Goal: Task Accomplishment & Management: Manage account settings

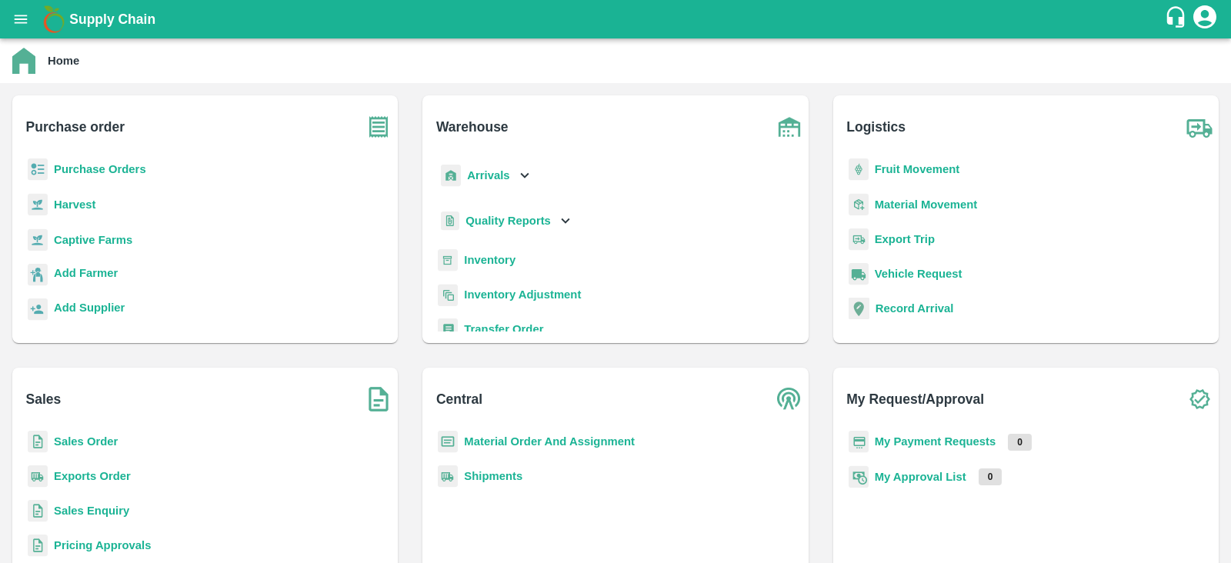
click at [84, 171] on b "Purchase Orders" at bounding box center [100, 169] width 92 height 12
click at [89, 446] on b "Sales Order" at bounding box center [86, 442] width 64 height 12
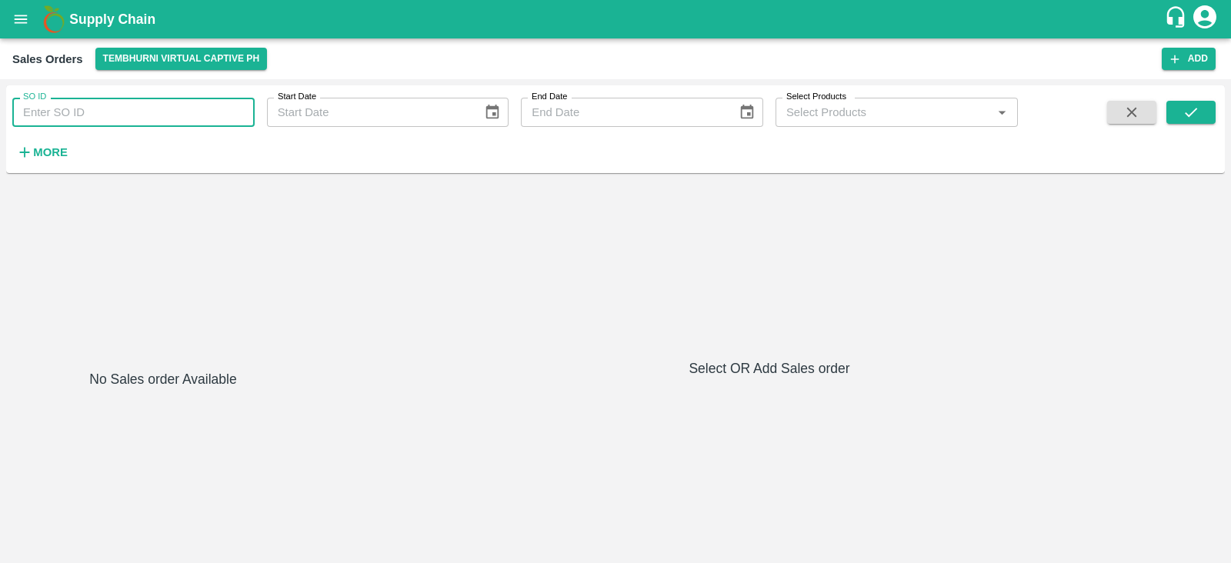
click at [159, 109] on input "SO ID" at bounding box center [133, 112] width 242 height 29
type input "604441"
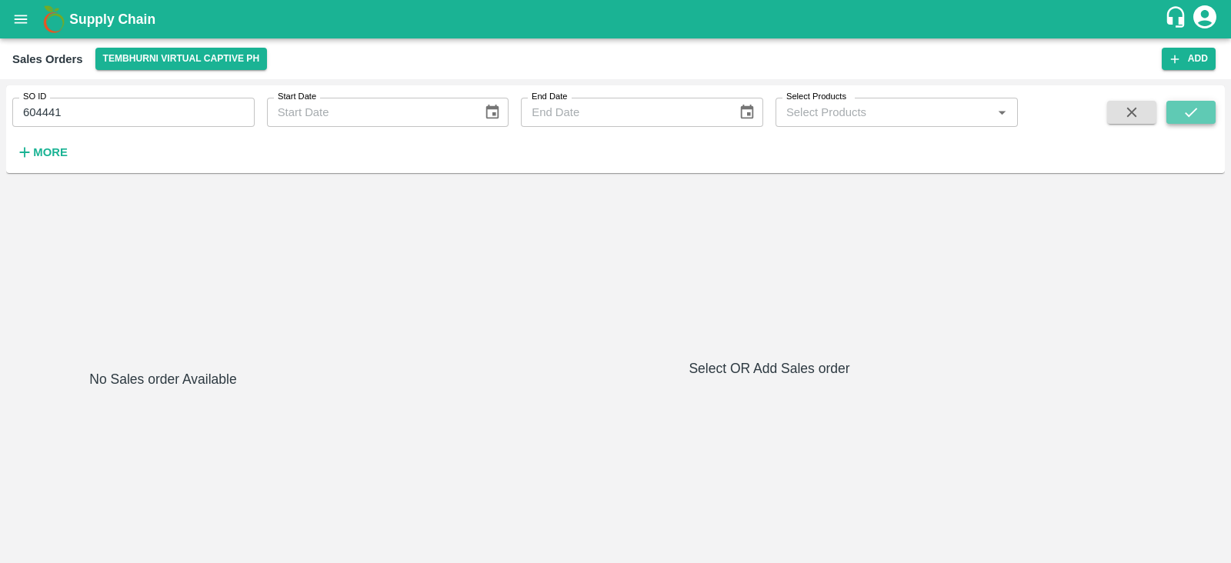
click at [1189, 107] on icon "submit" at bounding box center [1191, 112] width 17 height 17
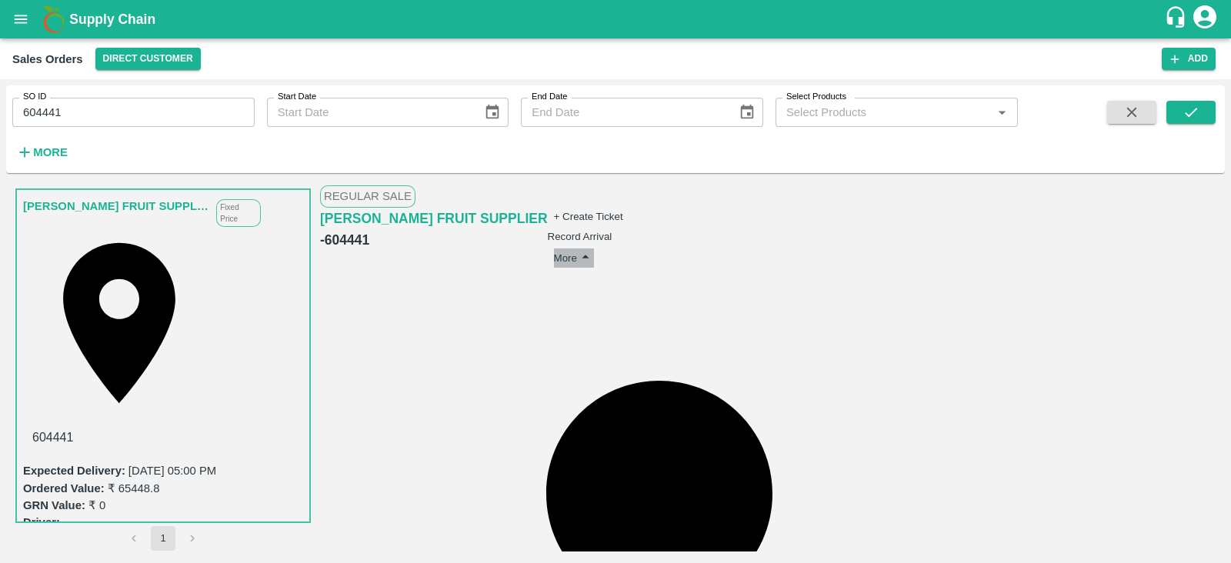
click at [595, 249] on button "More" at bounding box center [574, 258] width 41 height 19
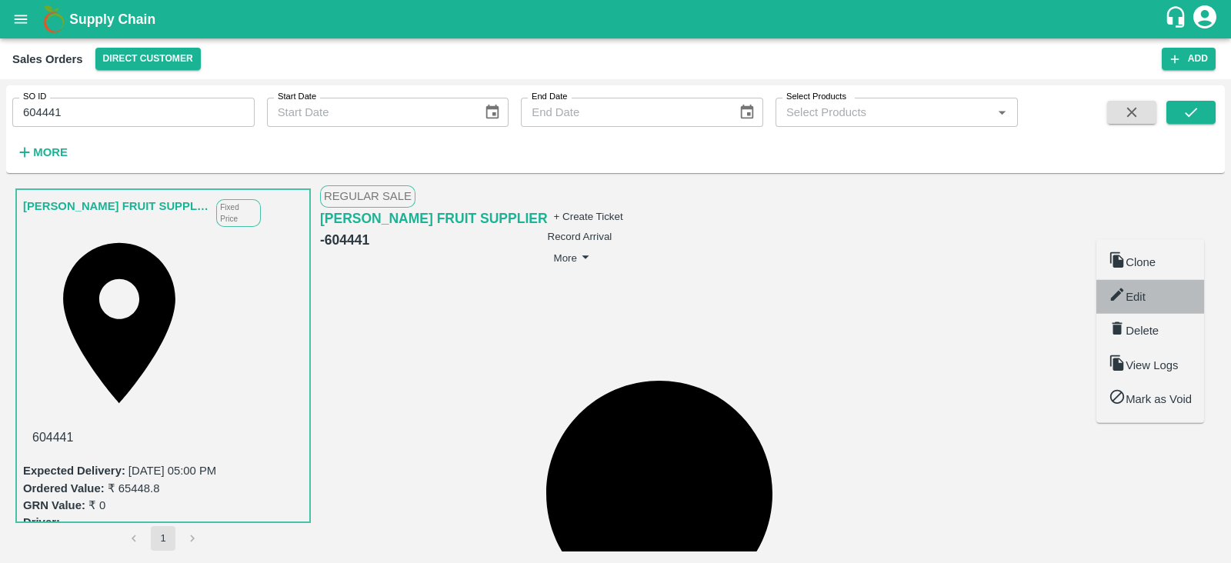
click at [1132, 299] on span "Edit" at bounding box center [1136, 297] width 20 height 12
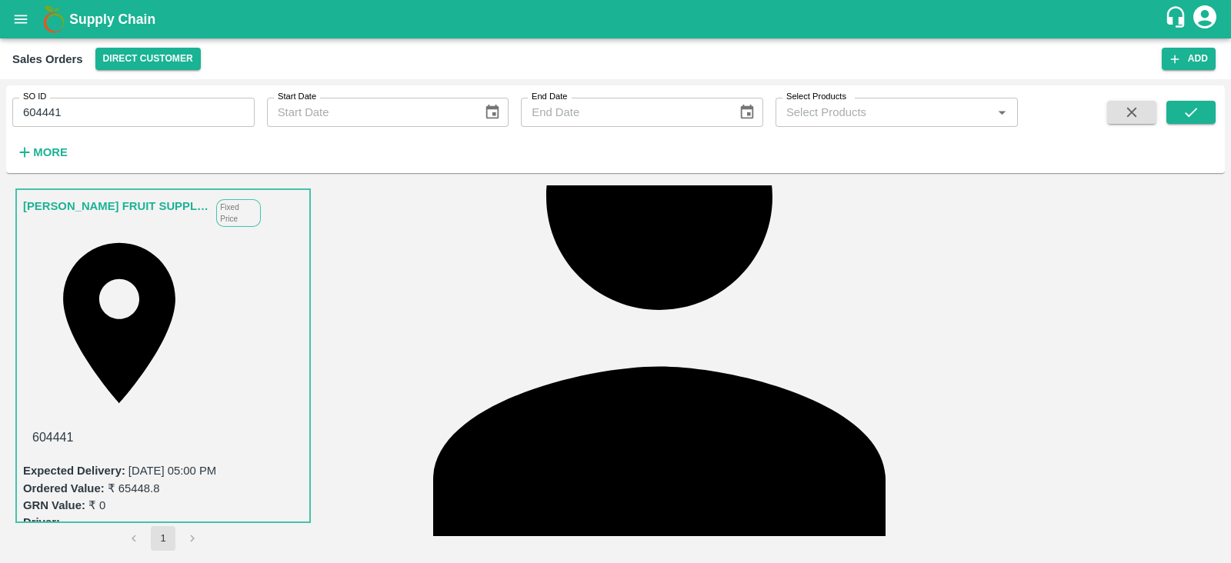
scroll to position [313, 0]
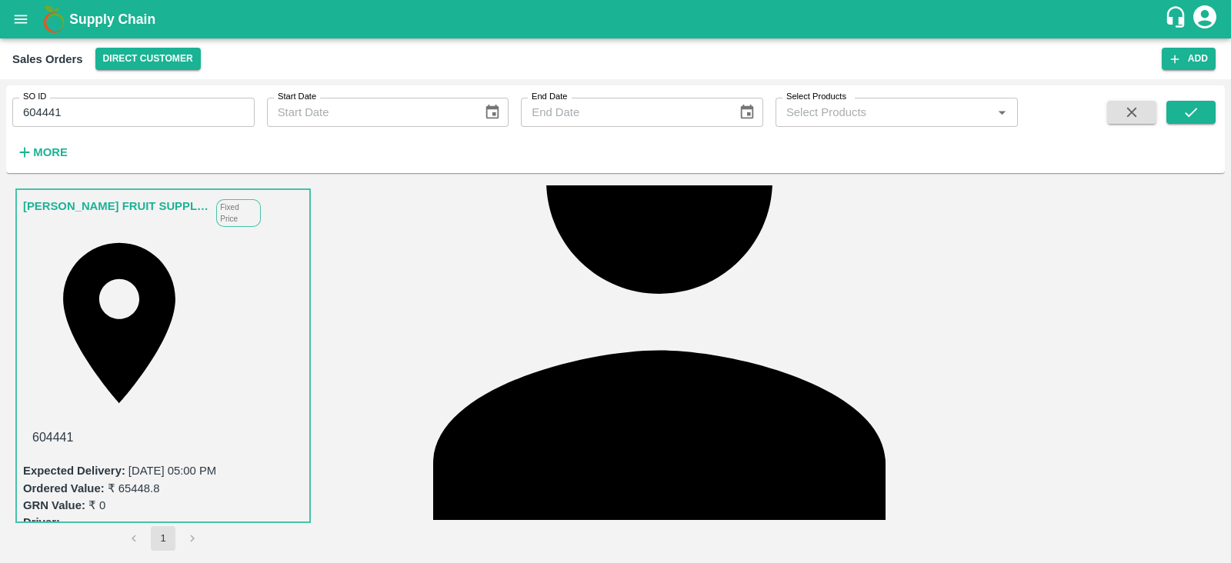
drag, startPoint x: 605, startPoint y: 232, endPoint x: 578, endPoint y: 232, distance: 26.9
copy td "3920"
drag, startPoint x: 600, startPoint y: 286, endPoint x: 580, endPoint y: 286, distance: 20.0
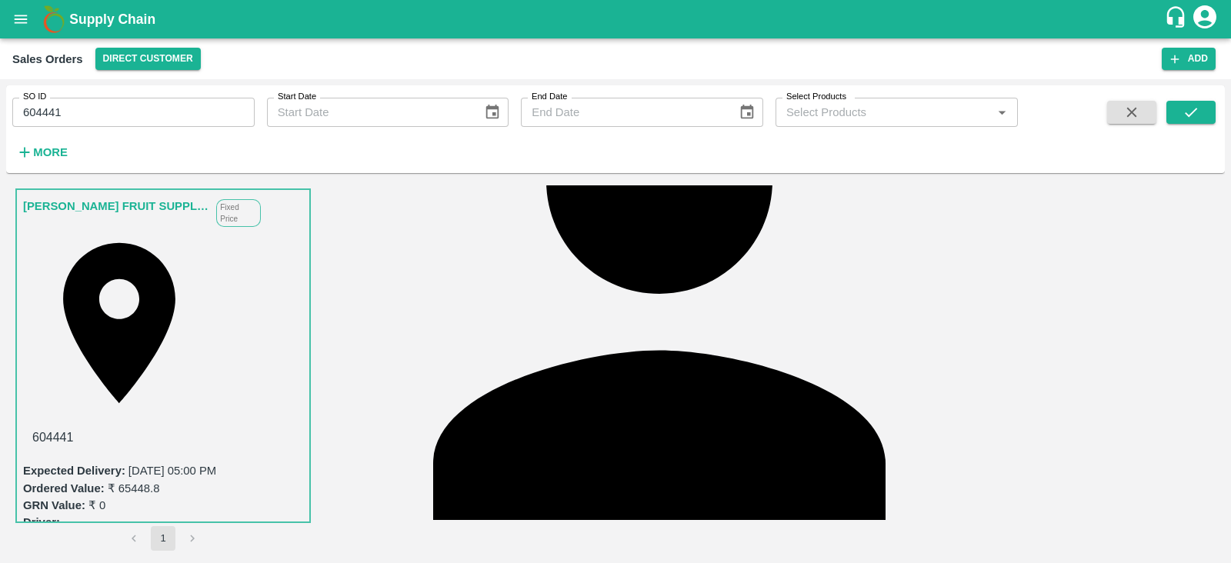
copy td "313"
drag, startPoint x: 604, startPoint y: 335, endPoint x: 580, endPoint y: 340, distance: 25.2
copy td "1970"
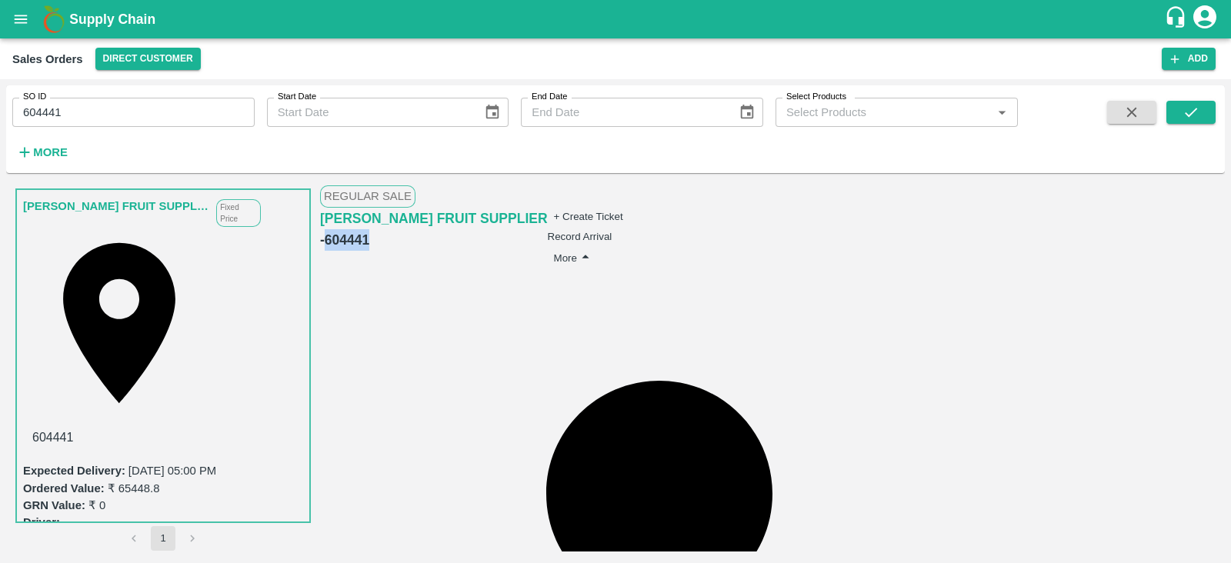
drag, startPoint x: 583, startPoint y: 218, endPoint x: 537, endPoint y: 222, distance: 46.3
click at [537, 222] on div "BALAJI PATIL FRUIT SUPPLIER - 604441" at bounding box center [434, 229] width 228 height 43
copy h6 "604441"
click at [595, 249] on button "More" at bounding box center [574, 258] width 41 height 19
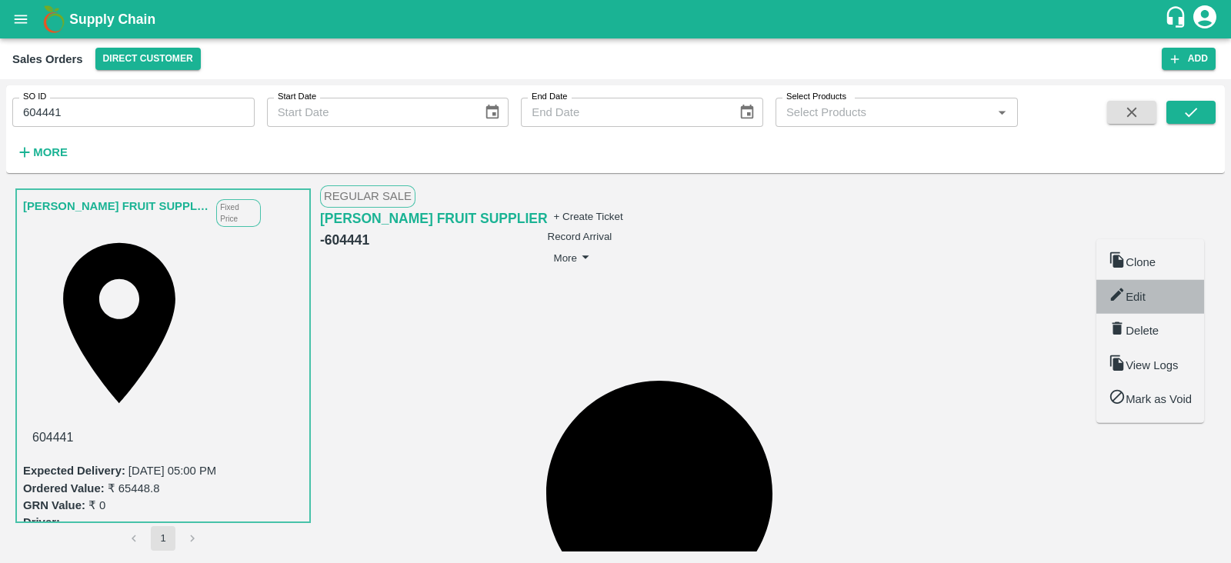
click at [1145, 291] on span "Edit" at bounding box center [1136, 297] width 20 height 12
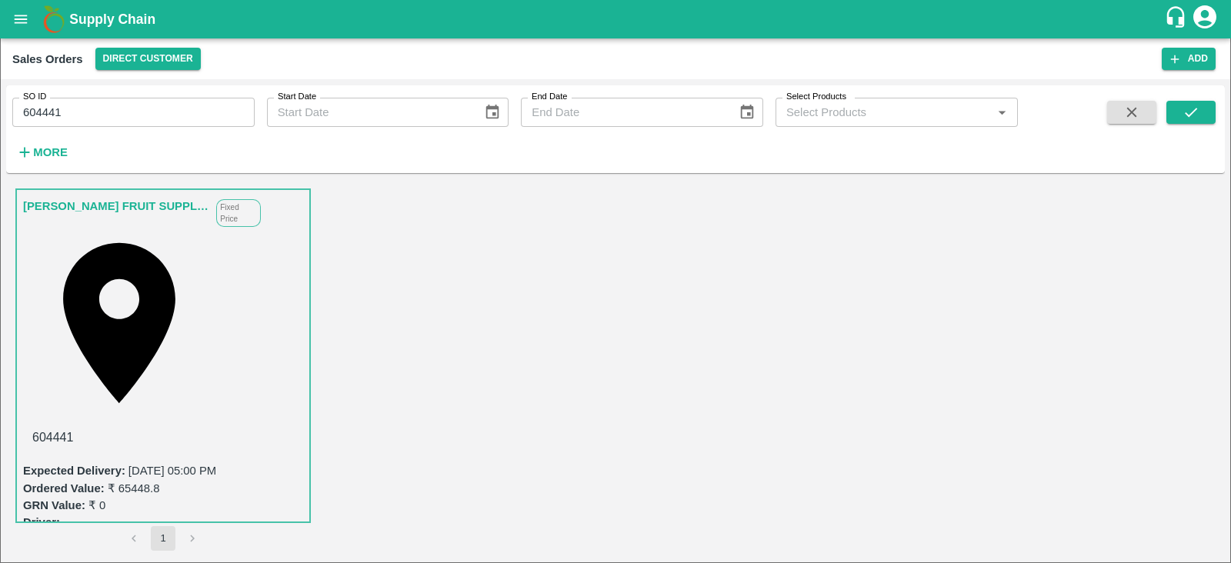
scroll to position [90, 0]
type input "11/09/2025 02:00 PM"
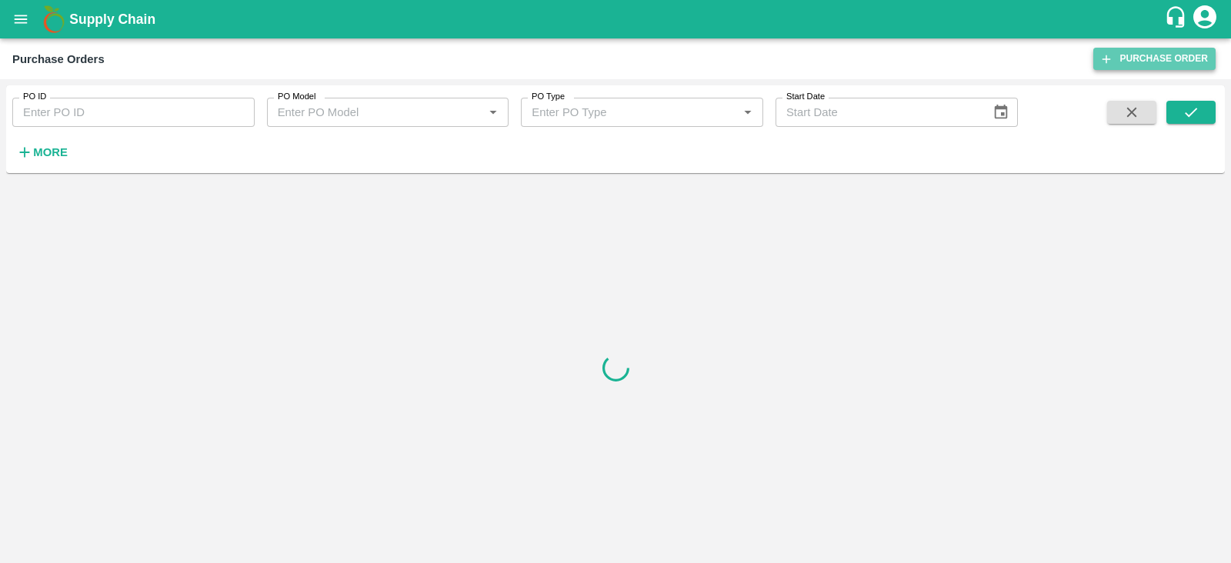
click at [1137, 62] on link "Purchase Order" at bounding box center [1155, 59] width 122 height 22
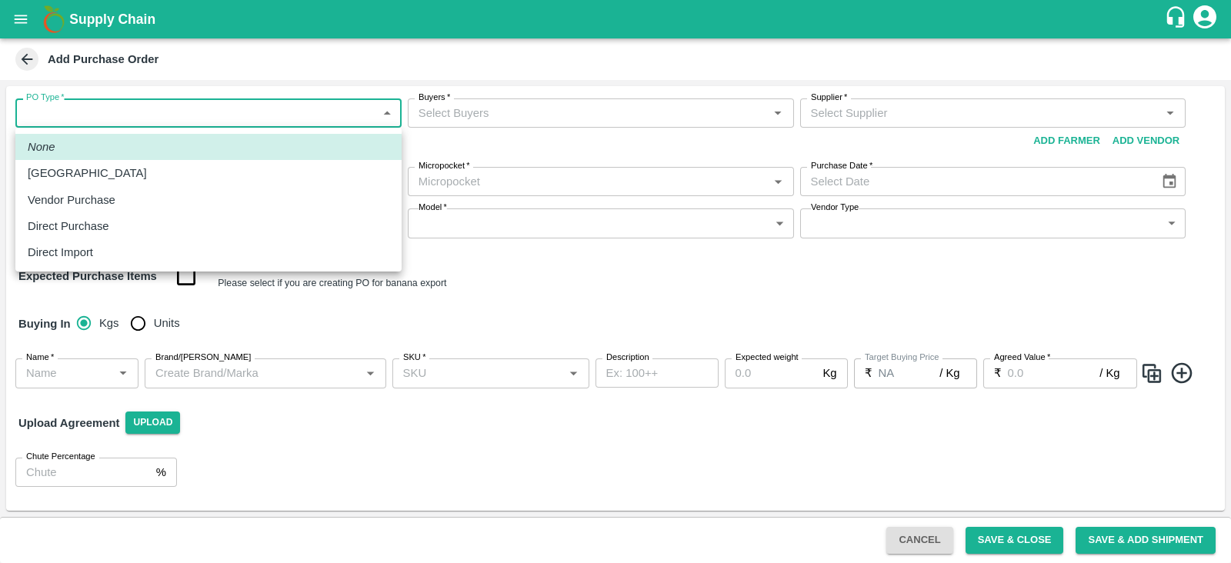
click at [150, 105] on body "Supply Chain Add Purchase Order PO Type   * ​ PO Type Buyers   * Buyers   * Sup…" at bounding box center [615, 281] width 1231 height 563
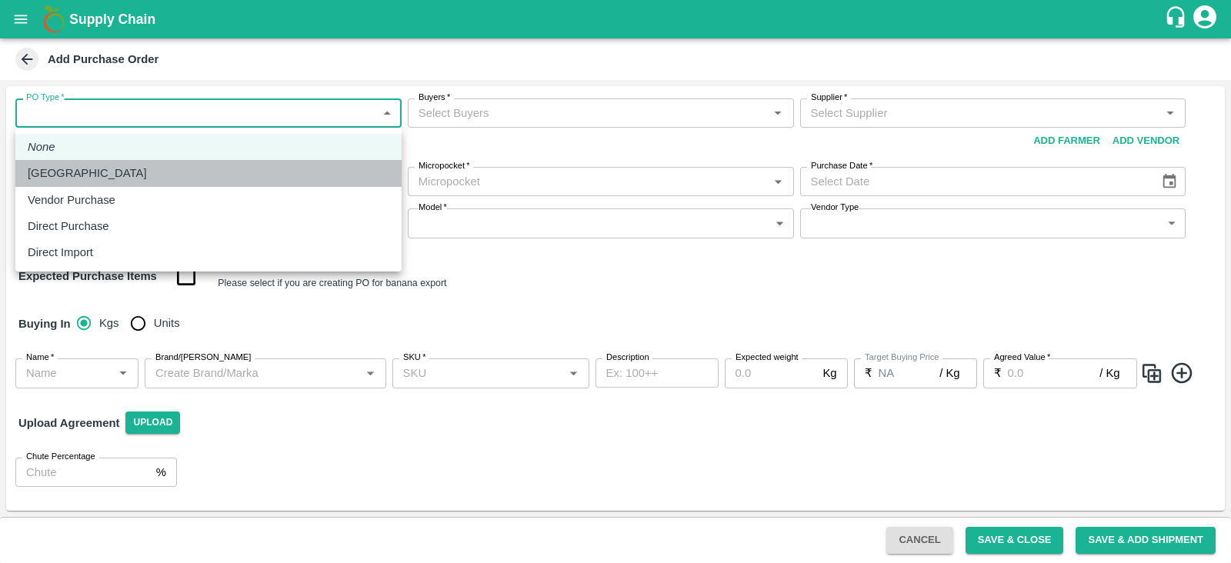
click at [67, 169] on p "[GEOGRAPHIC_DATA]" at bounding box center [87, 173] width 119 height 17
type input "1"
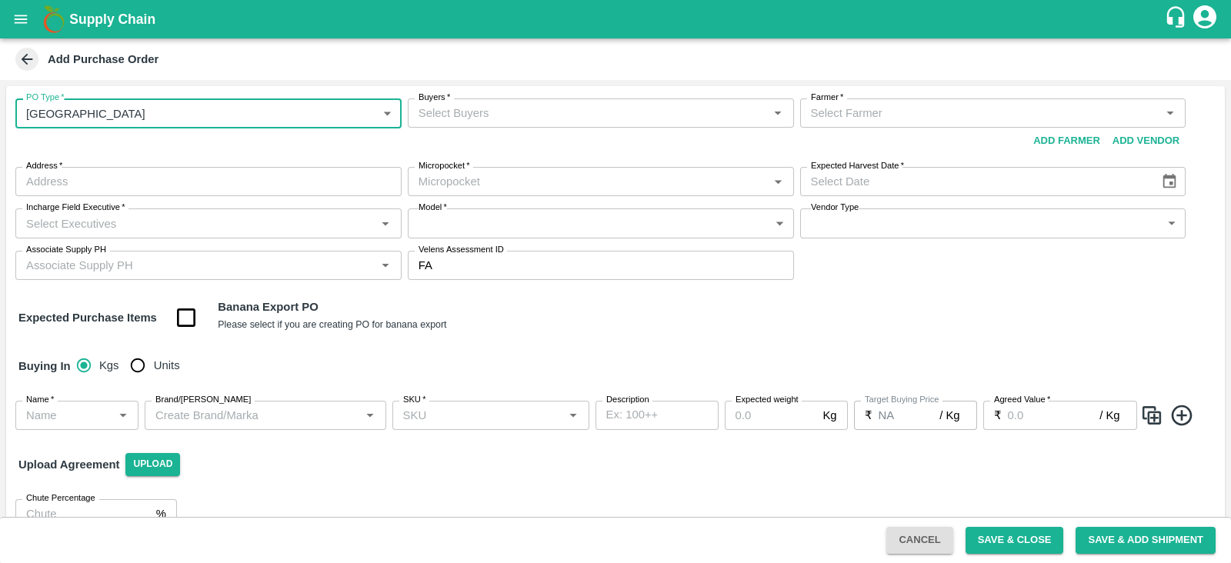
click at [536, 119] on input "Buyers   *" at bounding box center [589, 113] width 352 height 20
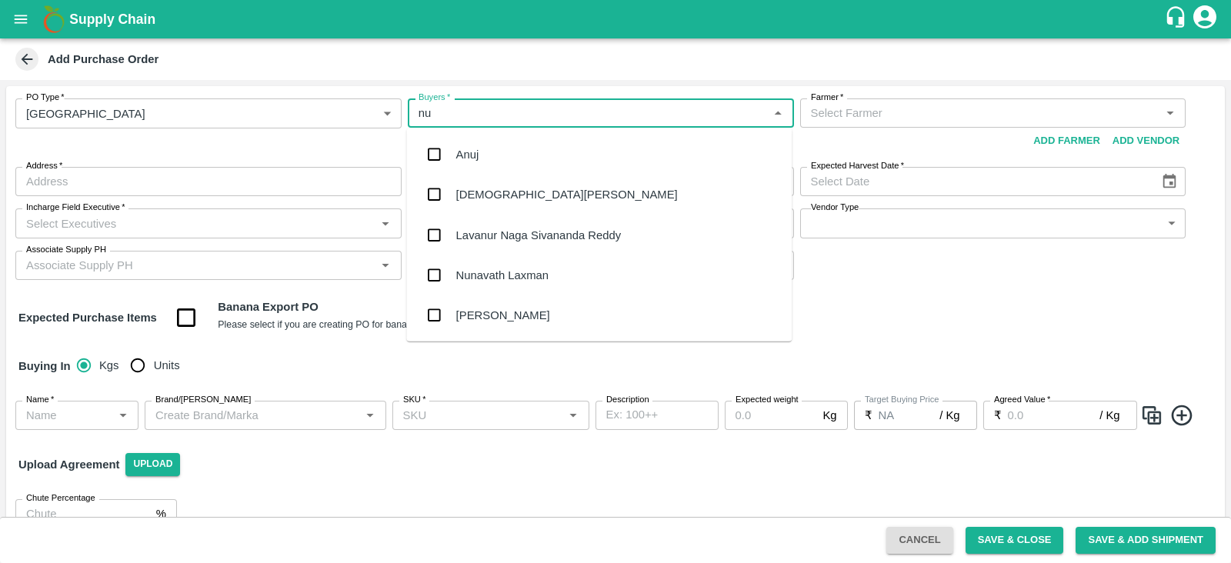
type input "nun"
type input "nu"
click at [462, 277] on div "Nunavath Laxman" at bounding box center [502, 275] width 92 height 17
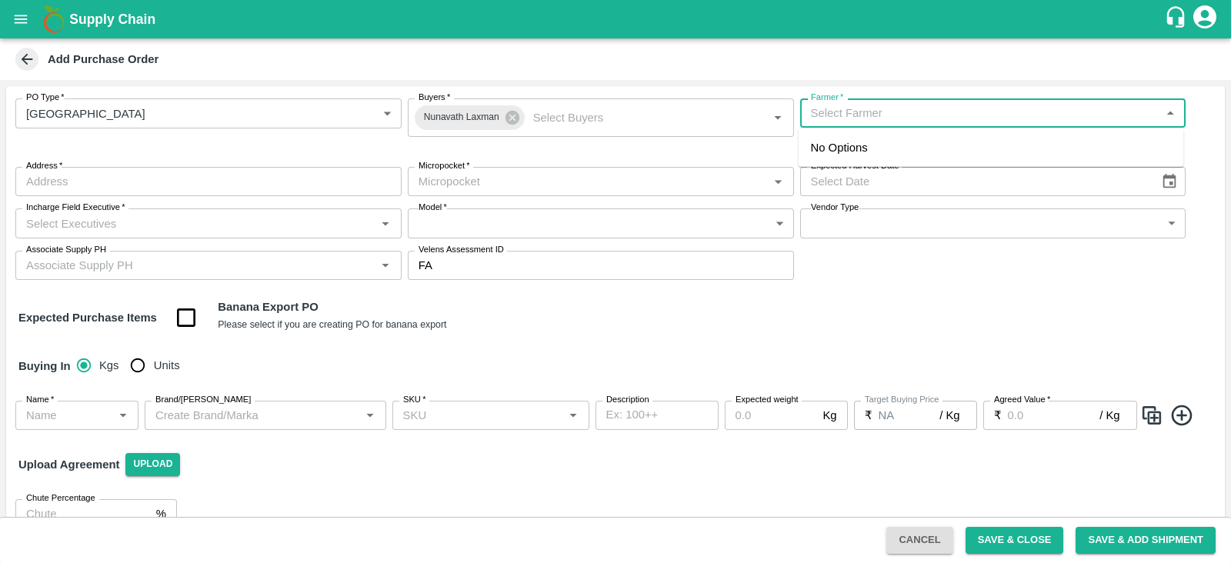
click at [962, 118] on input "Farmer   *" at bounding box center [981, 113] width 352 height 20
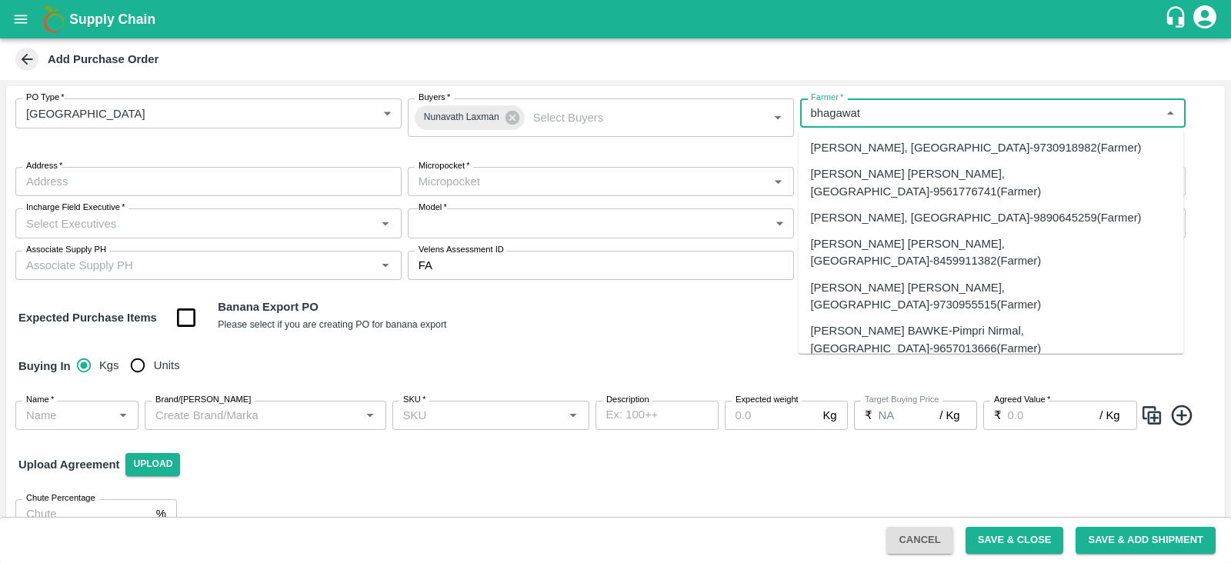
type input "bhagawat"
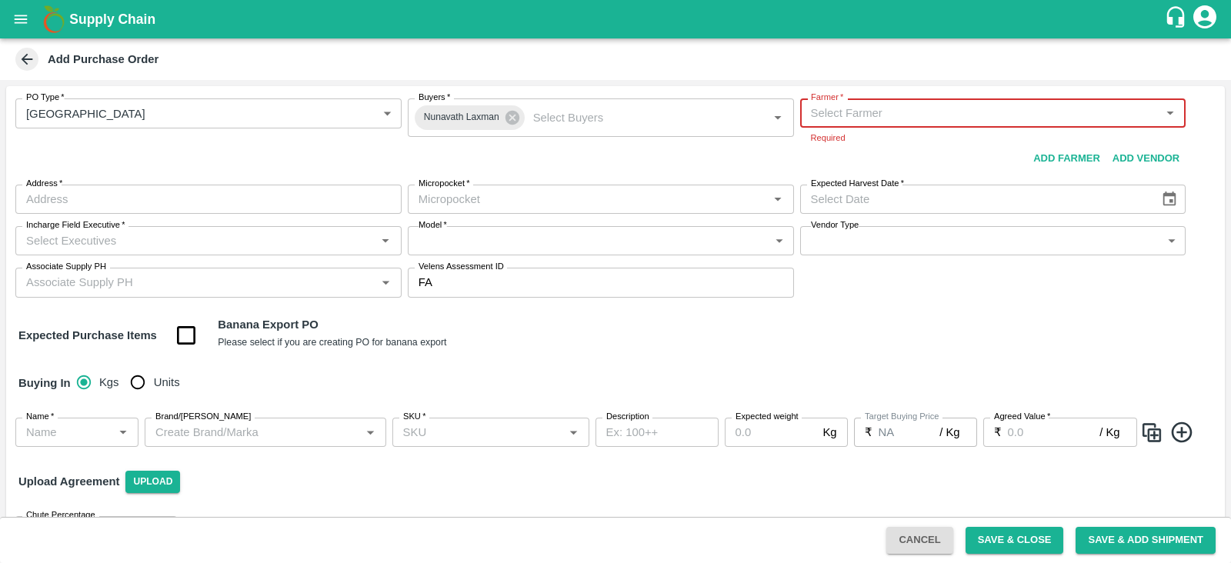
paste input "[PERSON_NAME]"
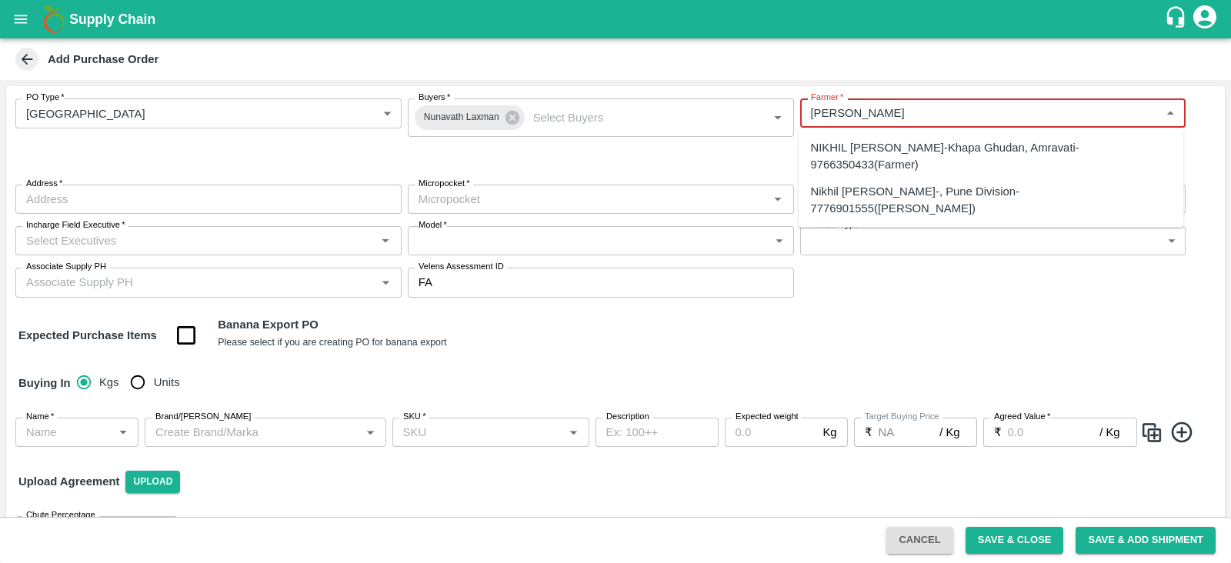
click at [891, 196] on div "Nikhil Bhagvat Patil-, Pune Division-7776901555(Farmer)" at bounding box center [991, 199] width 361 height 35
type input "Nikhil Bhagvat Patil-, Pune Division-7776901555(Farmer)"
type input ", Pune Division, , Maharashtra"
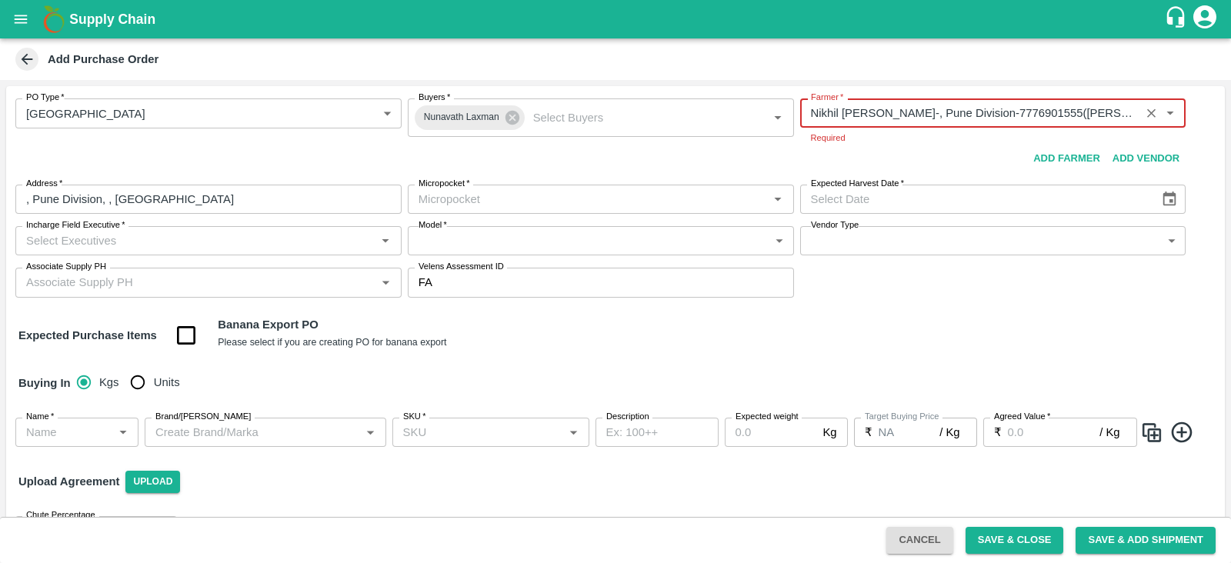
type input "Nikhil Bhagvat Patil-, Pune Division-7776901555(Farmer)"
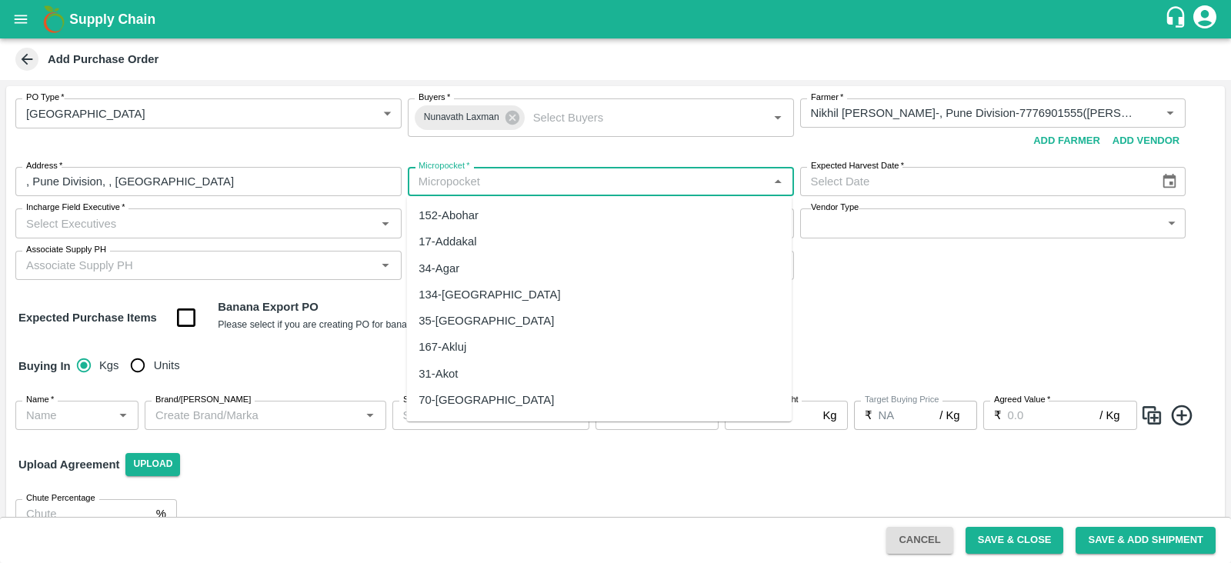
click at [543, 208] on body "Supply Chain Add Purchase Order PO Type   * Farm Gate 1 PO Type Buyers   * Nuna…" at bounding box center [615, 281] width 1231 height 563
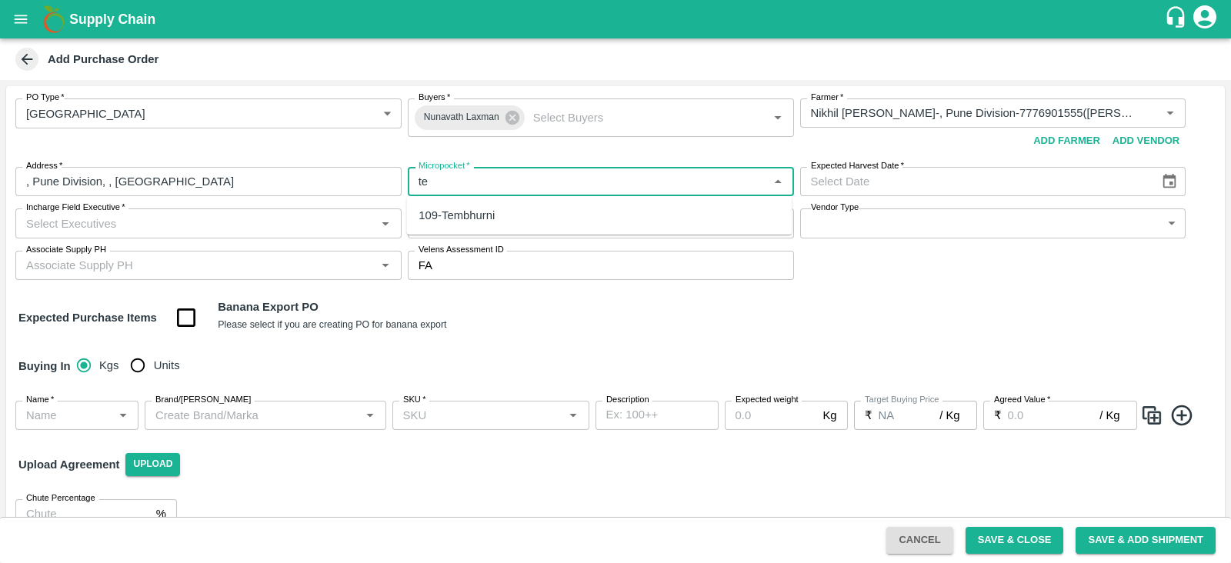
click at [519, 213] on div "109-Tembhurni" at bounding box center [599, 215] width 386 height 26
type input "109-Tembhurni"
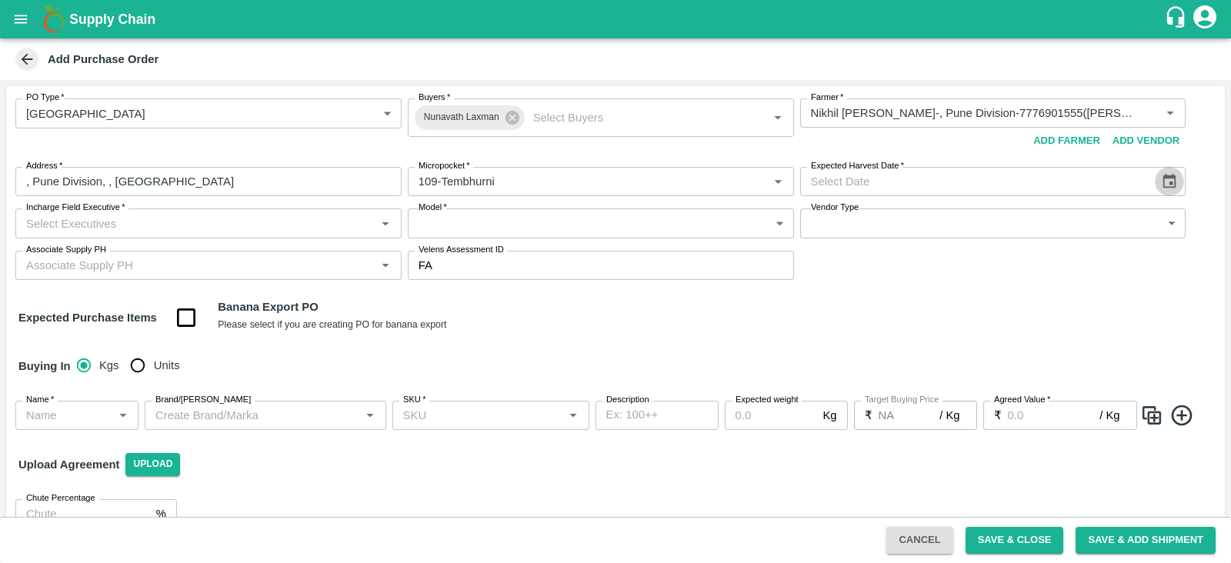
click at [1167, 182] on icon "Choose date" at bounding box center [1169, 181] width 17 height 17
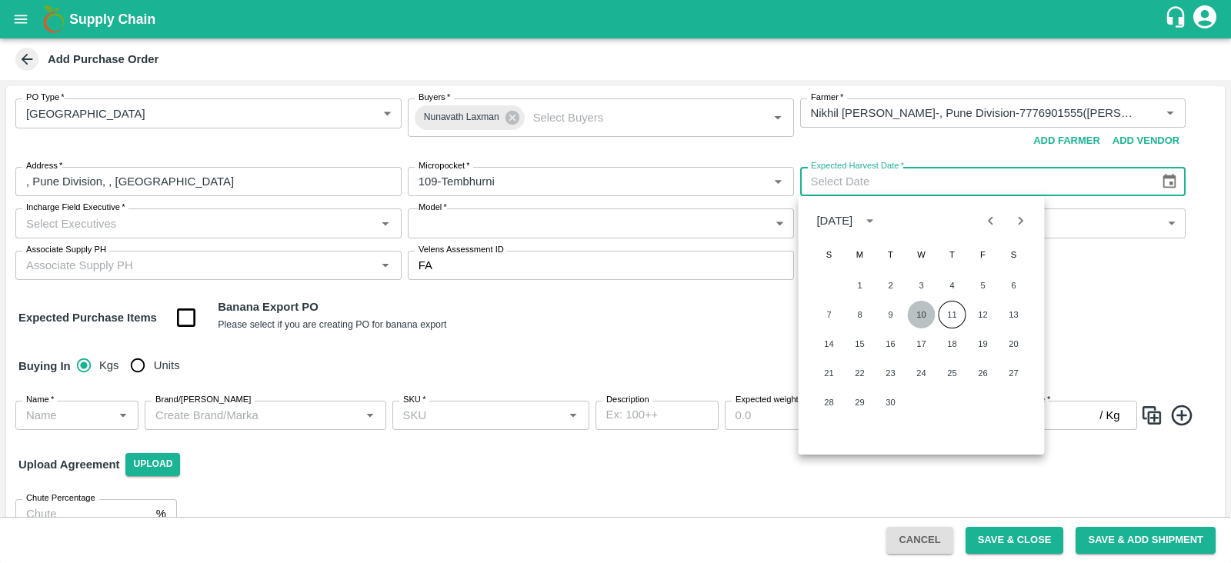
click at [925, 313] on button "10" at bounding box center [922, 315] width 28 height 28
type input "10/09/2025"
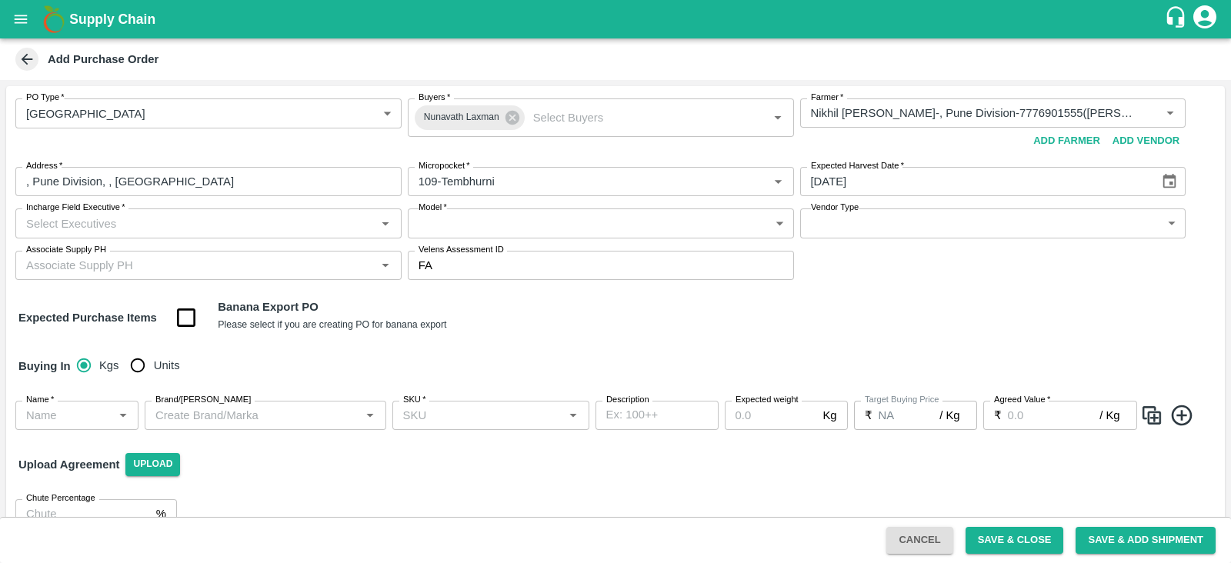
click at [281, 227] on input "Incharge Field Executive   *" at bounding box center [196, 223] width 352 height 20
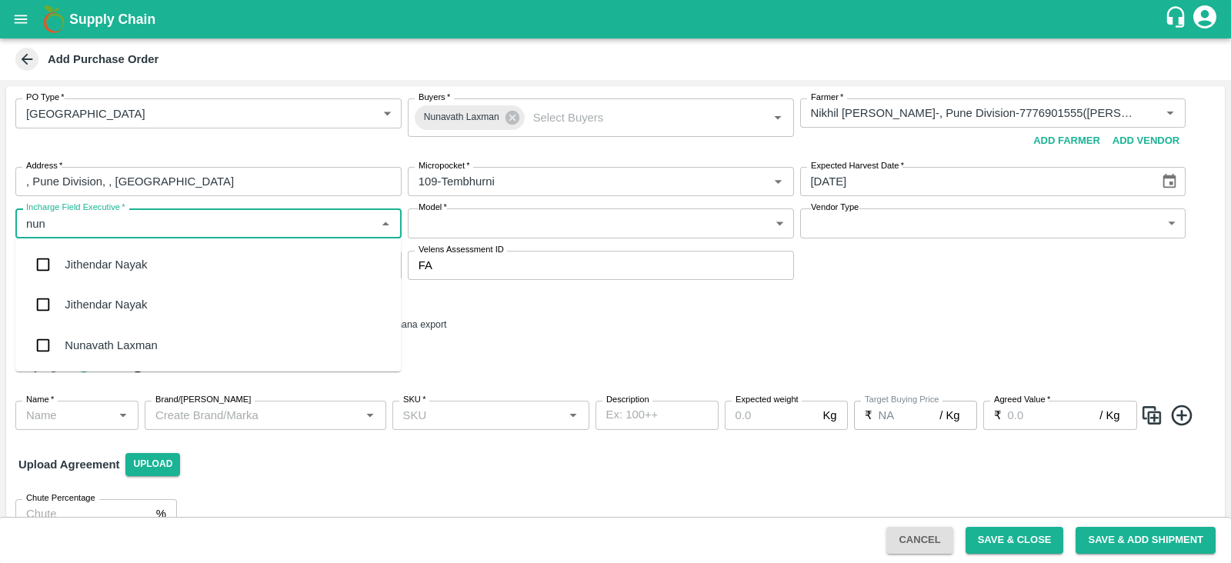
type input "nuna"
click at [110, 337] on div "Nunavath Laxman" at bounding box center [111, 345] width 92 height 17
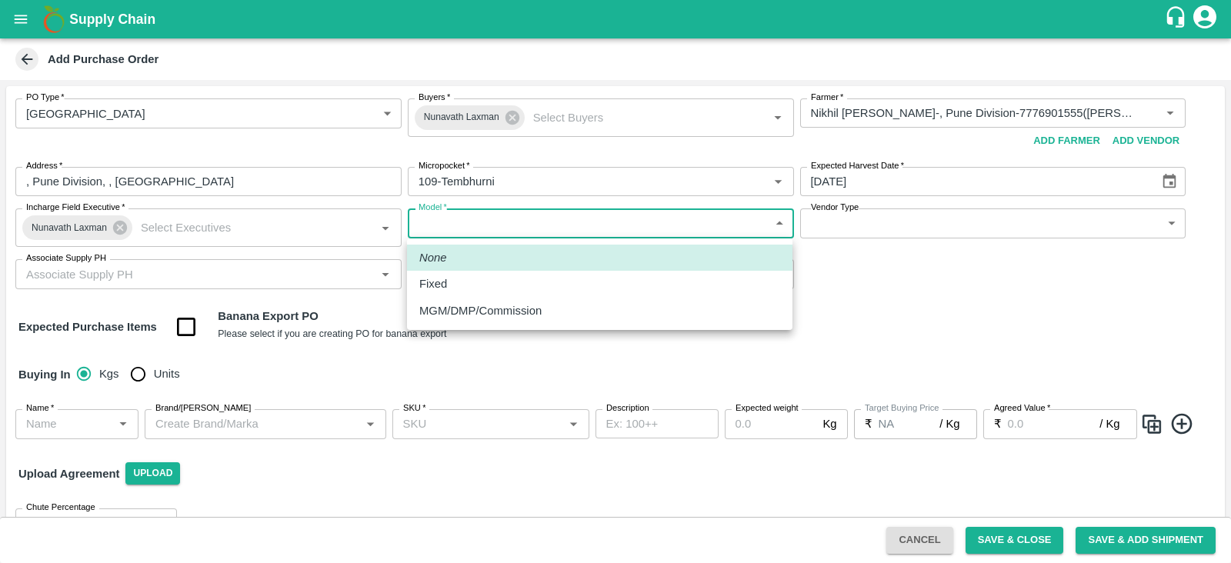
click at [691, 217] on body "Supply Chain Add Purchase Order PO Type   * Farm Gate 1 PO Type Buyers   * Nuna…" at bounding box center [615, 281] width 1231 height 563
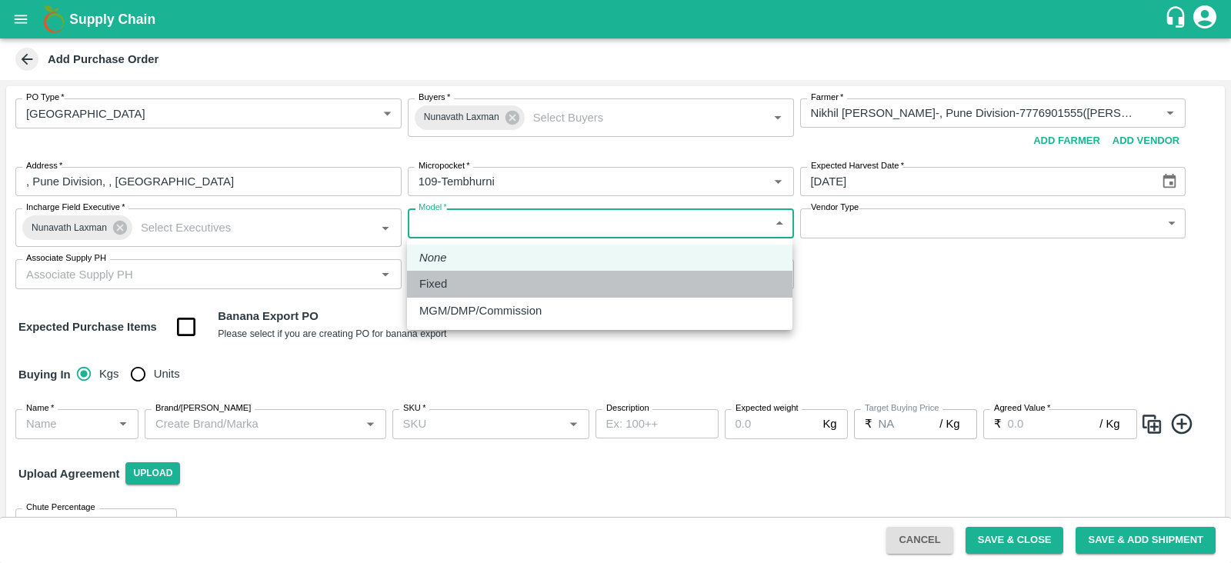
click at [467, 288] on div "Fixed" at bounding box center [599, 284] width 361 height 17
type input "Fixed"
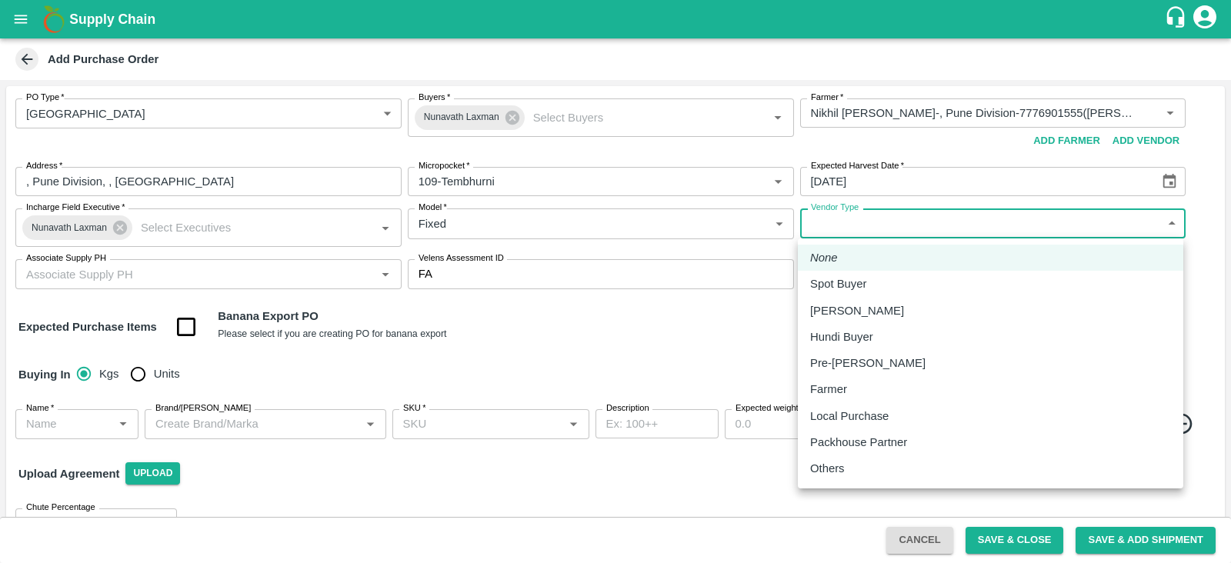
click at [907, 222] on body "Supply Chain Add Purchase Order PO Type   * Farm Gate 1 PO Type Buyers   * Nuna…" at bounding box center [615, 281] width 1231 height 563
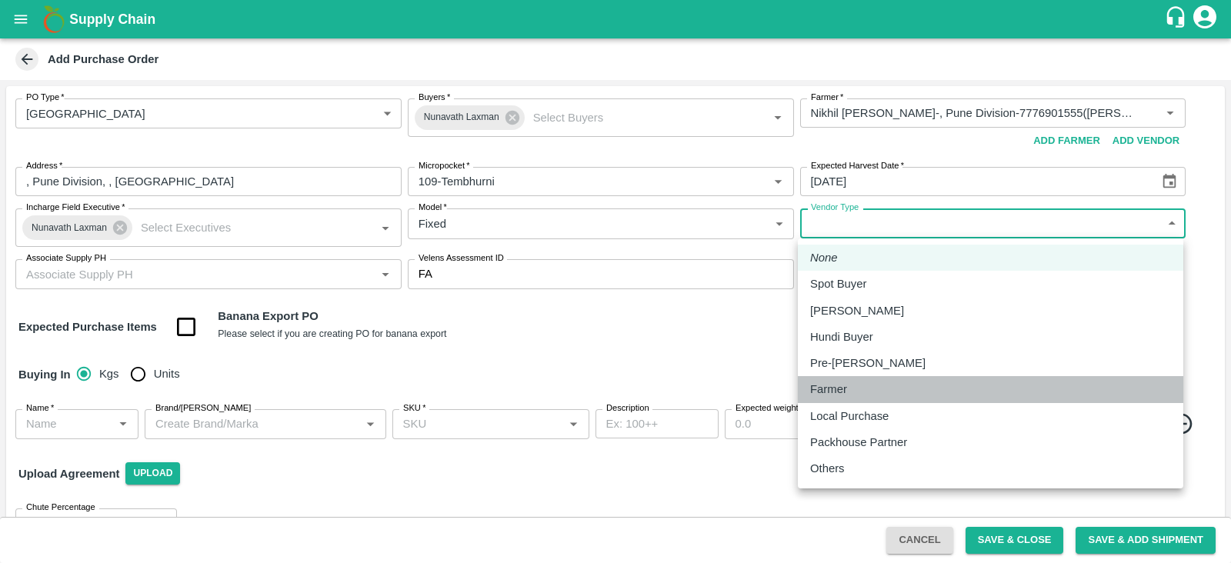
click at [831, 386] on p "Farmer" at bounding box center [828, 389] width 37 height 17
type input "FARMER"
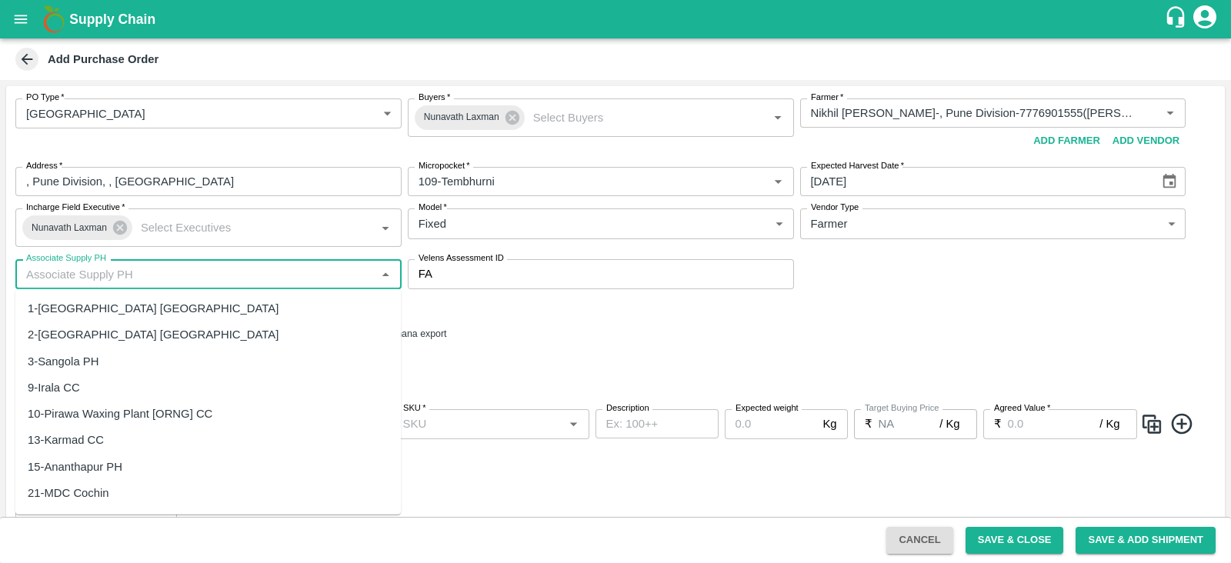
click at [243, 270] on input "Associate Supply PH" at bounding box center [196, 274] width 352 height 20
click at [556, 311] on div "Expected Purchase Items Banana Export PO Please select if you are creating PO f…" at bounding box center [615, 327] width 1194 height 39
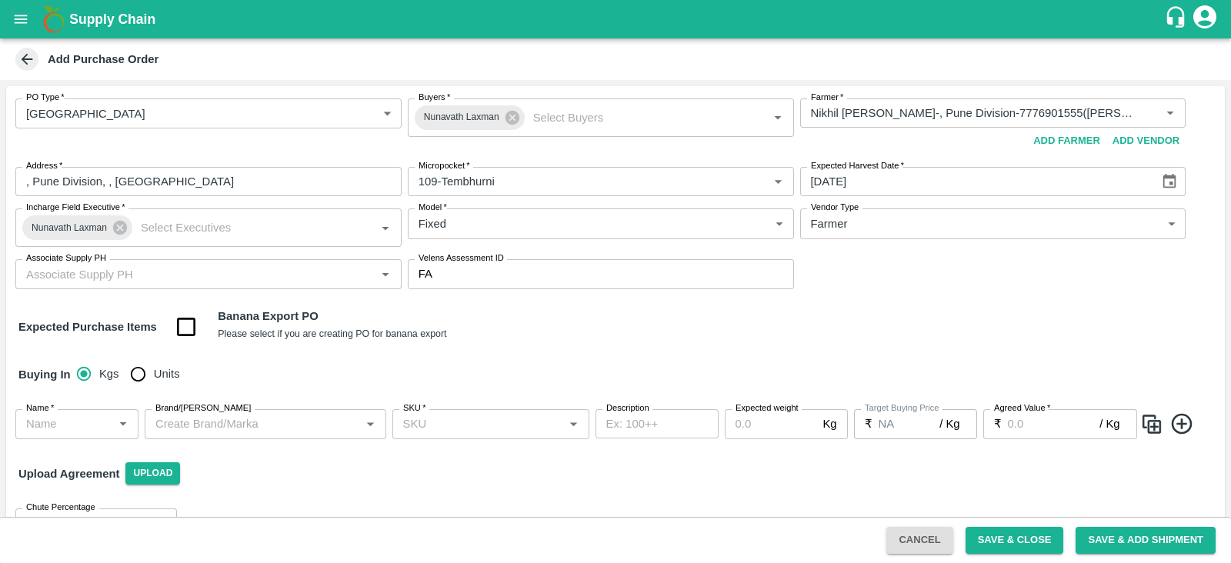
scroll to position [38, 0]
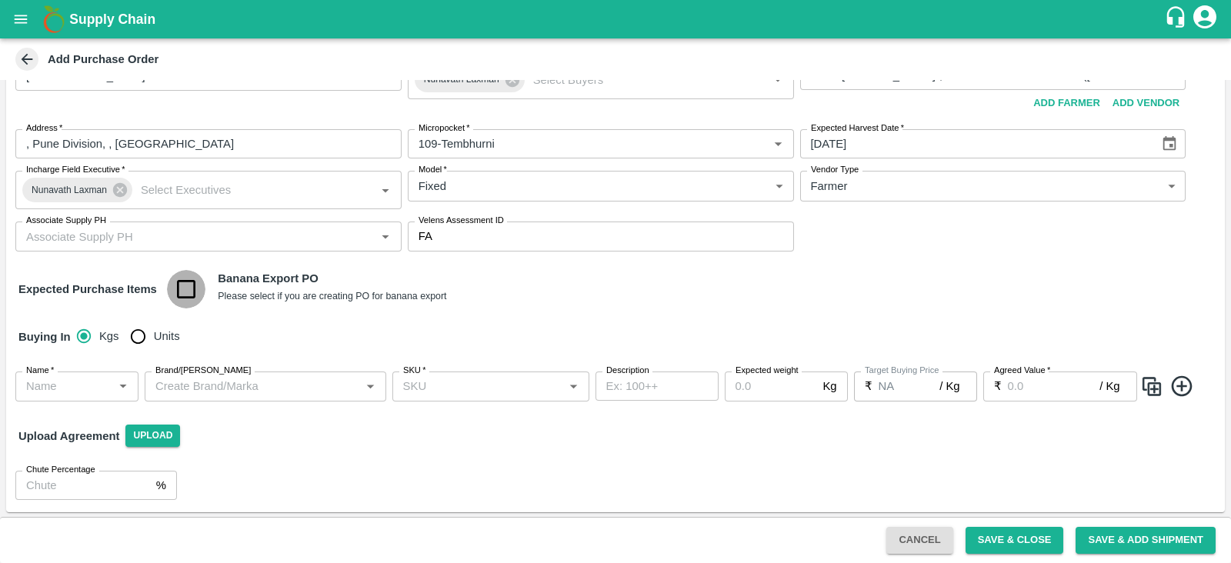
click at [195, 286] on input "checkbox" at bounding box center [186, 289] width 39 height 39
checkbox input "true"
type input "Banana Export"
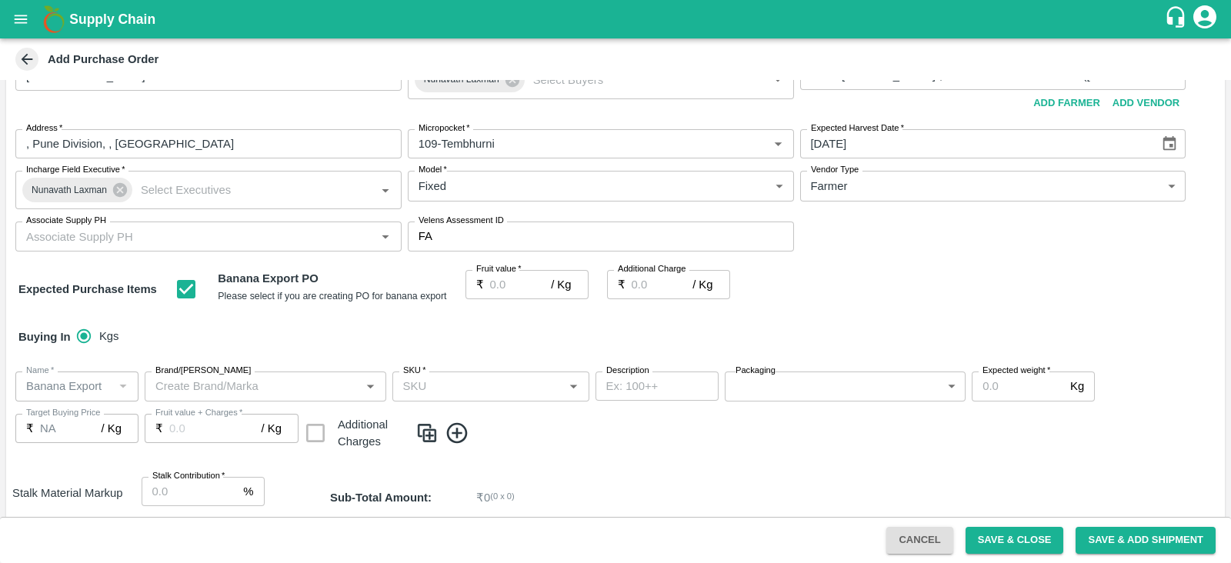
scroll to position [86, 0]
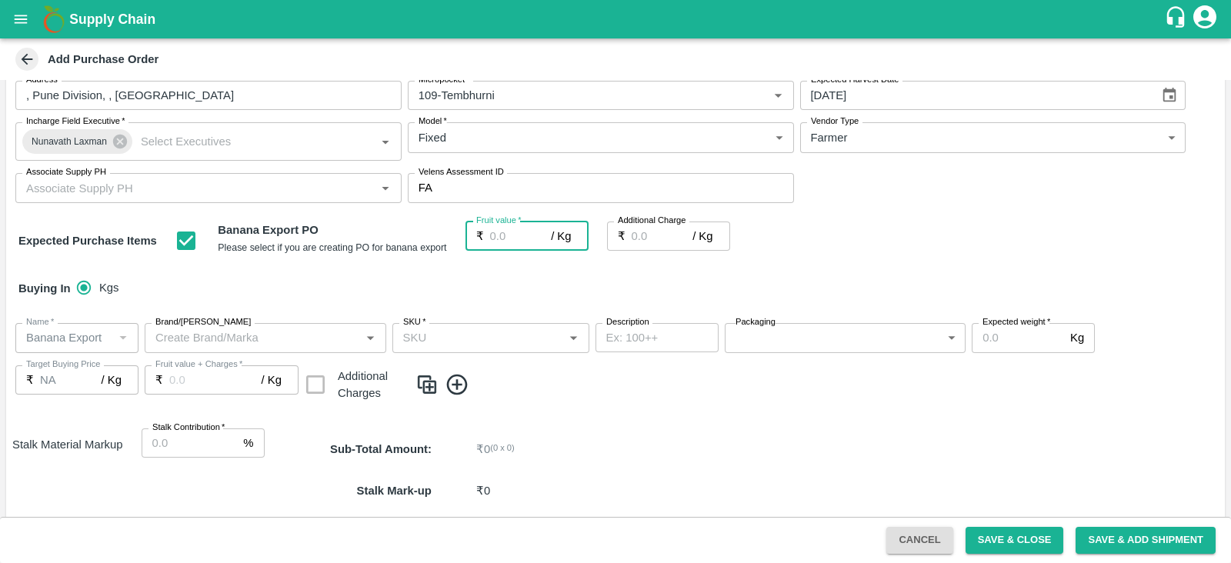
click at [516, 234] on input "Fruit value   *" at bounding box center [521, 236] width 62 height 29
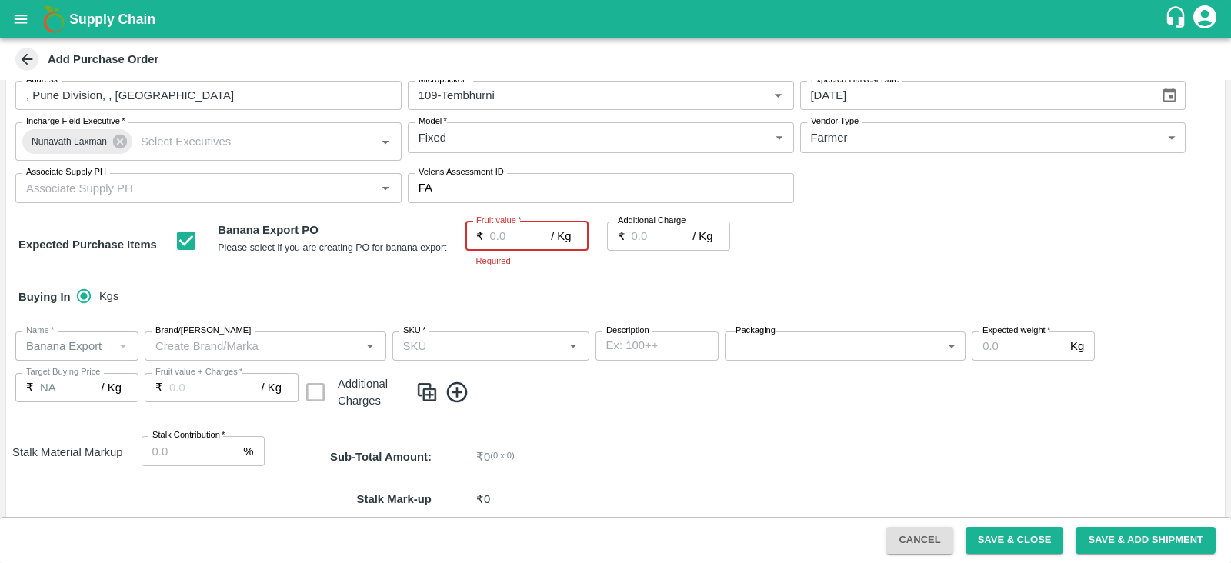
paste input "10.55115267"
type input "10.55115267"
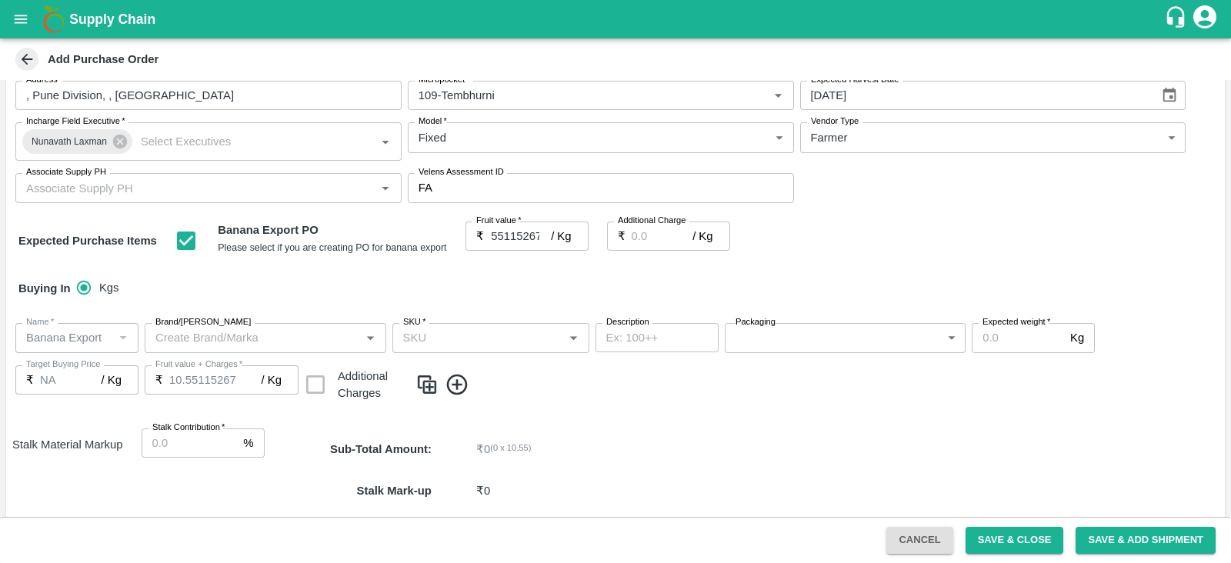
scroll to position [0, 0]
click at [354, 298] on div "Buying In Kgs" at bounding box center [615, 288] width 1219 height 45
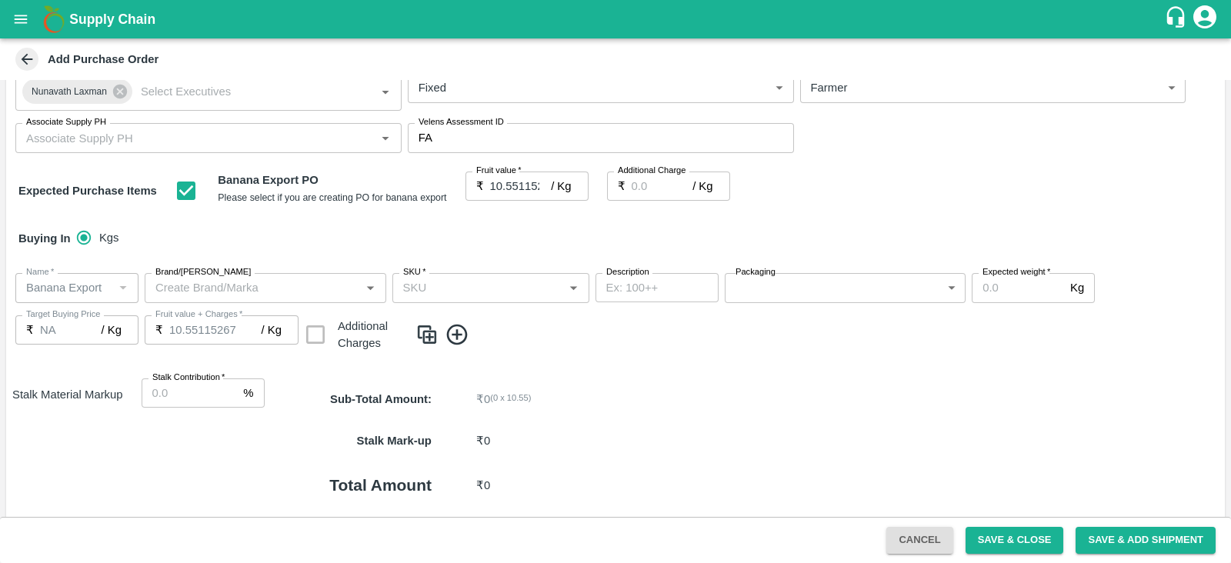
scroll to position [139, 0]
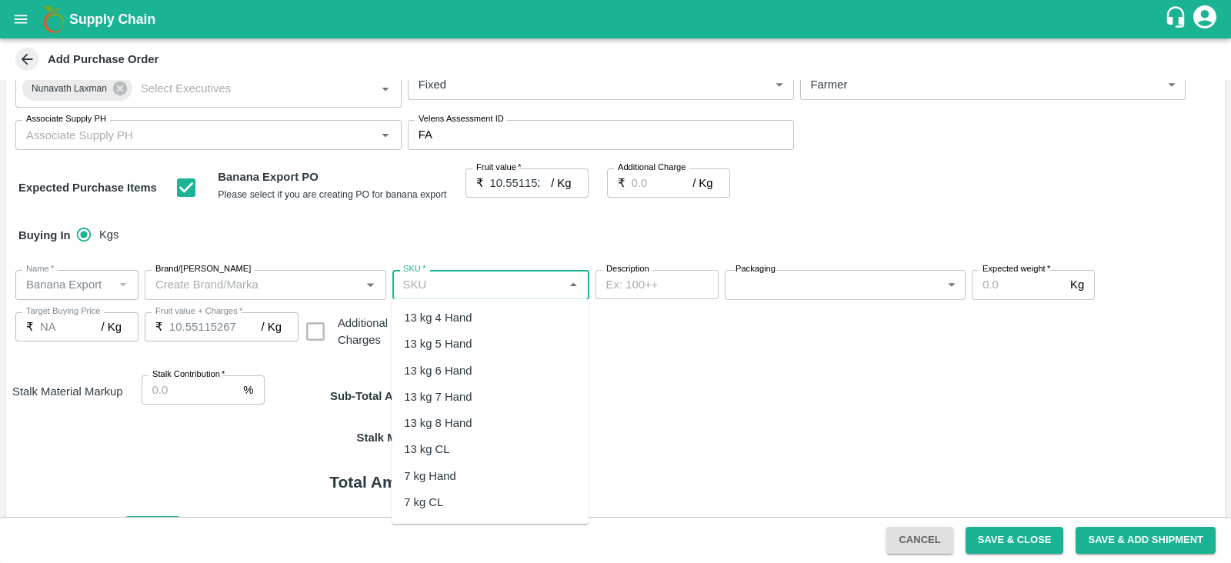
click at [505, 285] on input "SKU   *" at bounding box center [478, 285] width 162 height 20
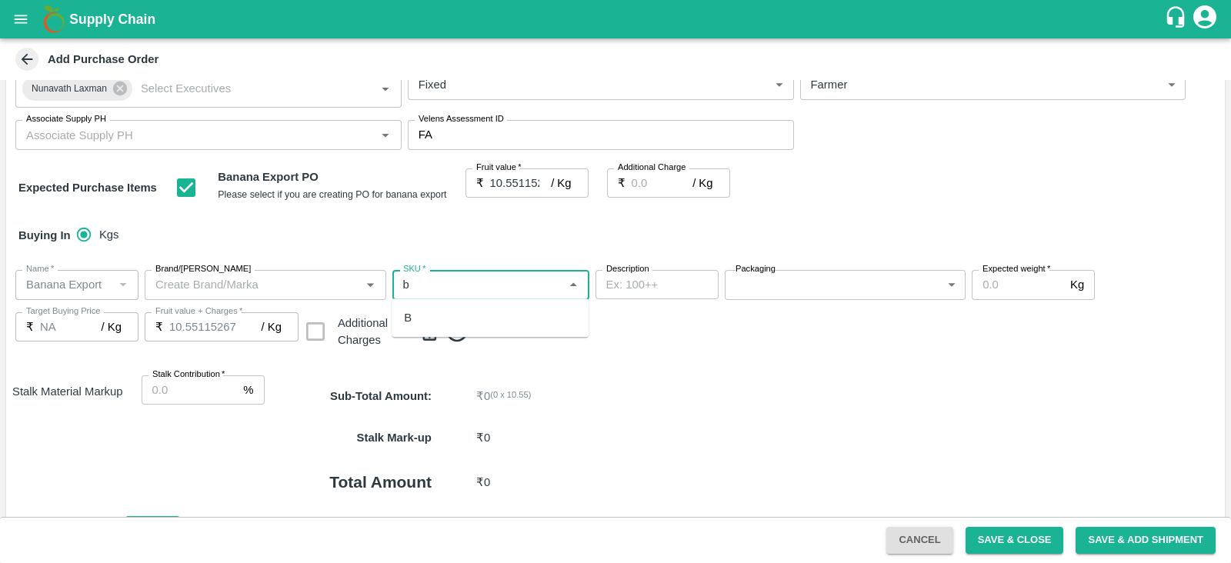
click at [466, 313] on div "B" at bounding box center [490, 318] width 197 height 26
type input "B"
click at [427, 332] on img at bounding box center [427, 331] width 23 height 25
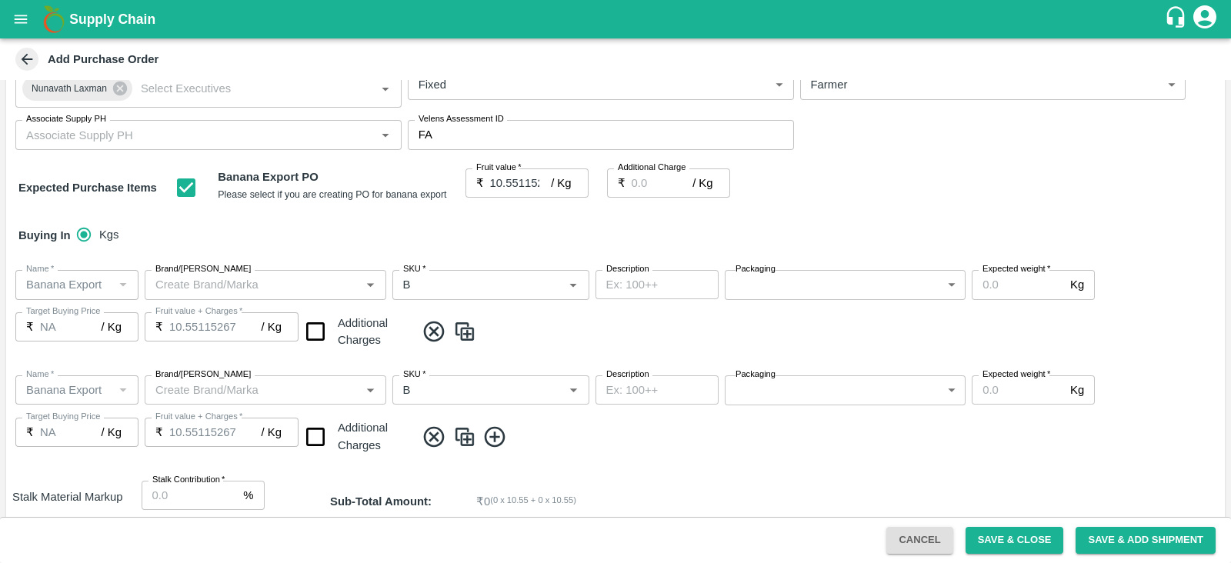
scroll to position [199, 0]
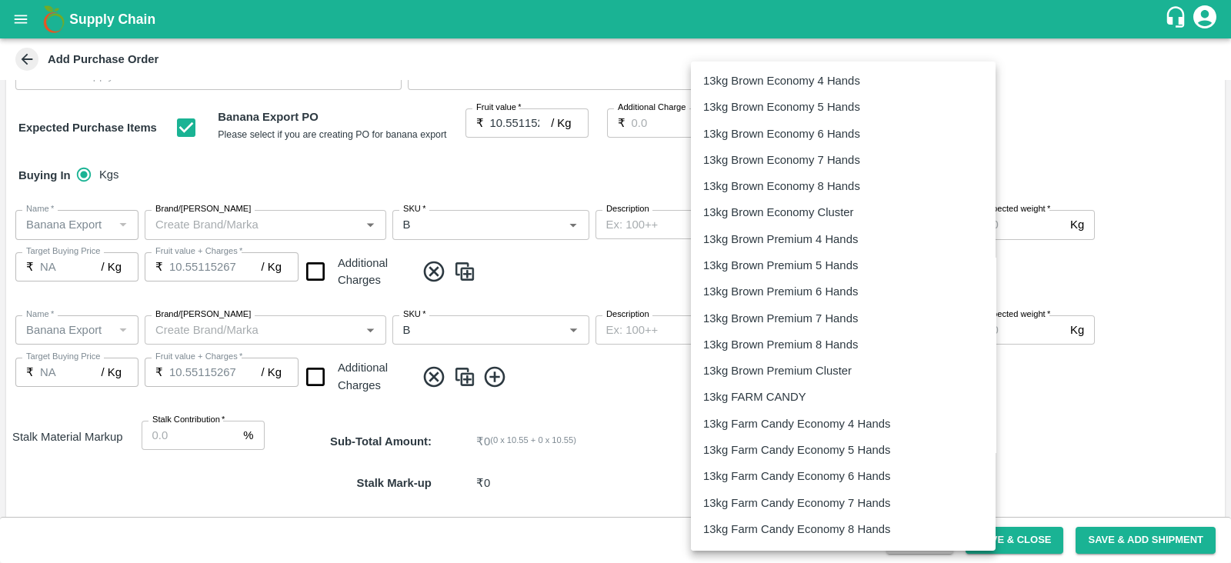
click at [830, 222] on body "Supply Chain Add Purchase Order PO Type   * Farm Gate 1 PO Type Buyers   * Nuna…" at bounding box center [615, 281] width 1231 height 563
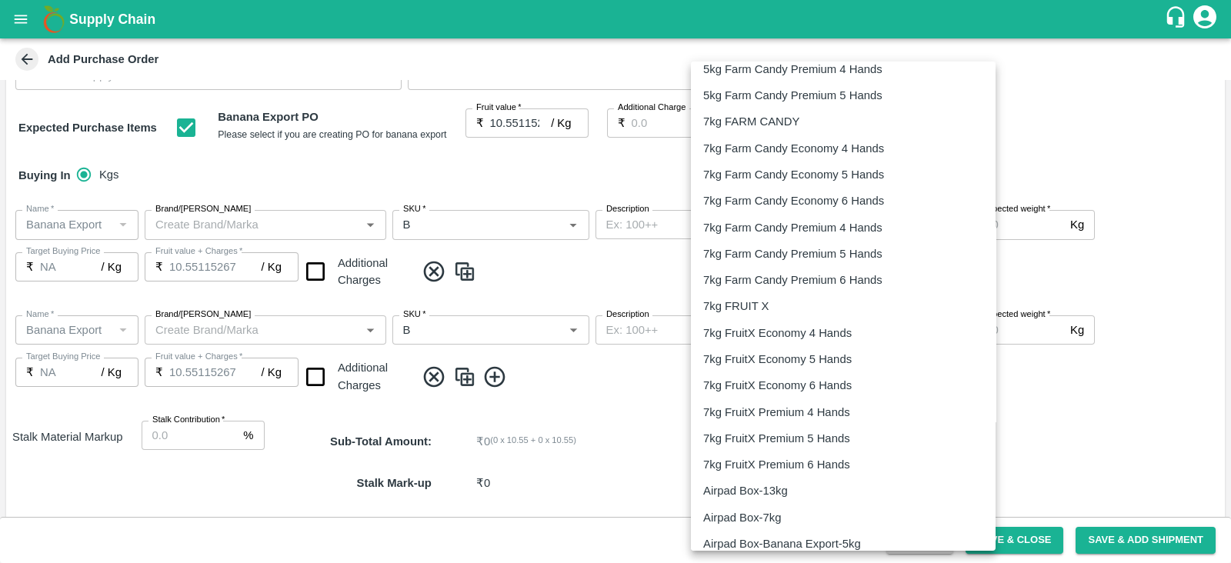
scroll to position [2475, 0]
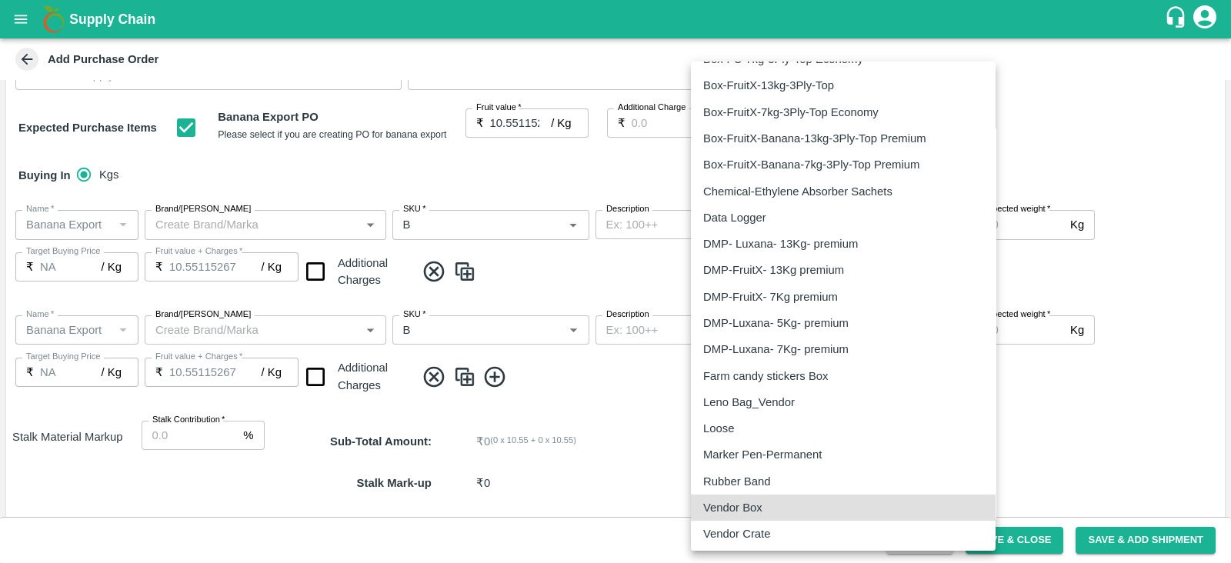
click at [751, 538] on p "Vendor Crate" at bounding box center [736, 534] width 67 height 17
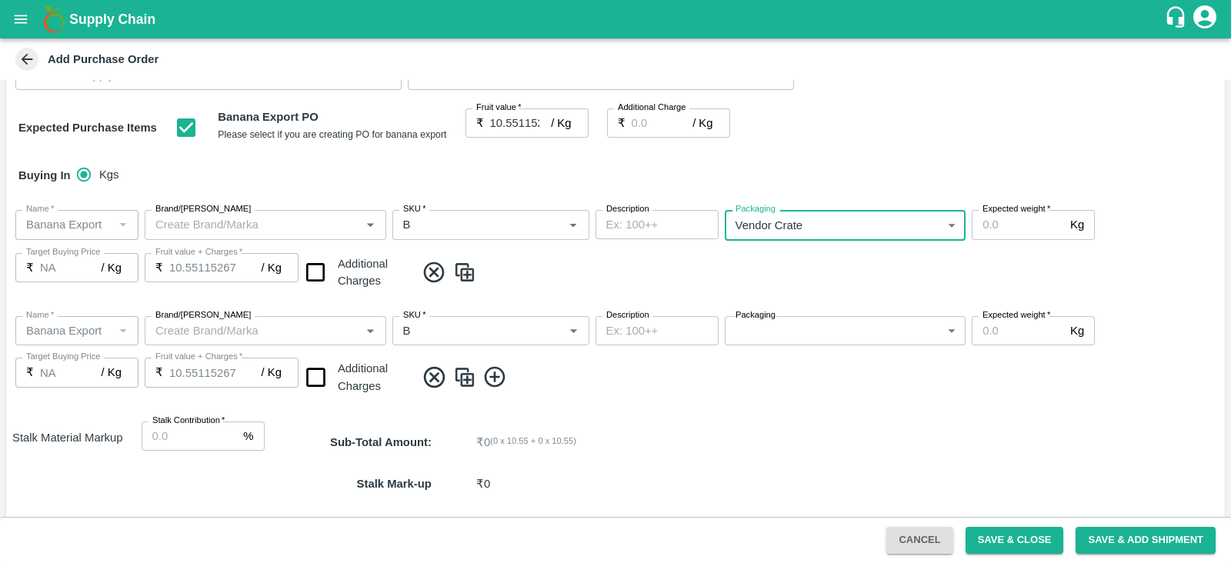
type input "277"
click at [808, 330] on body "Supply Chain Add Purchase Order PO Type   * Farm Gate 1 PO Type Buyers   * Nuna…" at bounding box center [615, 281] width 1231 height 563
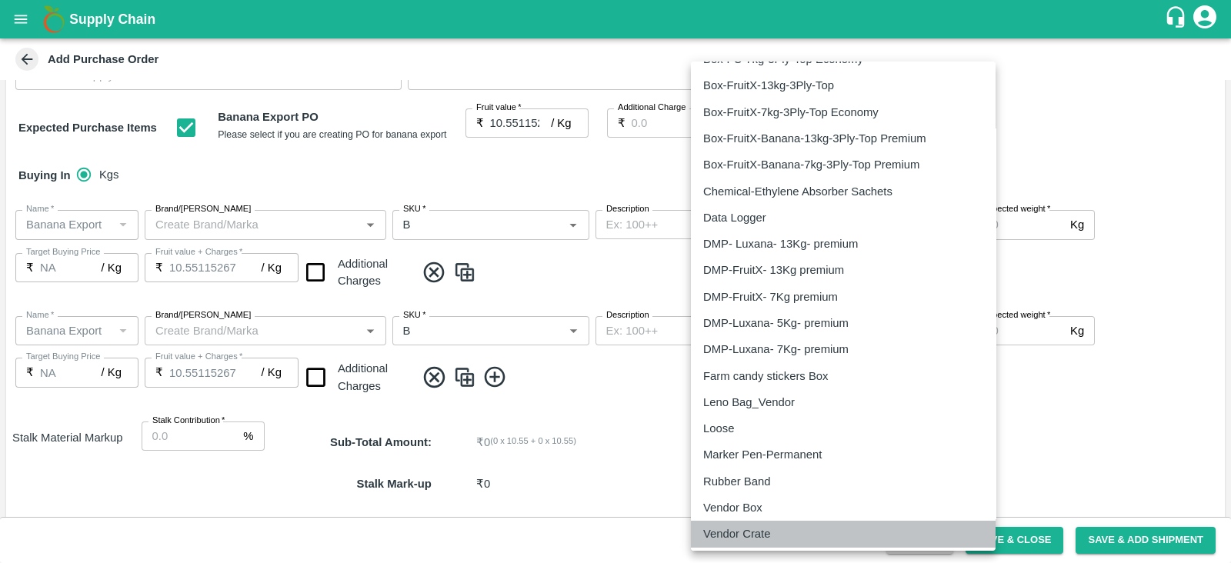
click at [750, 528] on p "Vendor Crate" at bounding box center [736, 534] width 67 height 17
type input "277"
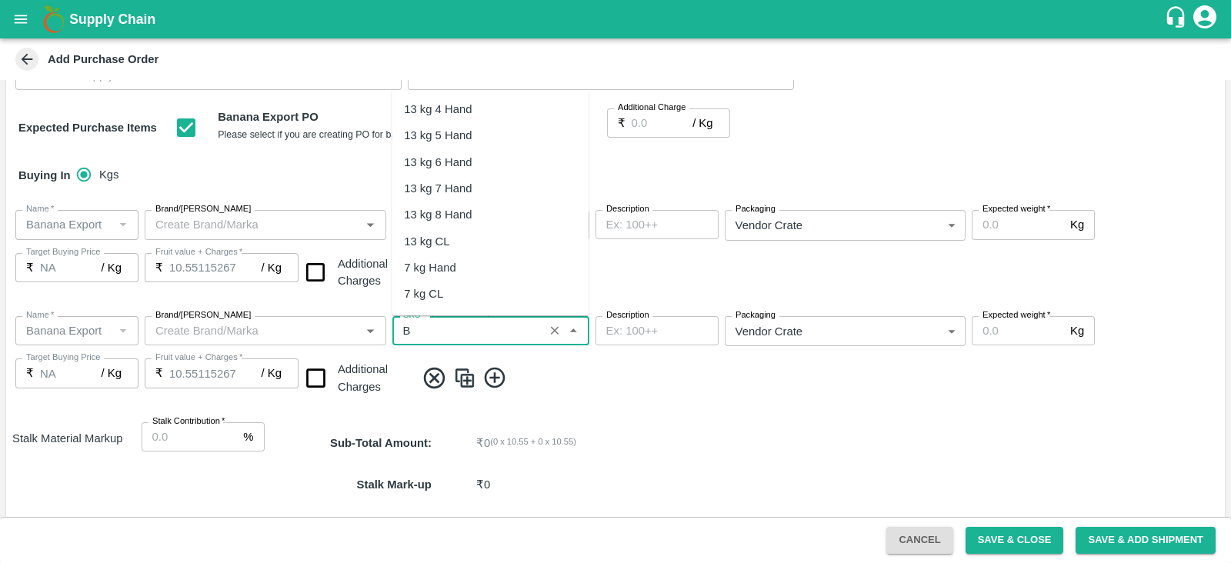
click at [474, 336] on input "SKU   *" at bounding box center [468, 331] width 142 height 20
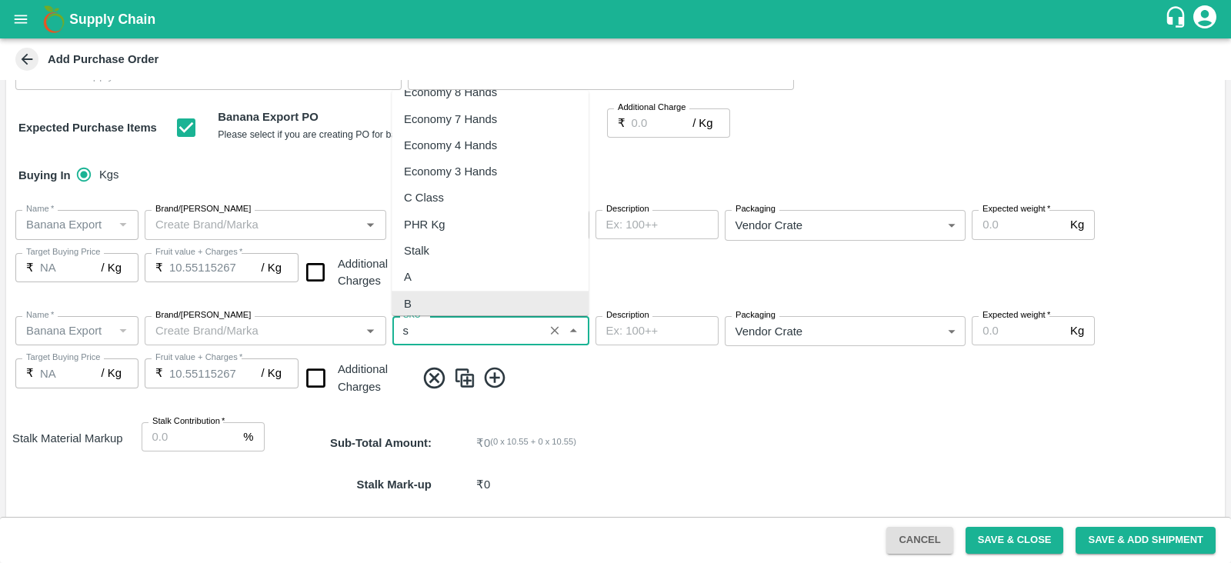
scroll to position [0, 0]
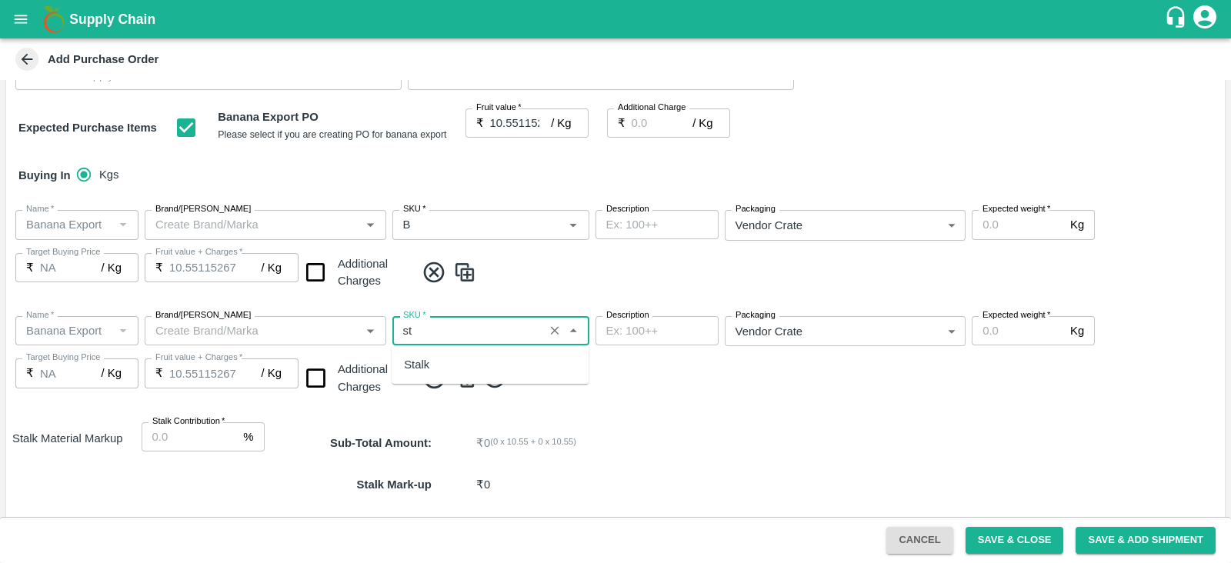
click at [446, 373] on div "Stalk" at bounding box center [490, 365] width 197 height 26
type input "Stalk"
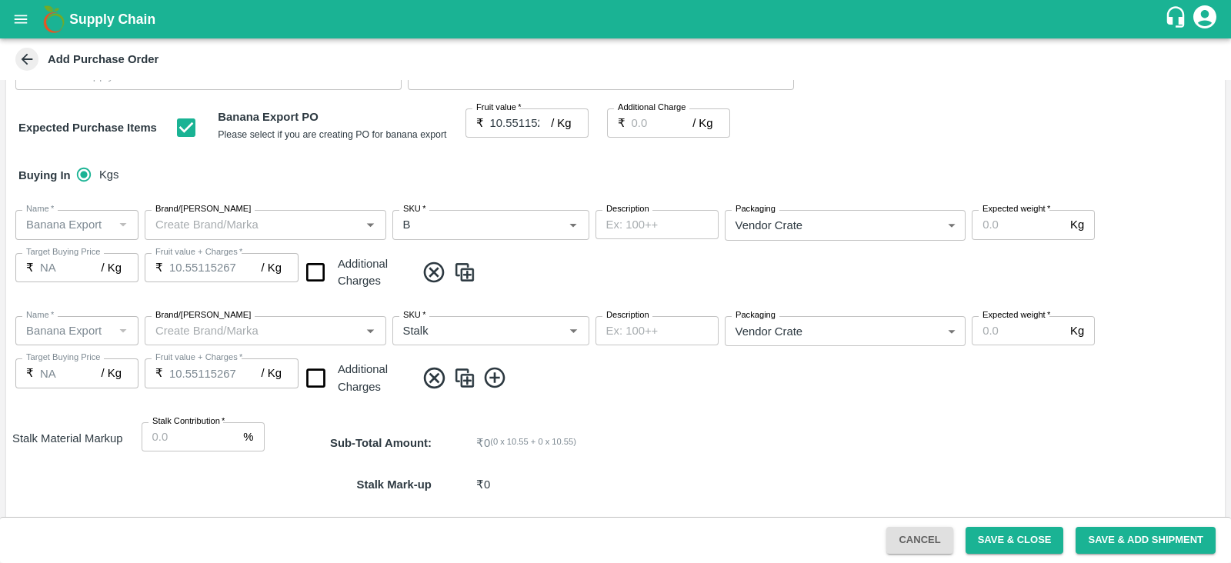
click at [459, 372] on img at bounding box center [464, 378] width 23 height 25
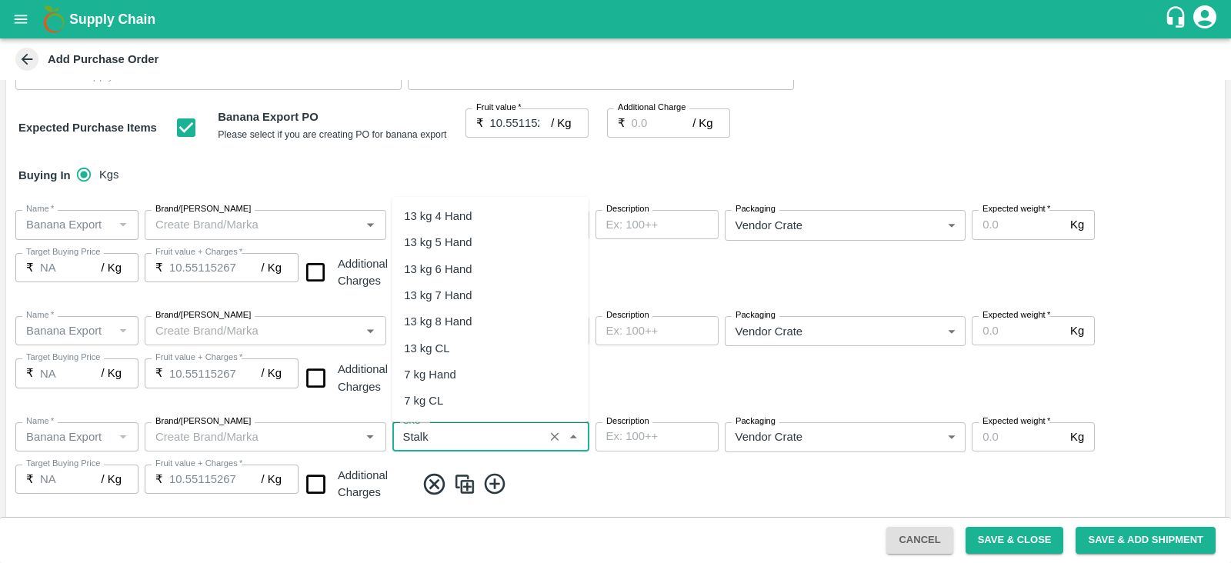
click at [459, 432] on input "SKU   *" at bounding box center [468, 437] width 142 height 20
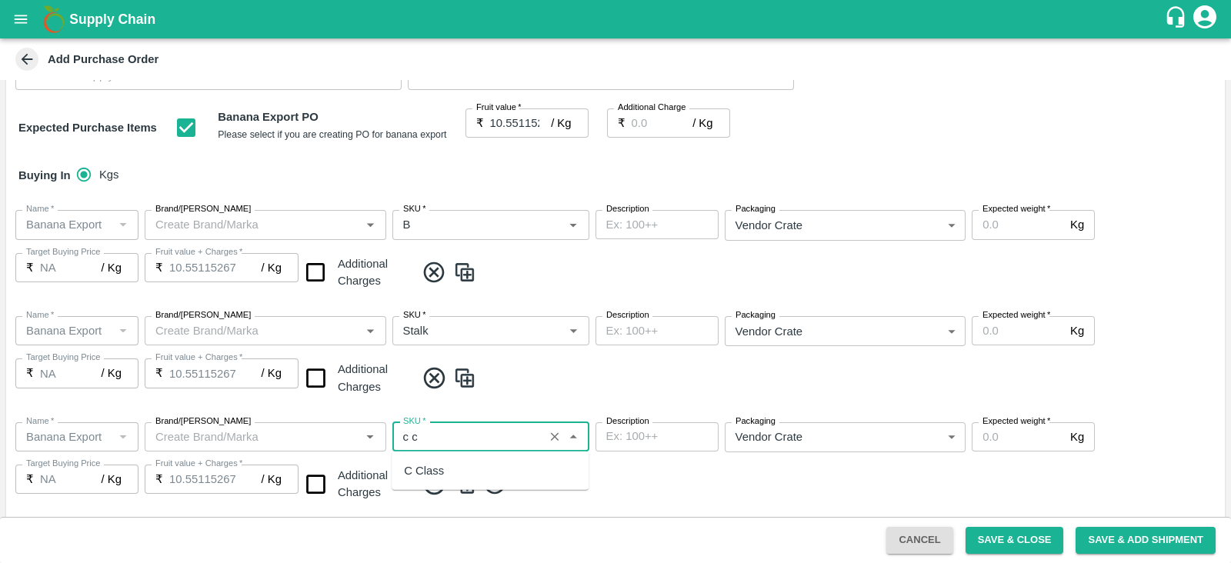
click at [440, 476] on div "C Class" at bounding box center [424, 471] width 40 height 17
type input "C Class"
click at [894, 438] on body "Supply Chain Add Purchase Order PO Type   * Farm Gate 1 PO Type Buyers   * Nuna…" at bounding box center [615, 281] width 1231 height 563
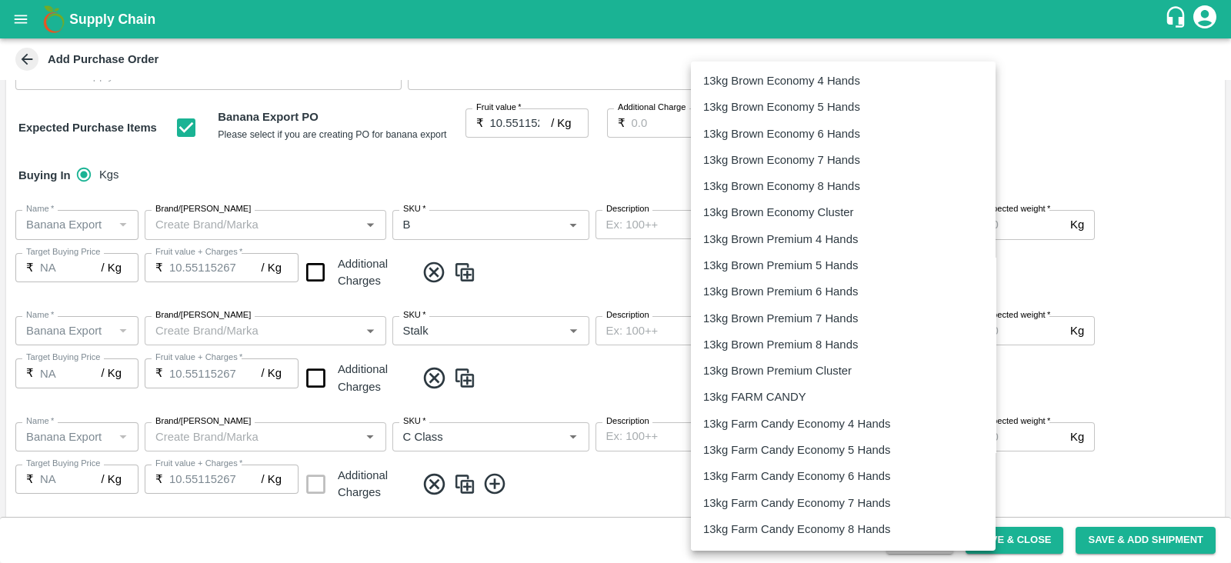
scroll to position [2475, 0]
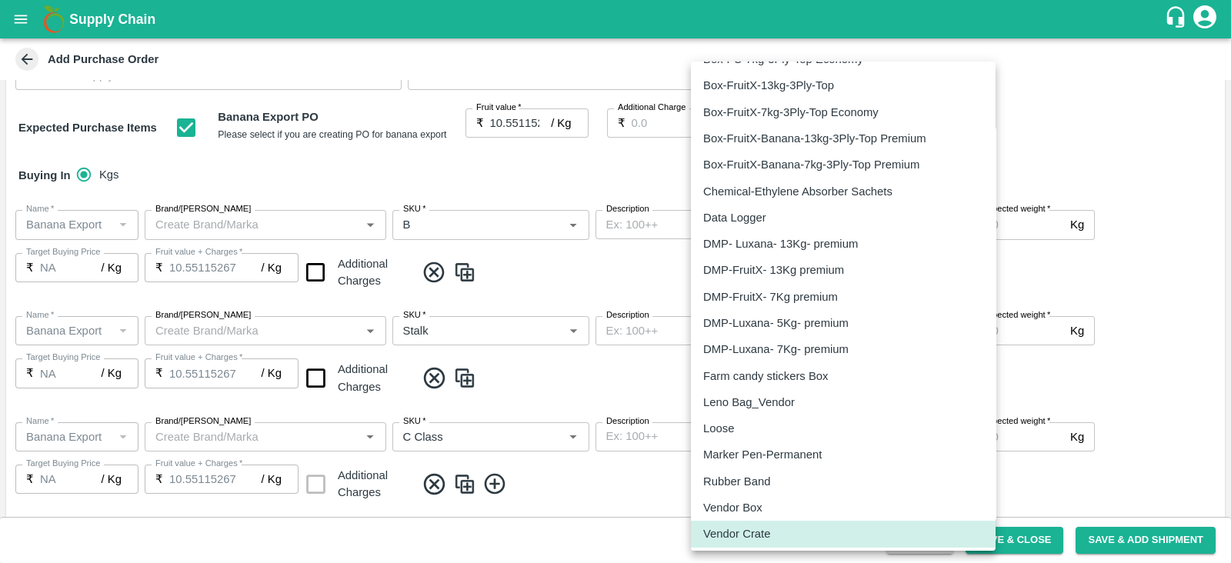
click at [833, 420] on div "Loose" at bounding box center [843, 428] width 280 height 17
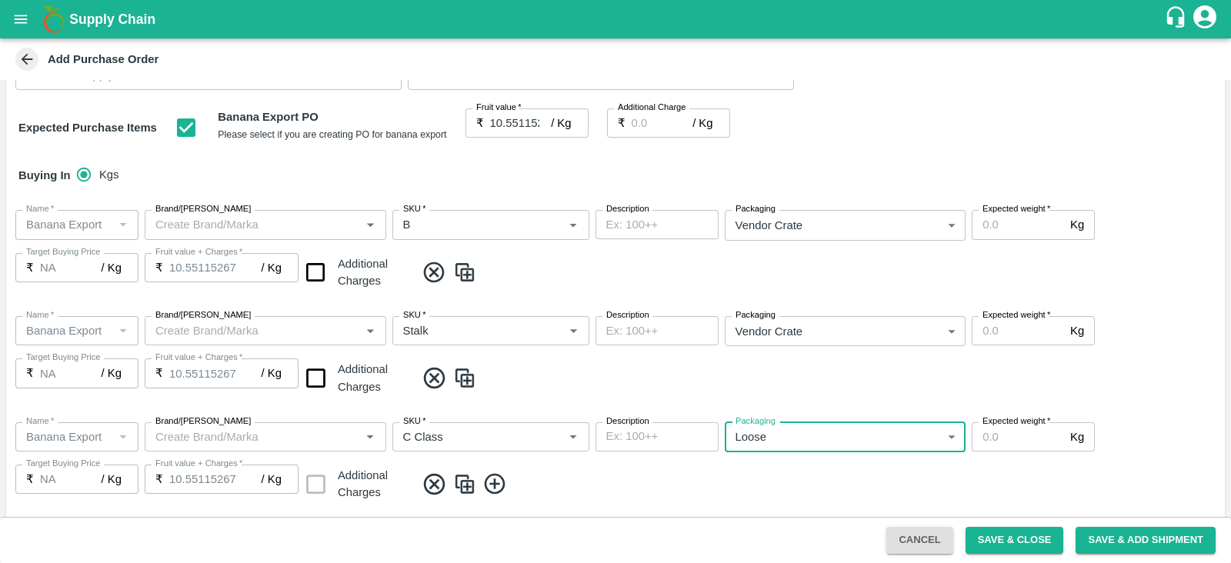
type input "258"
click at [854, 228] on body "Supply Chain Add Purchase Order PO Type   * Farm Gate 1 PO Type Buyers   * Nuna…" at bounding box center [615, 281] width 1231 height 563
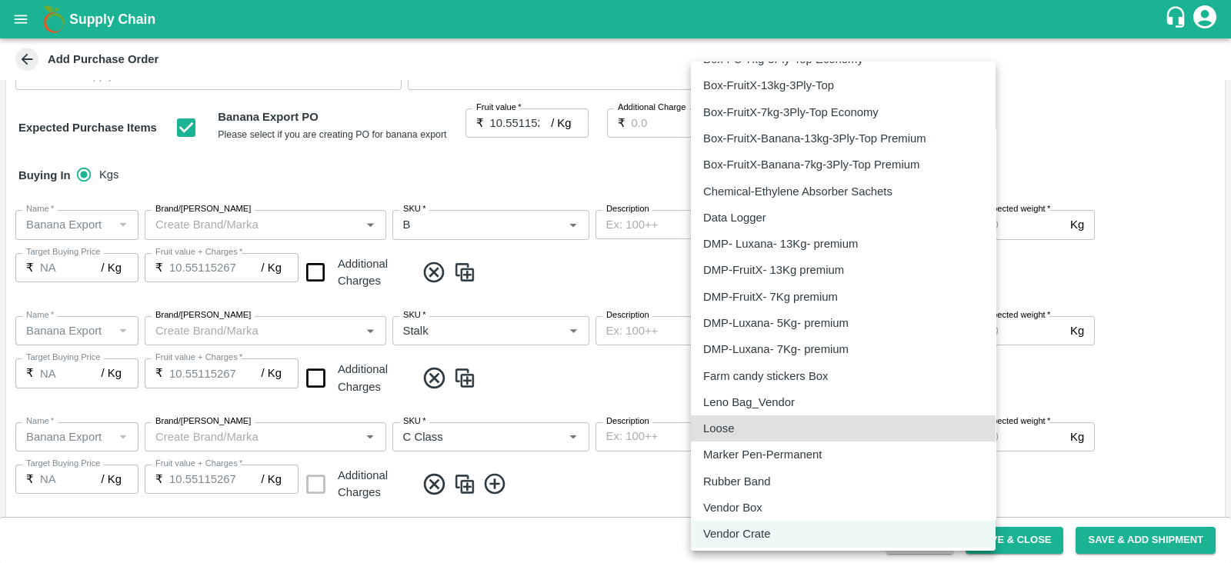
type input "258"
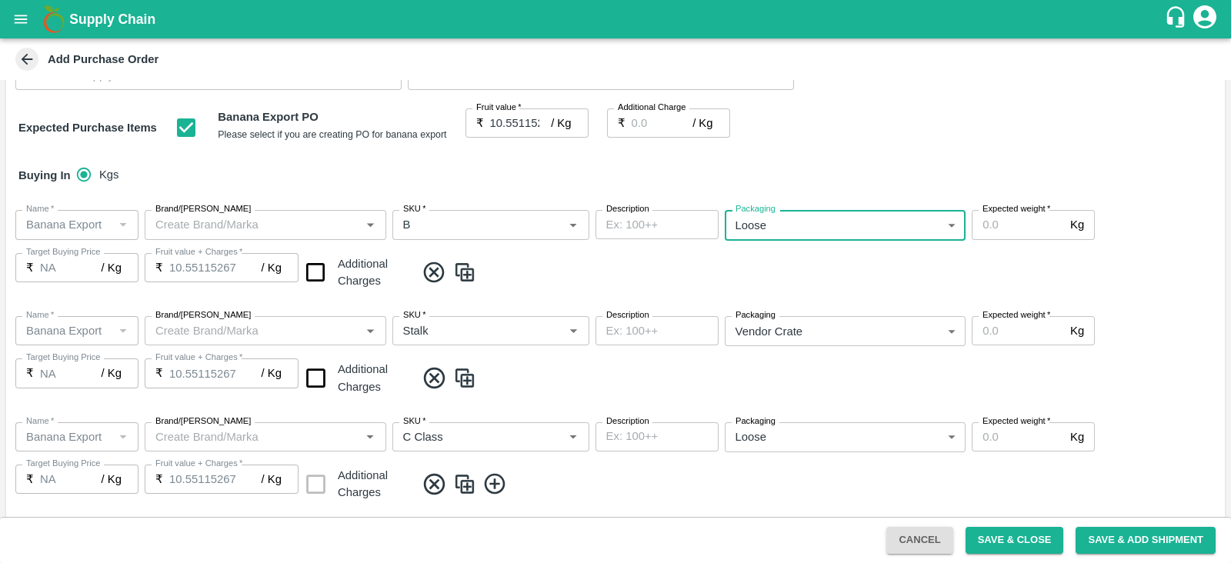
click at [808, 330] on body "Supply Chain Add Purchase Order PO Type   * Farm Gate 1 PO Type Buyers   * Nuna…" at bounding box center [615, 281] width 1231 height 563
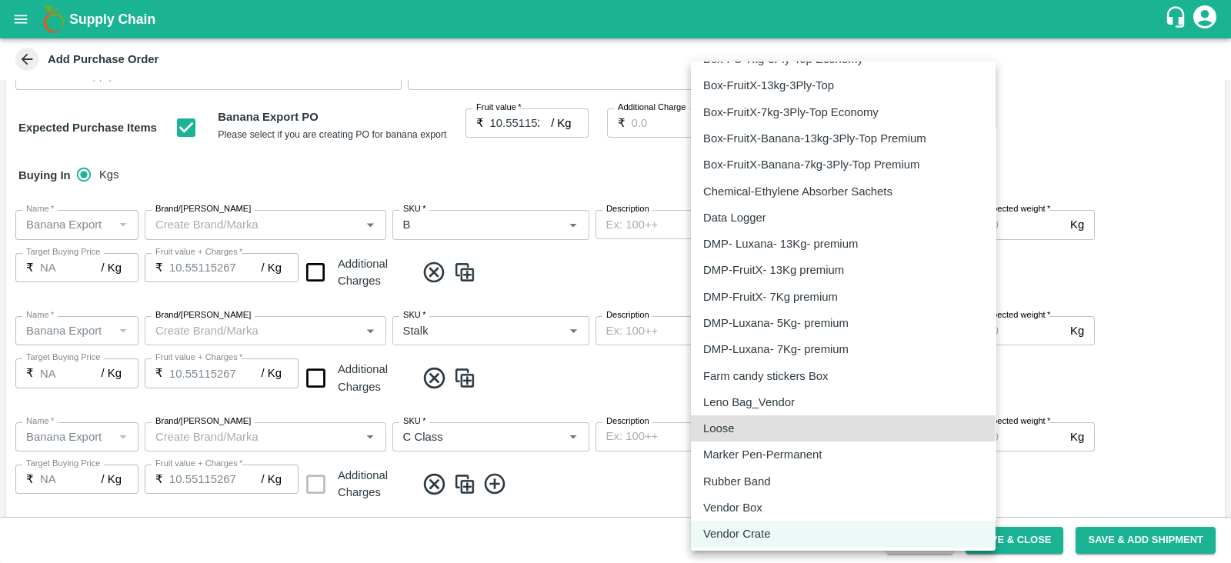
type input "258"
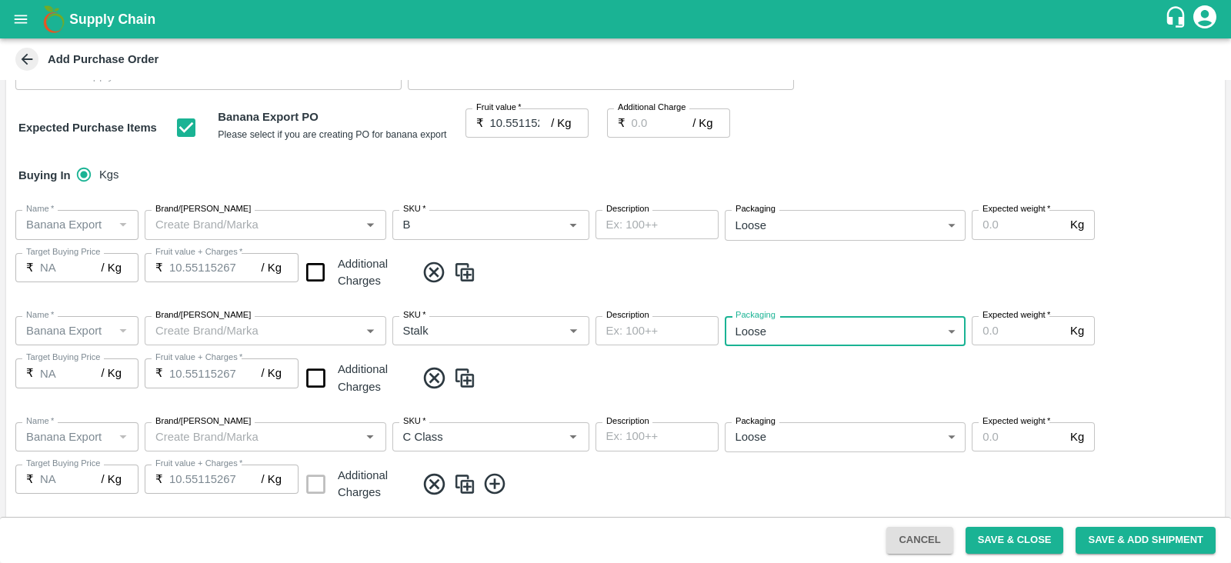
scroll to position [219, 0]
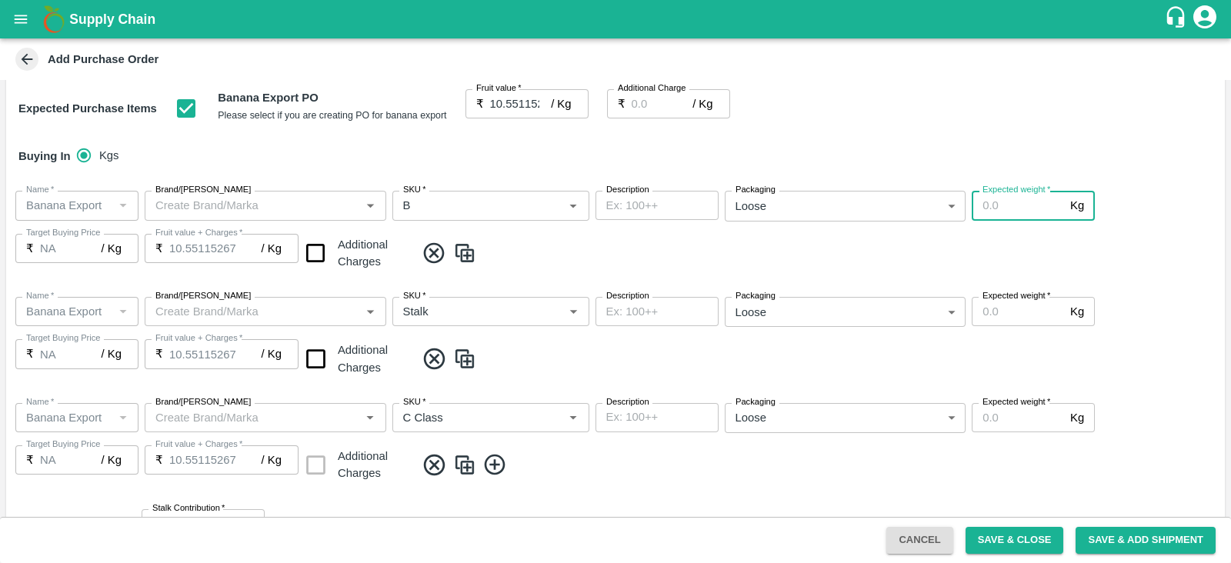
click at [981, 205] on input "Expected weight   *" at bounding box center [1018, 205] width 92 height 29
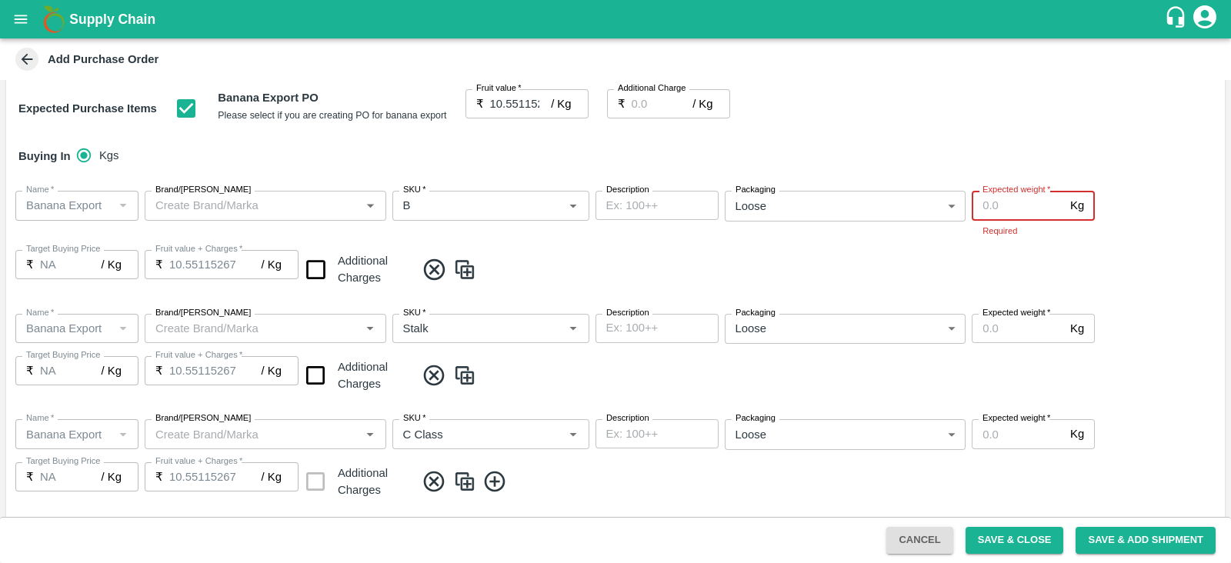
paste input "3920"
type input "3920"
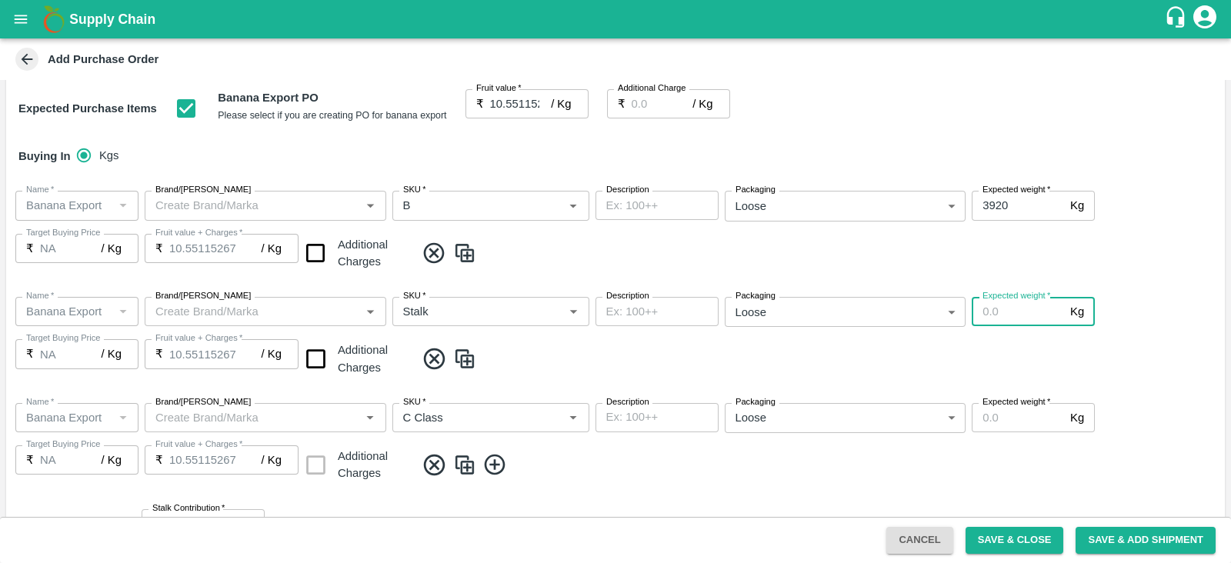
click at [1007, 312] on input "Expected weight   *" at bounding box center [1018, 311] width 92 height 29
paste input "313"
type input "313"
click at [997, 426] on input "Expected weight   *" at bounding box center [1018, 417] width 92 height 29
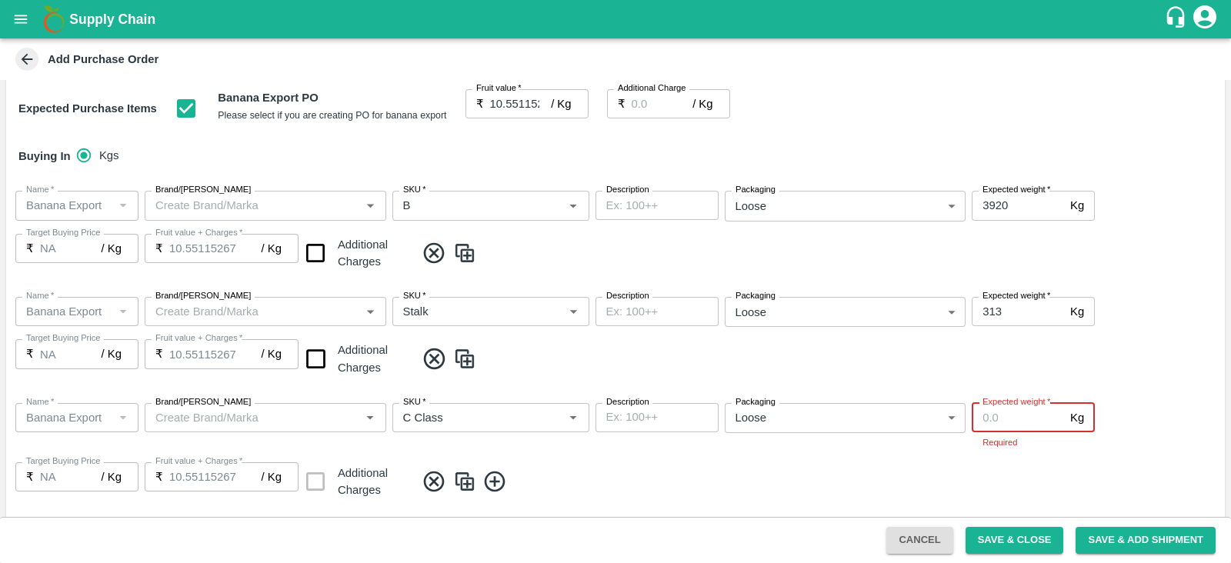
paste input "1970"
type input "1970"
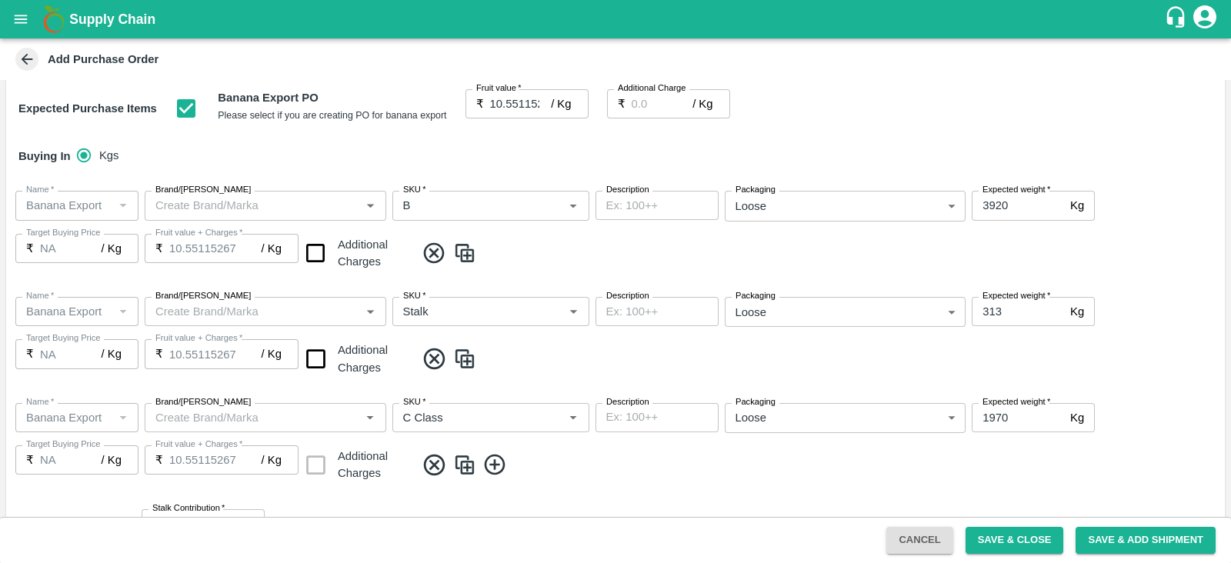
click at [830, 489] on div "Name   * Name   * Brand/Marka Brand/Marka SKU   * SKU   * Description x Descrip…" at bounding box center [615, 444] width 1219 height 106
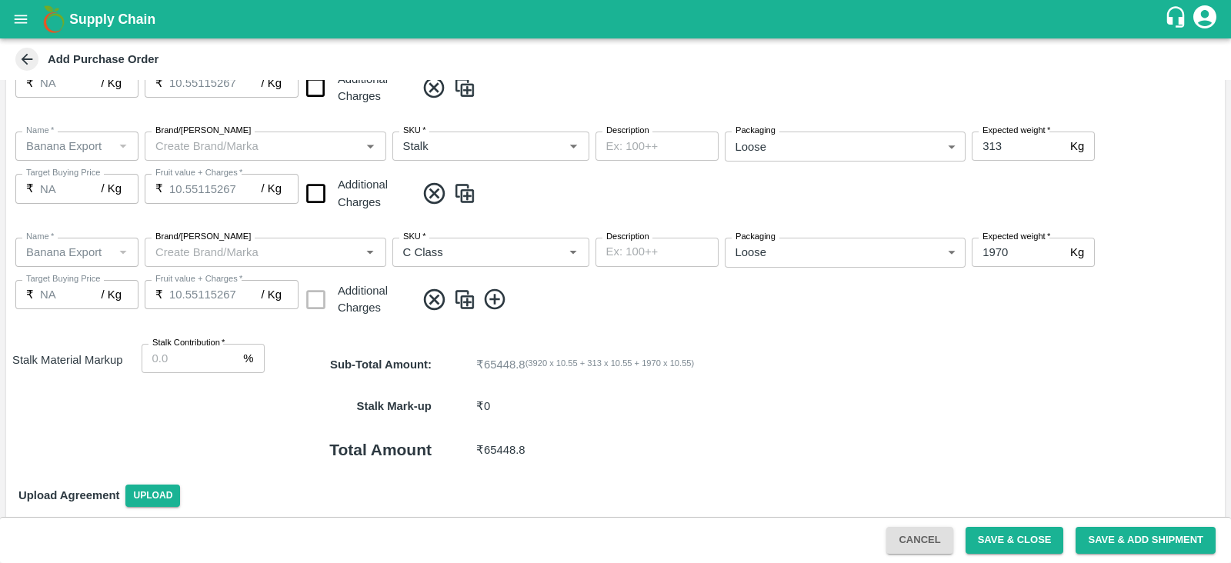
scroll to position [444, 0]
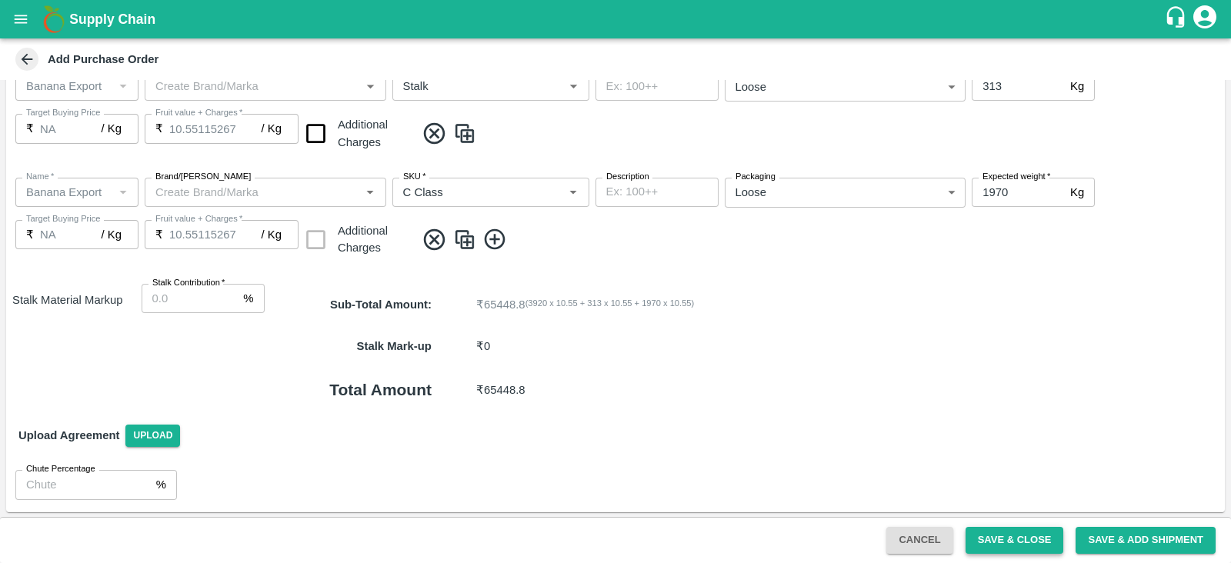
click at [1011, 540] on button "Save & Close" at bounding box center [1015, 540] width 99 height 27
click at [1021, 536] on button "Save & Close" at bounding box center [1015, 540] width 99 height 27
click at [181, 295] on input "Stalk Contribution   *" at bounding box center [190, 298] width 96 height 29
type input "0"
click at [873, 453] on div "Upload Agreement Upload" at bounding box center [615, 435] width 1219 height 45
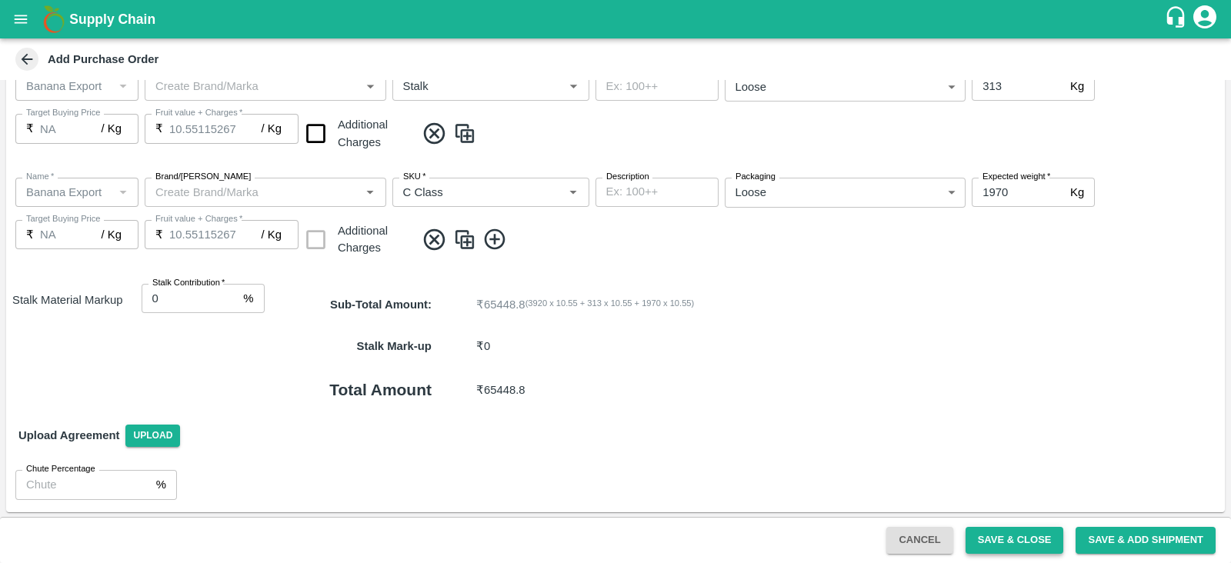
click at [1014, 527] on button "Save & Close" at bounding box center [1015, 540] width 99 height 27
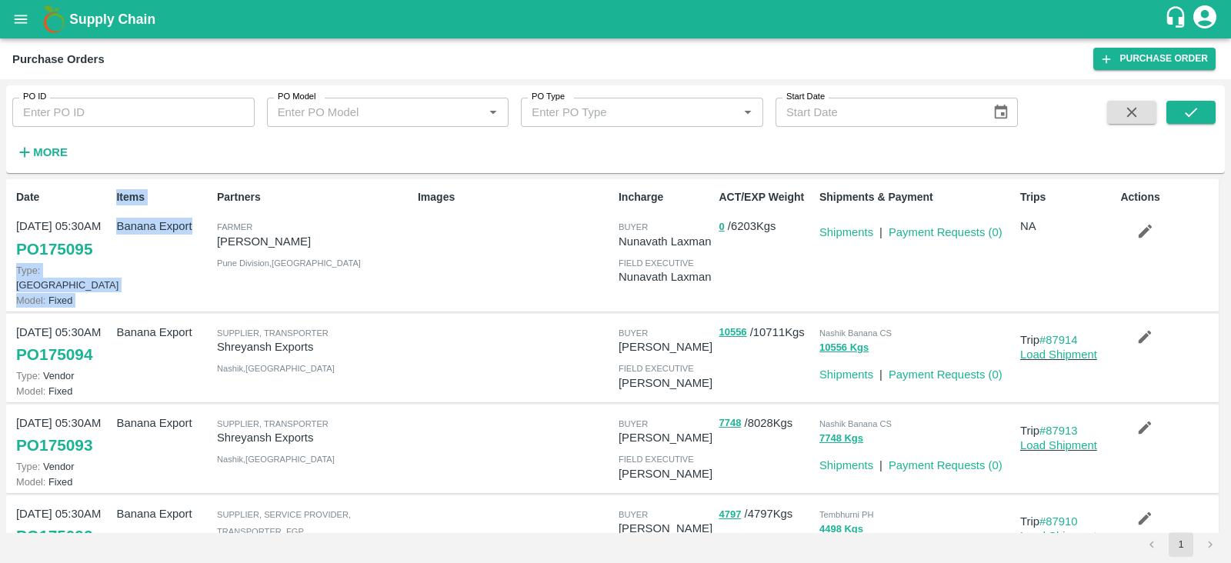
drag, startPoint x: 99, startPoint y: 249, endPoint x: 215, endPoint y: 252, distance: 117.0
click at [215, 252] on div "Date 10 Sep, 05:30AM PO 175095 Type: Farm Gate Model: Fixed Items Banana Export…" at bounding box center [612, 245] width 1213 height 132
click at [534, 256] on div "Images" at bounding box center [512, 245] width 201 height 124
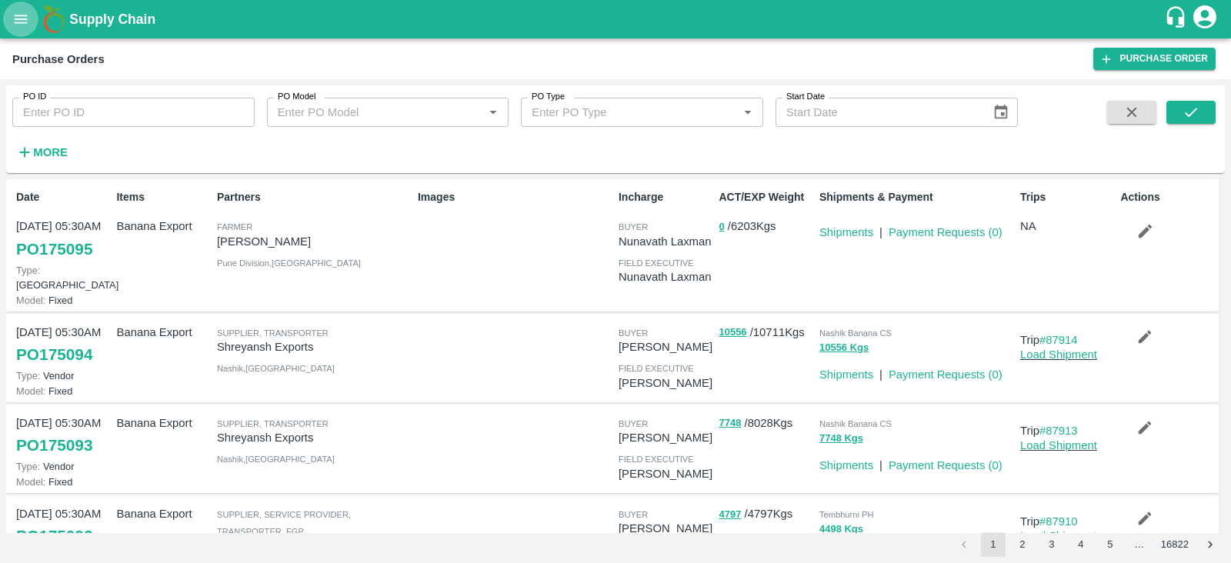
click at [18, 18] on icon "open drawer" at bounding box center [20, 19] width 17 height 17
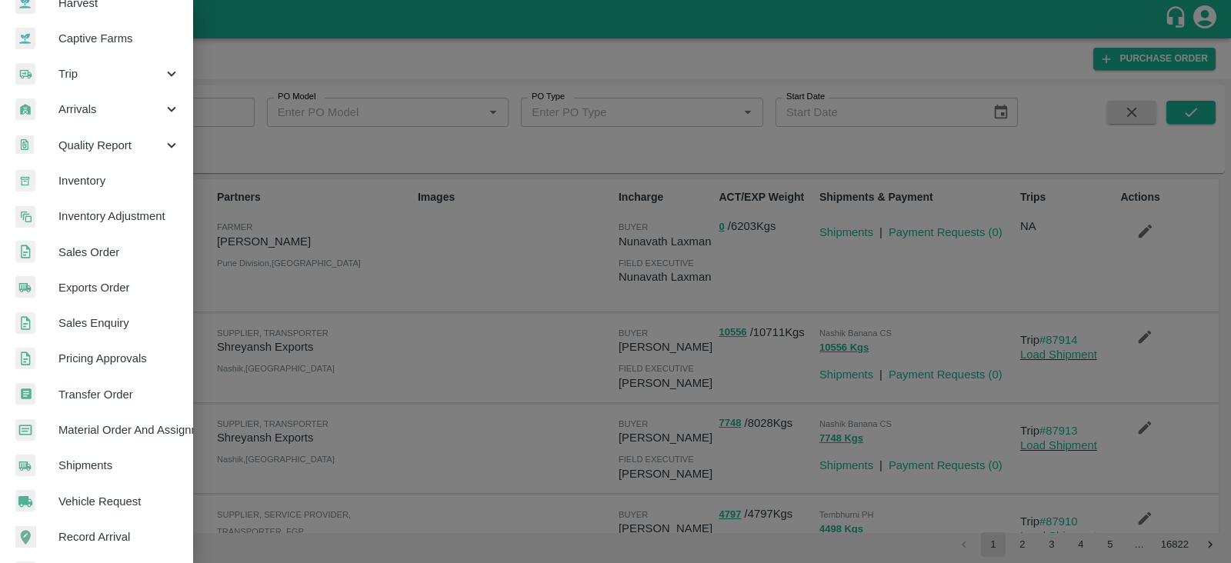
scroll to position [142, 0]
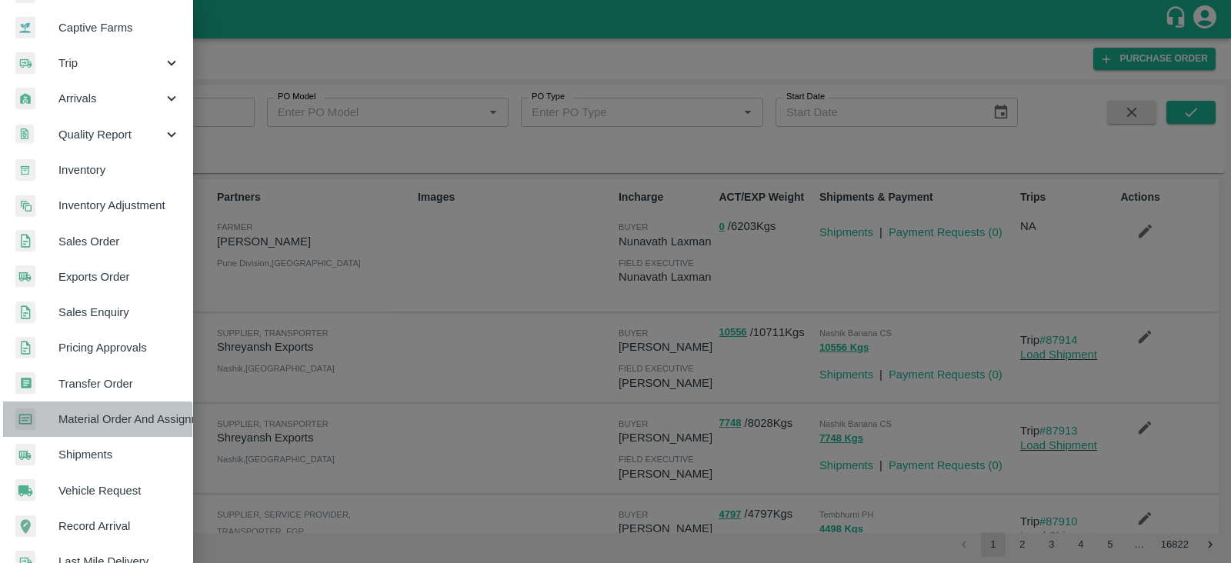
click at [94, 433] on link "Material Order And Assignment" at bounding box center [96, 419] width 192 height 35
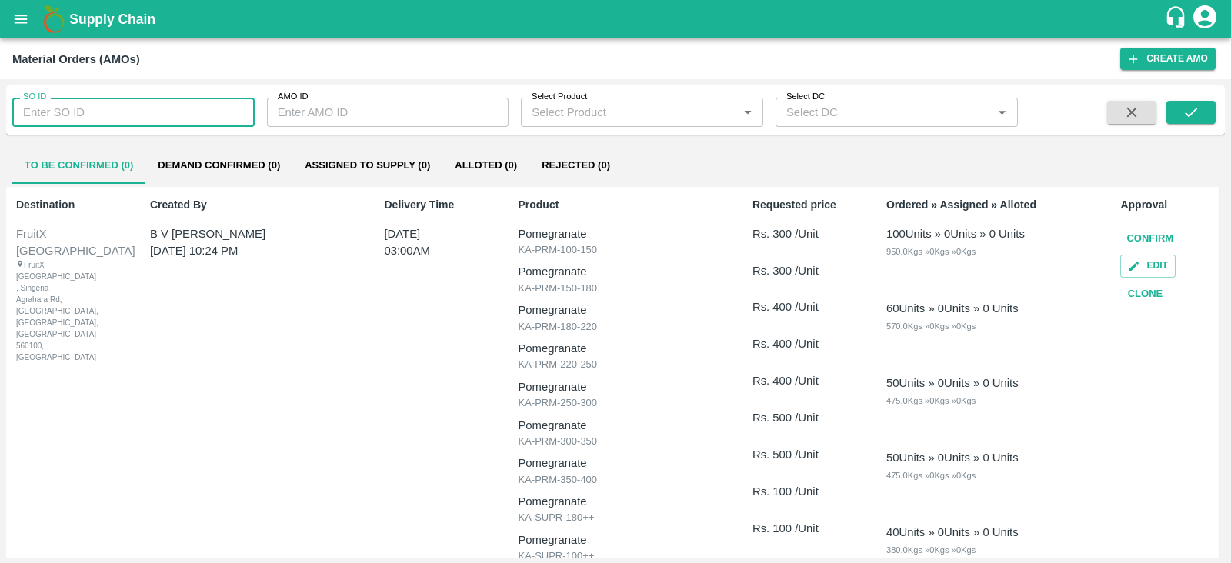
click at [69, 105] on input "SO ID" at bounding box center [133, 112] width 242 height 29
paste input "604441"
type input "604441"
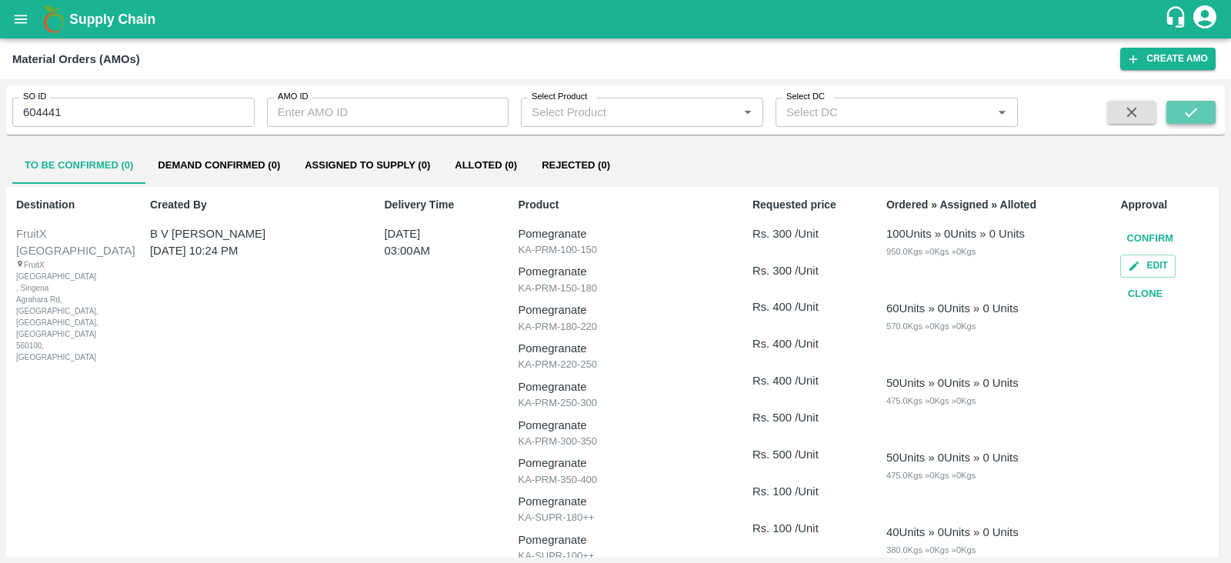
click at [1201, 105] on button "submit" at bounding box center [1191, 112] width 49 height 23
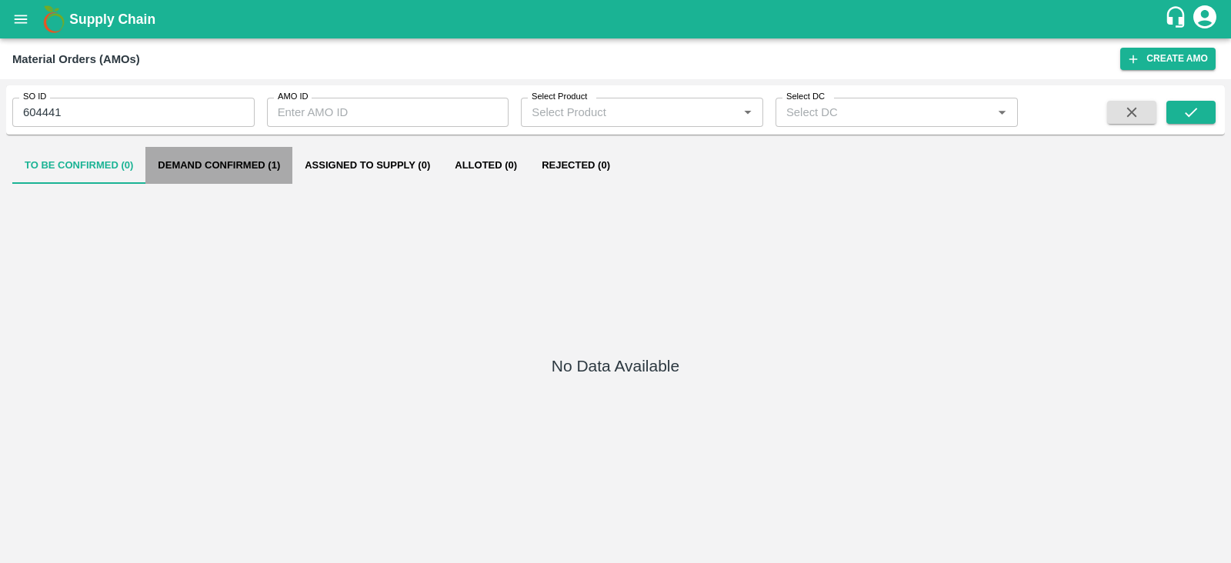
click at [229, 165] on button "Demand Confirmed (1)" at bounding box center [218, 165] width 147 height 37
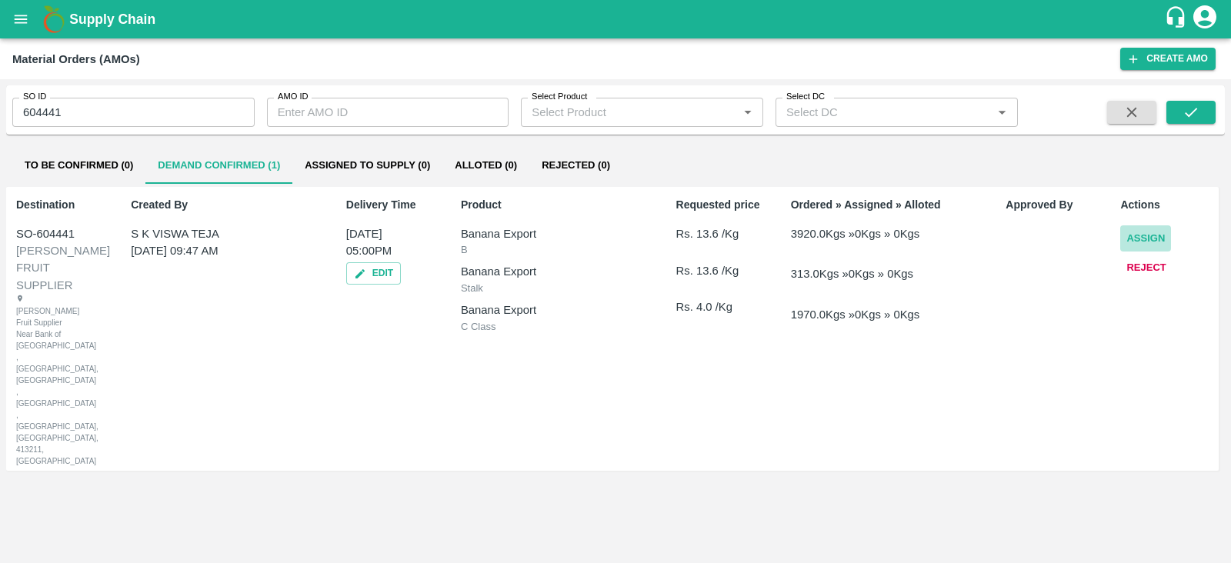
click at [1146, 236] on button "Assign" at bounding box center [1146, 238] width 51 height 27
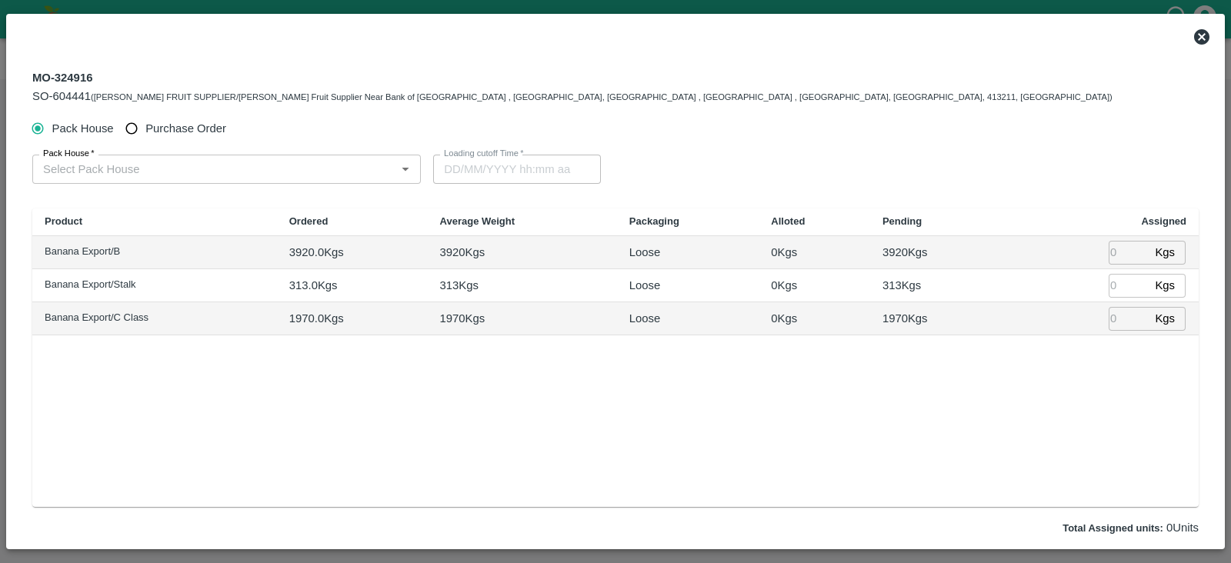
click at [191, 134] on span "Purchase Order" at bounding box center [185, 128] width 81 height 17
click at [146, 134] on input "Purchase Order" at bounding box center [132, 129] width 28 height 28
radio input "true"
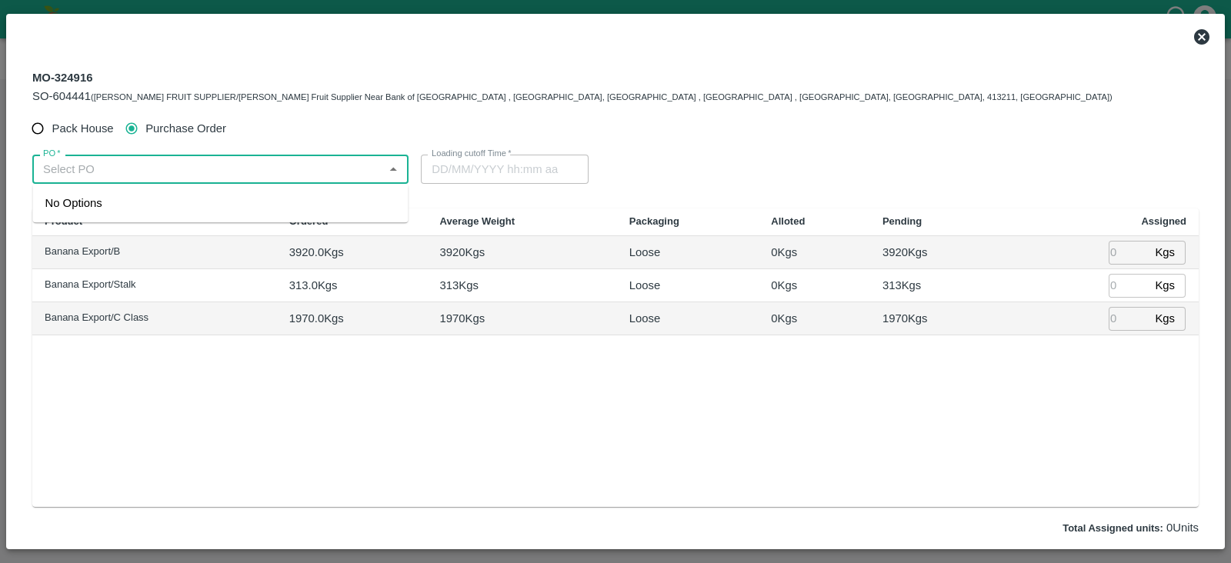
click at [192, 166] on input "PO   *" at bounding box center [208, 169] width 342 height 20
paste input "175095"
click at [146, 205] on div "PO-175095(Nikhil Bhagvat Patil-7776901555)" at bounding box center [158, 203] width 227 height 17
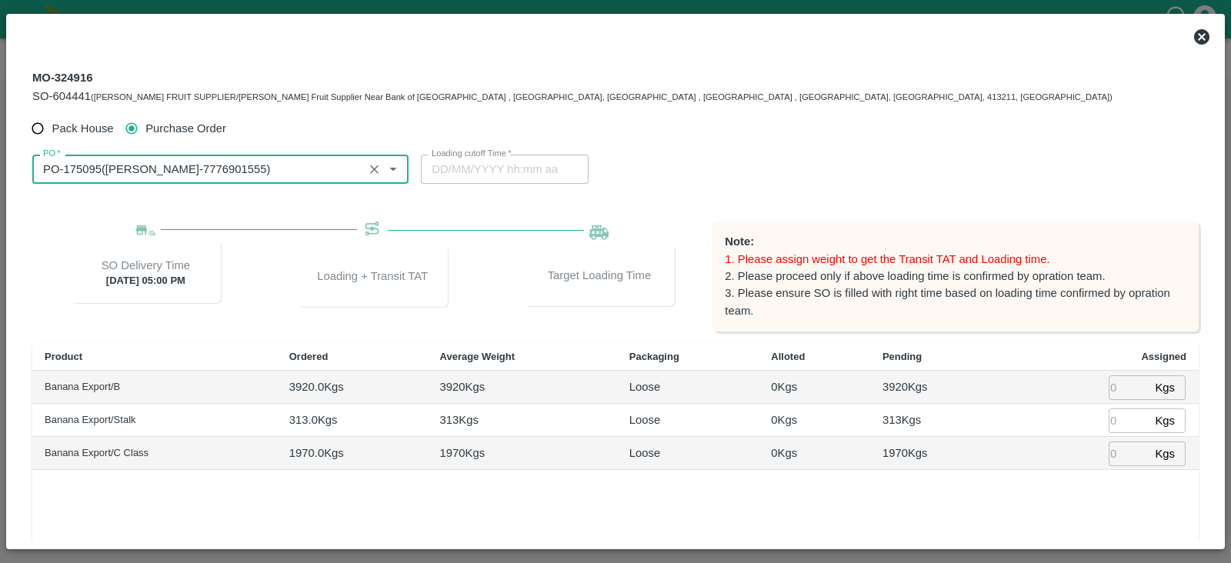
type input "PO-175095(Nikhil Bhagvat Patil-7776901555)"
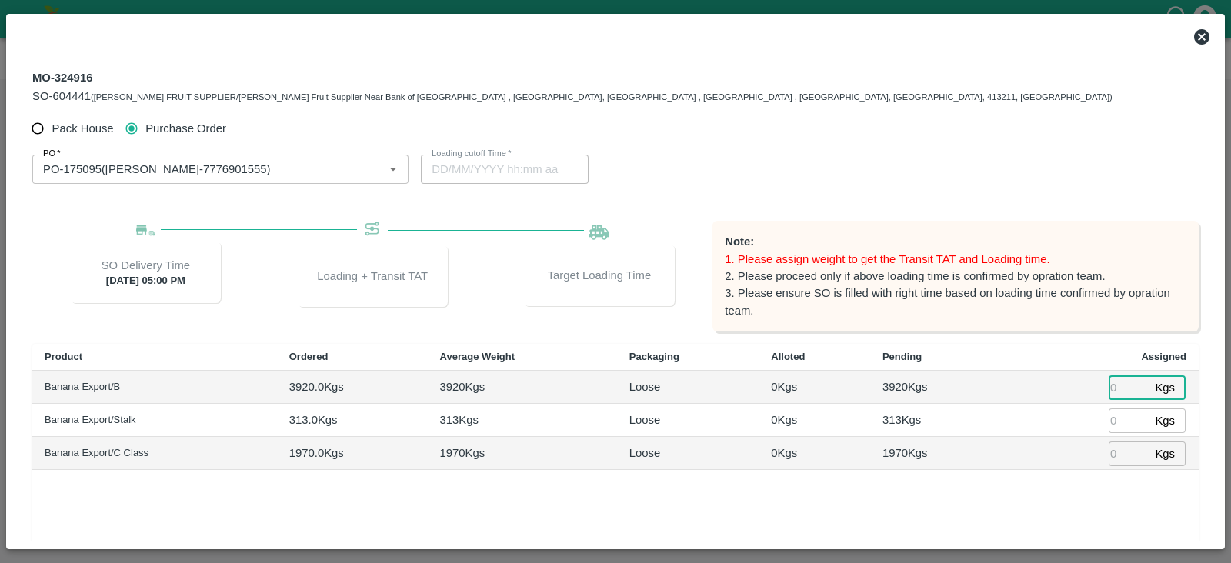
click at [1131, 388] on input "number" at bounding box center [1129, 388] width 40 height 24
type input "3950"
type input "10/09/2025 12:08 PM"
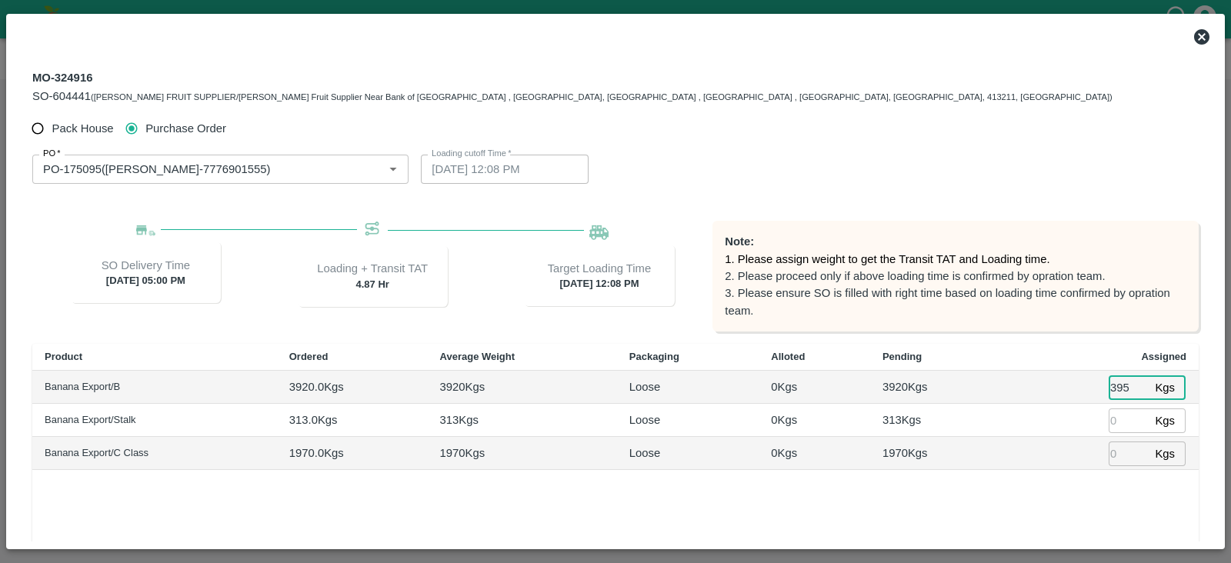
type input "39"
type input "10/09/2025 01:08 PM"
type input "3920"
type input "10/09/2025 12:08 PM"
click at [1112, 413] on input "number" at bounding box center [1129, 421] width 40 height 24
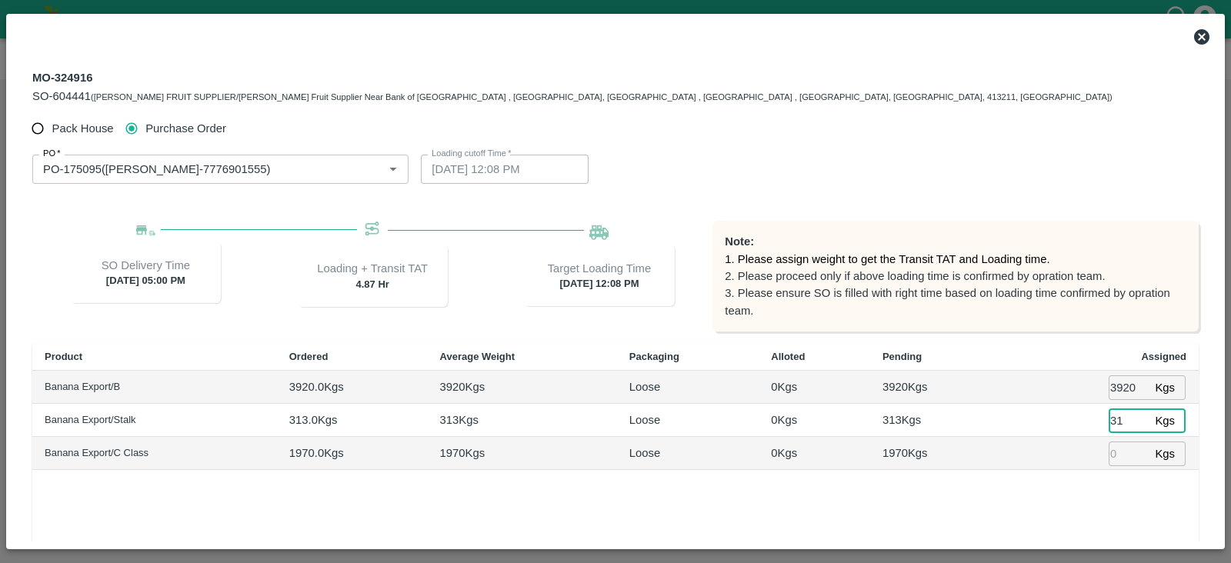
type input "313"
type input "10/09/2025 11:08 AM"
type input "313"
click at [1116, 452] on input "number" at bounding box center [1129, 454] width 40 height 24
type input "1970"
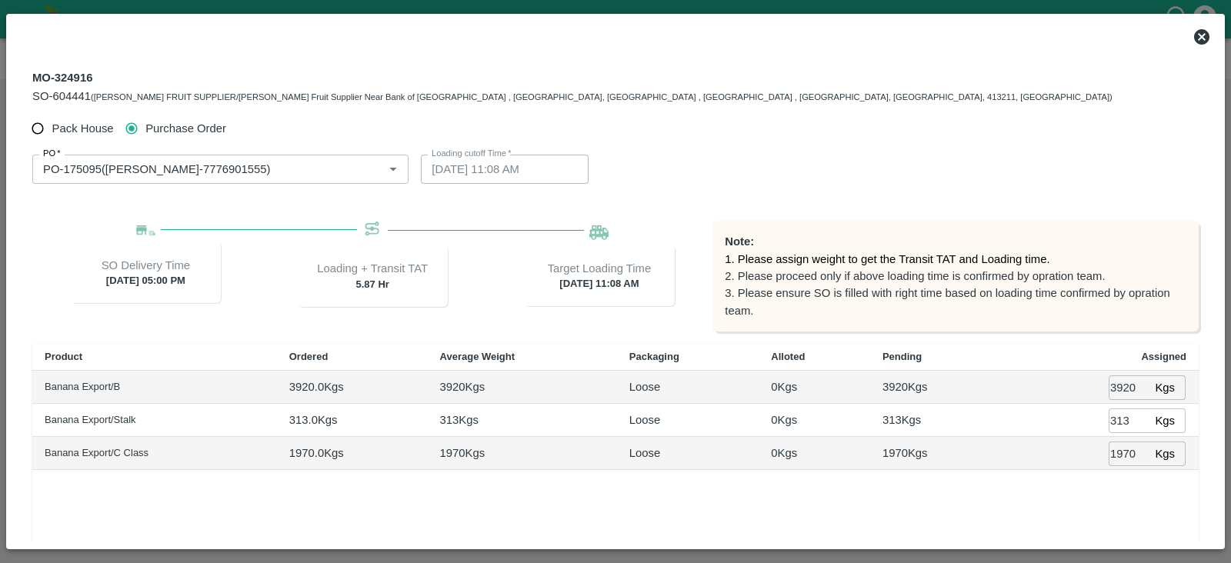
click at [1064, 499] on div "Product Ordered Average Weight Packaging Alloted Pending Assigned Banana Export…" at bounding box center [615, 493] width 1167 height 299
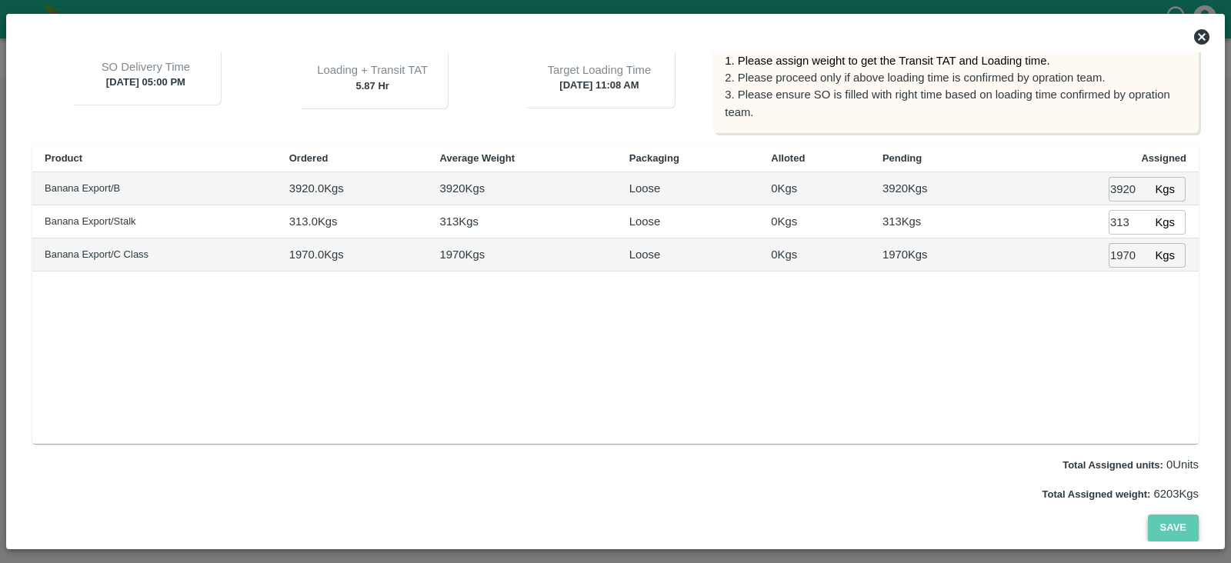
click at [1174, 529] on button "Save" at bounding box center [1173, 528] width 51 height 27
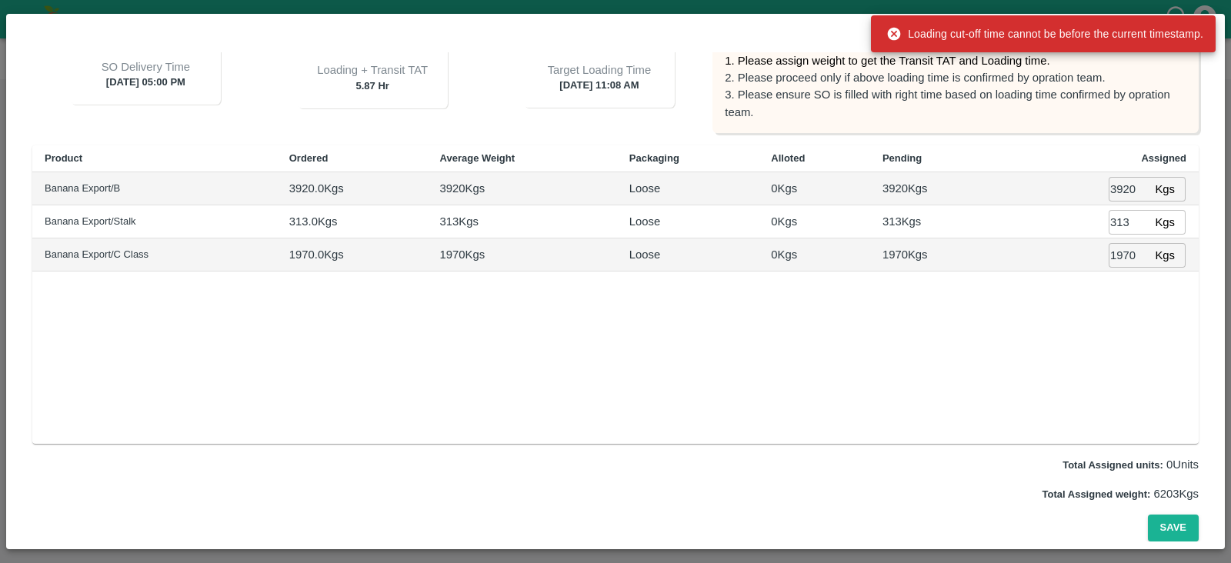
scroll to position [0, 0]
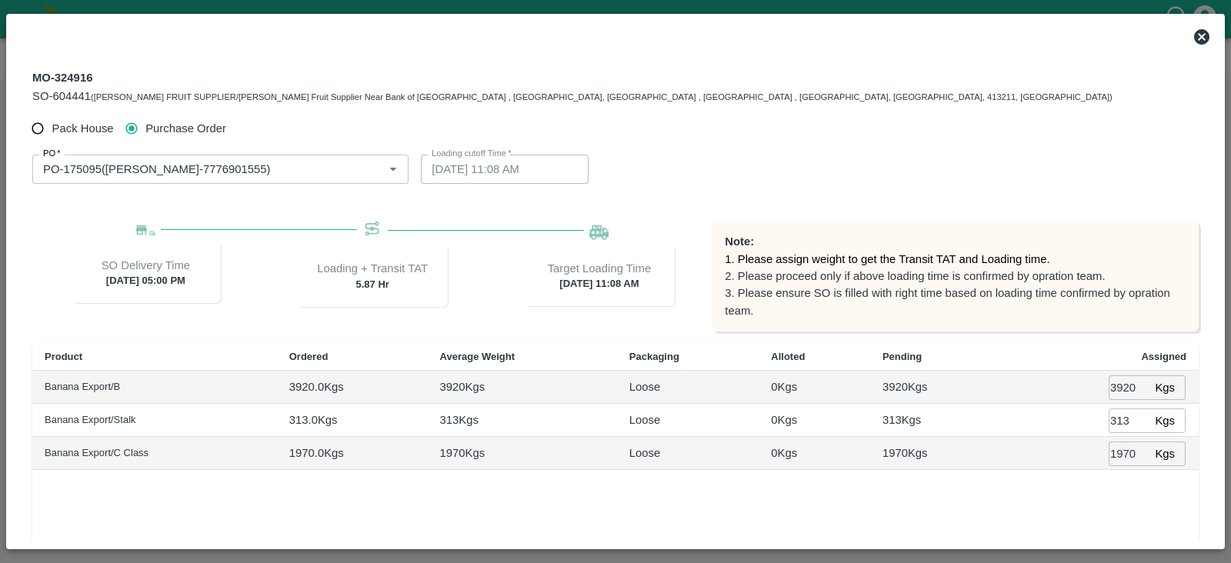
click at [1201, 36] on icon at bounding box center [1202, 37] width 18 height 18
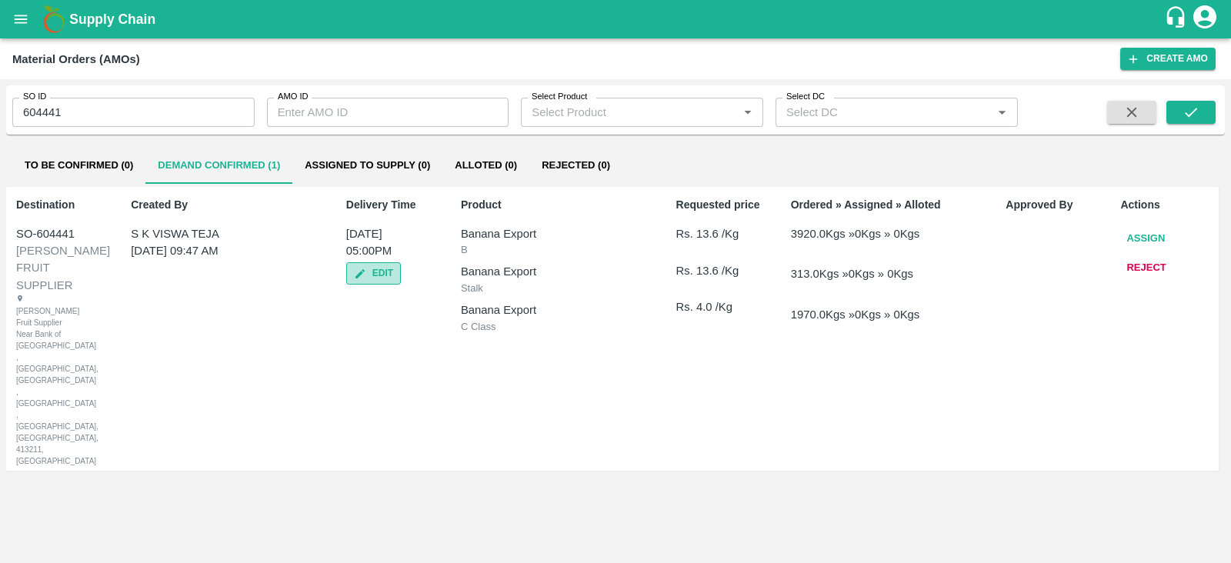
click at [371, 278] on button "Edit" at bounding box center [373, 273] width 55 height 22
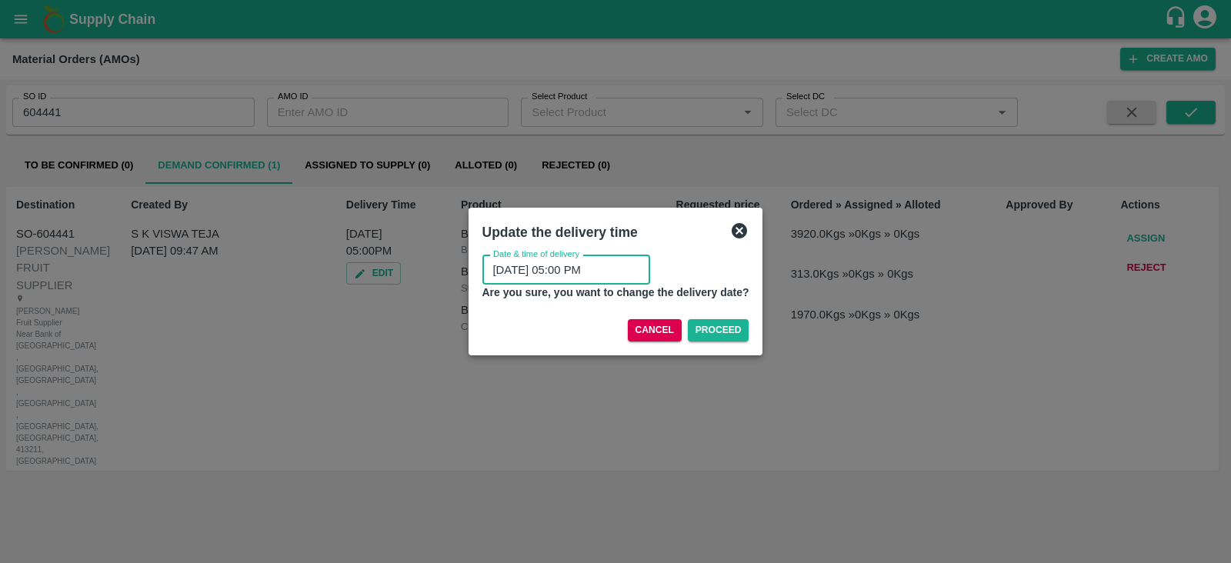
click at [493, 271] on input "10/09/2025 05:00 PM" at bounding box center [561, 270] width 157 height 29
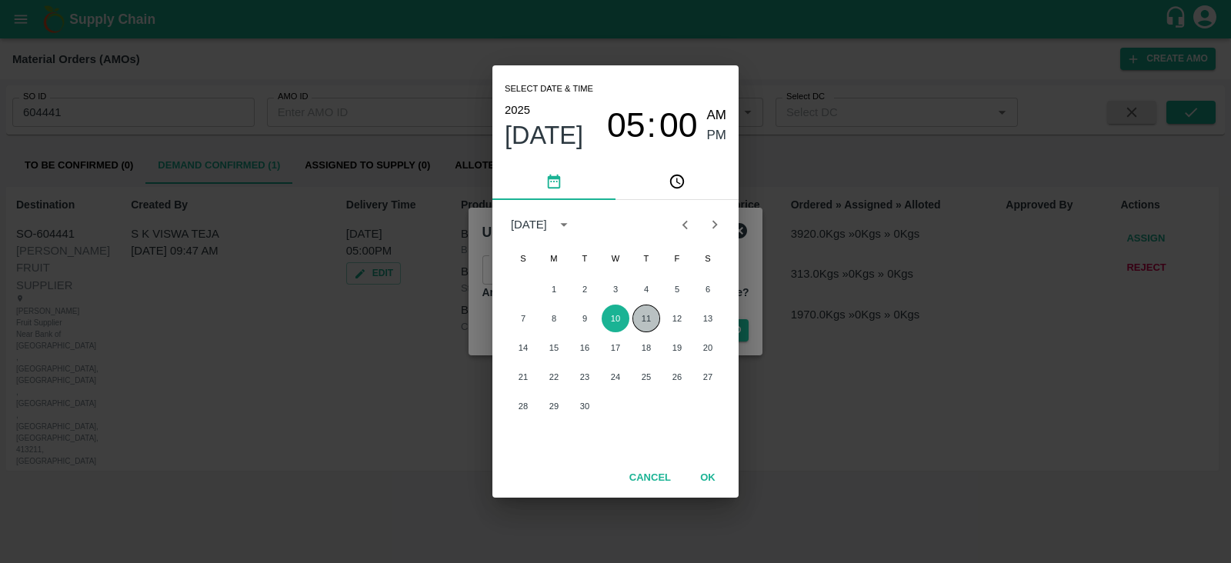
click at [649, 316] on button "11" at bounding box center [647, 319] width 28 height 28
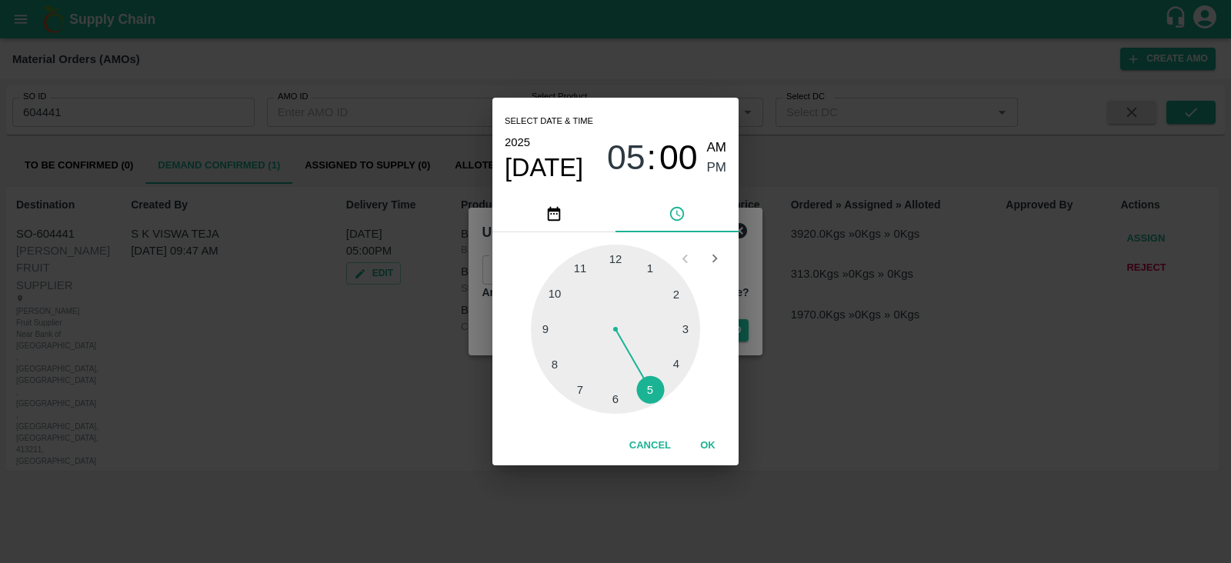
click at [545, 326] on div at bounding box center [615, 329] width 169 height 169
click at [715, 142] on span "AM" at bounding box center [717, 148] width 20 height 21
type input "11/09/2025 09:00 AM"
click at [707, 441] on button "OK" at bounding box center [707, 446] width 49 height 27
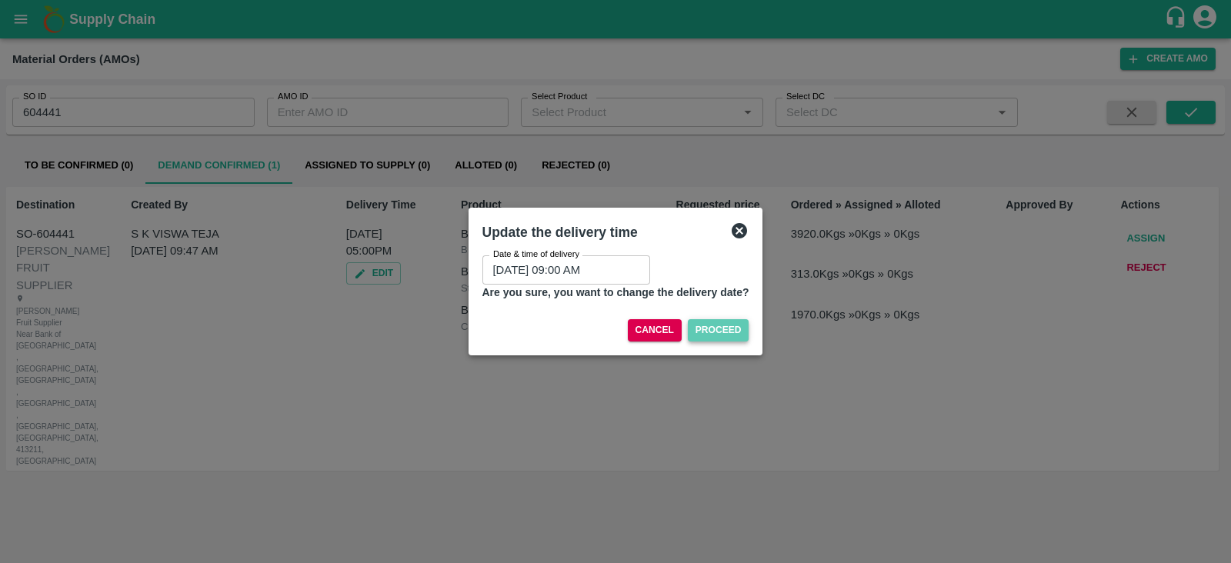
click at [719, 331] on button "Proceed" at bounding box center [719, 330] width 62 height 22
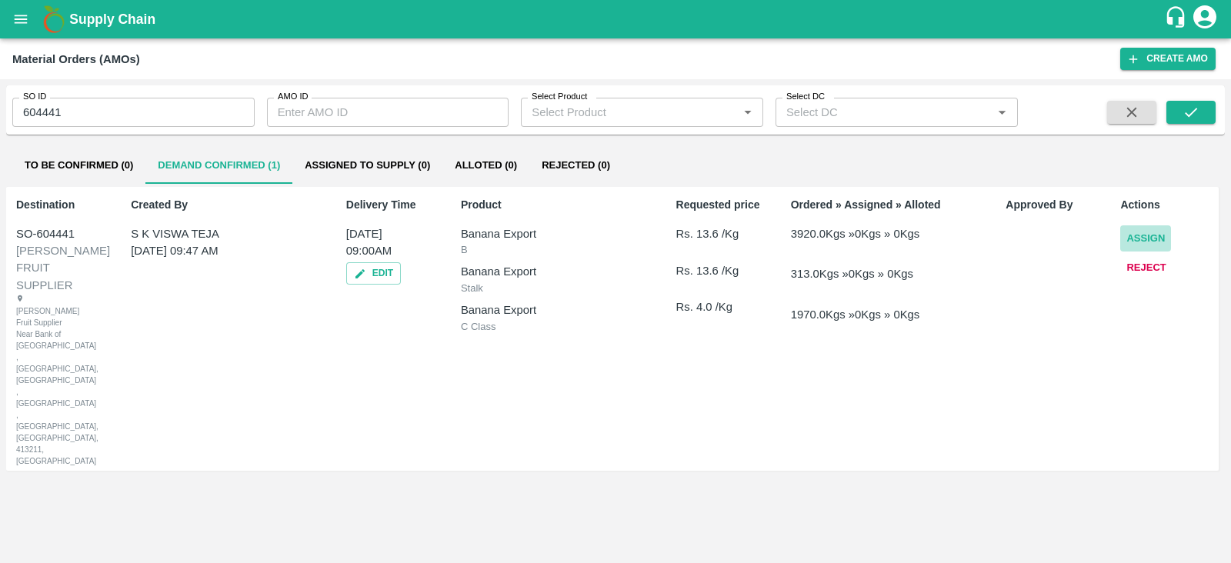
click at [1159, 229] on button "Assign" at bounding box center [1146, 238] width 51 height 27
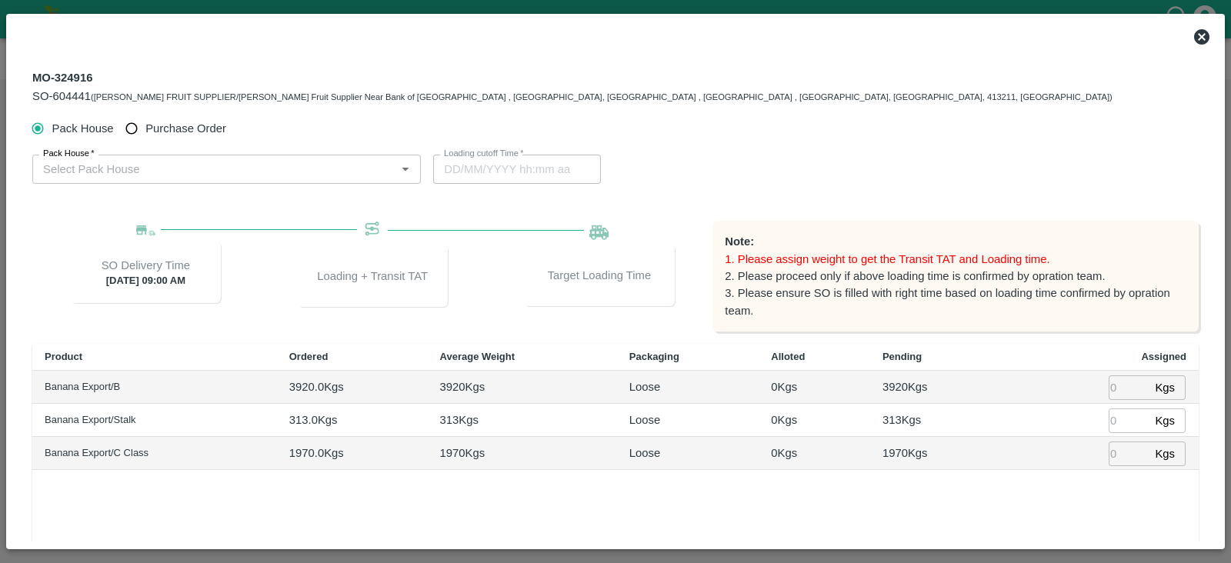
click at [209, 140] on label "Purchase Order" at bounding box center [172, 129] width 109 height 28
click at [146, 140] on input "Purchase Order" at bounding box center [132, 129] width 28 height 28
radio input "true"
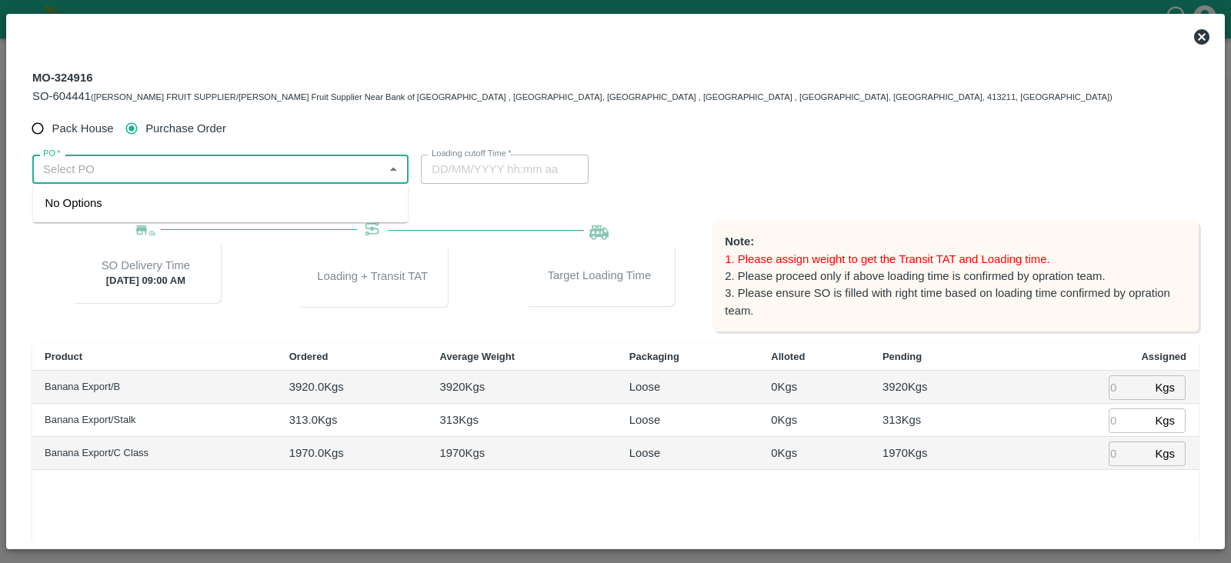
click at [165, 168] on input "PO   *" at bounding box center [208, 169] width 342 height 20
paste input "175095"
click at [112, 205] on div "PO-175095(Nikhil Bhagvat Patil-7776901555)" at bounding box center [158, 203] width 227 height 17
type input "PO-175095(Nikhil Bhagvat Patil-7776901555)"
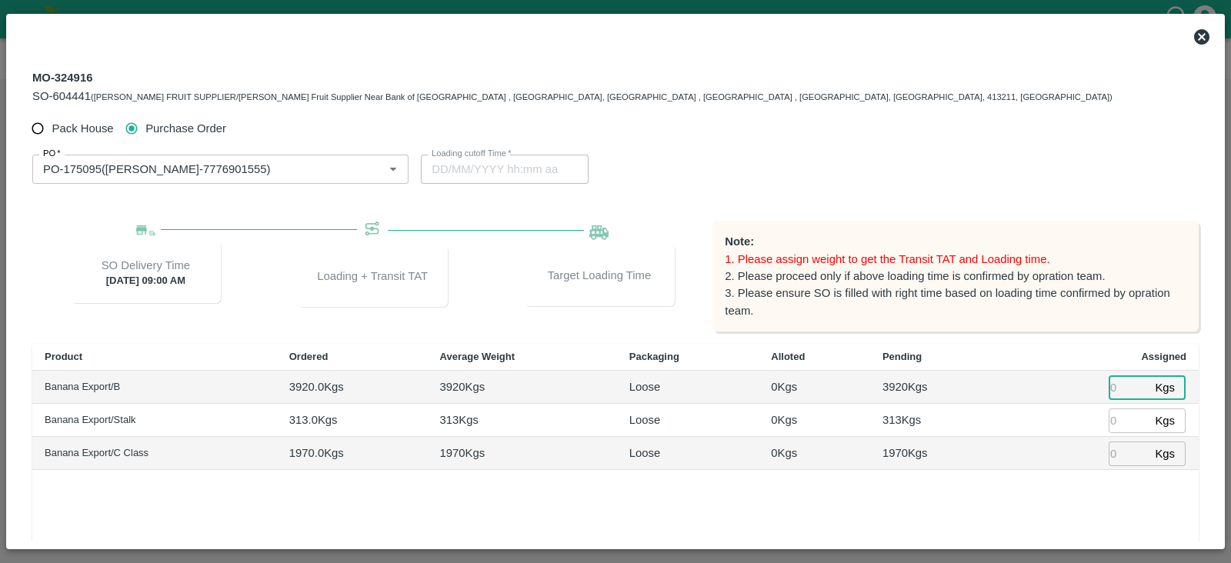
click at [1113, 389] on input "number" at bounding box center [1129, 388] width 40 height 24
type input "3920"
type input "11/09/2025 04:08 AM"
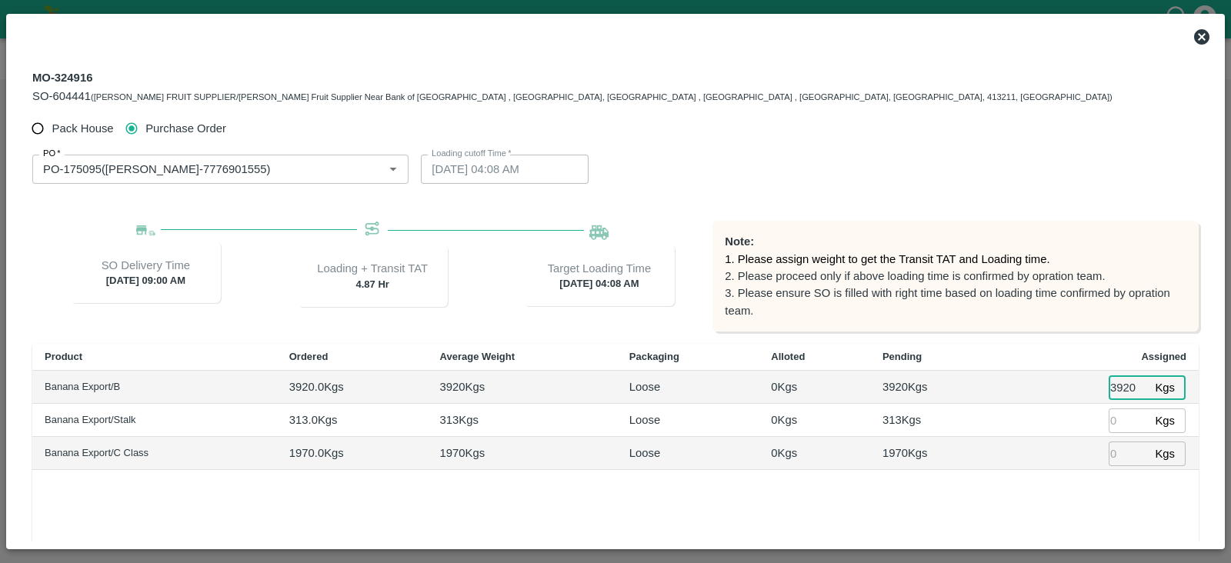
type input "3920"
click at [1116, 420] on input "number" at bounding box center [1129, 421] width 40 height 24
type input "313"
type input "11/09/2025 03:08 AM"
type input "313"
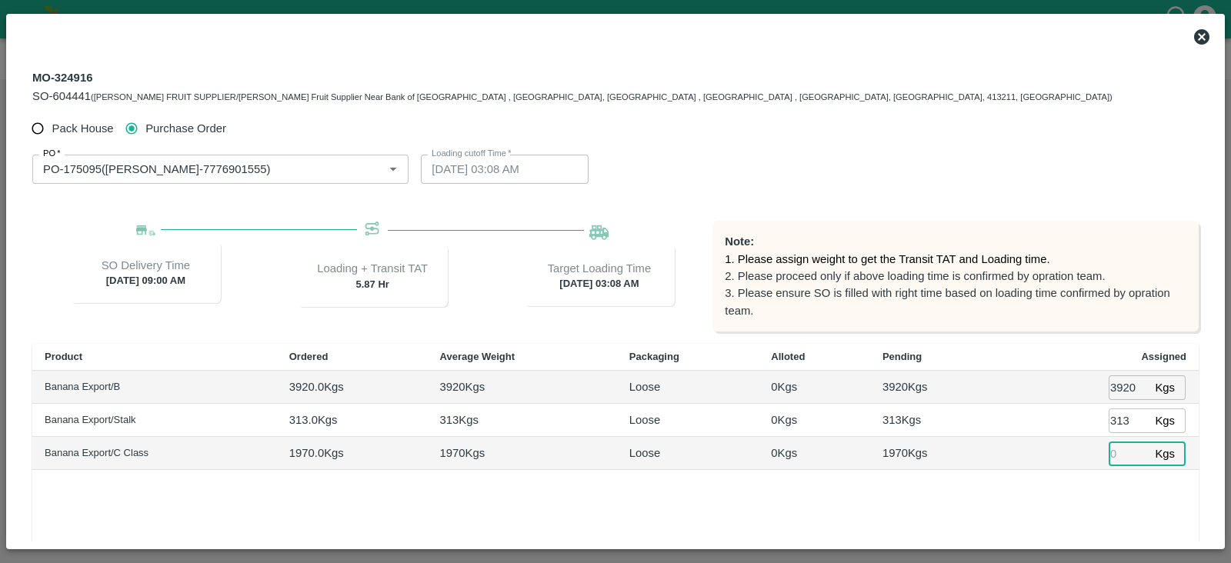
click at [1117, 452] on input "number" at bounding box center [1129, 454] width 40 height 24
type input "1970"
click at [1053, 492] on div "Product Ordered Average Weight Packaging Alloted Pending Assigned Banana Export…" at bounding box center [615, 493] width 1167 height 299
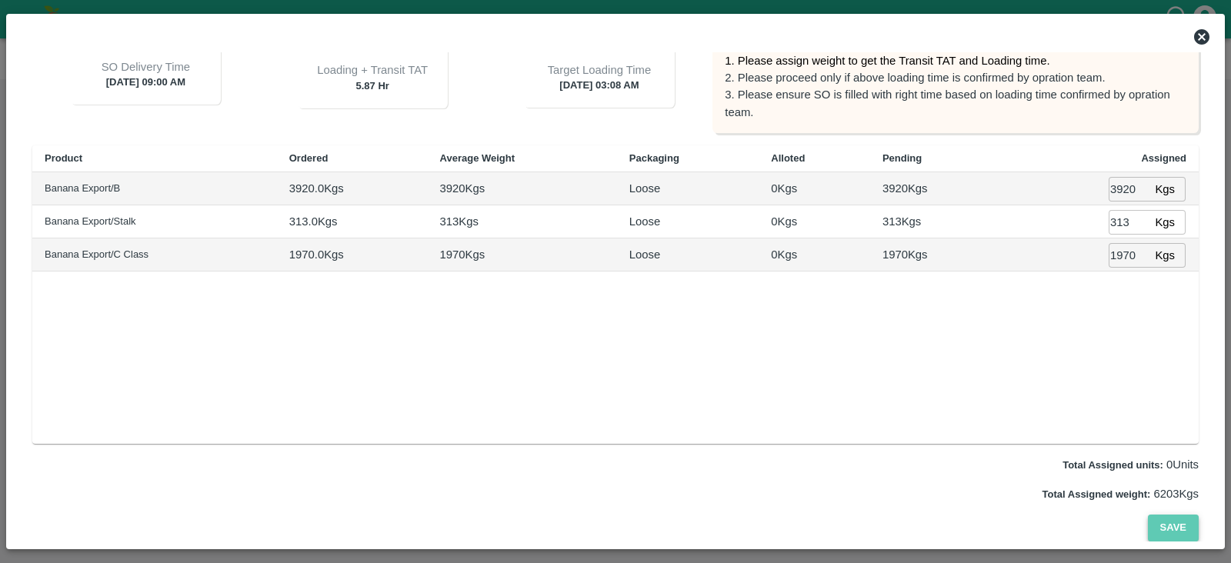
click at [1188, 529] on button "Save" at bounding box center [1173, 528] width 51 height 27
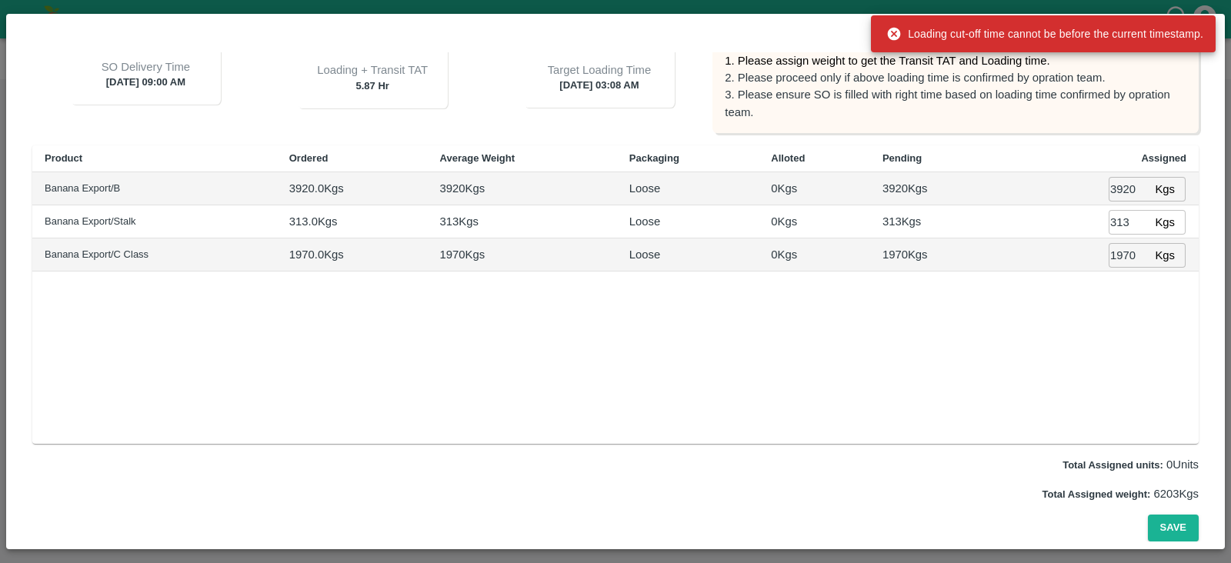
scroll to position [0, 0]
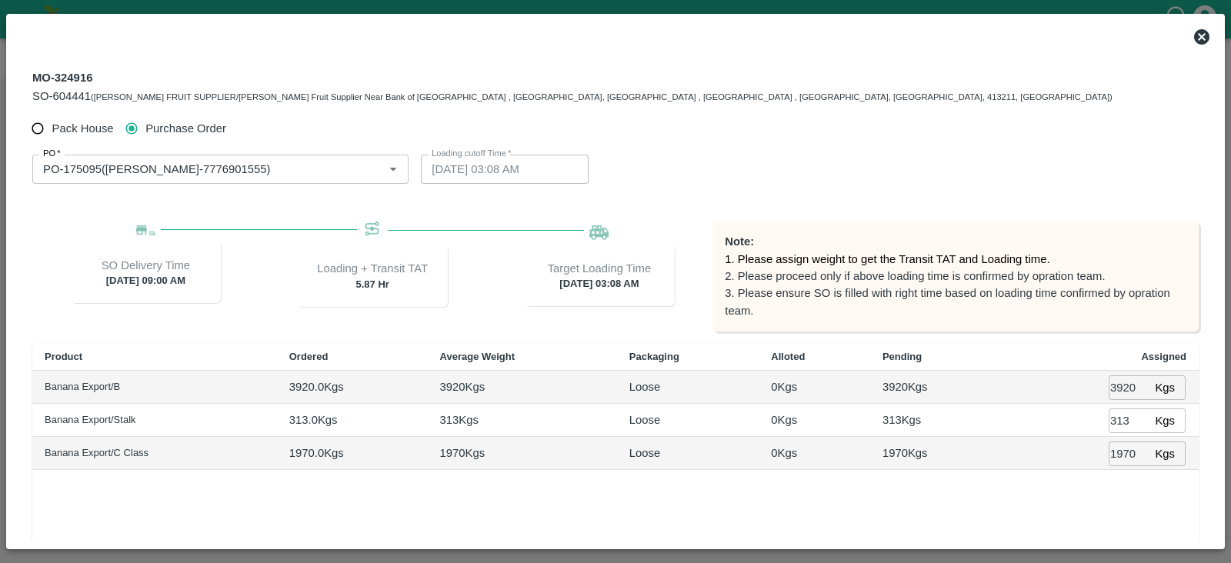
click at [1198, 44] on icon at bounding box center [1202, 37] width 18 height 18
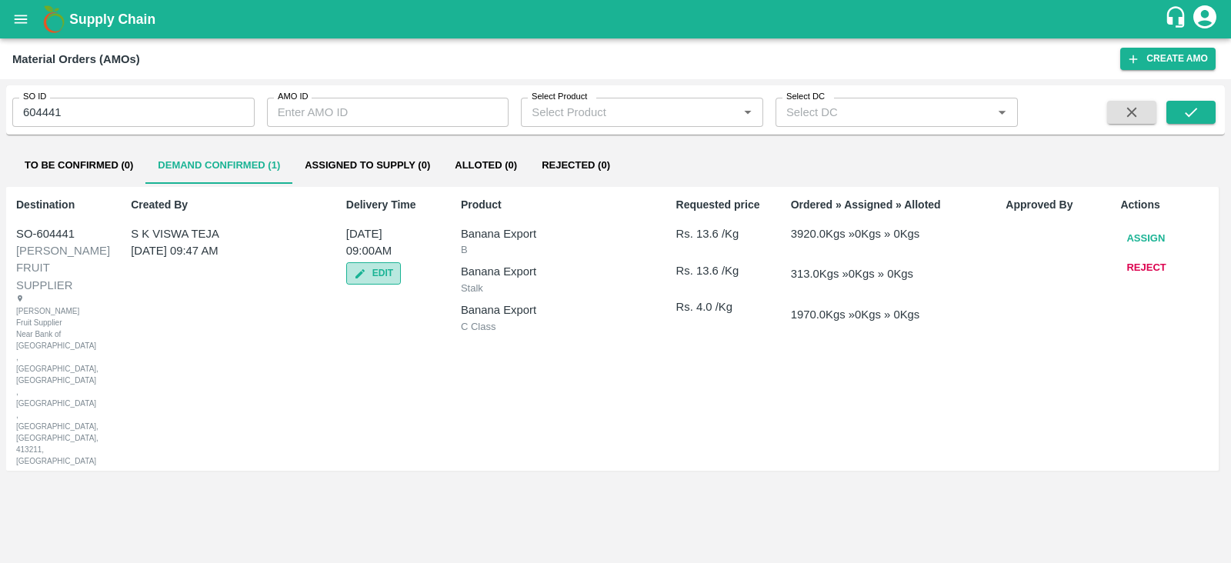
click at [361, 272] on icon "button" at bounding box center [360, 273] width 9 height 9
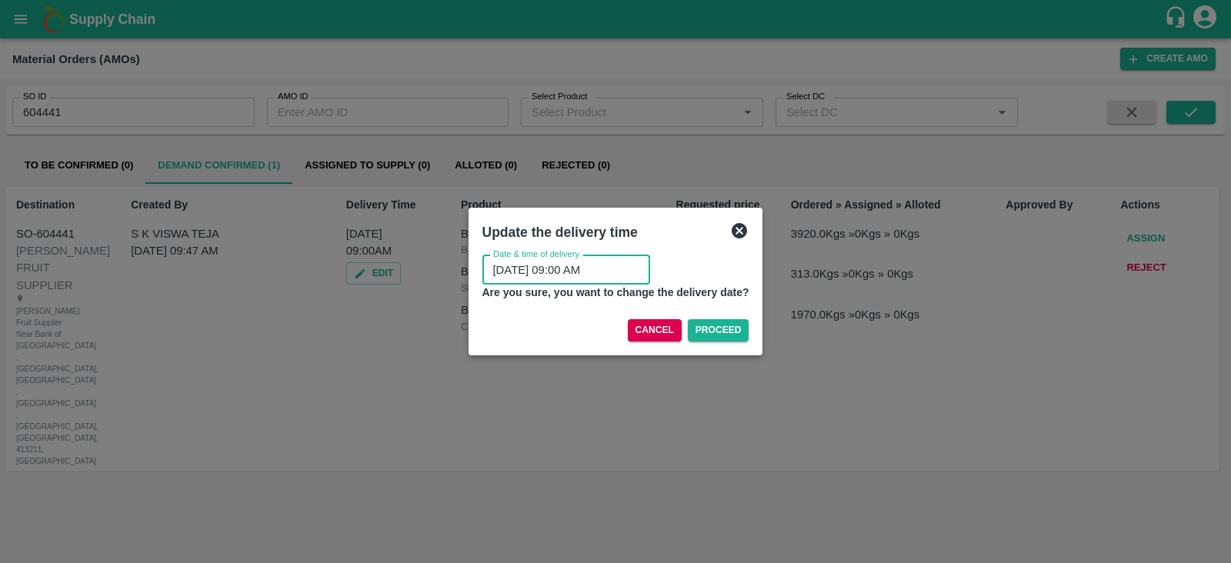
click at [565, 270] on input "11/09/2025 09:00 AM" at bounding box center [561, 270] width 157 height 29
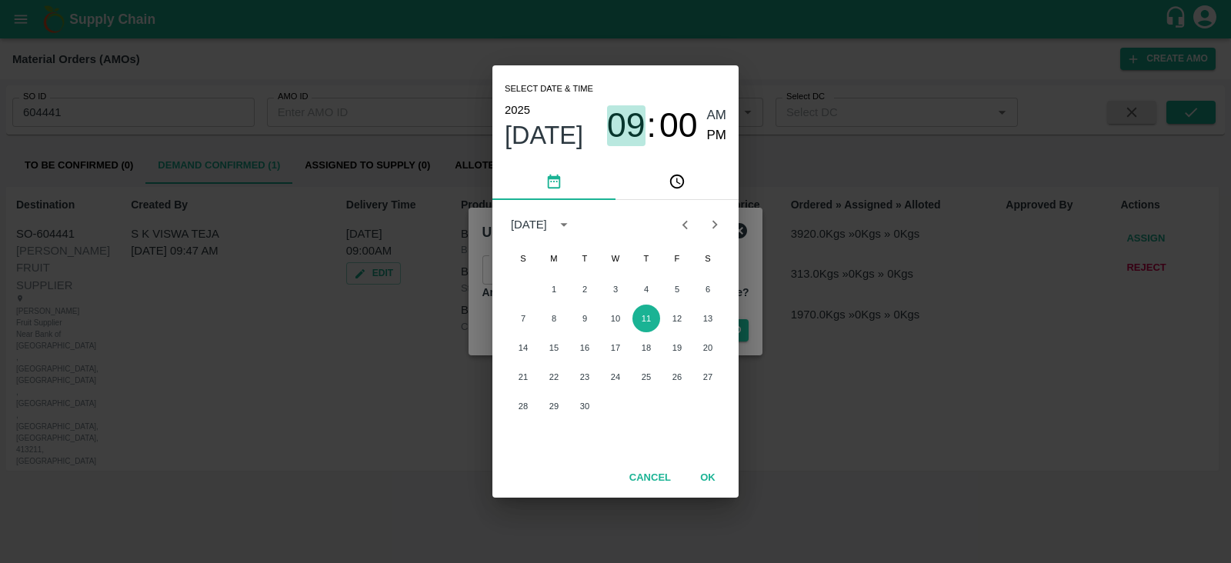
click at [624, 109] on span "09" at bounding box center [626, 125] width 38 height 40
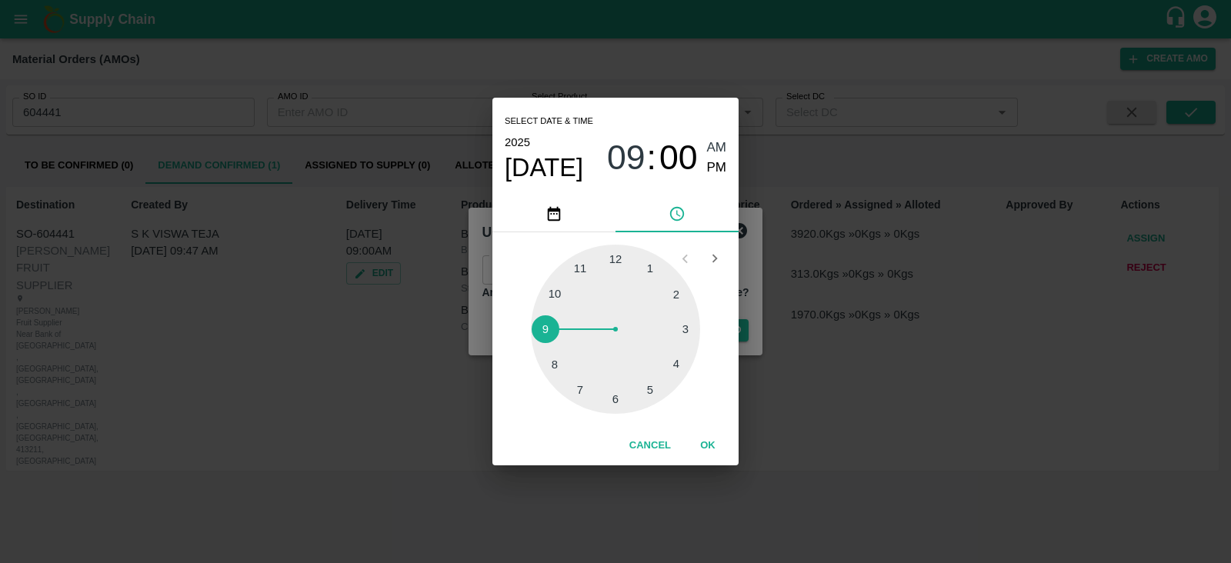
click at [673, 293] on div at bounding box center [615, 329] width 169 height 169
click at [720, 171] on span "PM" at bounding box center [717, 168] width 20 height 21
type input "11/09/2025 02:00 PM"
click at [709, 441] on button "OK" at bounding box center [707, 446] width 49 height 27
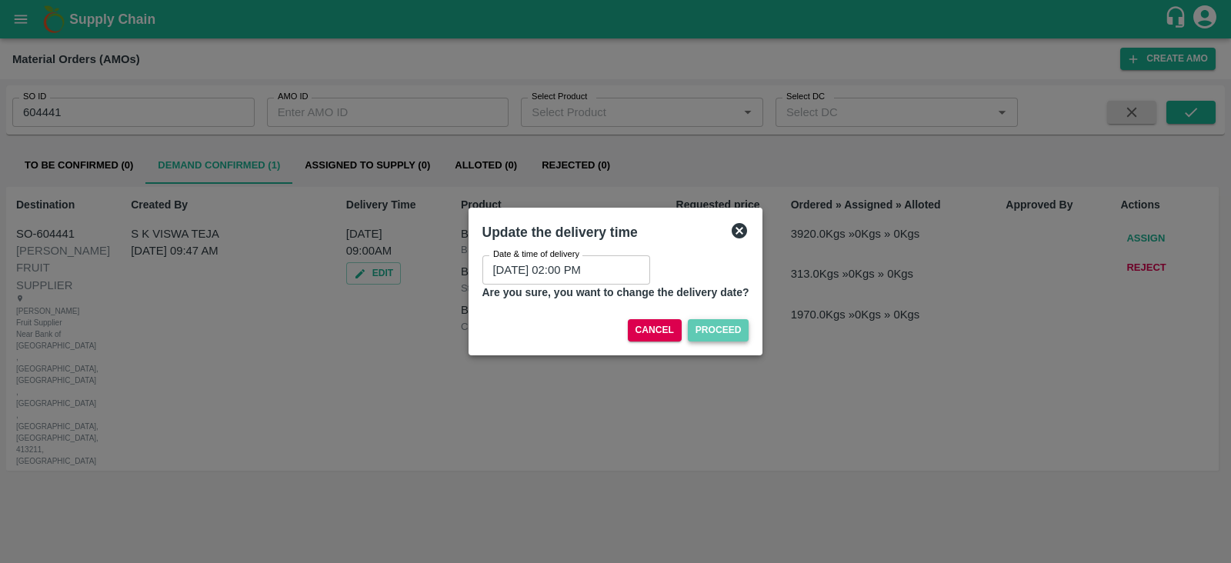
click at [731, 332] on button "Proceed" at bounding box center [719, 330] width 62 height 22
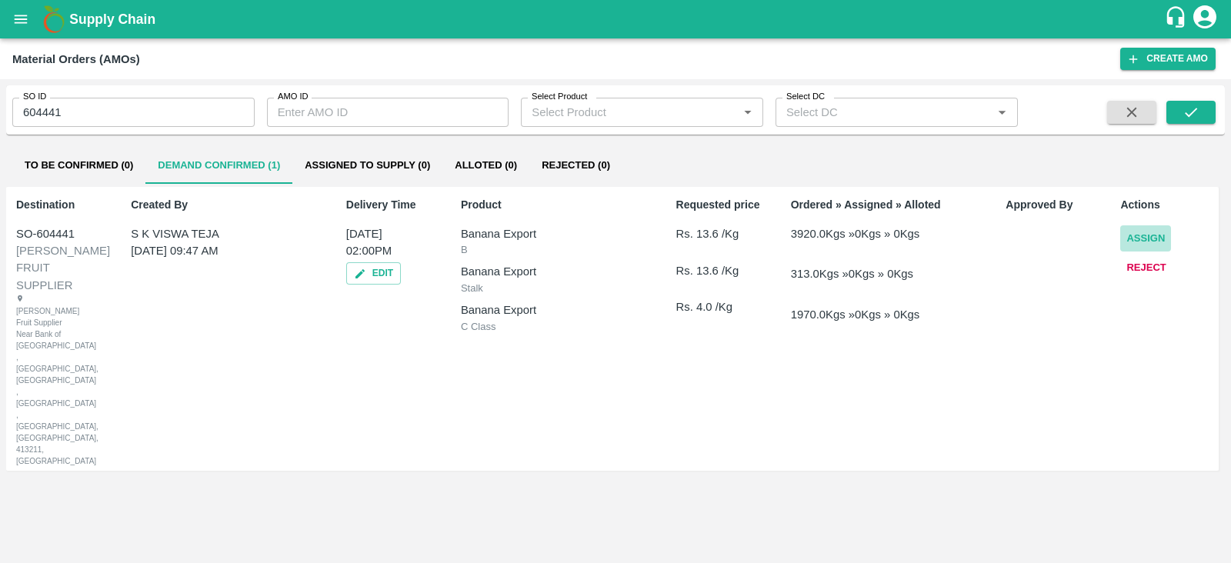
click at [1142, 232] on button "Assign" at bounding box center [1146, 238] width 51 height 27
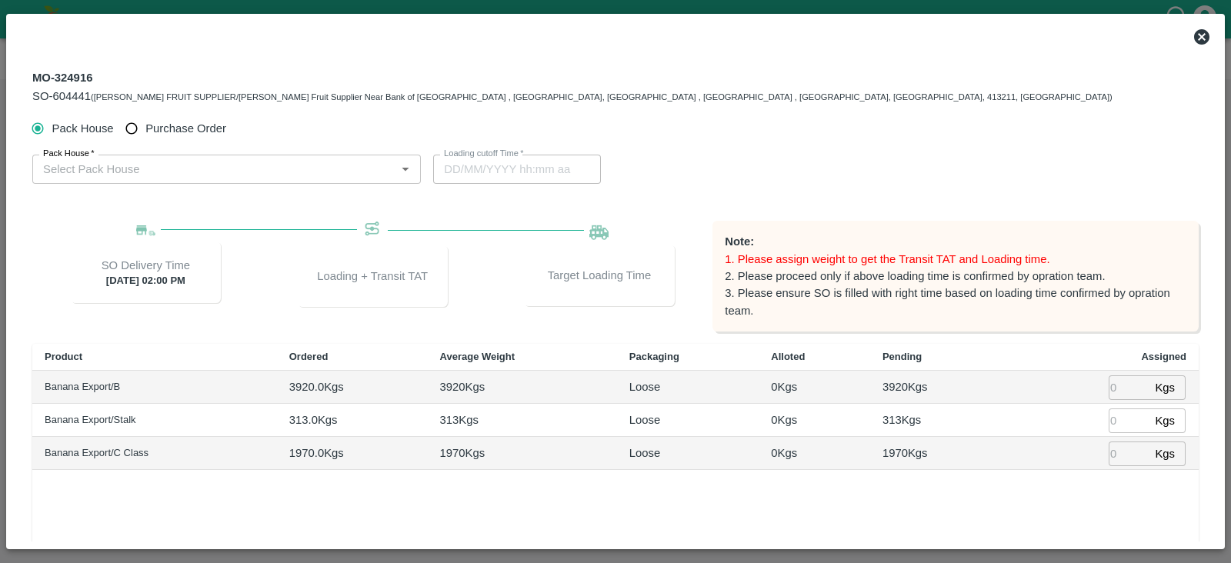
click at [192, 120] on span "Purchase Order" at bounding box center [185, 128] width 81 height 17
click at [146, 120] on input "Purchase Order" at bounding box center [132, 129] width 28 height 28
radio input "true"
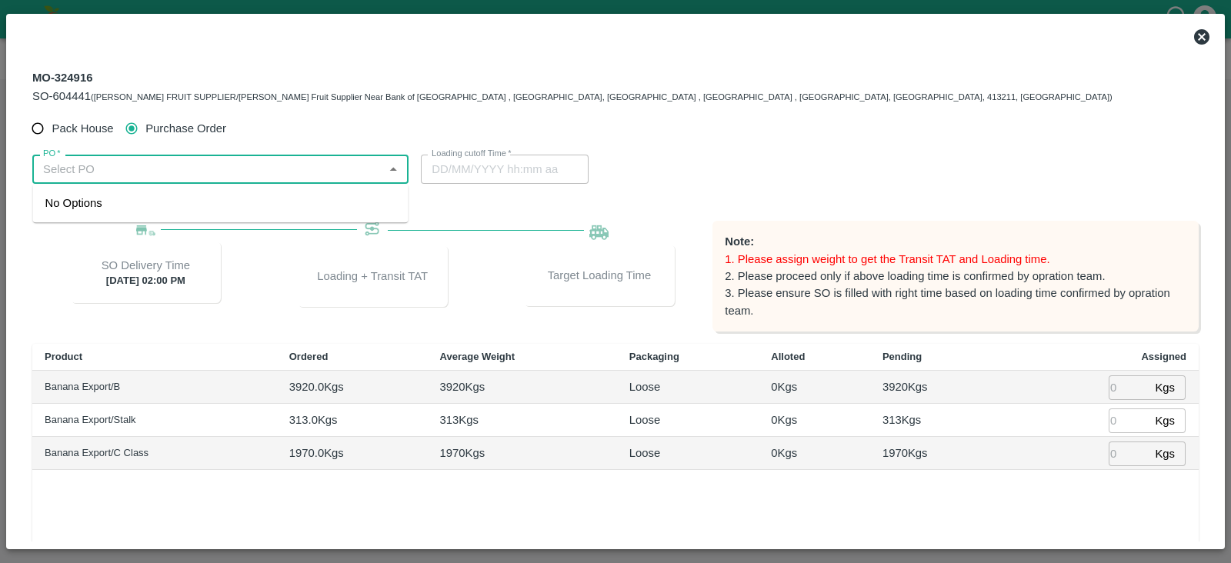
click at [151, 168] on input "PO   *" at bounding box center [208, 169] width 342 height 20
paste input "175095"
click at [129, 207] on div "PO-175095(Nikhil Bhagvat Patil-7776901555)" at bounding box center [158, 203] width 227 height 17
type input "PO-175095(Nikhil Bhagvat Patil-7776901555)"
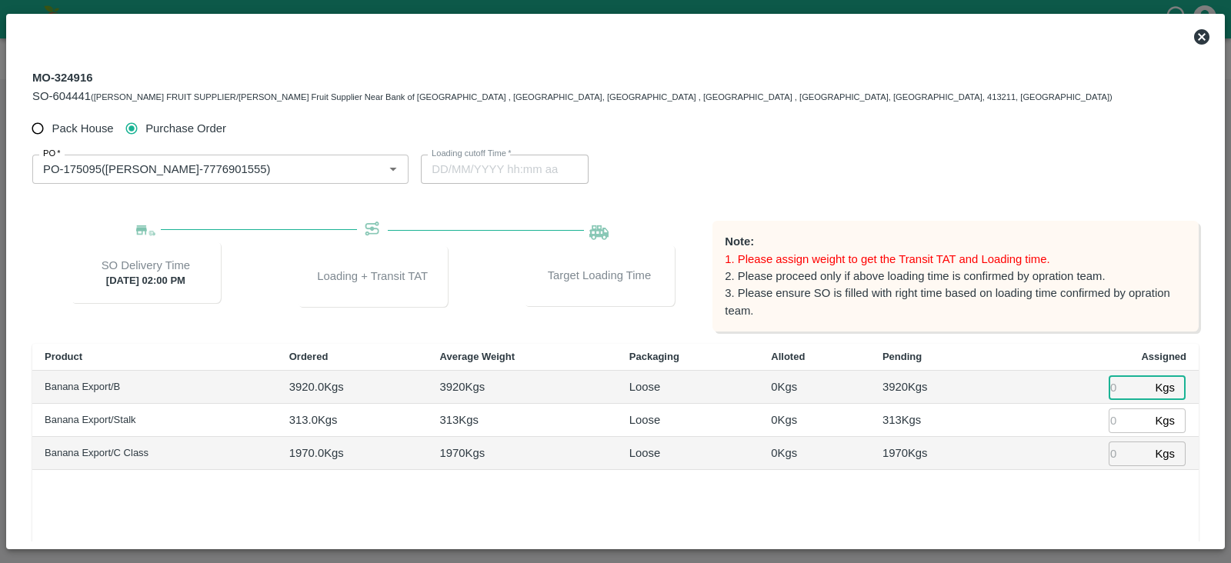
click at [1114, 382] on input "number" at bounding box center [1129, 388] width 40 height 24
type input "3920"
type input "11/09/2025 09:08 AM"
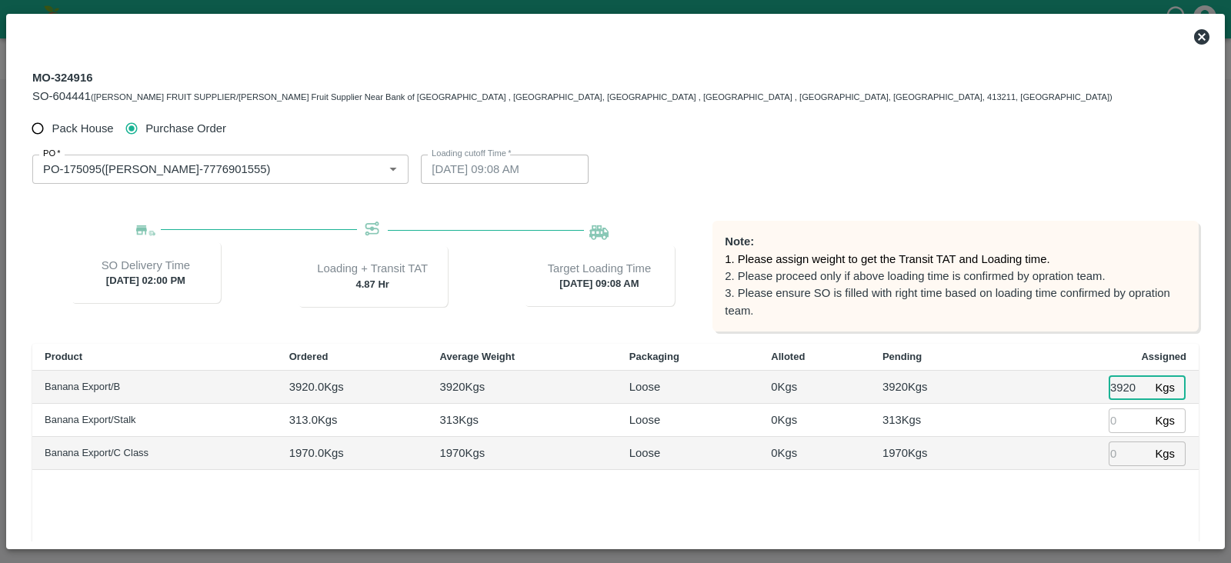
type input "3920"
click at [1117, 419] on input "number" at bounding box center [1129, 421] width 40 height 24
type input "313"
type input "11/09/2025 08:08 AM"
type input "313"
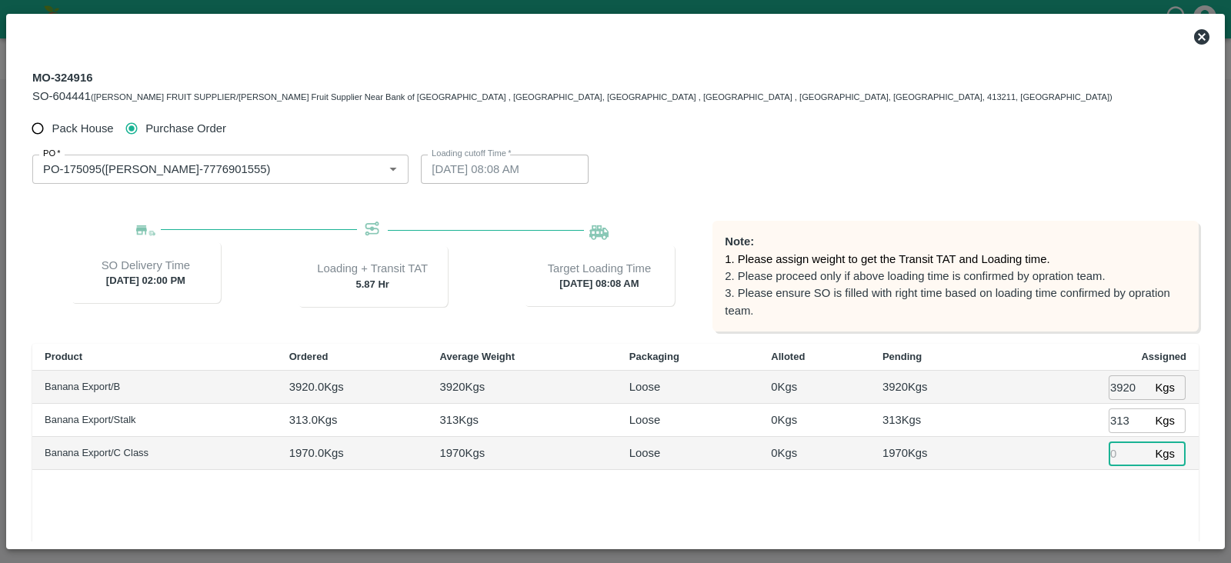
click at [1117, 456] on input "number" at bounding box center [1129, 454] width 40 height 24
type input "1970"
click at [1073, 489] on div "Product Ordered Average Weight Packaging Alloted Pending Assigned Banana Export…" at bounding box center [615, 493] width 1167 height 299
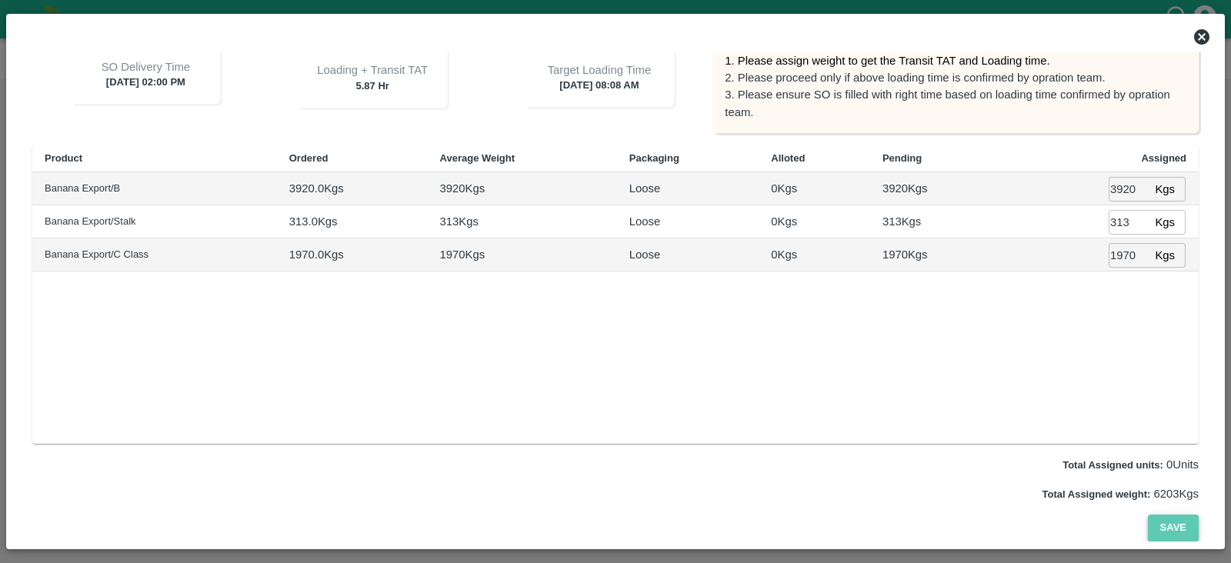
click at [1184, 528] on button "Save" at bounding box center [1173, 528] width 51 height 27
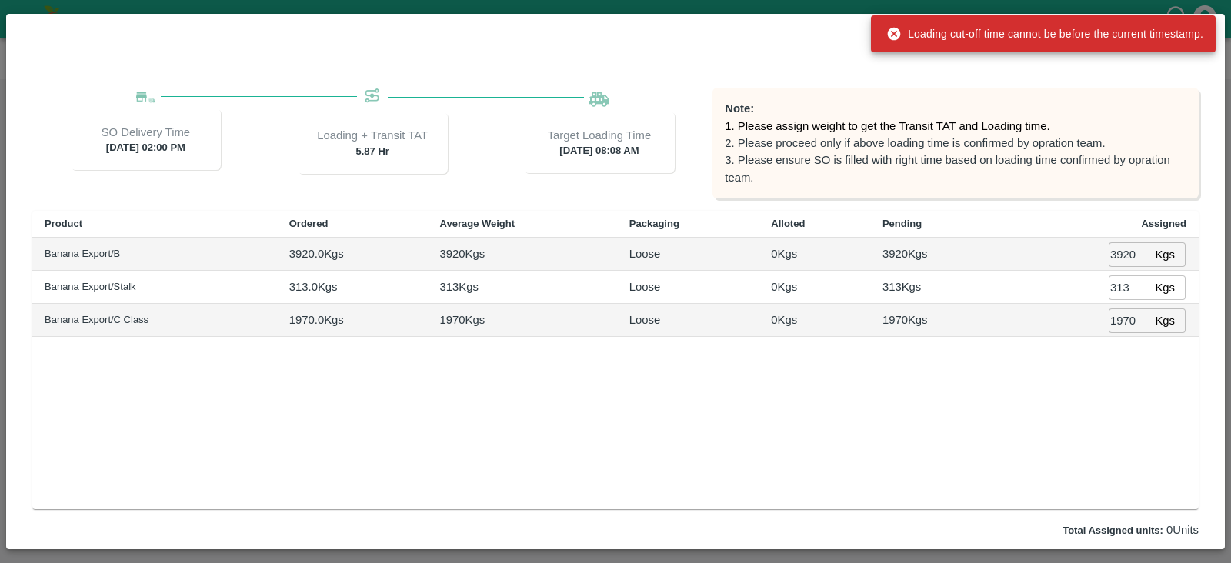
scroll to position [0, 0]
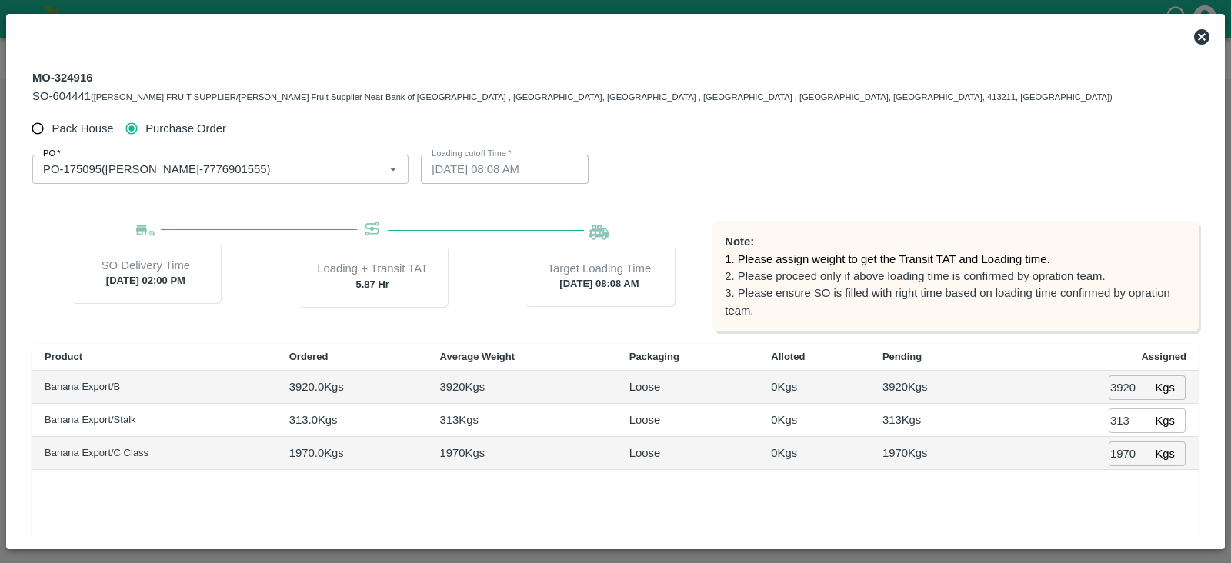
click at [1199, 36] on icon at bounding box center [1201, 36] width 15 height 15
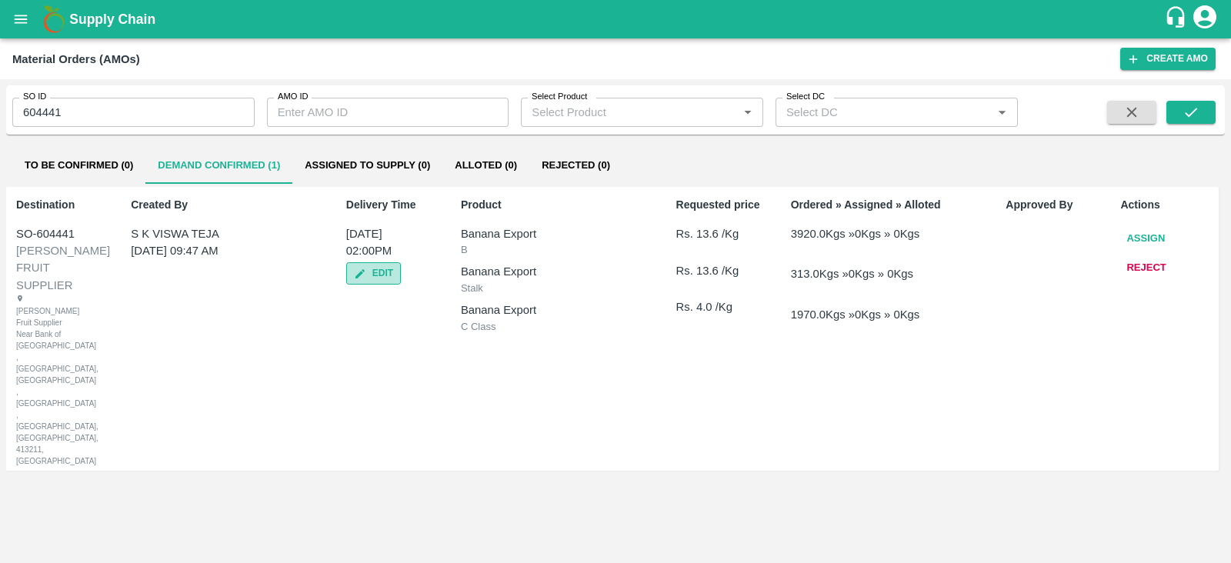
click at [382, 269] on button "Edit" at bounding box center [373, 273] width 55 height 22
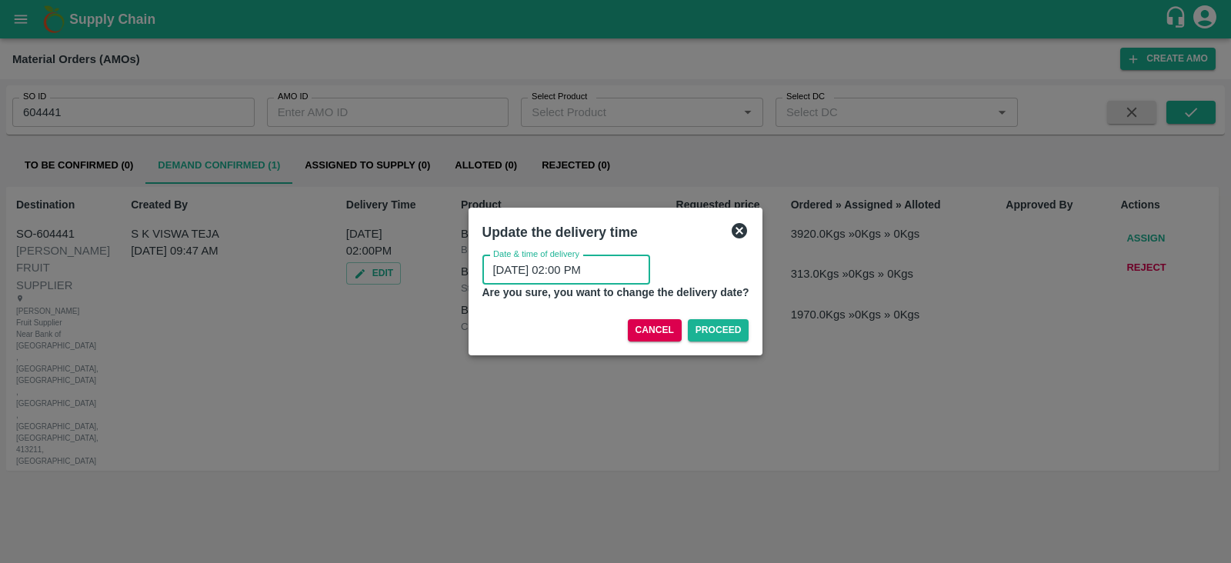
click at [565, 269] on input "11/09/2025 02:00 PM" at bounding box center [561, 270] width 157 height 29
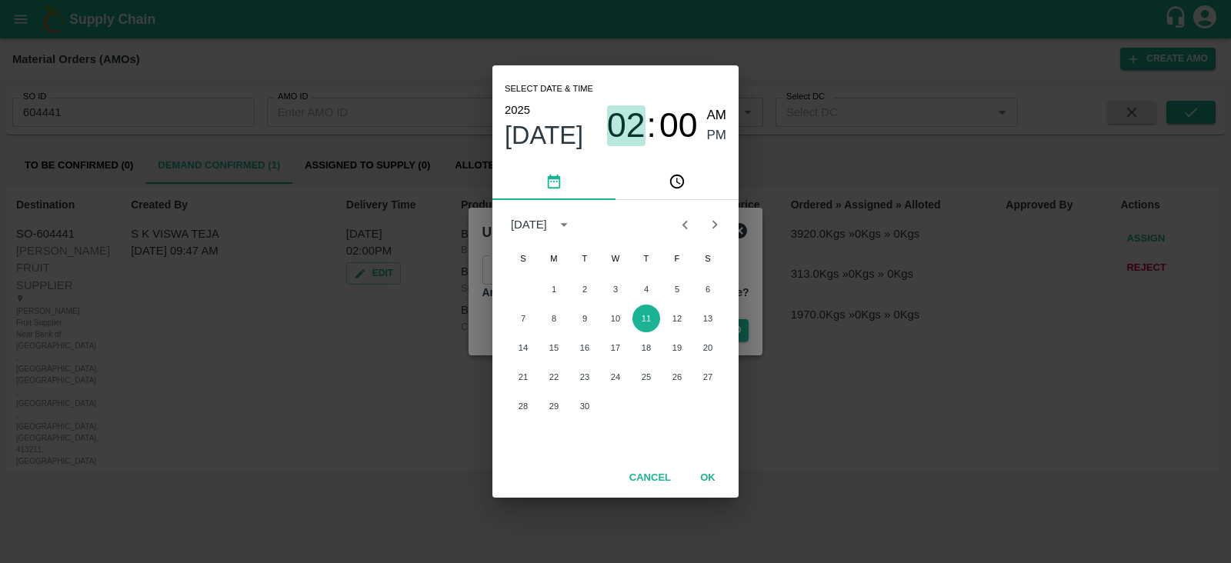
click at [625, 129] on span "02" at bounding box center [626, 125] width 38 height 40
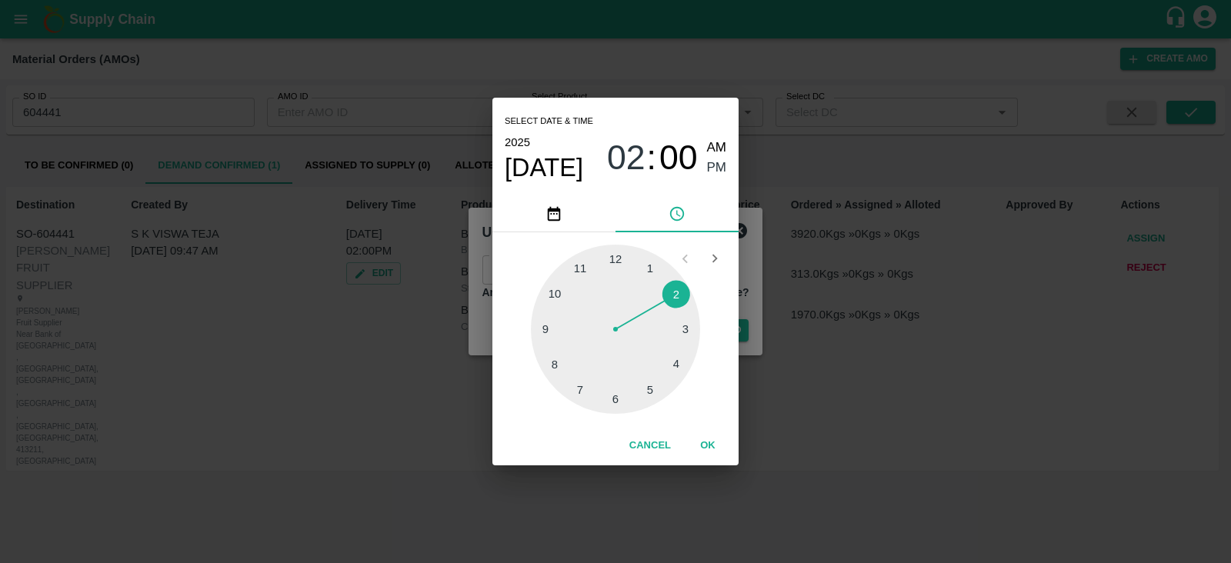
click at [673, 360] on div at bounding box center [615, 329] width 169 height 169
type input "11/09/2025 04:00 PM"
click at [717, 173] on span "PM" at bounding box center [717, 168] width 20 height 21
click at [715, 445] on button "OK" at bounding box center [707, 446] width 49 height 27
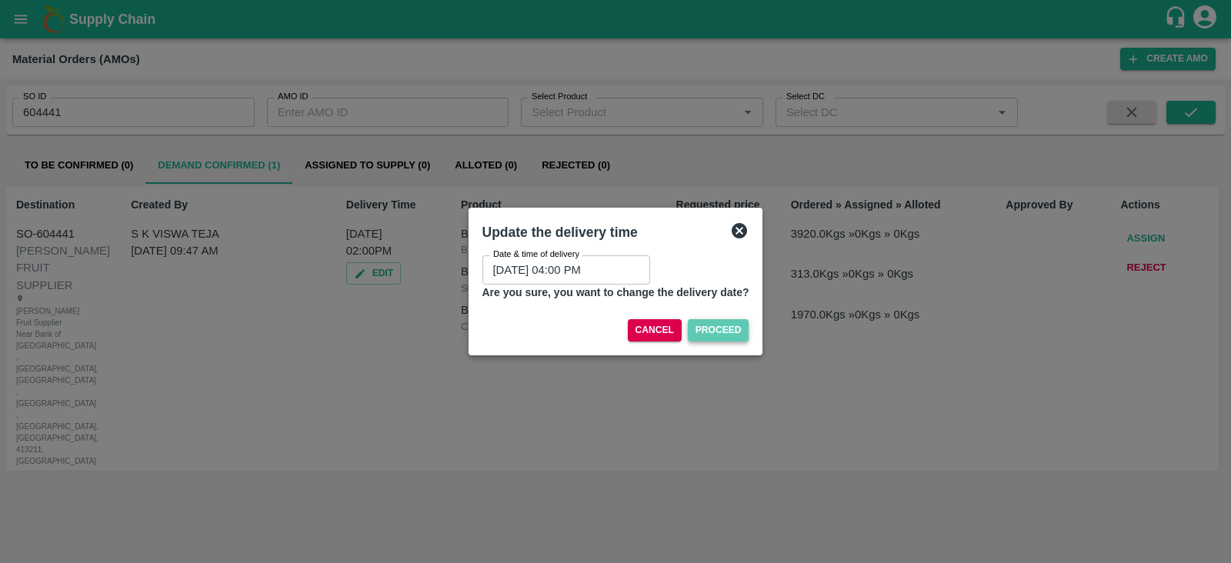
click at [723, 333] on button "Proceed" at bounding box center [719, 330] width 62 height 22
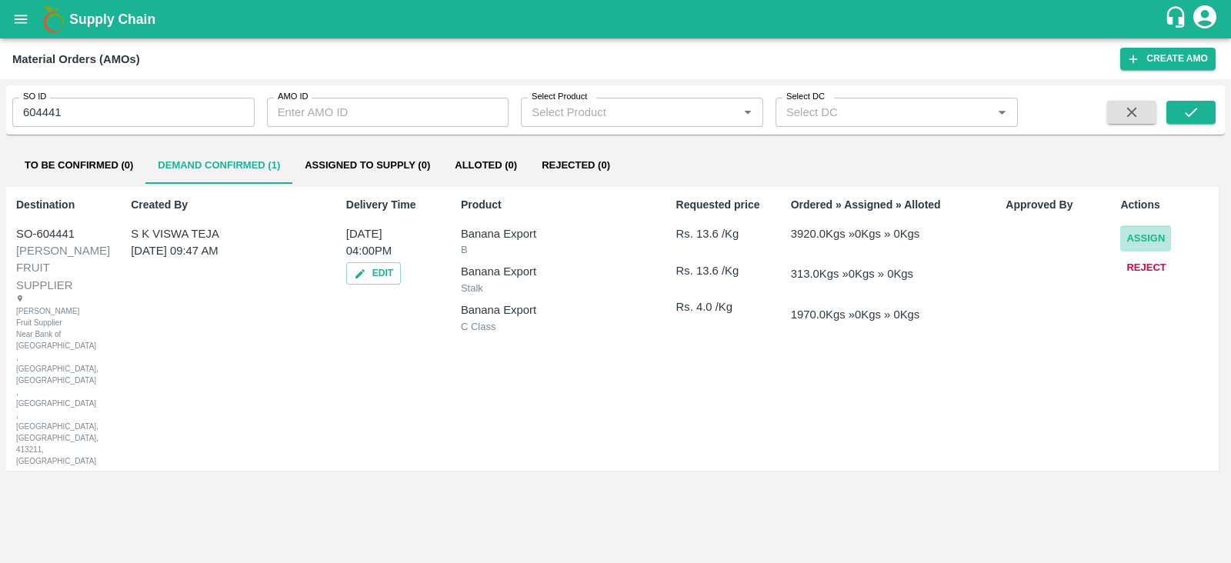
click at [1133, 238] on button "Assign" at bounding box center [1146, 238] width 51 height 27
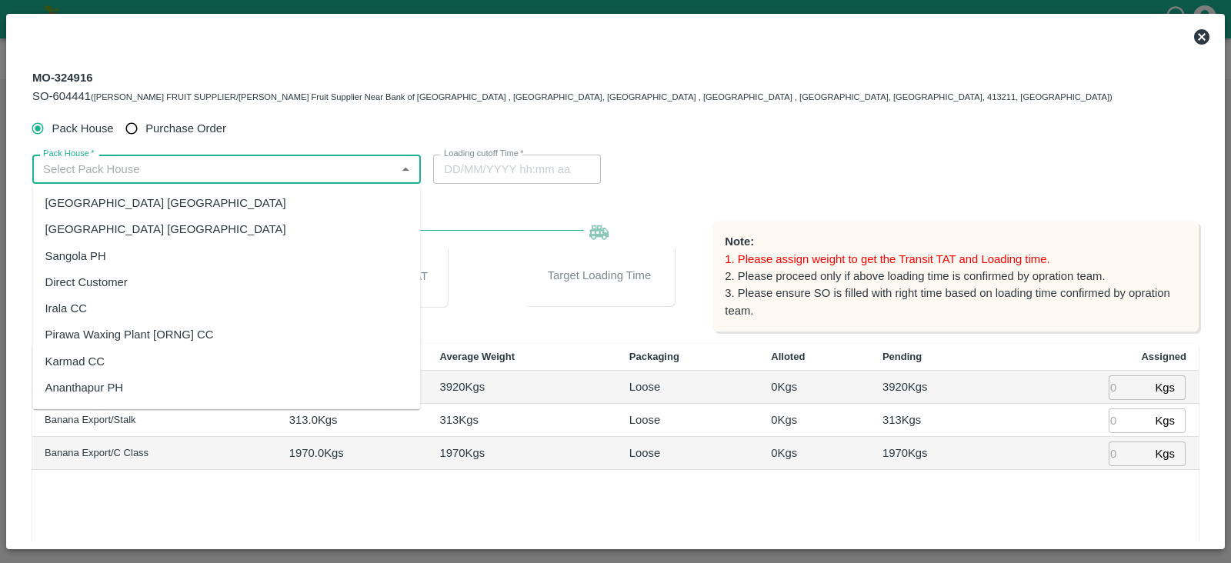
click at [346, 175] on input "Pack House   *" at bounding box center [214, 169] width 354 height 20
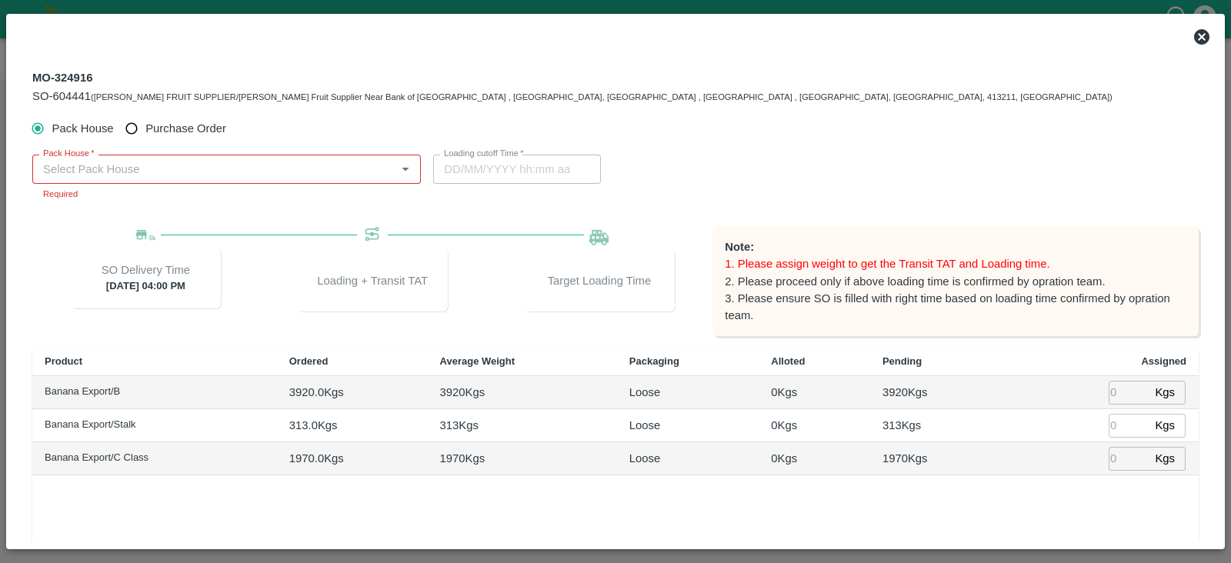
click at [193, 121] on span "Purchase Order" at bounding box center [185, 128] width 81 height 17
click at [146, 121] on input "Purchase Order" at bounding box center [132, 129] width 28 height 28
radio input "true"
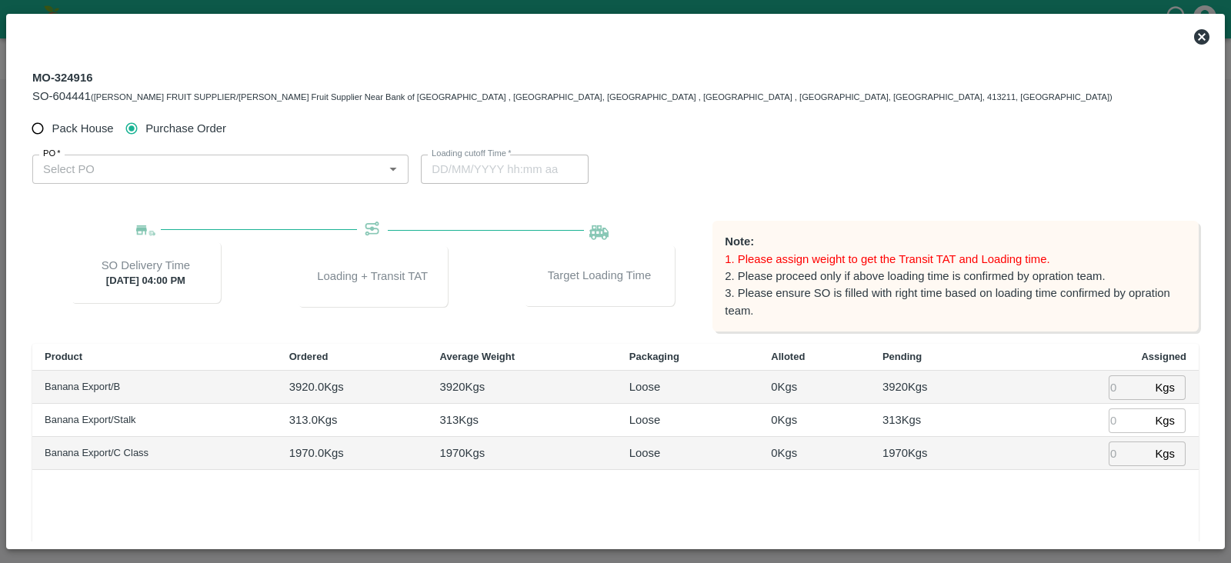
click at [189, 174] on input "PO   *" at bounding box center [208, 169] width 342 height 20
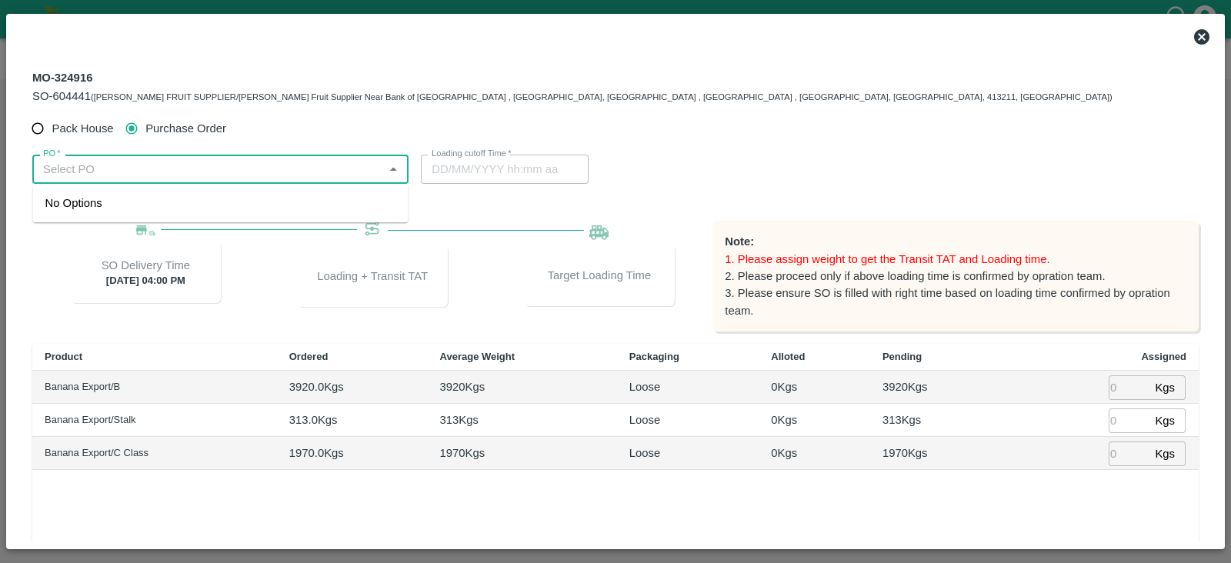
paste input "175095"
click at [161, 202] on div "PO-175095(Nikhil Bhagvat Patil-7776901555)" at bounding box center [158, 203] width 227 height 17
type input "PO-175095(Nikhil Bhagvat Patil-7776901555)"
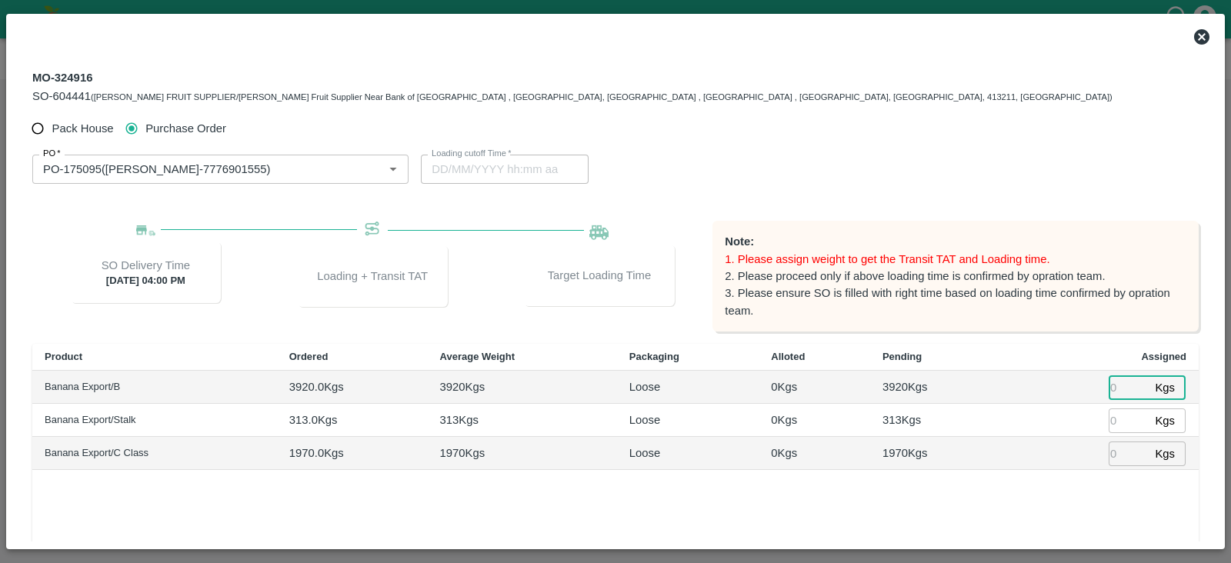
click at [1122, 389] on input "number" at bounding box center [1129, 388] width 40 height 24
type input "3920"
type input "11/09/2025 11:08 AM"
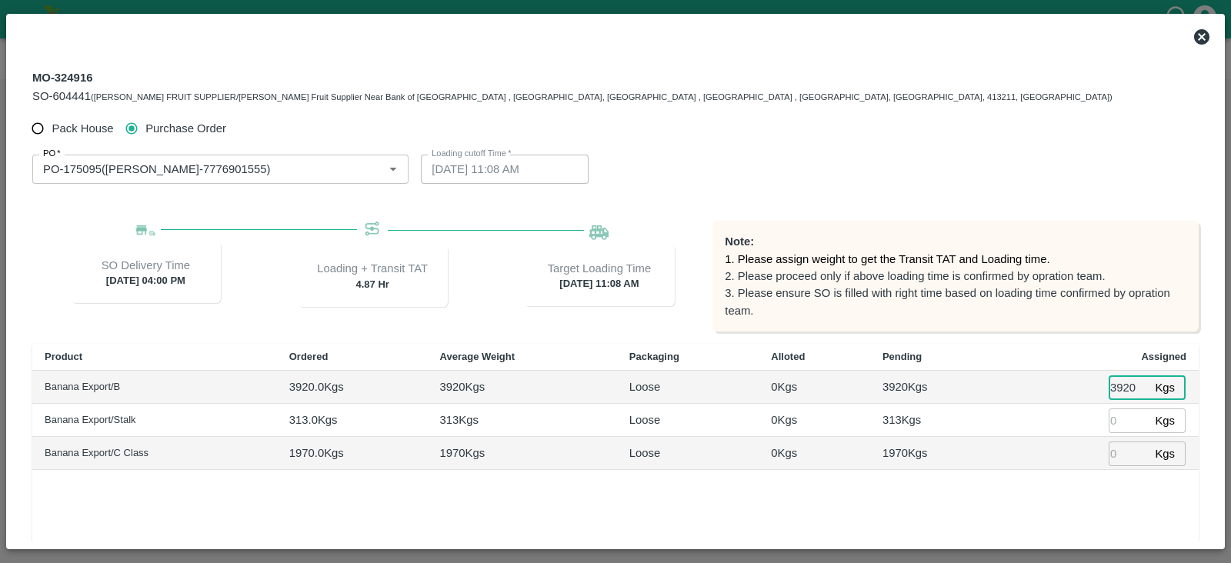
type input "3920"
click at [1120, 418] on input "number" at bounding box center [1129, 421] width 40 height 24
type input "313"
type input "11/09/2025 10:08 AM"
type input "313"
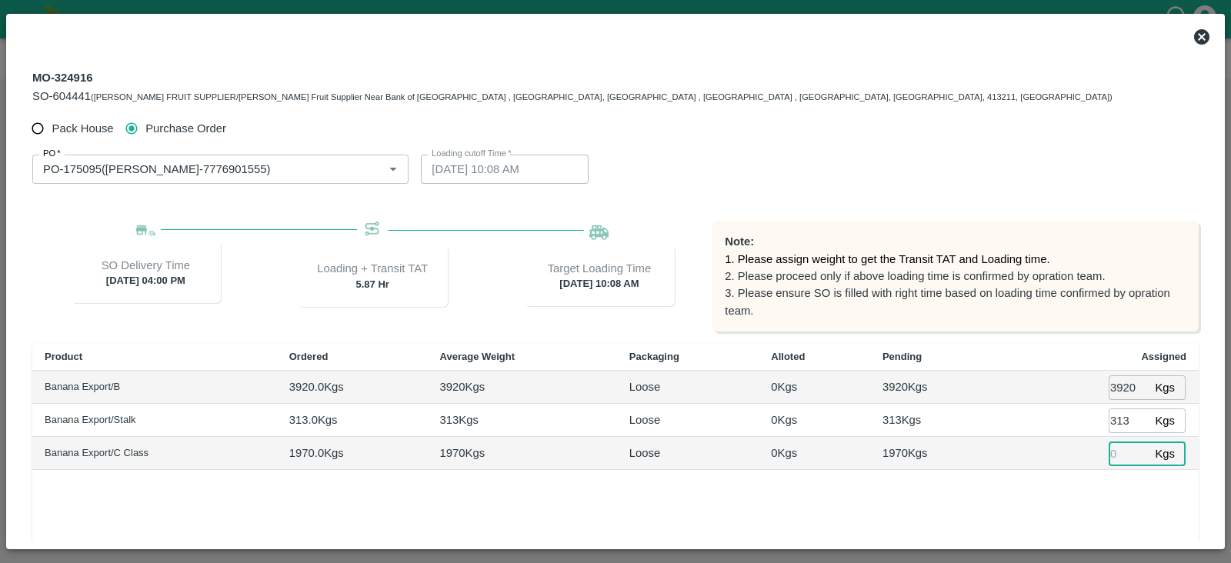
click at [1116, 448] on input "number" at bounding box center [1129, 454] width 40 height 24
type input "1970"
click at [1037, 483] on div "Product Ordered Average Weight Packaging Alloted Pending Assigned Banana Export…" at bounding box center [615, 493] width 1167 height 299
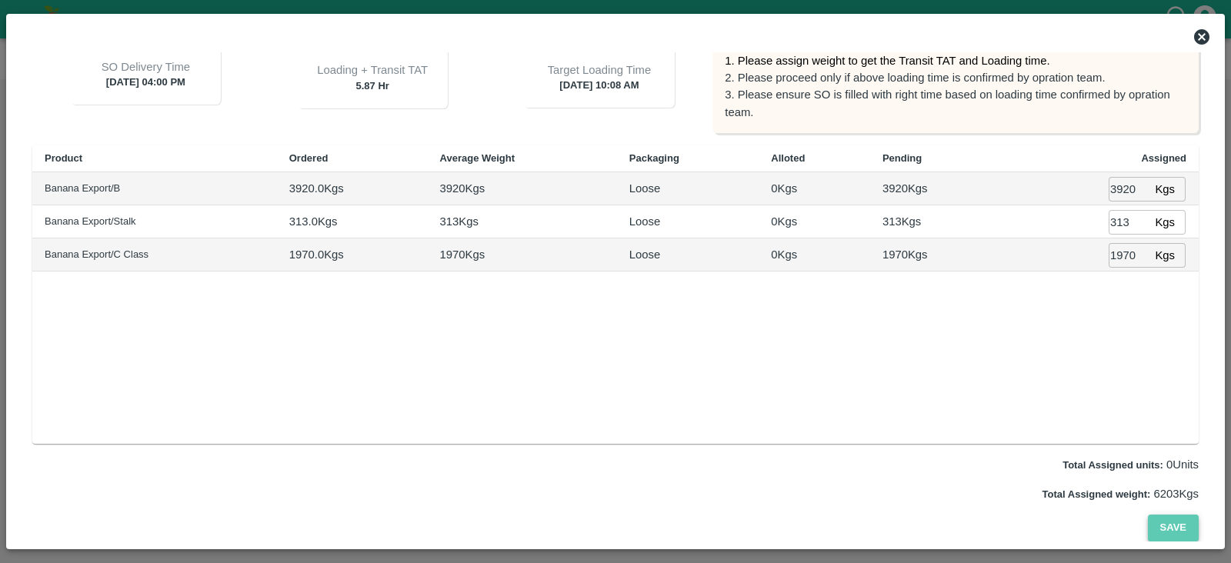
click at [1176, 523] on button "Save" at bounding box center [1173, 528] width 51 height 27
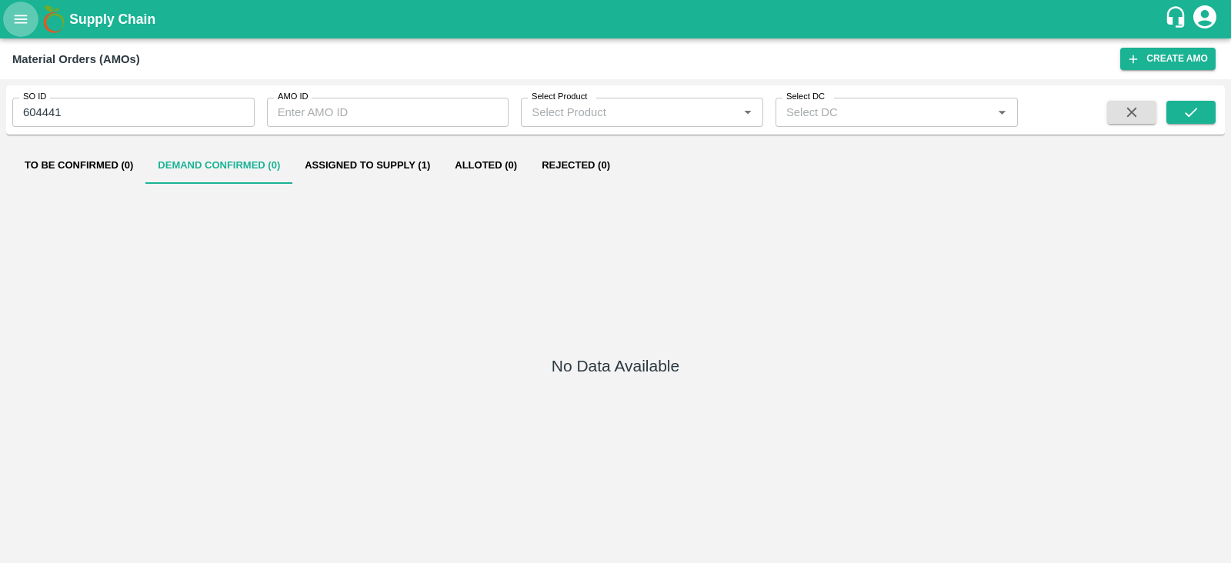
click at [12, 28] on button "open drawer" at bounding box center [20, 19] width 35 height 35
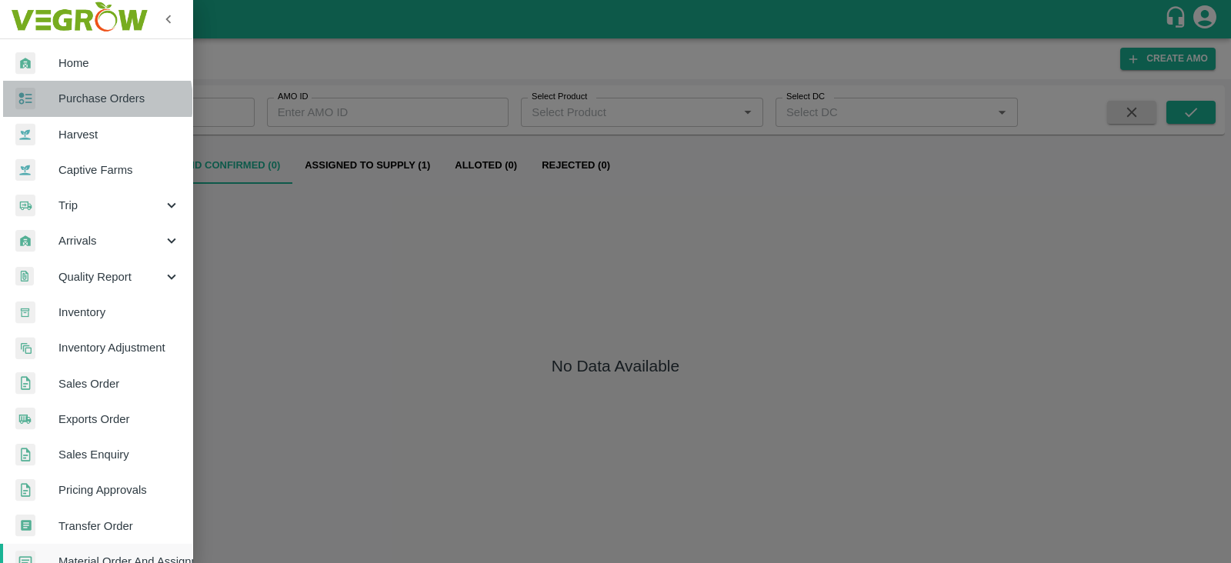
click at [95, 102] on span "Purchase Orders" at bounding box center [119, 98] width 122 height 17
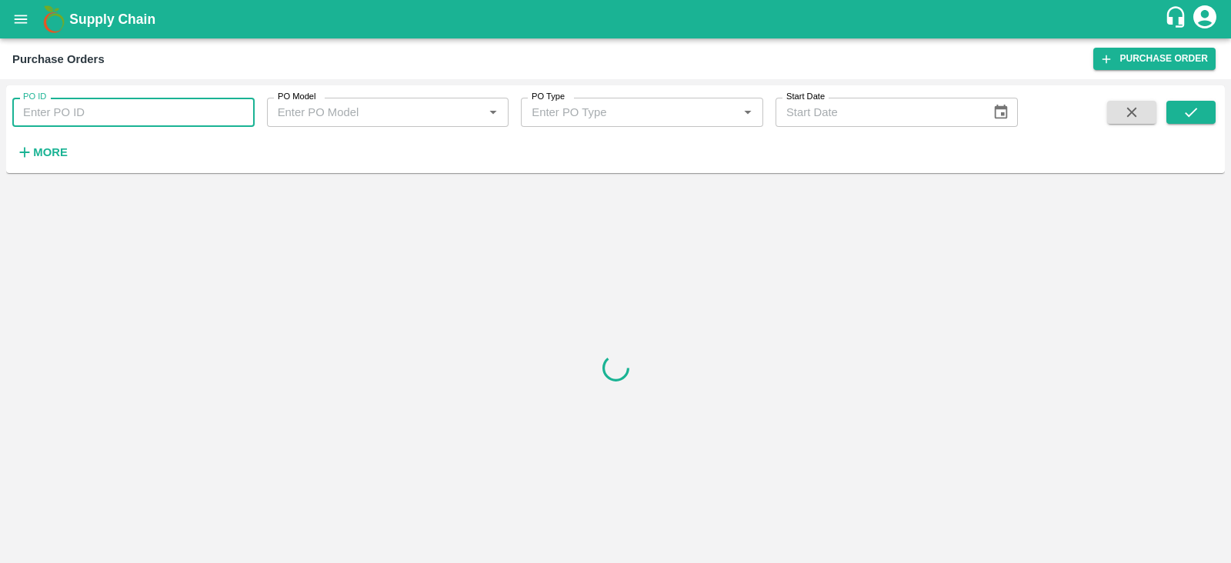
click at [95, 102] on input "PO ID" at bounding box center [133, 112] width 242 height 29
paste input "175095"
type input "175095"
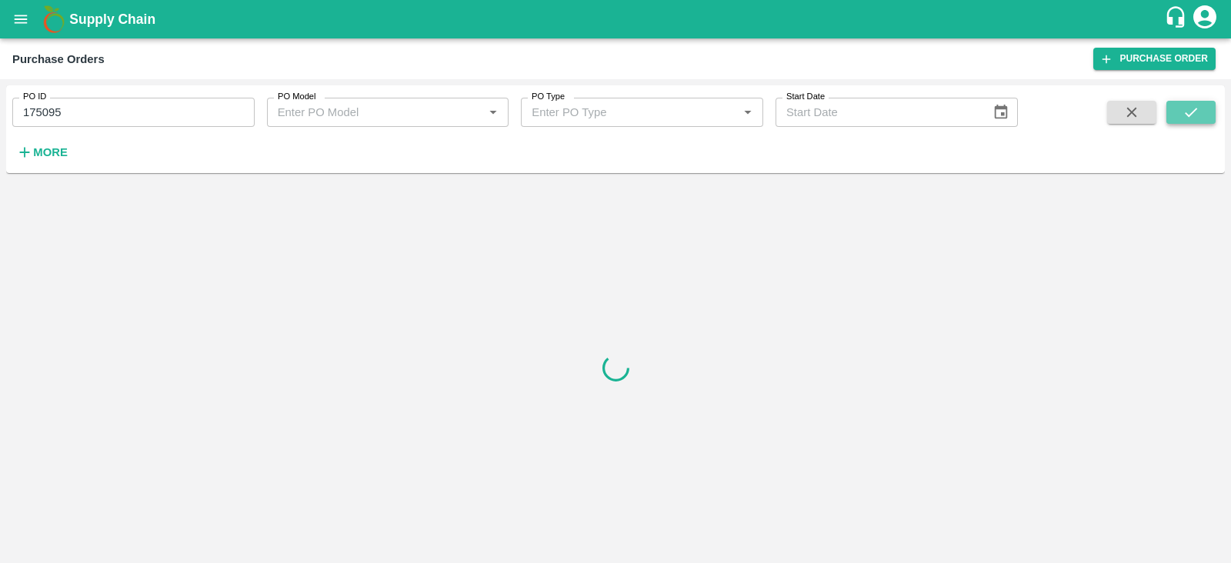
click at [1192, 112] on icon "submit" at bounding box center [1191, 112] width 17 height 17
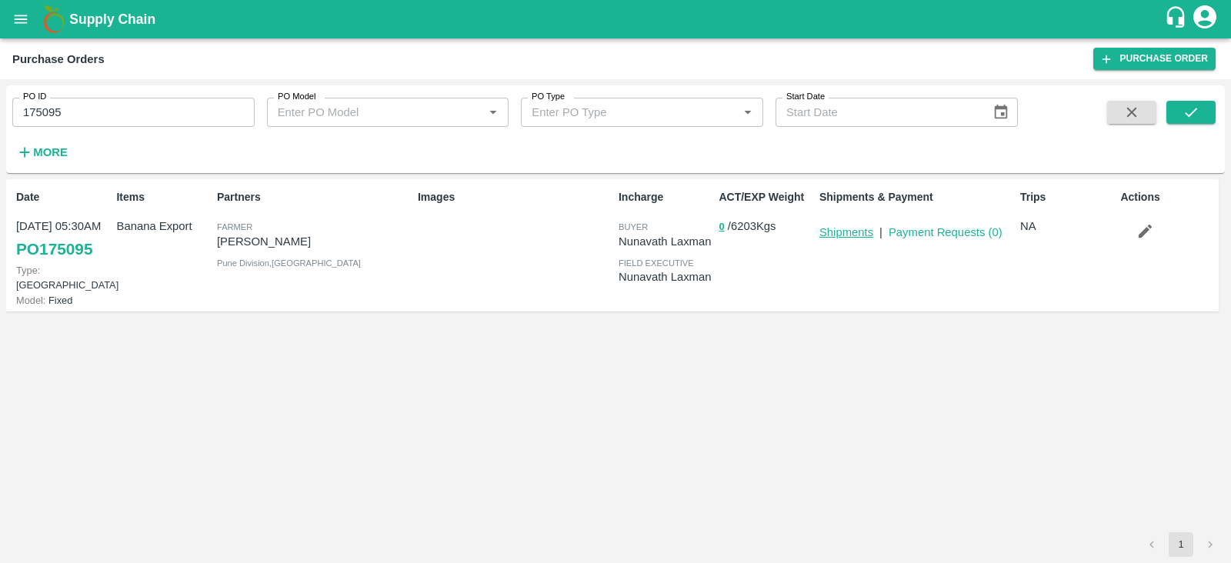
click at [850, 230] on link "Shipments" at bounding box center [847, 232] width 54 height 12
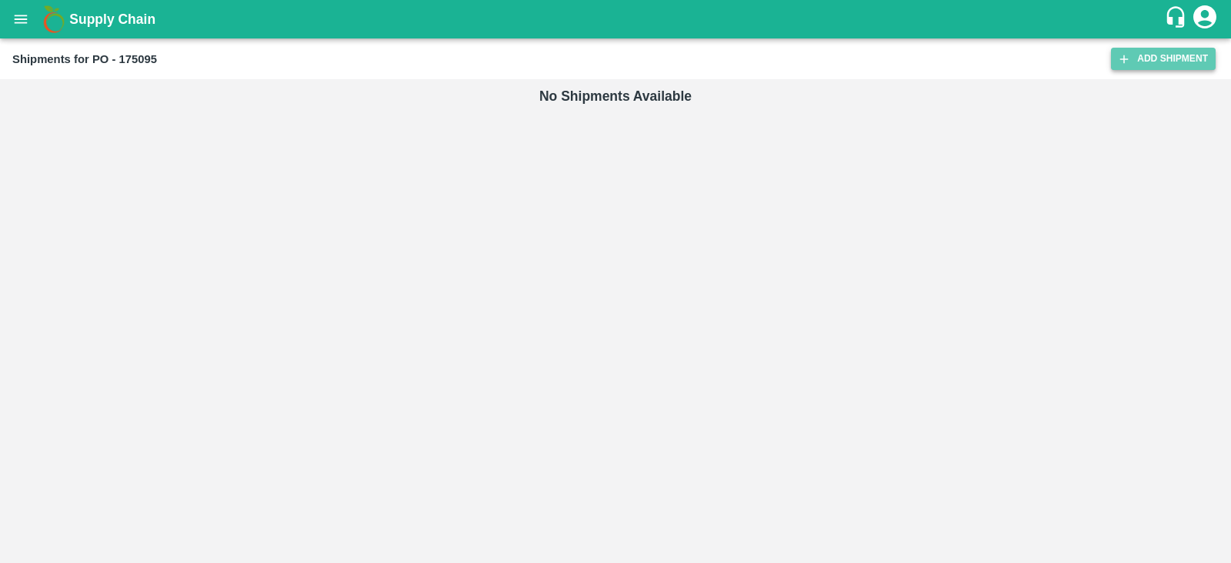
click at [1136, 61] on link "Add Shipment" at bounding box center [1163, 59] width 105 height 22
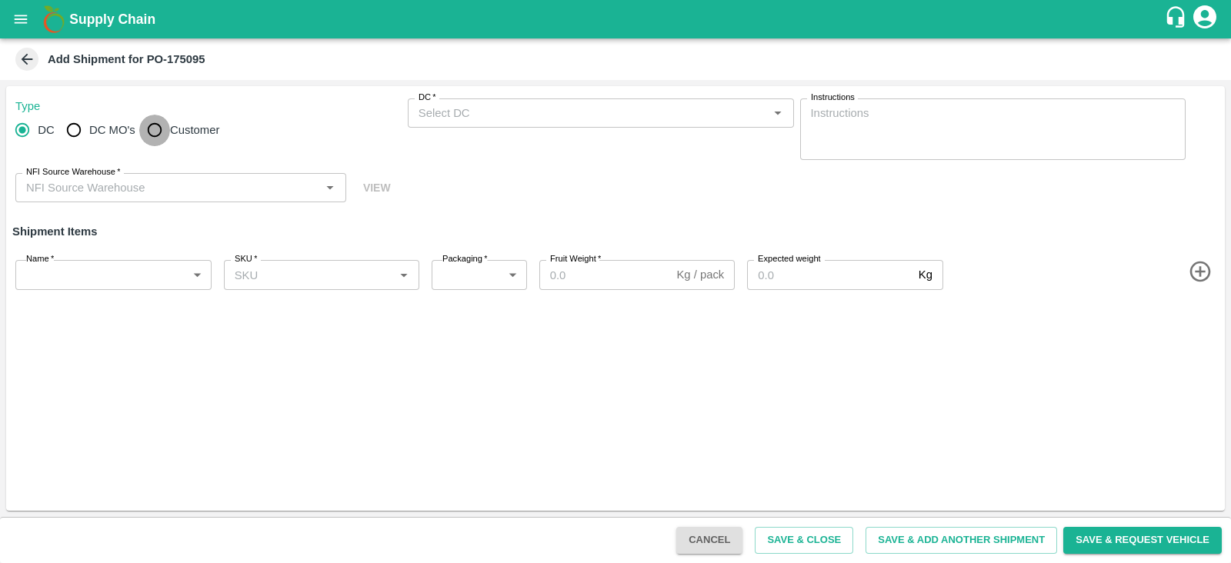
click at [162, 125] on input "Customer" at bounding box center [154, 130] width 31 height 31
radio input "true"
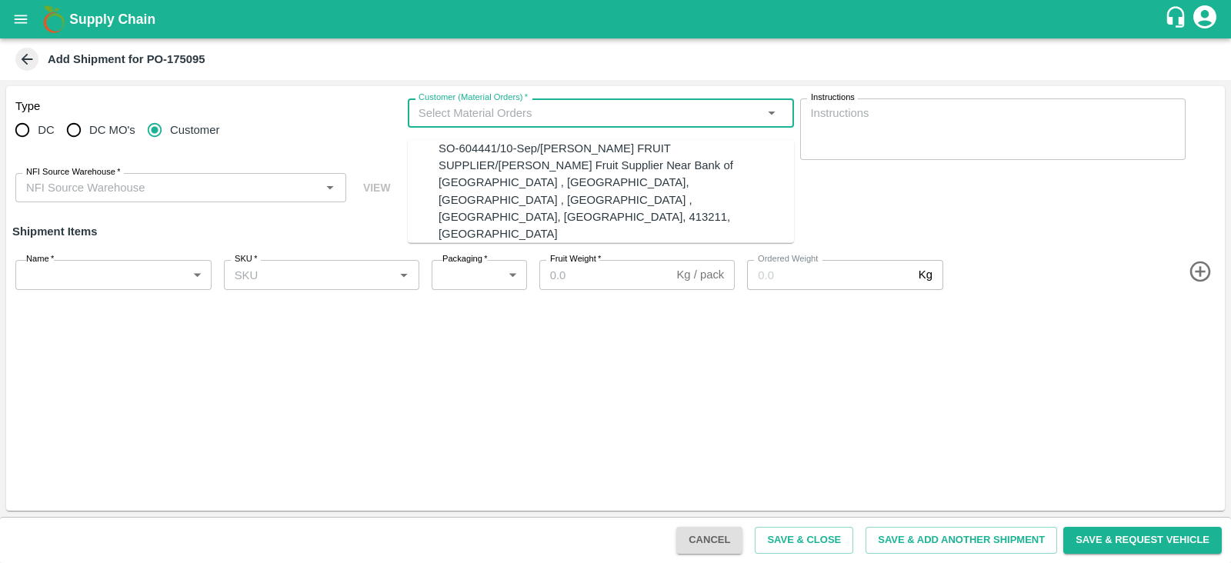
click at [536, 119] on input "Customer (Material Orders)   *" at bounding box center [589, 113] width 352 height 20
click at [479, 158] on div "SO-604441/10-Sep/[PERSON_NAME] FRUIT SUPPLIER/[PERSON_NAME] Fruit Supplier Near…" at bounding box center [617, 191] width 356 height 103
type input "SO-604441/10-Sep/[PERSON_NAME] FRUIT SUPPLIER/[PERSON_NAME] Fruit Supplier Near…"
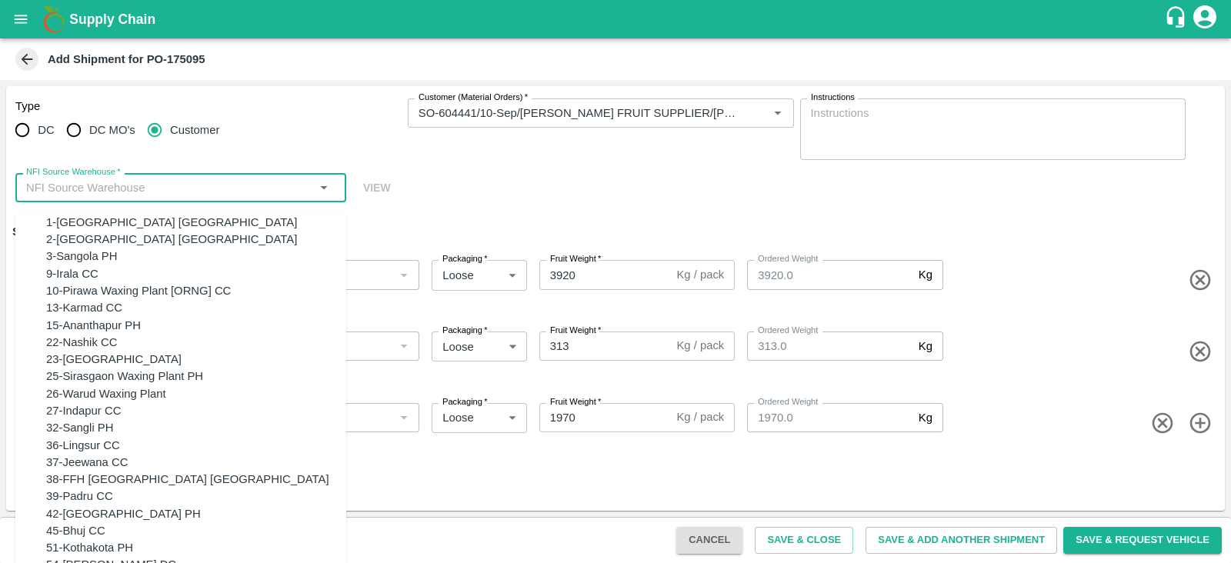
click at [156, 192] on input "NFI Source Warehouse   *" at bounding box center [168, 188] width 296 height 20
type input "e"
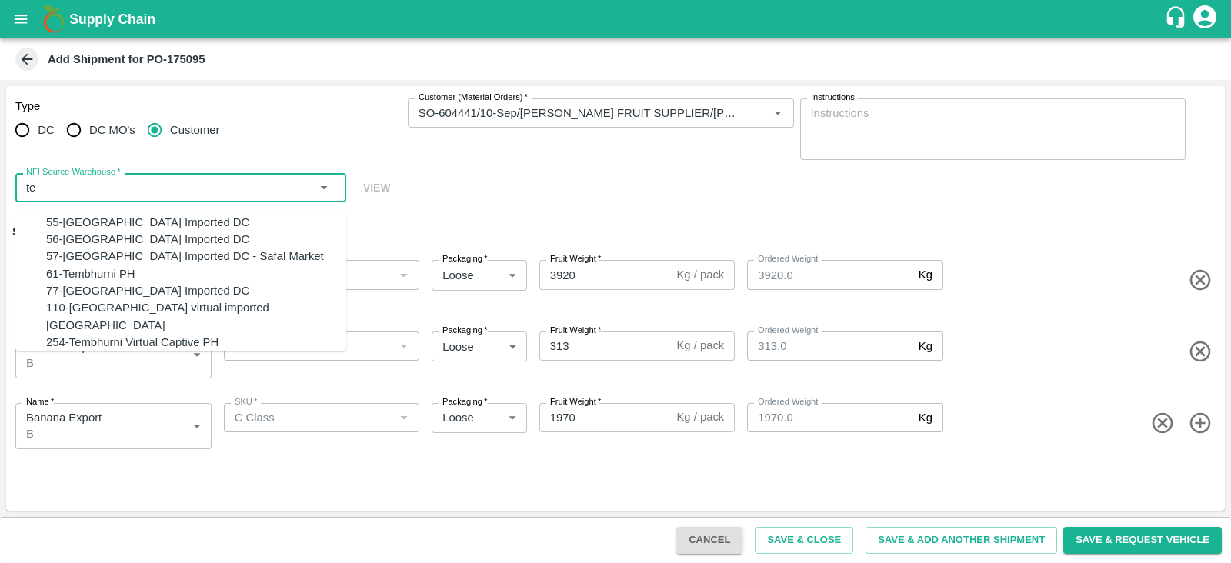
click at [151, 351] on div "254-Tembhurni Virtual Captive PH" at bounding box center [132, 342] width 172 height 17
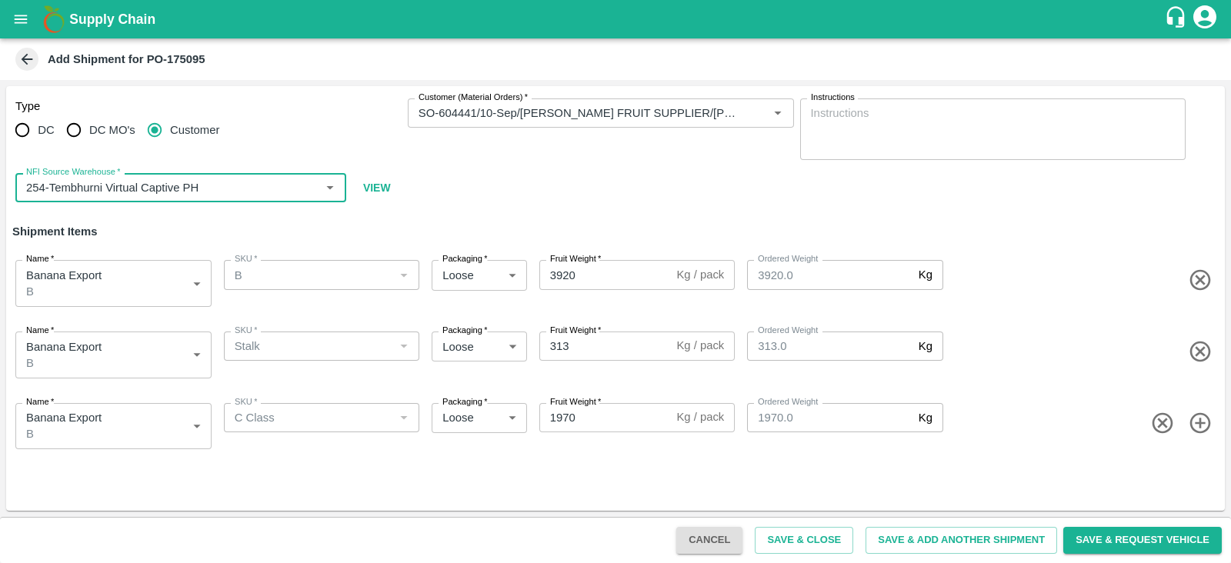
type input "254-Tembhurni Virtual Captive PH"
click at [108, 366] on body "Supply Chain Add Shipment for PO-175095 Type DC DC MO's Customer Customer (Mate…" at bounding box center [615, 281] width 1231 height 563
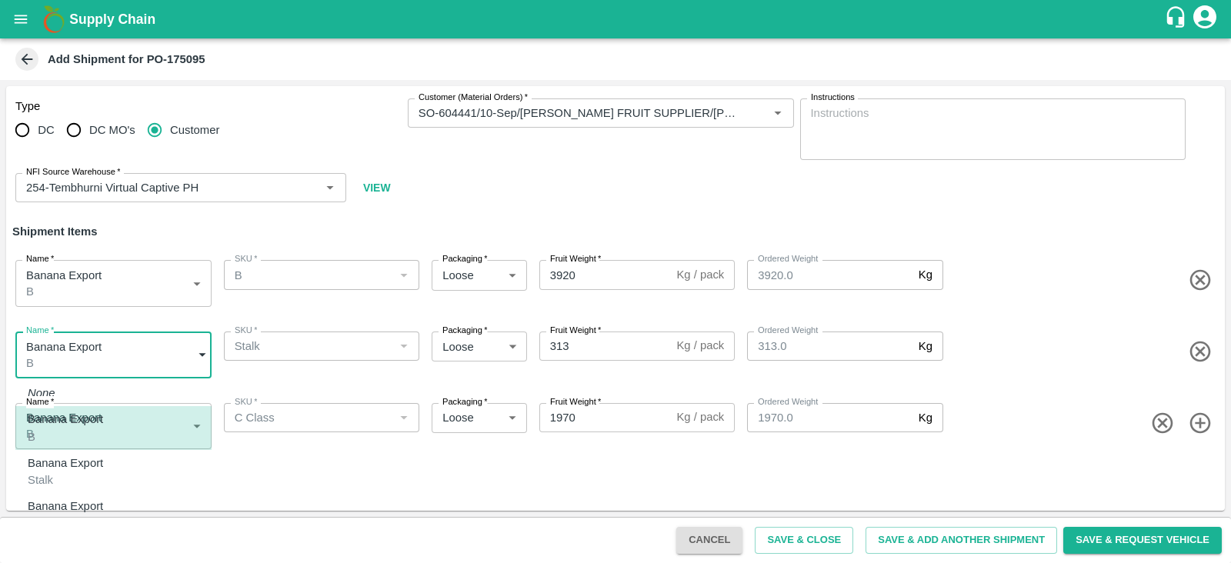
click at [61, 482] on div "Banana Export Stalk" at bounding box center [69, 472] width 83 height 35
type input "2012108"
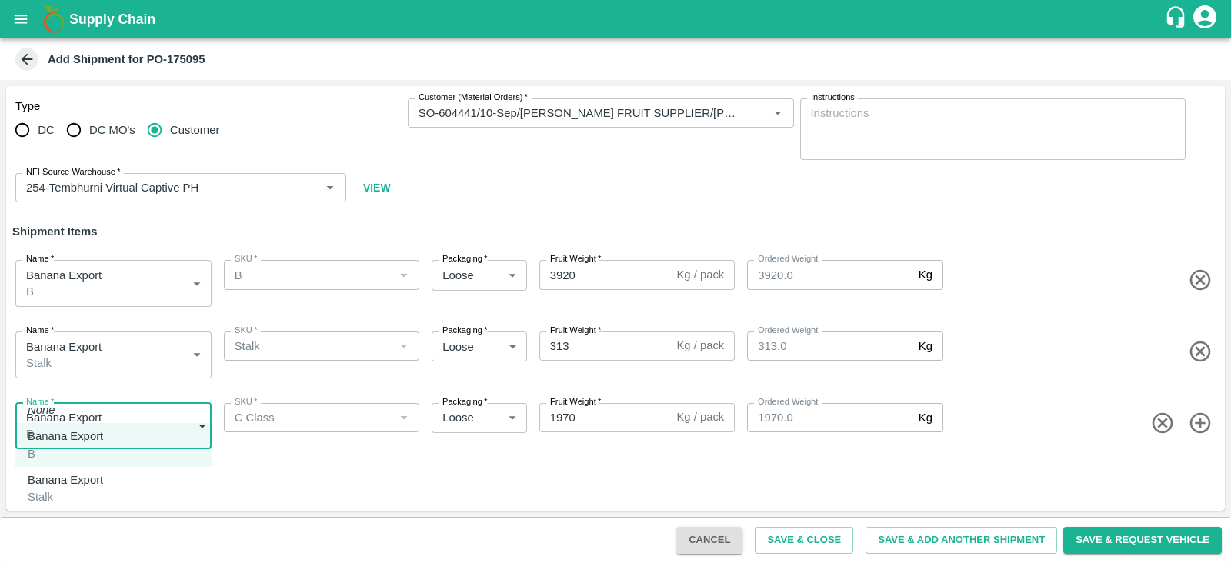
drag, startPoint x: 115, startPoint y: 423, endPoint x: 71, endPoint y: 539, distance: 124.5
click at [71, 539] on body "Supply Chain Add Shipment for PO-175095 Type DC DC MO's Customer Customer (Mate…" at bounding box center [615, 281] width 1231 height 563
click at [71, 539] on div "Banana Export C Class" at bounding box center [69, 532] width 83 height 35
type input "2012109"
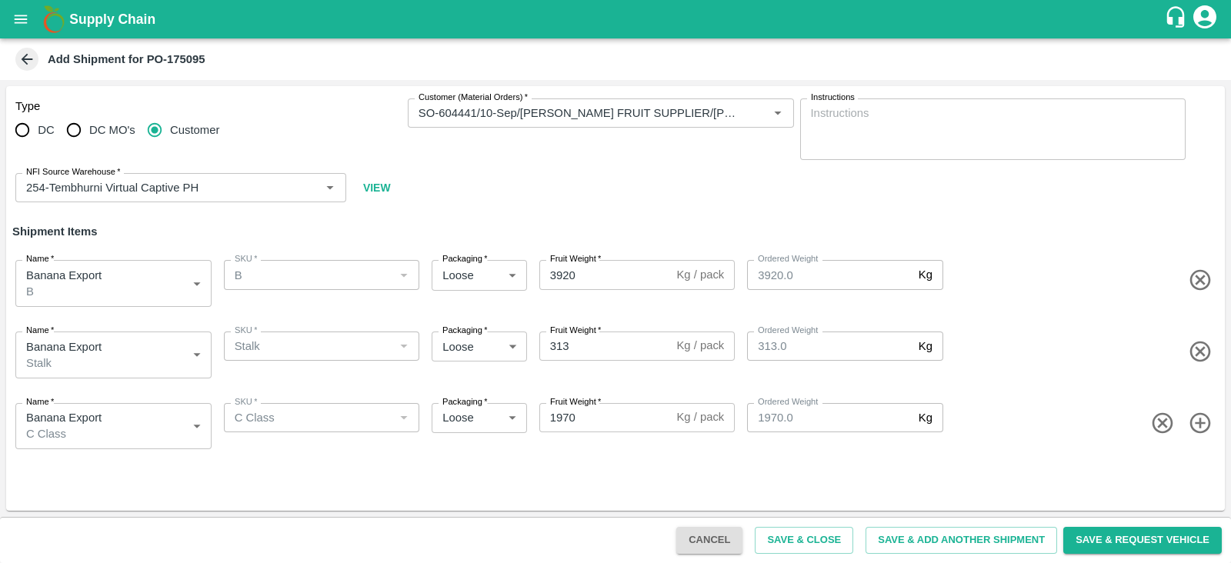
click at [353, 475] on div "Type DC DC MO's Customer Customer (Material Orders)   * Customer (Material Orde…" at bounding box center [615, 298] width 1219 height 425
click at [797, 538] on button "Save & Close" at bounding box center [804, 540] width 99 height 27
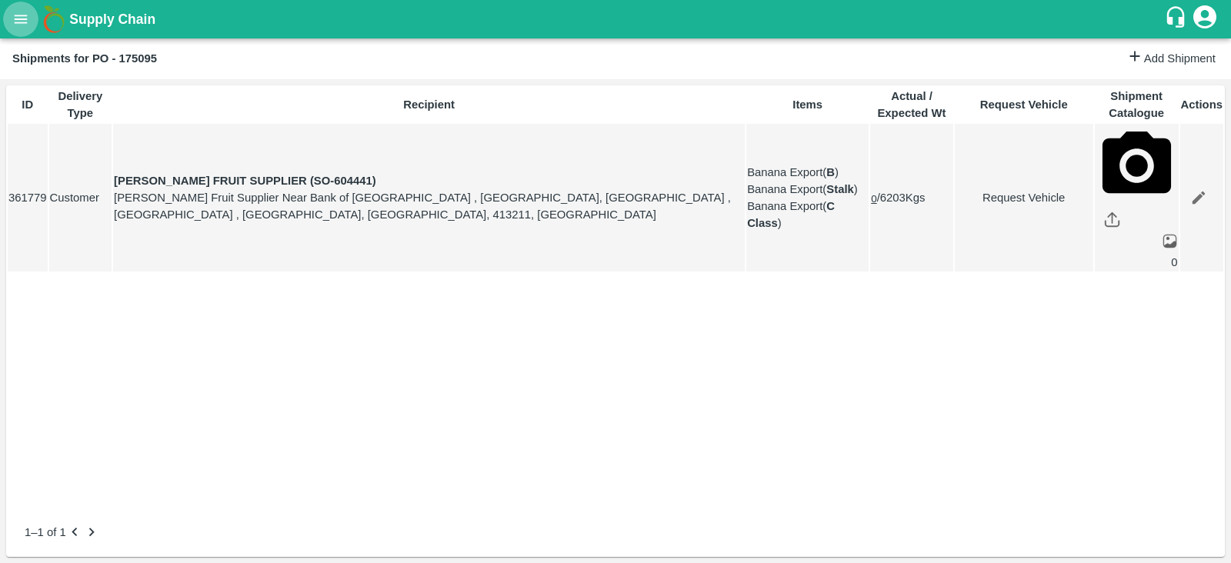
click at [15, 23] on icon "open drawer" at bounding box center [21, 19] width 13 height 8
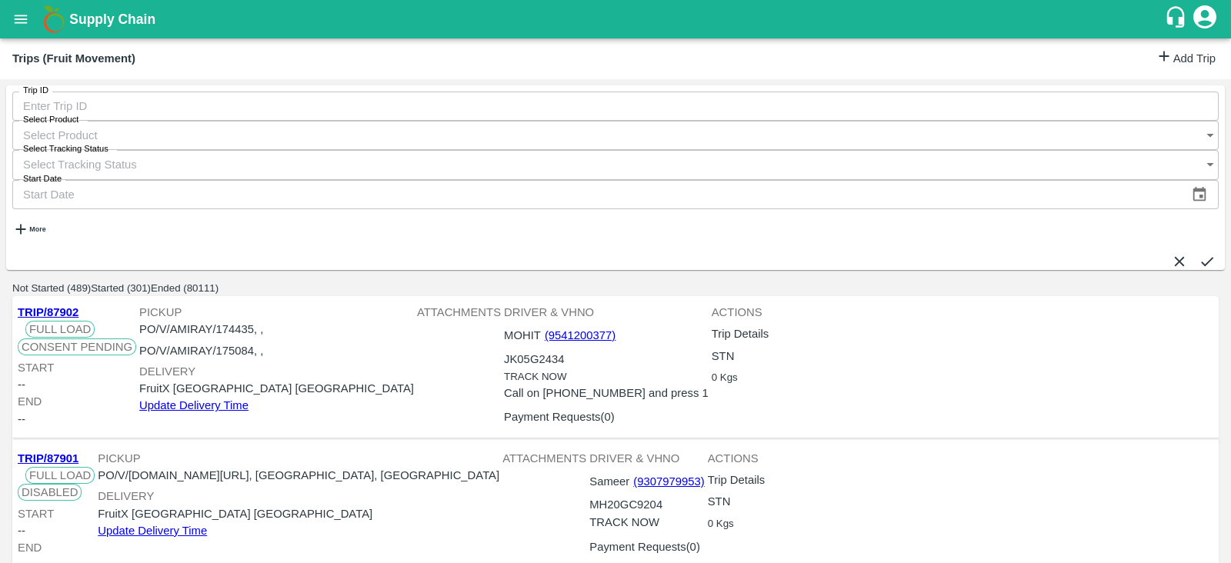
click at [1188, 55] on link "Add Trip" at bounding box center [1186, 59] width 60 height 22
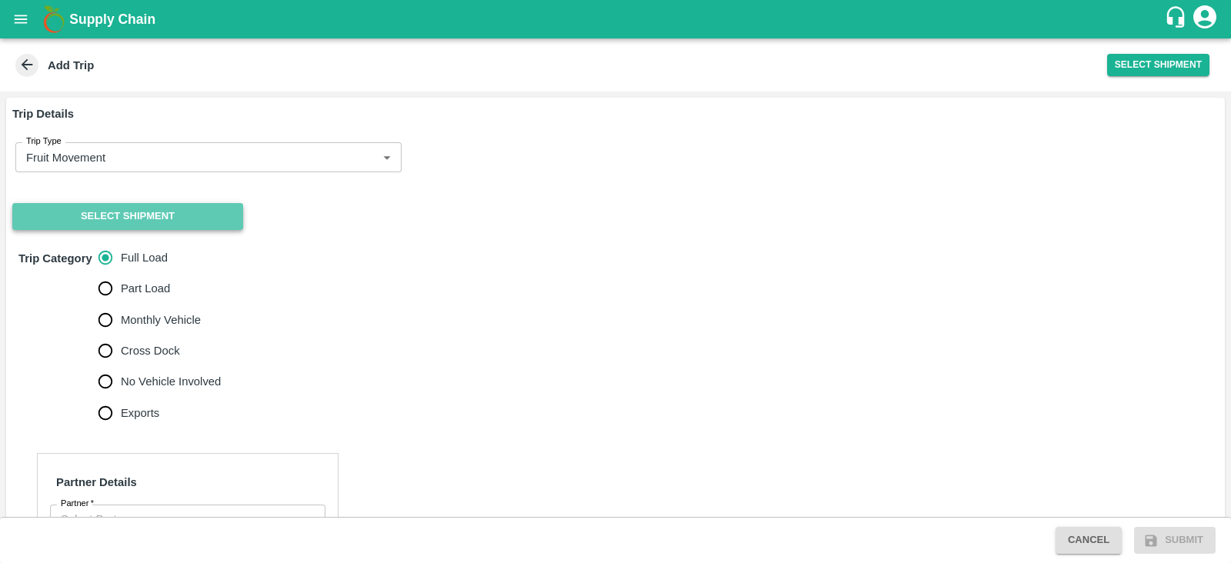
click at [129, 221] on button "Select Shipment" at bounding box center [127, 216] width 231 height 27
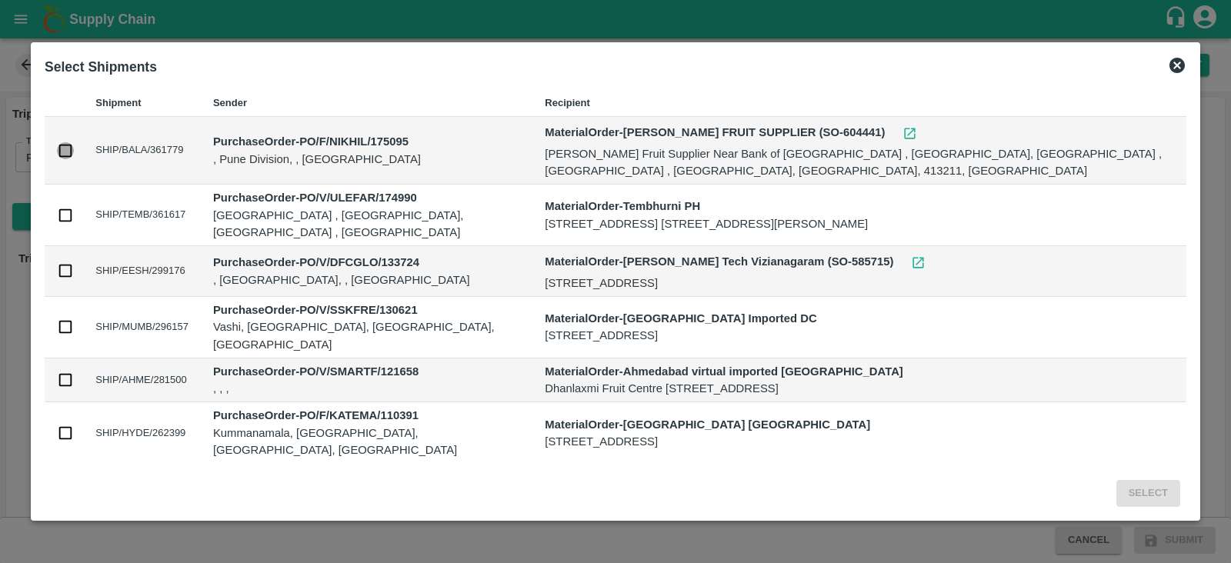
click at [62, 145] on input "checkbox" at bounding box center [65, 150] width 17 height 17
checkbox input "true"
click at [1152, 495] on button "Select" at bounding box center [1149, 493] width 64 height 27
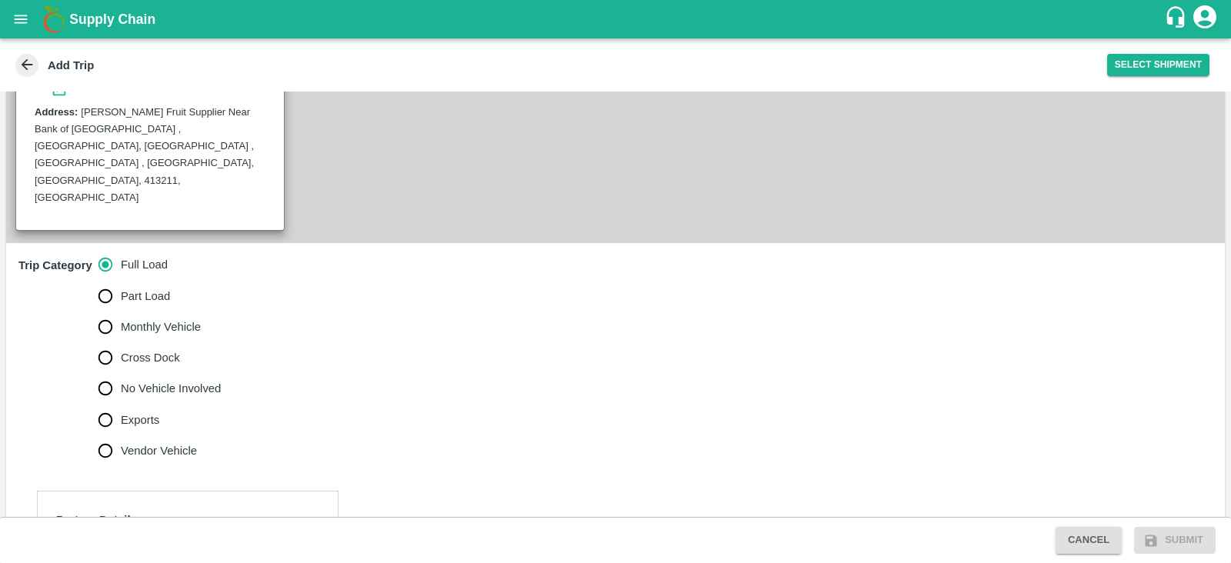
scroll to position [486, 0]
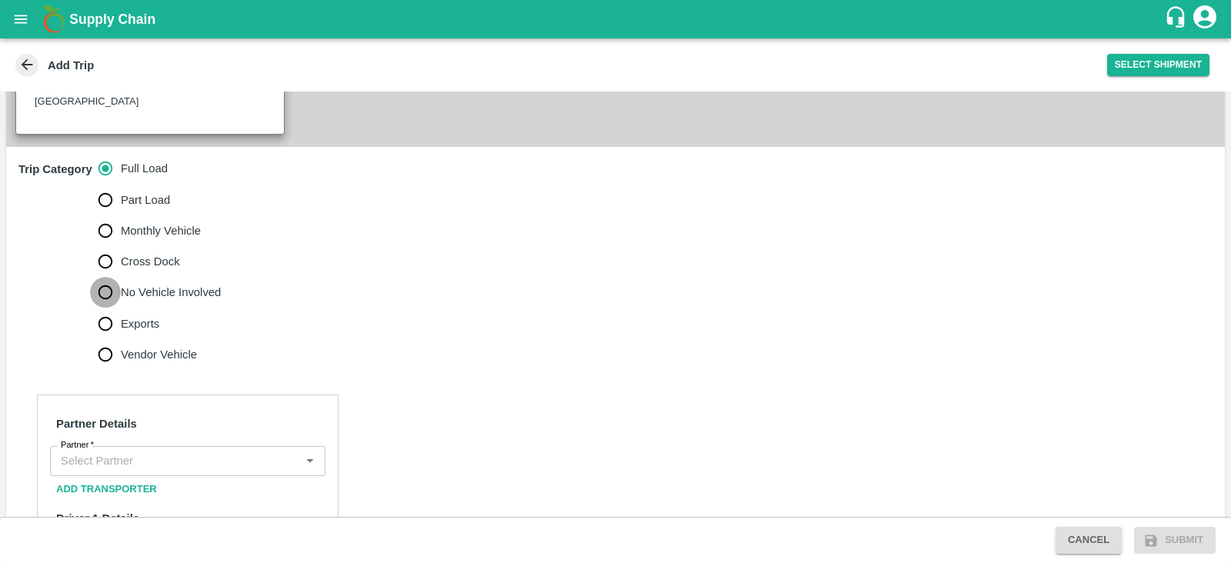
click at [105, 277] on input "No Vehicle Involved" at bounding box center [105, 292] width 31 height 31
radio input "true"
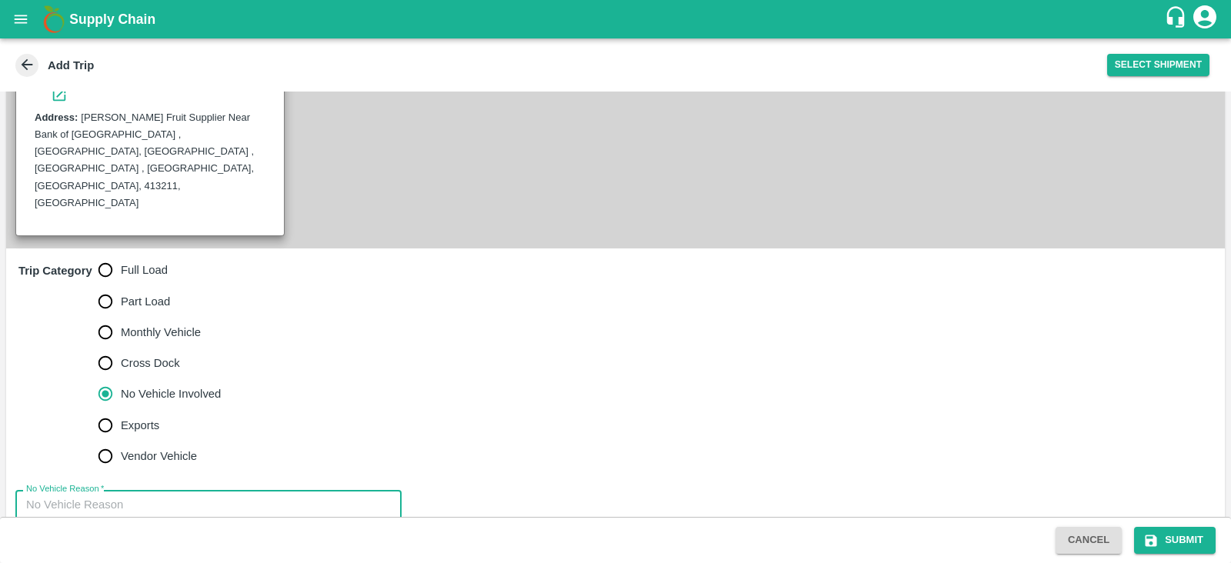
click at [145, 497] on textarea "No Vehicle Reason   *" at bounding box center [208, 521] width 365 height 48
type textarea "Customer arranged logistics"
click at [1183, 526] on div "Cancel Submit" at bounding box center [615, 540] width 1231 height 46
click at [107, 441] on input "Vendor Vehicle" at bounding box center [105, 456] width 31 height 31
radio input "true"
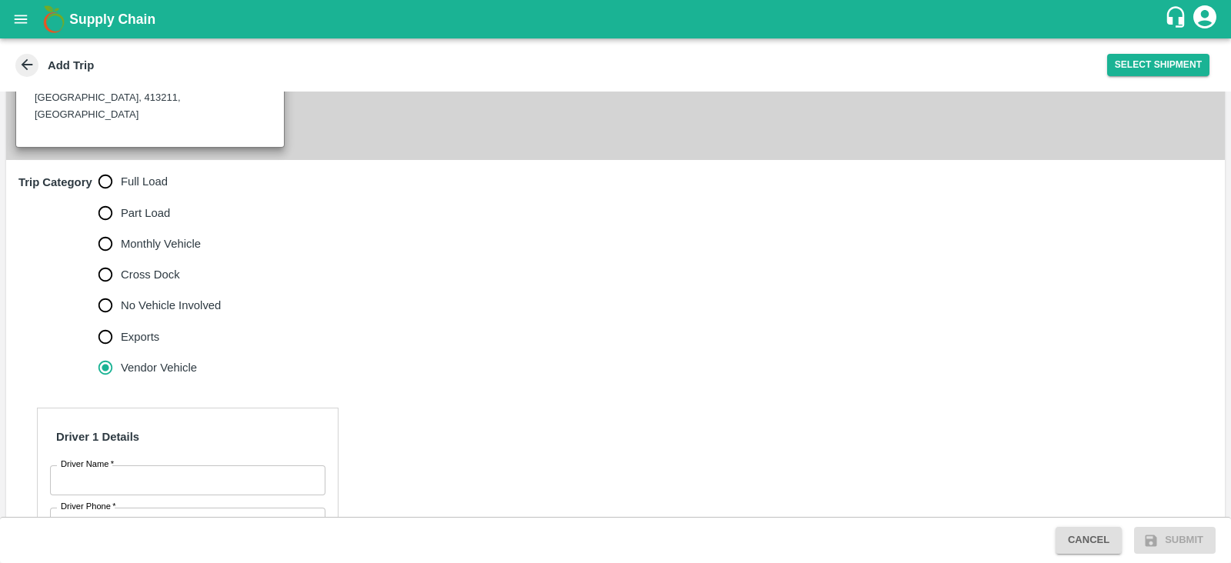
scroll to position [459, 0]
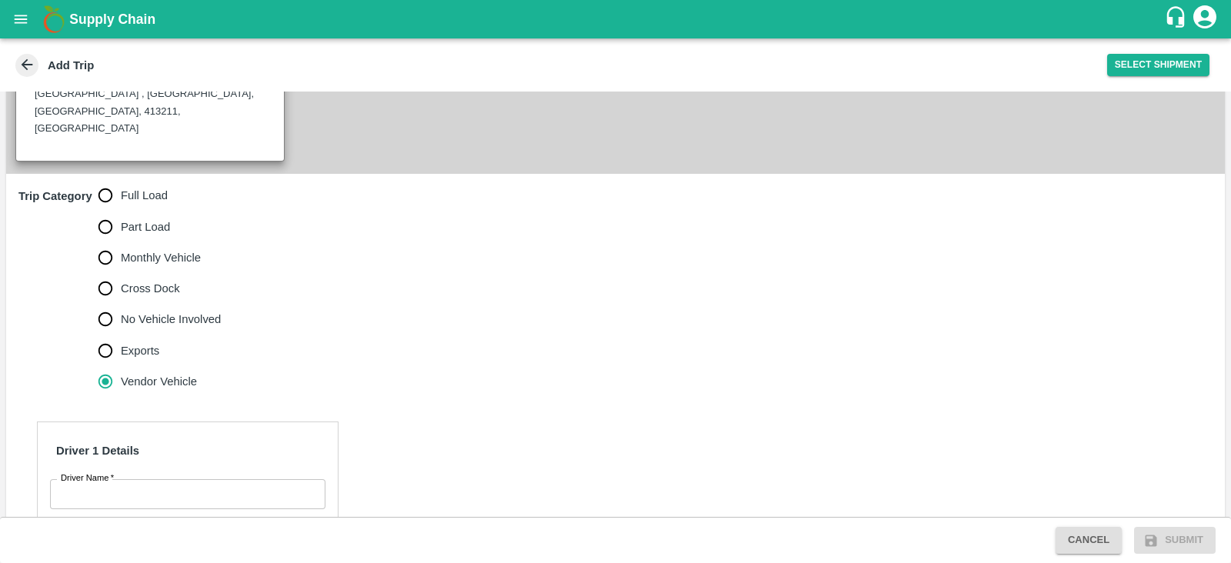
click at [150, 249] on span "Monthly Vehicle" at bounding box center [161, 257] width 80 height 17
click at [121, 242] on input "Monthly Vehicle" at bounding box center [105, 257] width 31 height 31
radio input "true"
click at [119, 304] on input "No Vehicle Involved" at bounding box center [105, 319] width 31 height 31
radio input "true"
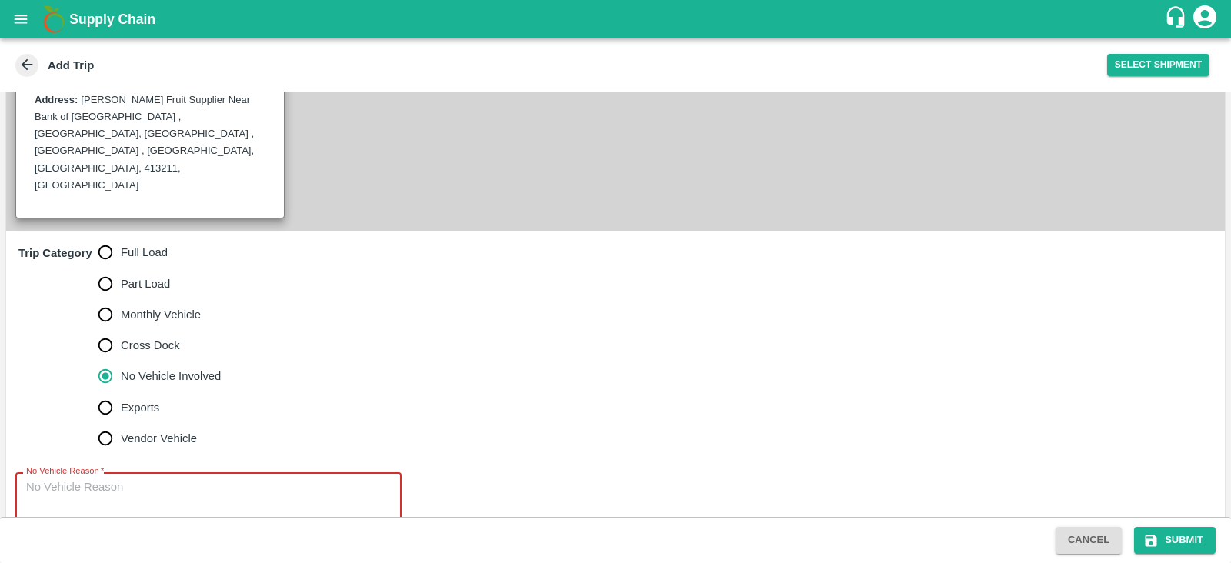
click at [168, 476] on div "x No Vehicle Reason" at bounding box center [208, 504] width 386 height 62
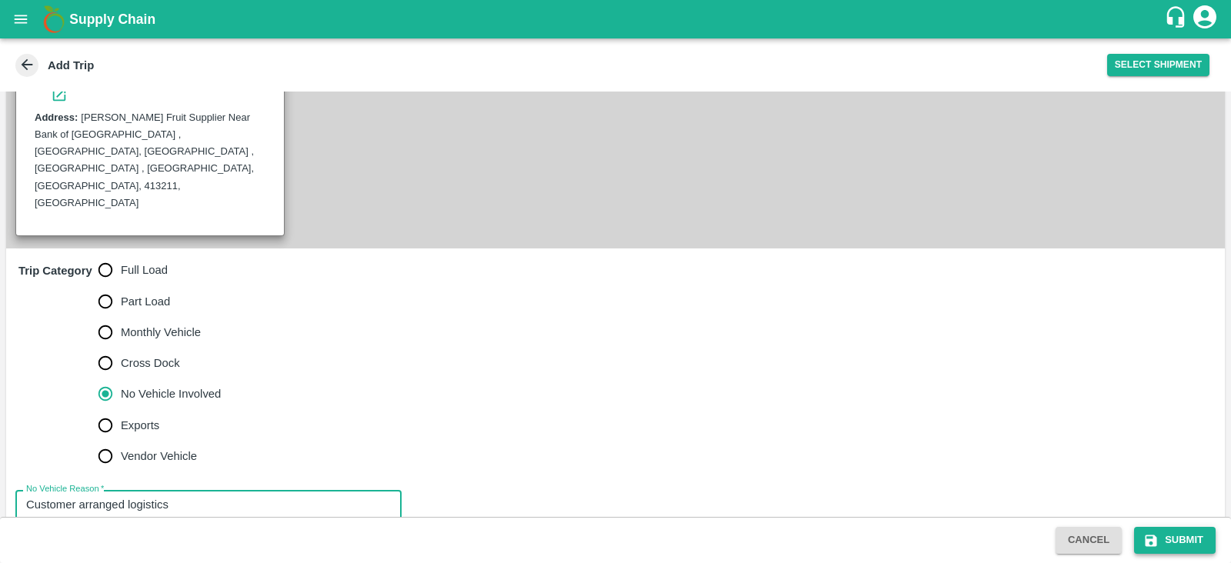
type textarea "Customer arranged logistics"
click at [1170, 535] on button "Submit" at bounding box center [1175, 540] width 82 height 27
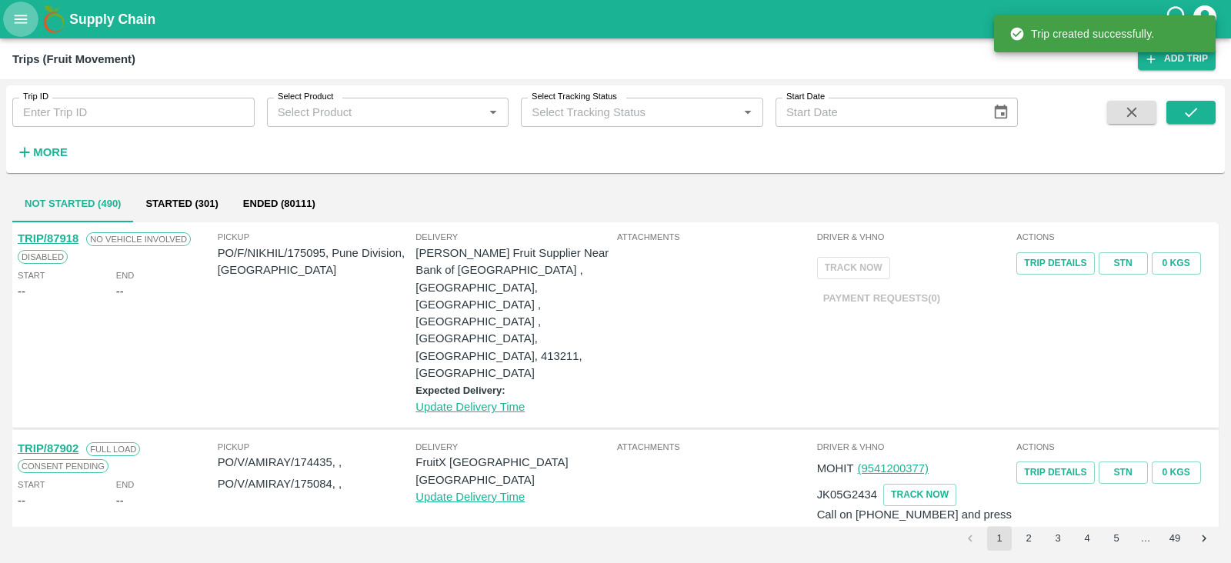
click at [14, 18] on icon "open drawer" at bounding box center [20, 19] width 17 height 17
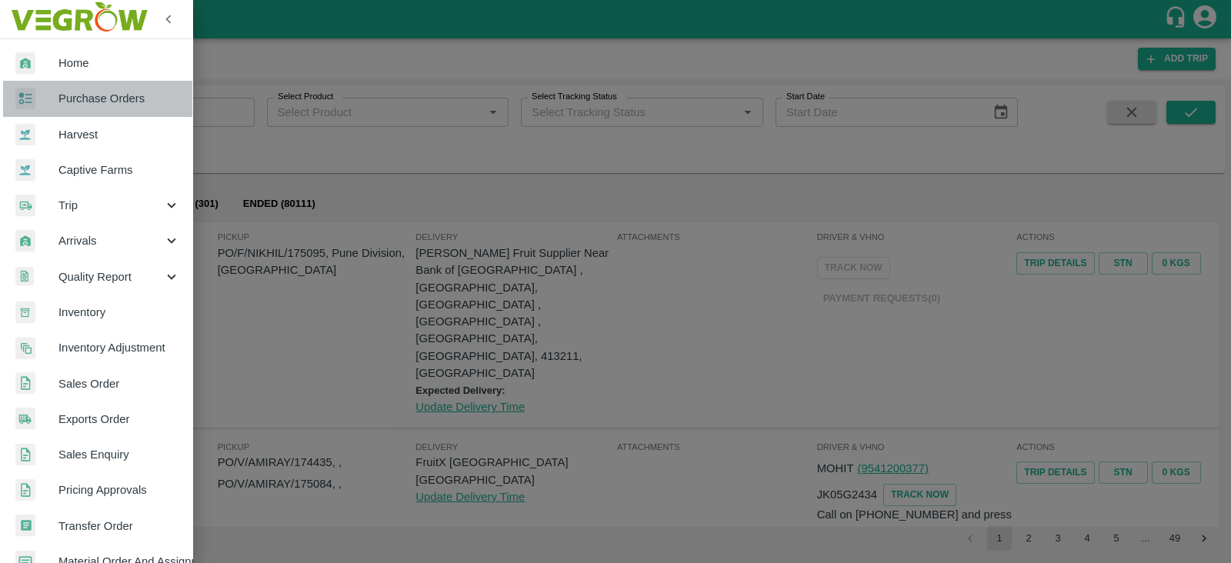
click at [108, 105] on span "Purchase Orders" at bounding box center [119, 98] width 122 height 17
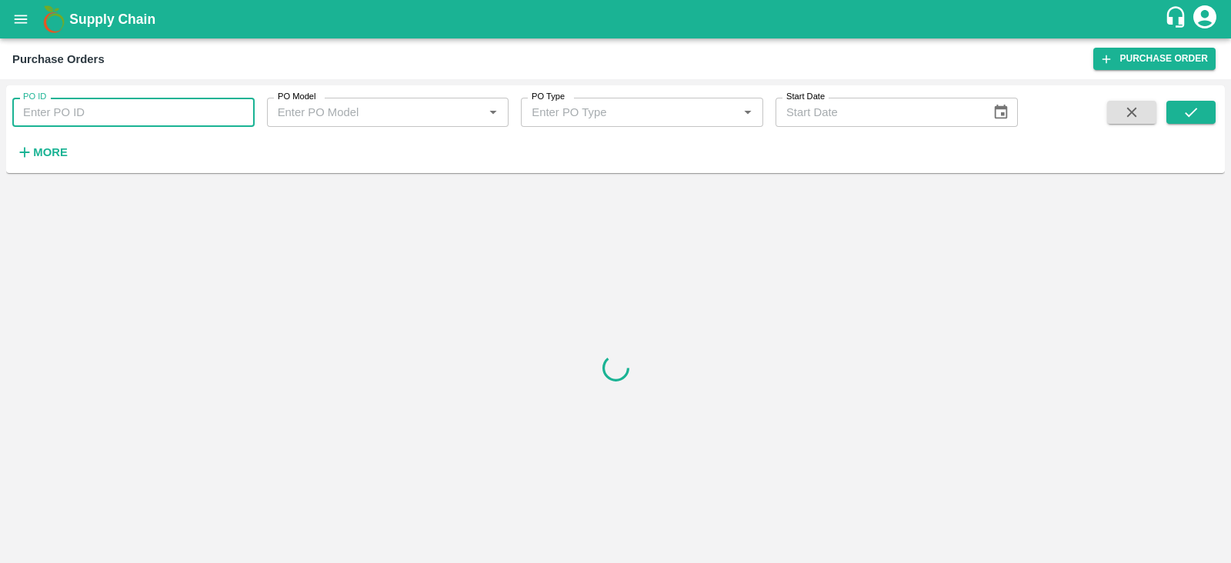
click at [162, 119] on input "PO ID" at bounding box center [133, 112] width 242 height 29
paste input "175095"
type input "175095"
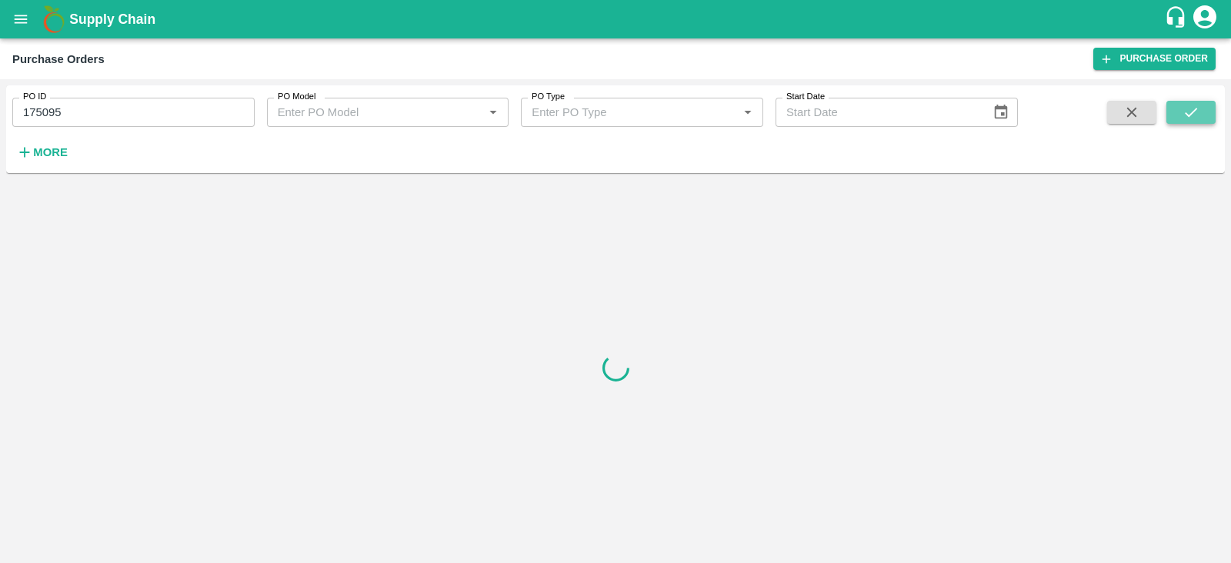
click at [1186, 109] on icon "submit" at bounding box center [1191, 112] width 17 height 17
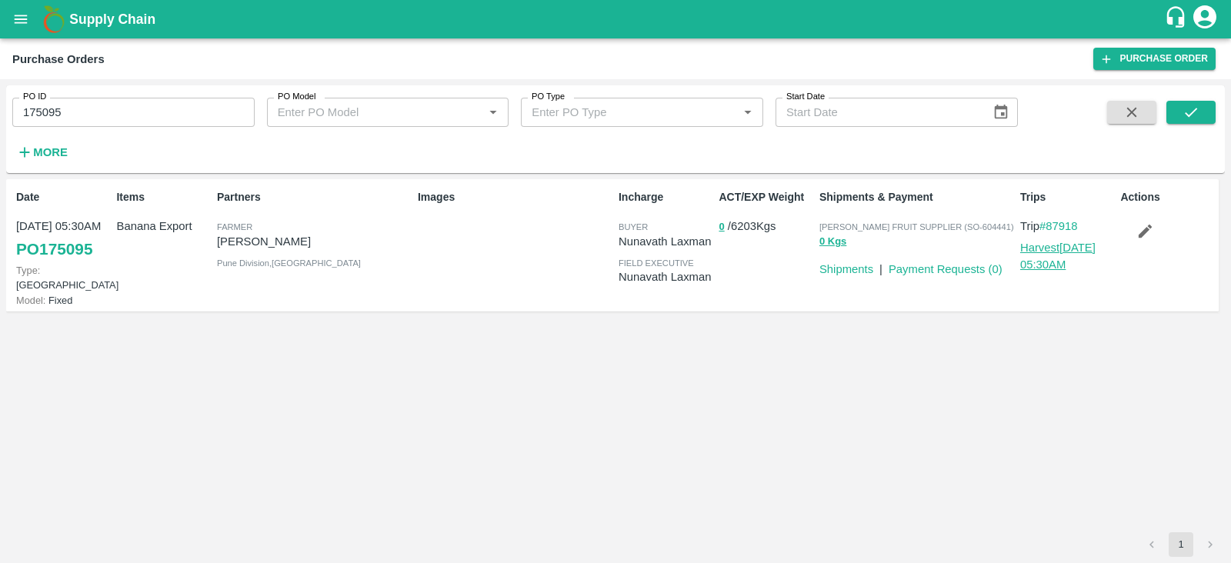
click at [1043, 252] on link "Harvest 10 Sep, 05:30AM" at bounding box center [1058, 256] width 75 height 29
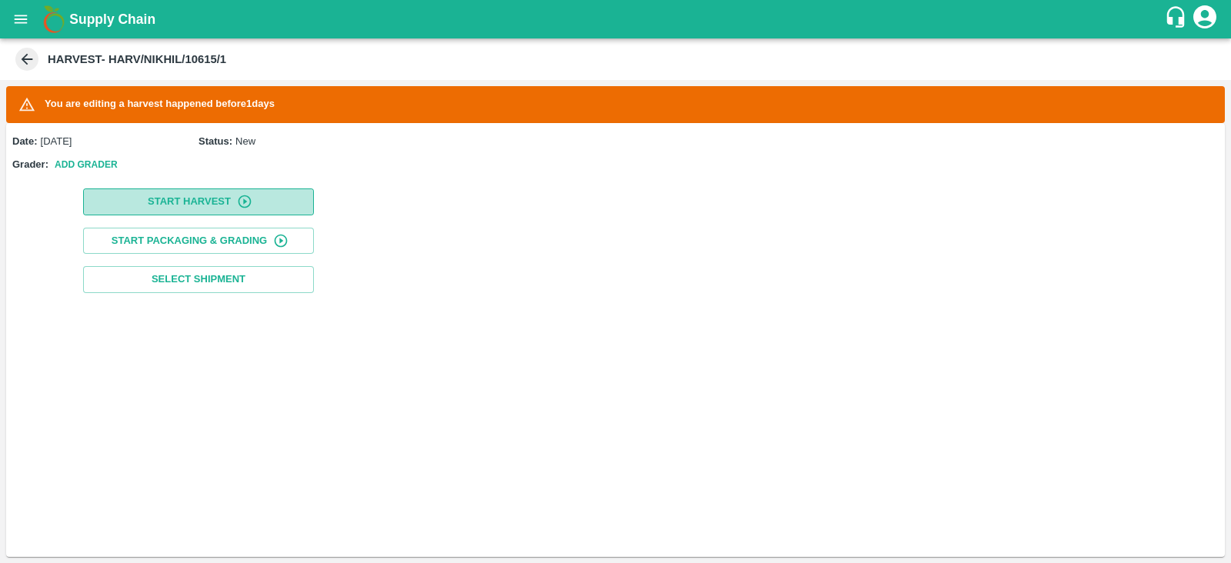
click at [212, 208] on button "Start Harvest" at bounding box center [198, 202] width 231 height 27
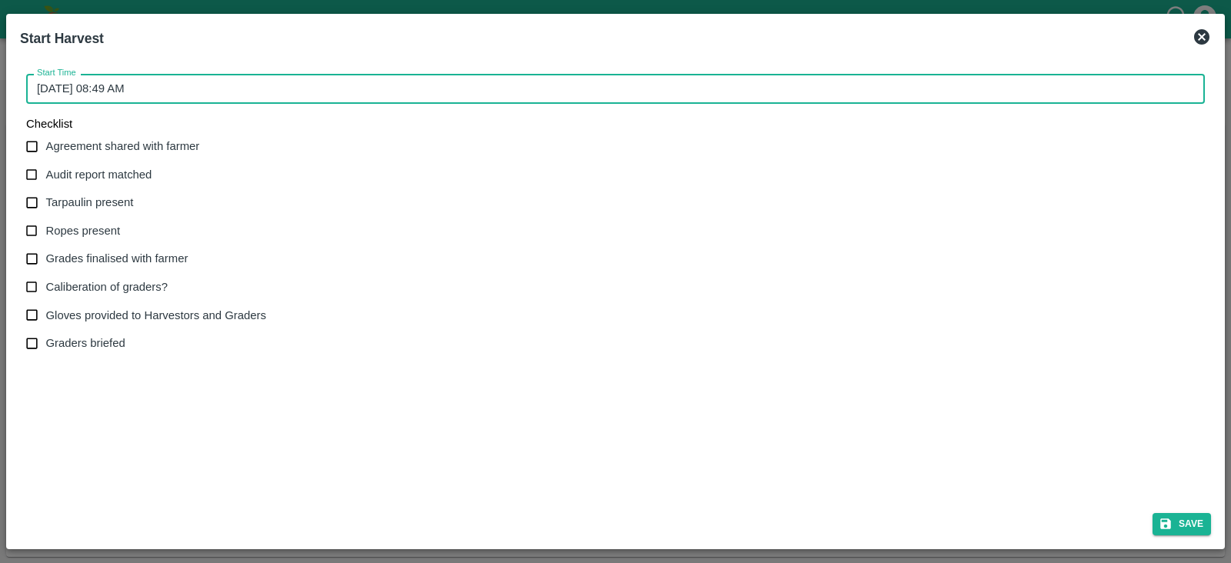
click at [62, 91] on input "[DATE] 08:49 AM" at bounding box center [610, 88] width 1168 height 29
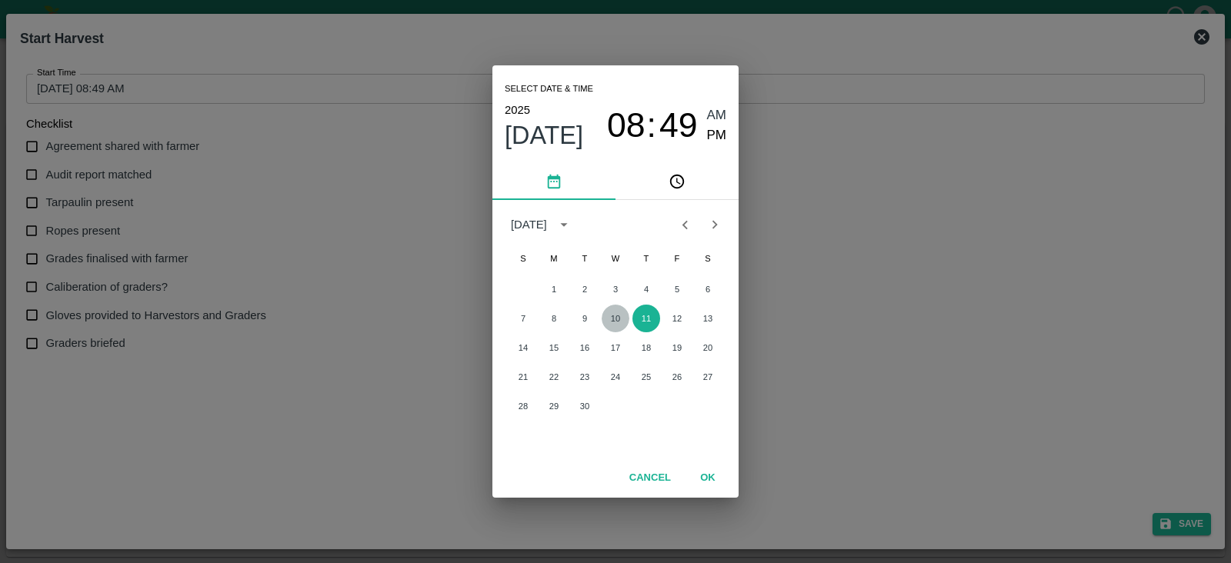
click at [616, 312] on button "10" at bounding box center [616, 319] width 28 height 28
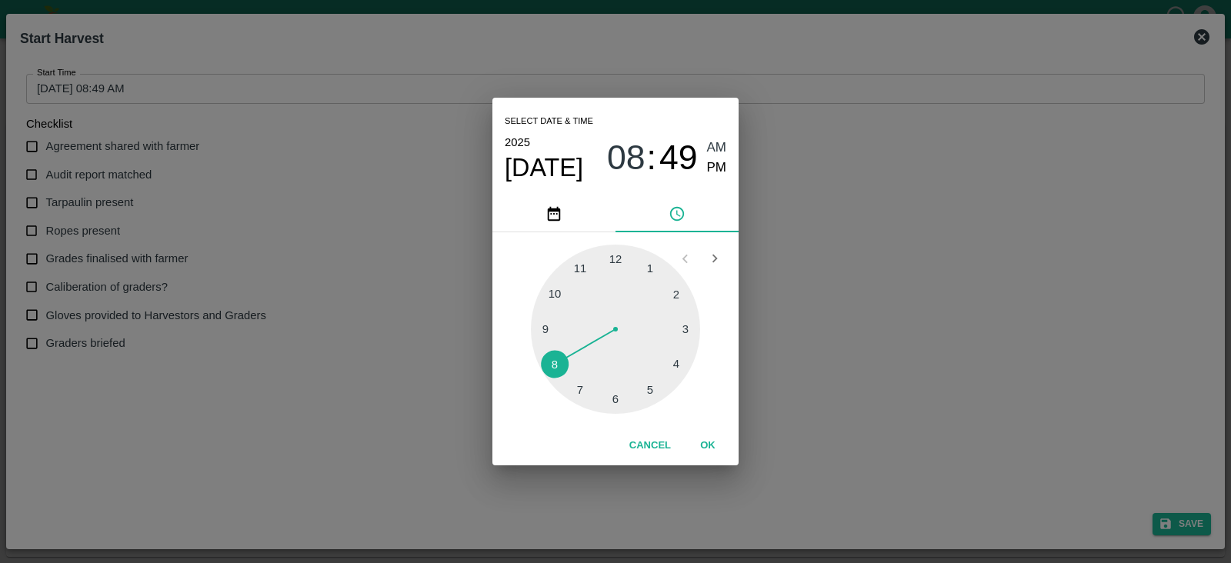
click at [677, 294] on div at bounding box center [615, 329] width 169 height 169
click at [717, 169] on span "PM" at bounding box center [717, 168] width 20 height 21
click at [616, 256] on div at bounding box center [615, 329] width 169 height 169
type input "[DATE] 02:00 PM"
click at [712, 167] on span "PM" at bounding box center [717, 168] width 20 height 21
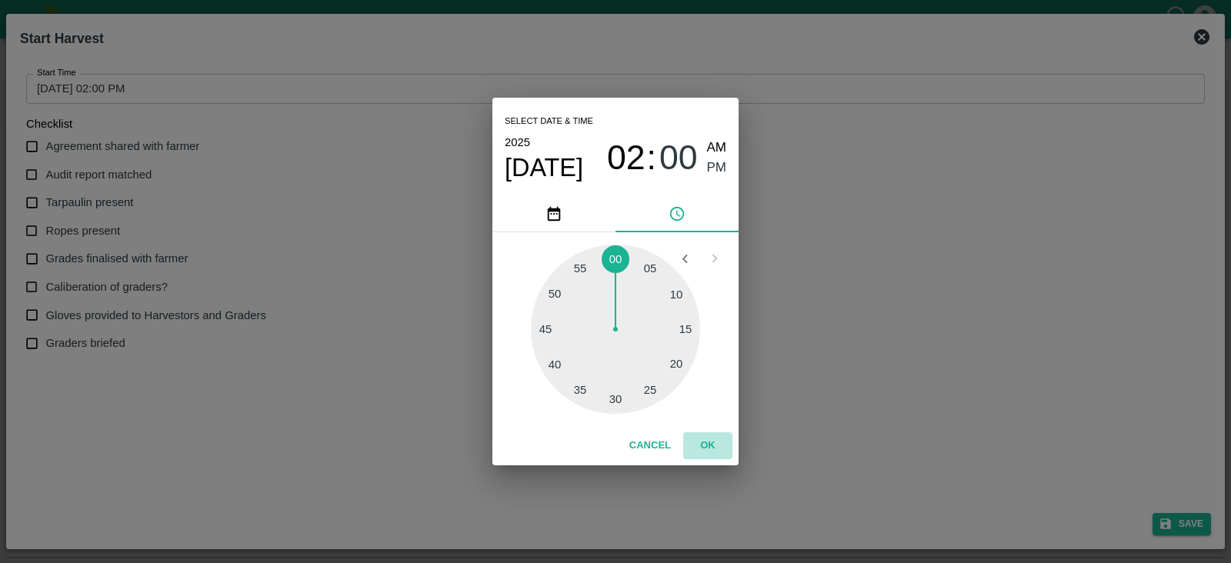
click at [705, 448] on button "OK" at bounding box center [707, 446] width 49 height 27
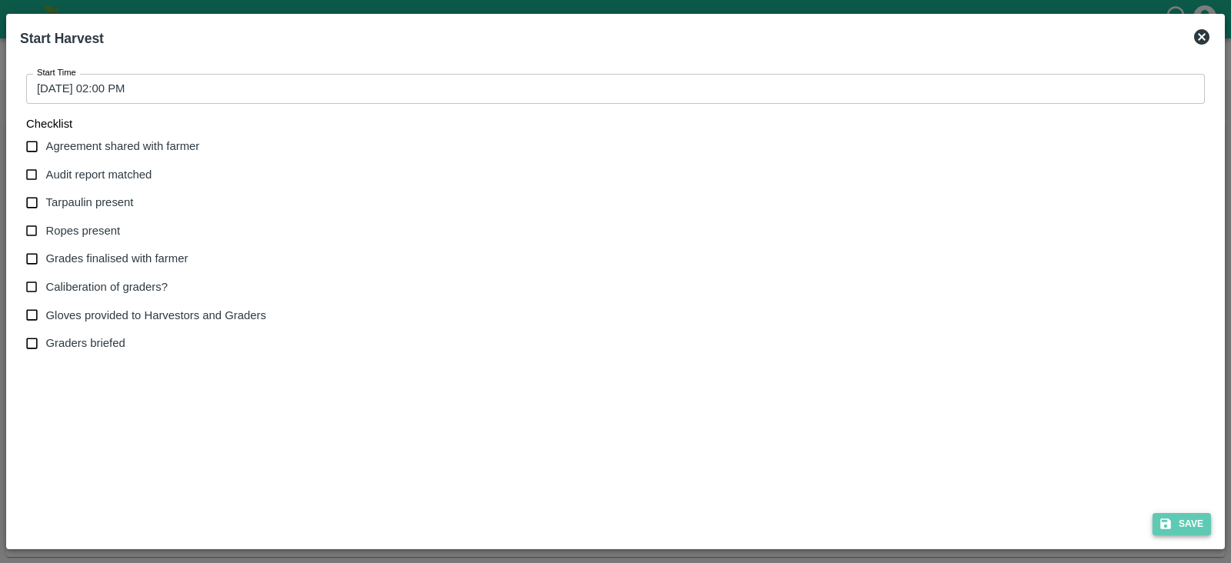
click at [1174, 525] on button "Save" at bounding box center [1182, 524] width 58 height 22
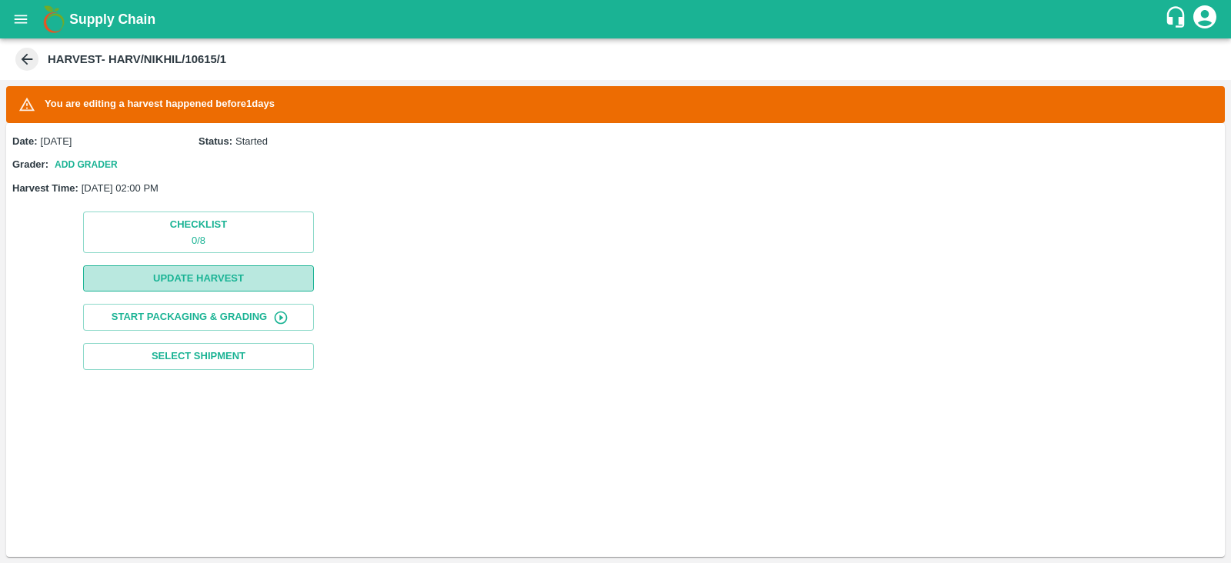
click at [249, 283] on button "Update Harvest" at bounding box center [198, 279] width 231 height 27
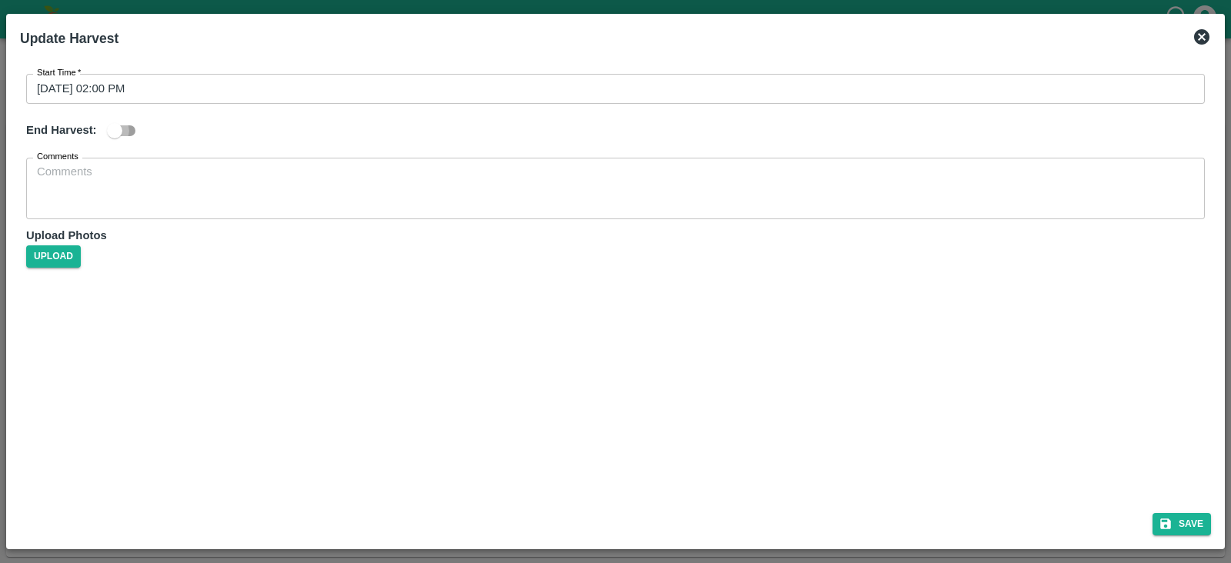
click at [118, 134] on input "checkbox" at bounding box center [115, 130] width 88 height 29
checkbox input "true"
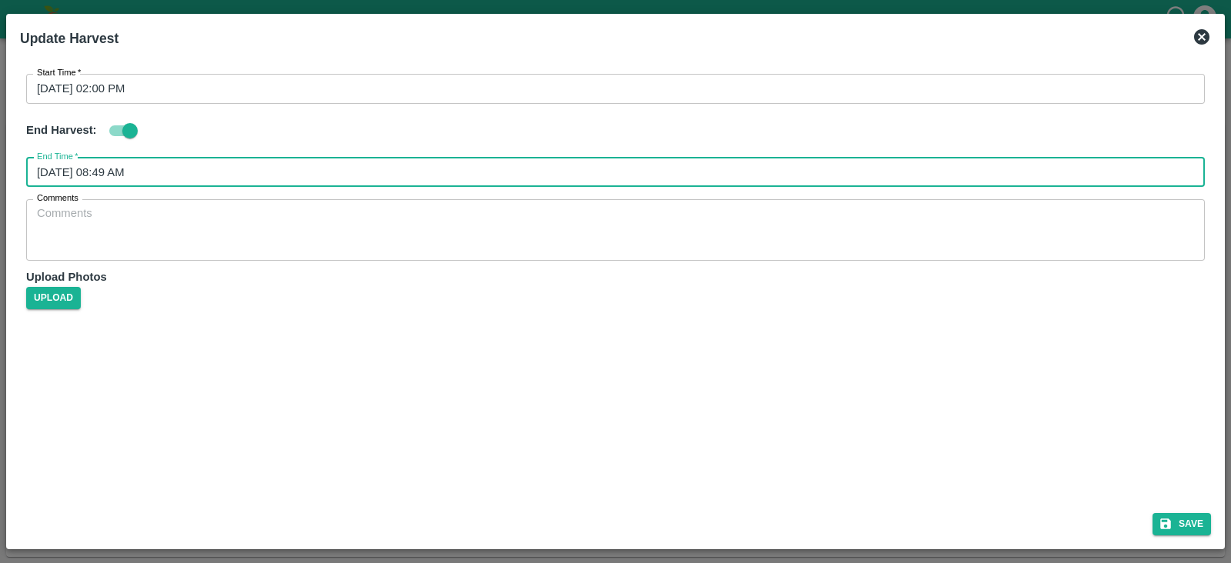
click at [145, 166] on input "[DATE] 08:49 AM" at bounding box center [610, 172] width 1168 height 29
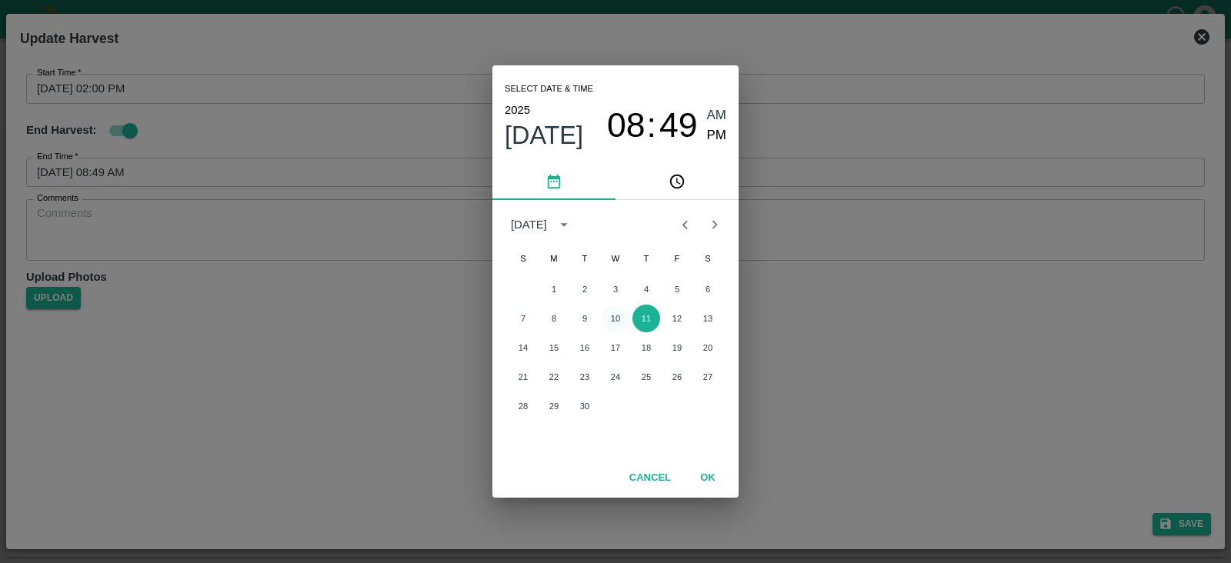
click at [614, 313] on button "10" at bounding box center [616, 319] width 28 height 28
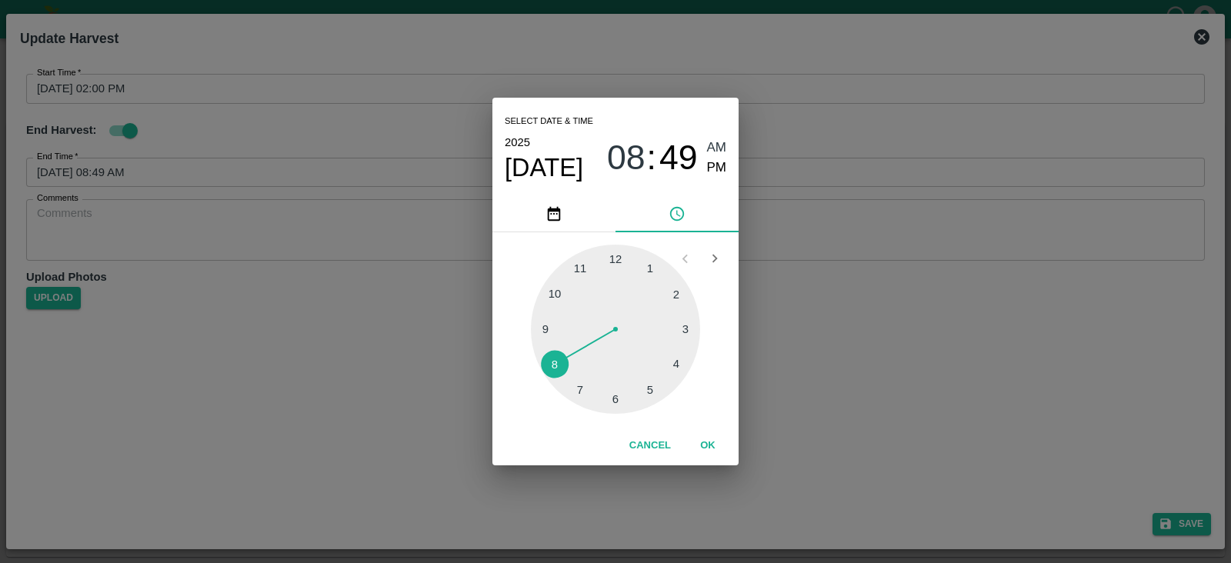
click at [655, 392] on div at bounding box center [615, 329] width 169 height 169
click at [711, 175] on span "PM" at bounding box center [717, 168] width 20 height 21
type input "[DATE] 05:49 PM"
click at [710, 450] on button "OK" at bounding box center [707, 446] width 49 height 27
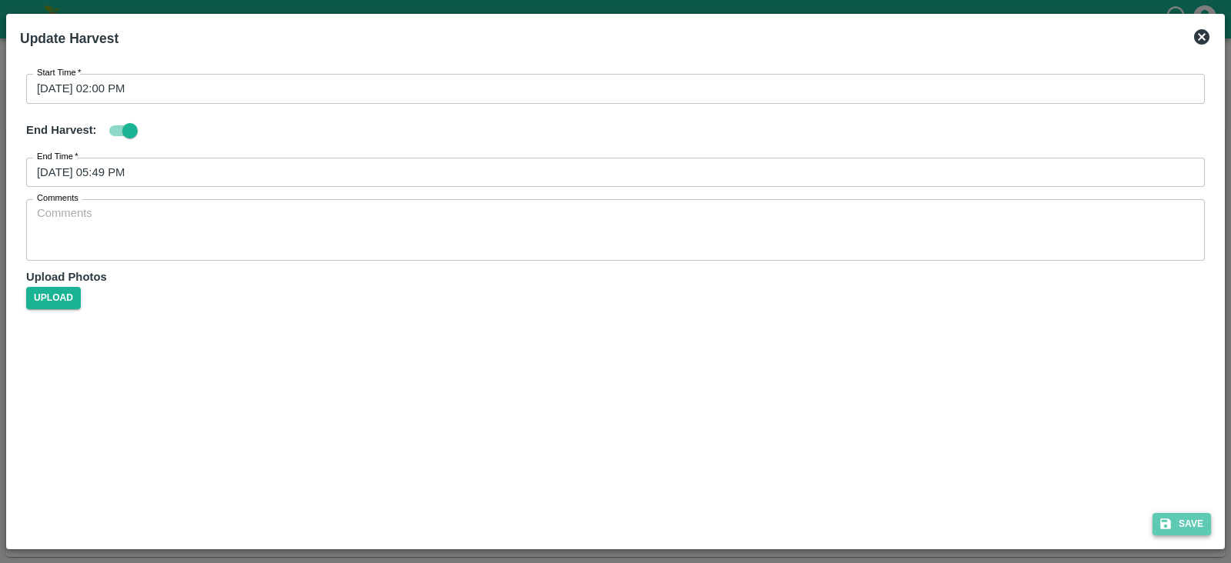
click at [1194, 515] on button "Save" at bounding box center [1182, 524] width 58 height 22
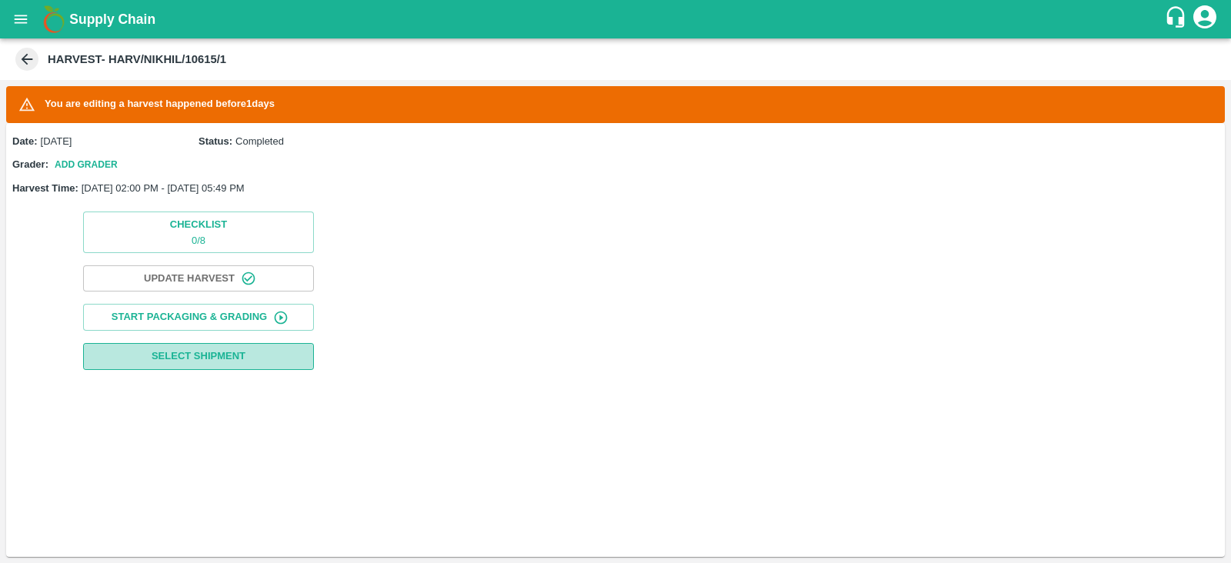
click at [189, 359] on span "Select Shipment" at bounding box center [199, 357] width 94 height 18
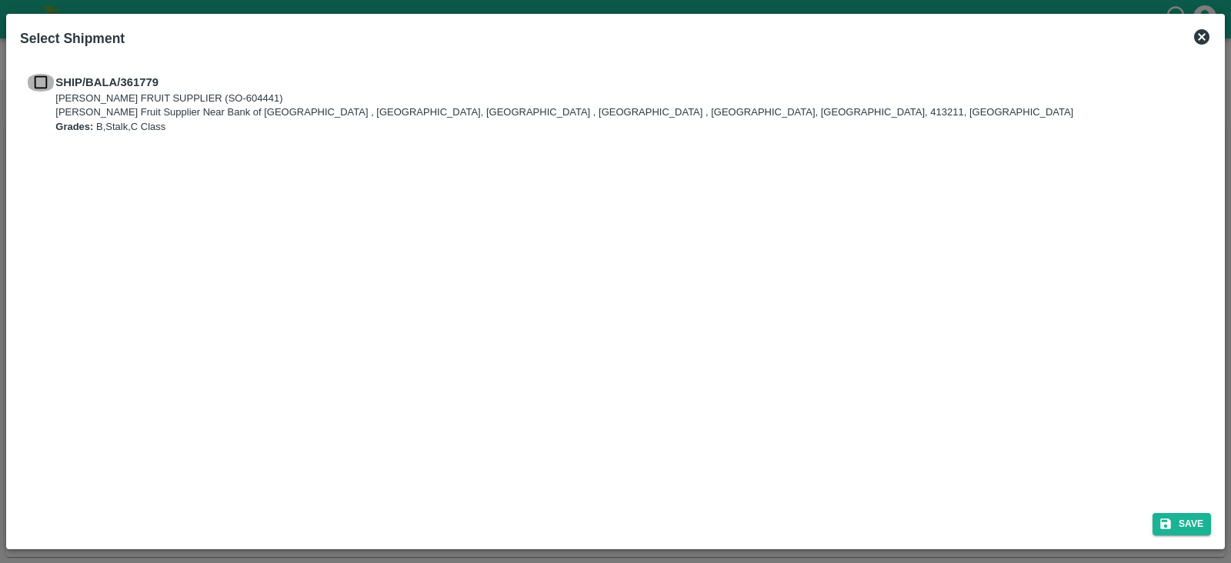
click at [37, 83] on input "checkbox" at bounding box center [40, 82] width 29 height 17
checkbox input "true"
click at [1179, 522] on button "Save" at bounding box center [1182, 524] width 58 height 22
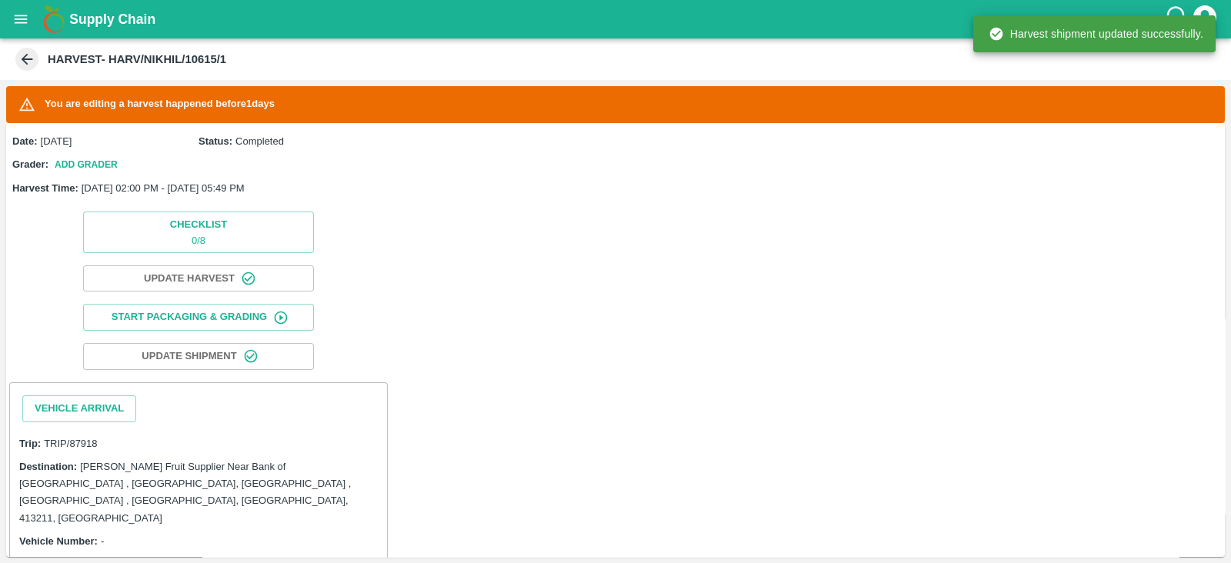
click at [75, 393] on div "Vehicle Arrival" at bounding box center [79, 408] width 126 height 39
click at [65, 409] on button "Vehicle Arrival" at bounding box center [79, 409] width 114 height 27
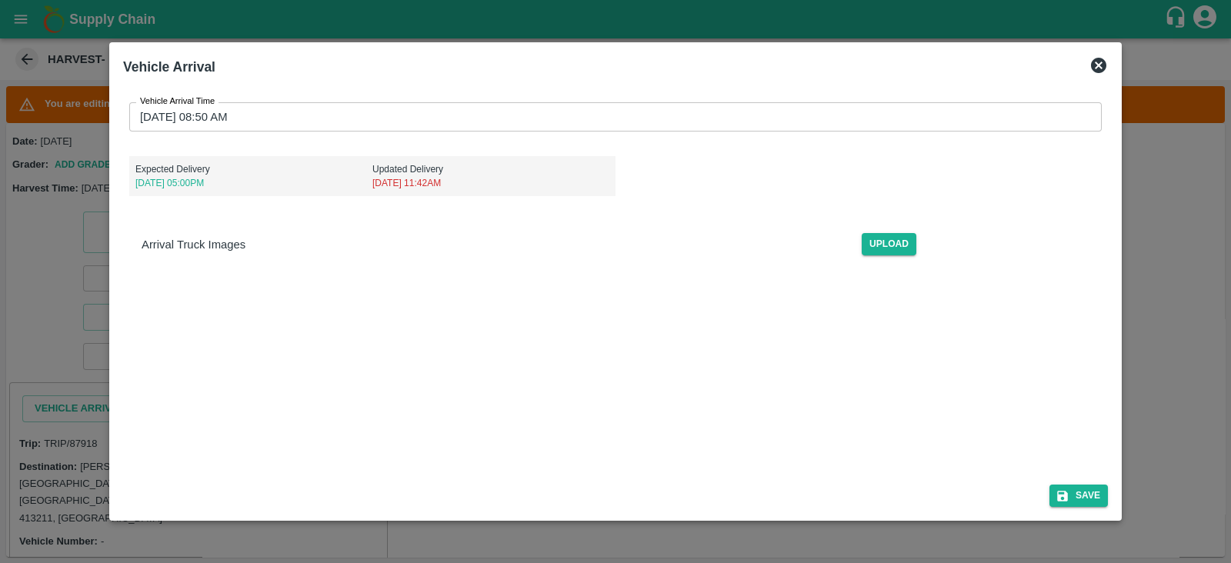
click at [201, 105] on label "Vehicle Arrival Time" at bounding box center [177, 101] width 75 height 12
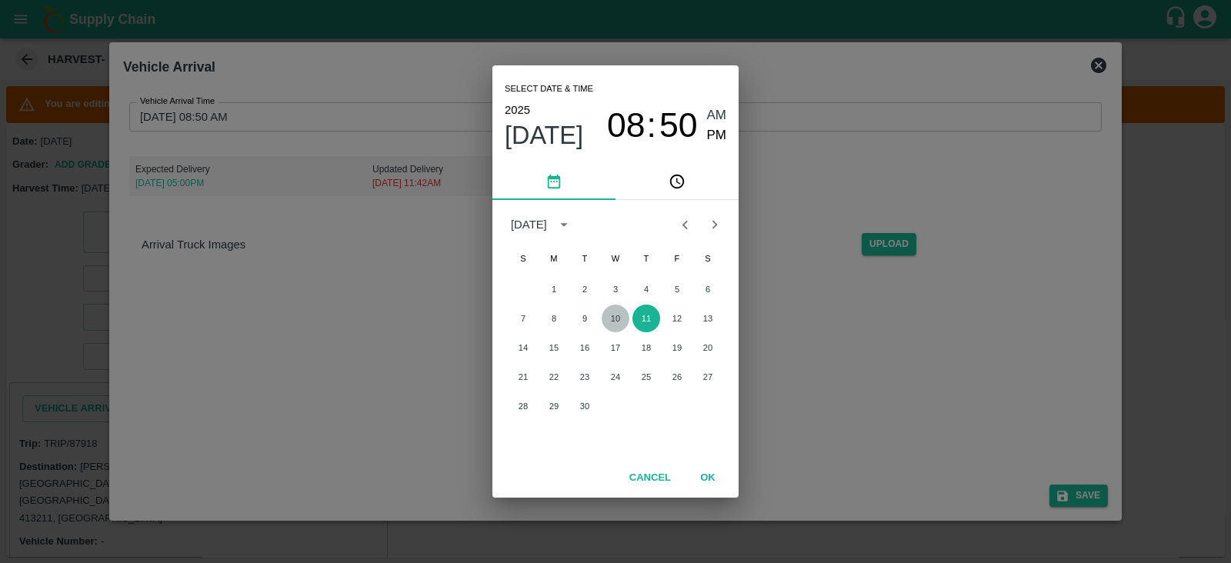
click at [608, 320] on button "10" at bounding box center [616, 319] width 28 height 28
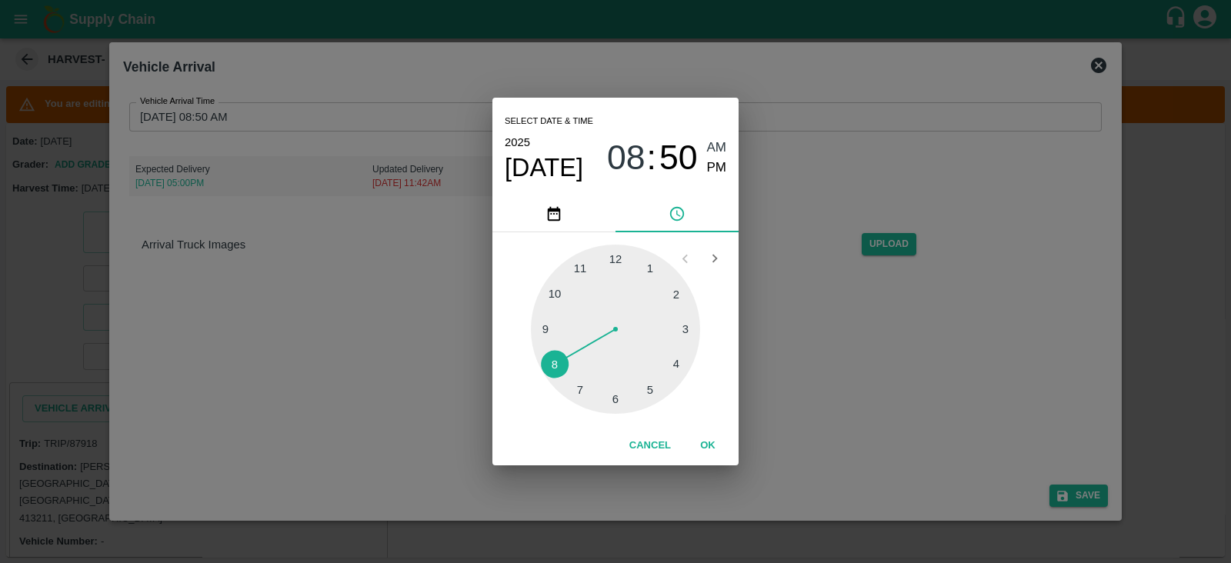
click at [617, 261] on div at bounding box center [615, 329] width 169 height 169
click at [709, 164] on span "PM" at bounding box center [717, 168] width 20 height 21
type input "[DATE] 12:50 PM"
click at [704, 445] on button "OK" at bounding box center [707, 446] width 49 height 27
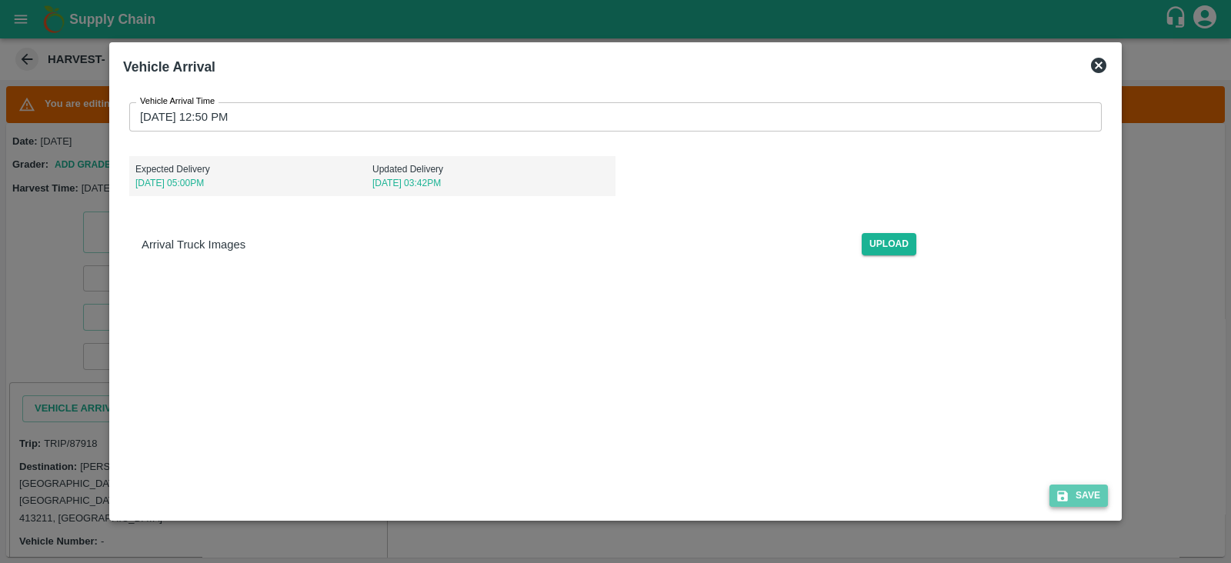
click at [1081, 487] on button "Save" at bounding box center [1079, 496] width 58 height 22
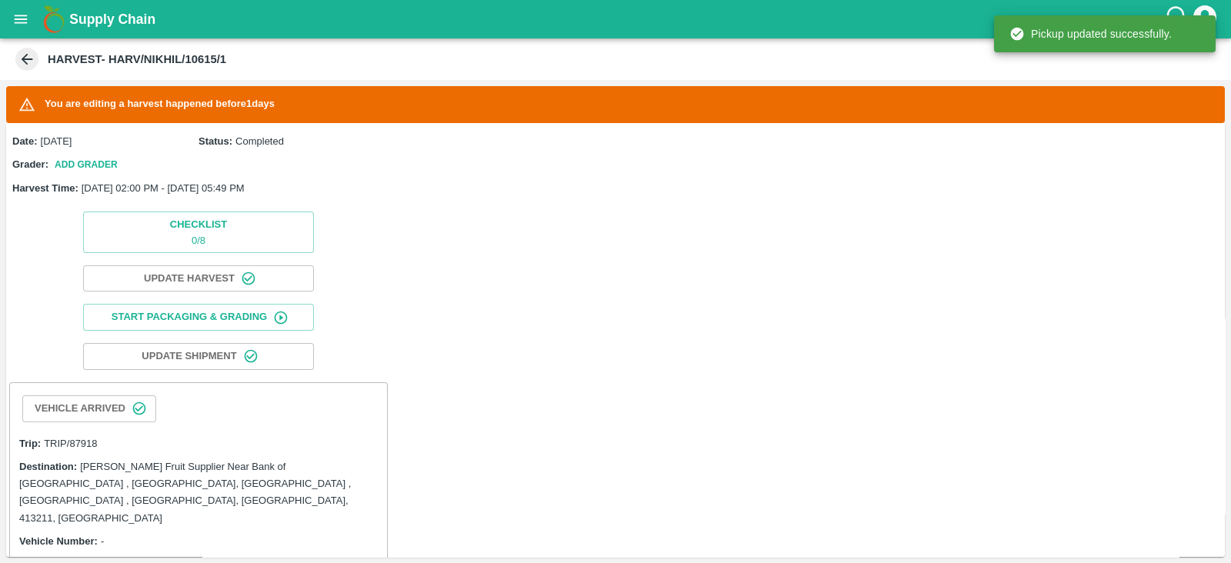
scroll to position [75, 0]
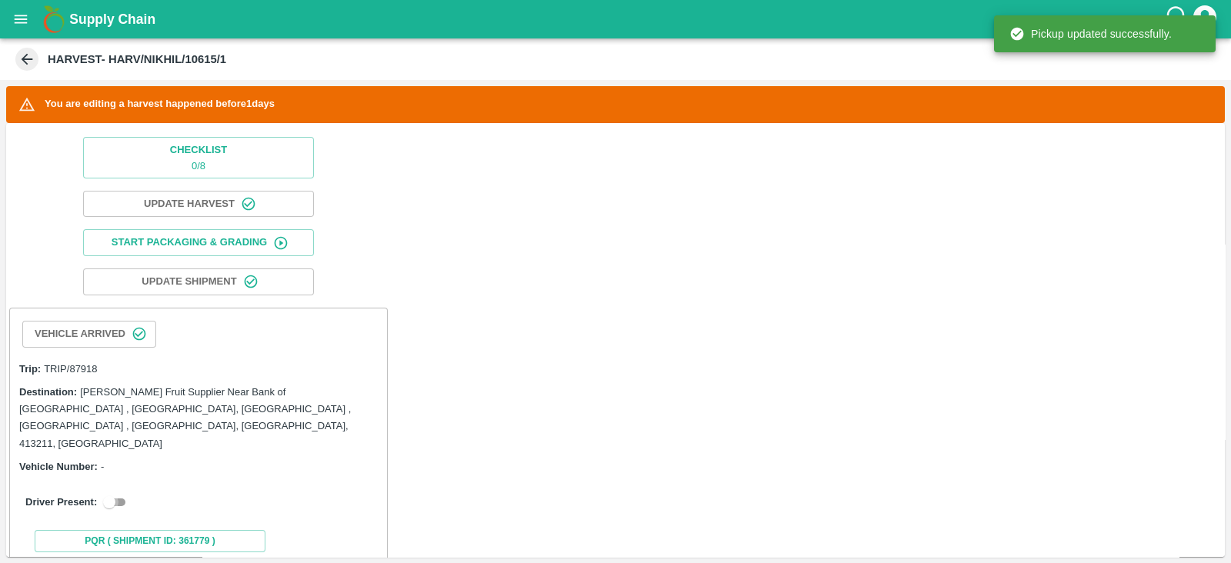
click at [110, 493] on input "checkbox" at bounding box center [109, 502] width 55 height 18
checkbox input "true"
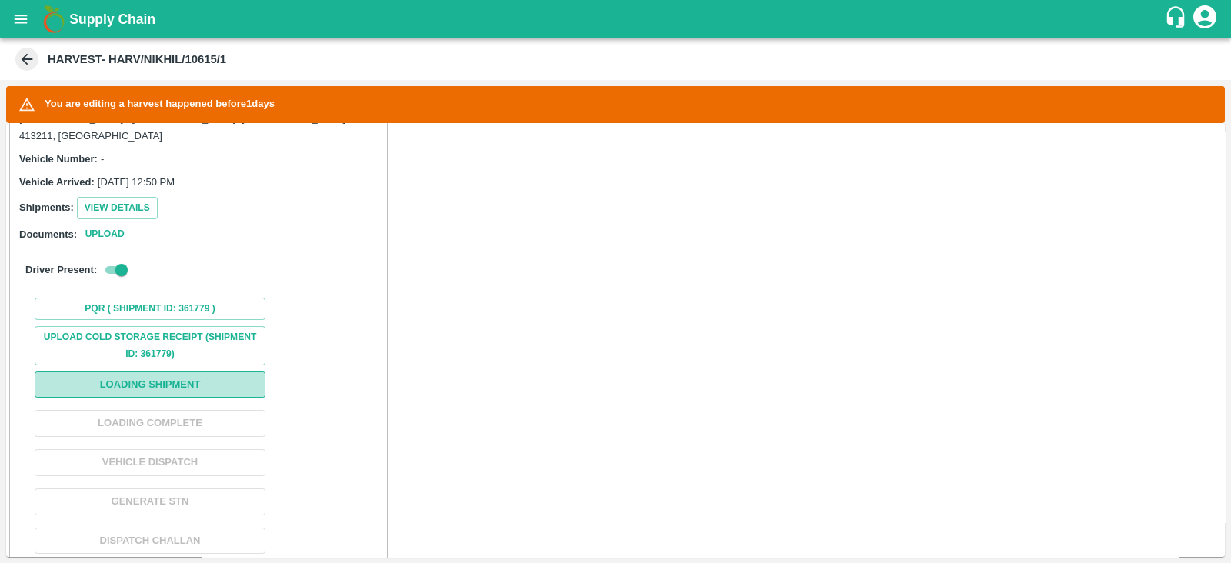
click at [187, 372] on button "Loading Shipment" at bounding box center [150, 385] width 231 height 27
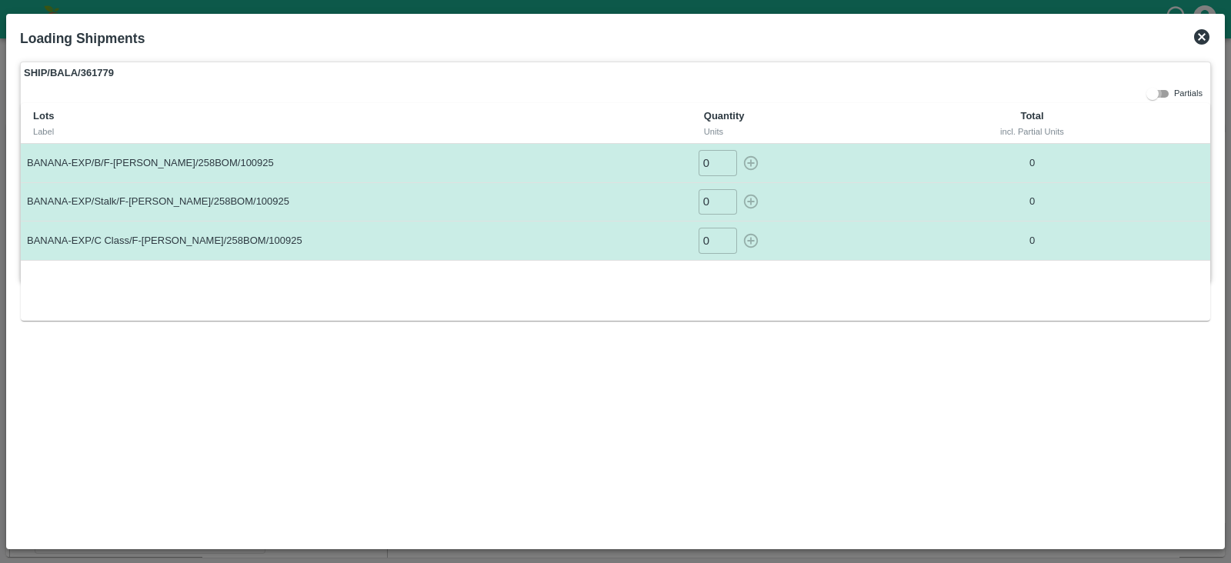
click at [1151, 101] on input "checkbox" at bounding box center [1152, 94] width 55 height 18
checkbox input "true"
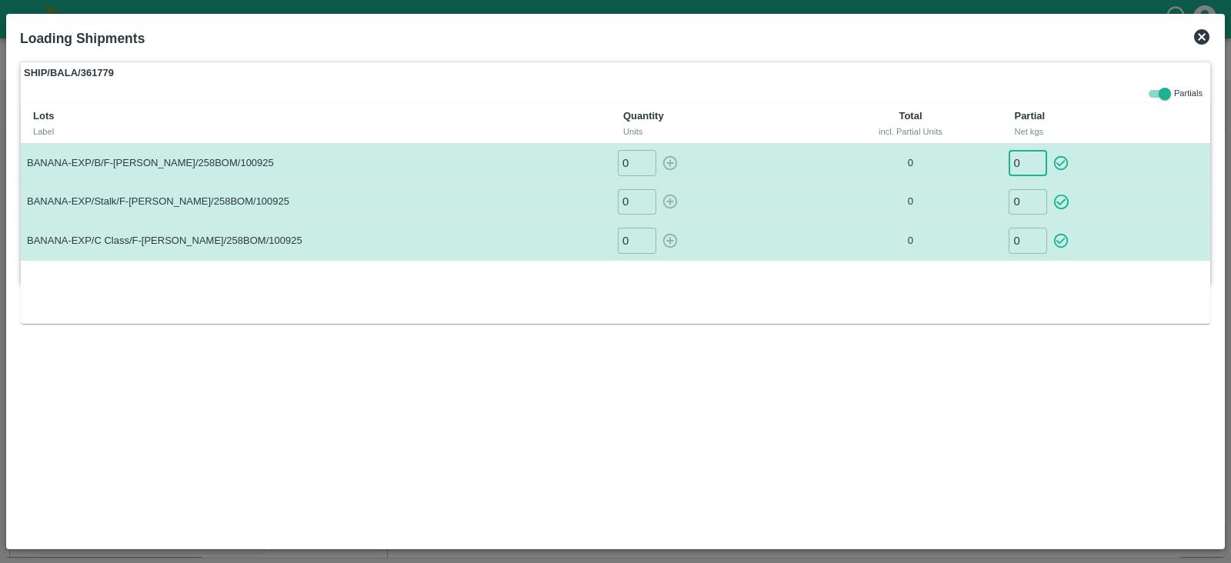
click at [1027, 166] on input "0" at bounding box center [1028, 162] width 38 height 25
type input "3920"
click at [1061, 159] on icon "button" at bounding box center [1061, 163] width 17 height 17
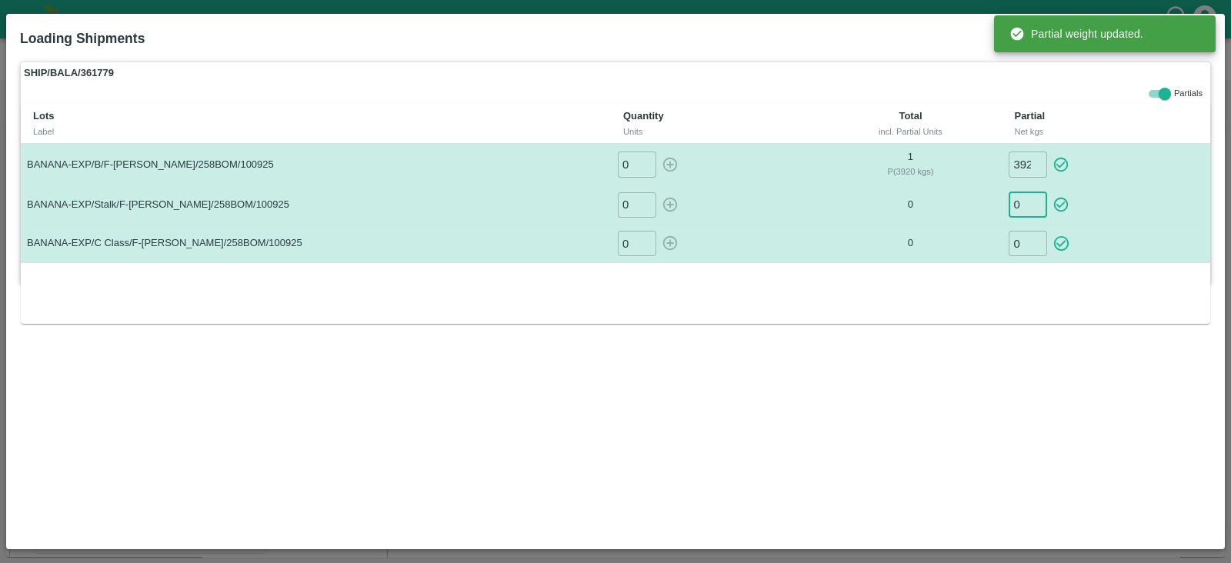
click at [1027, 202] on input "0" at bounding box center [1028, 204] width 38 height 25
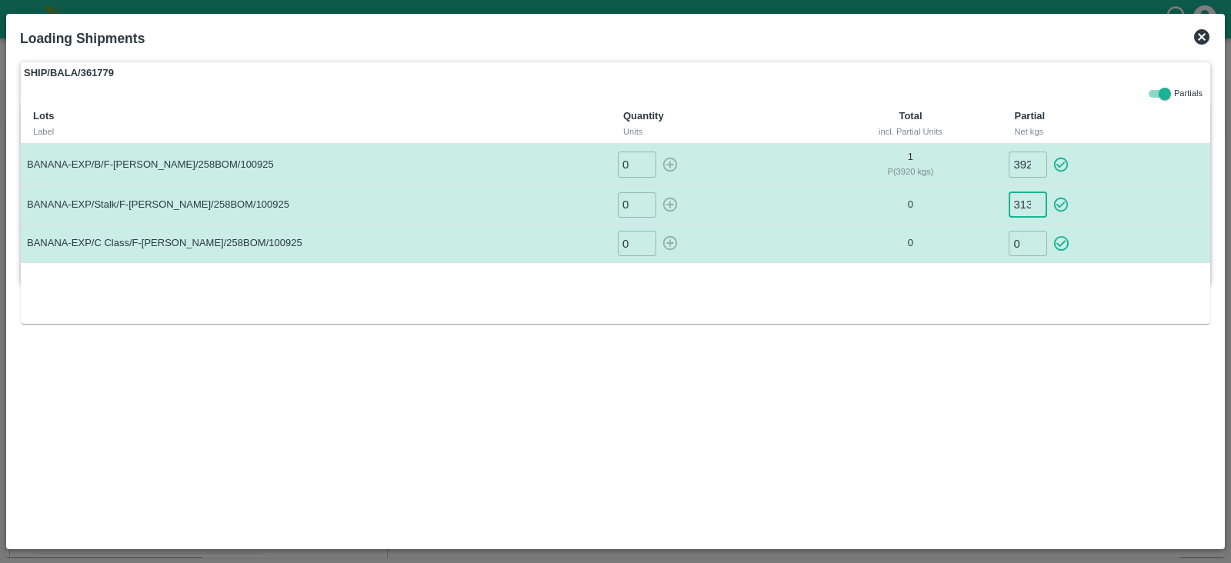
scroll to position [0, 1]
type input "313"
click at [1057, 199] on icon "button" at bounding box center [1061, 205] width 15 height 15
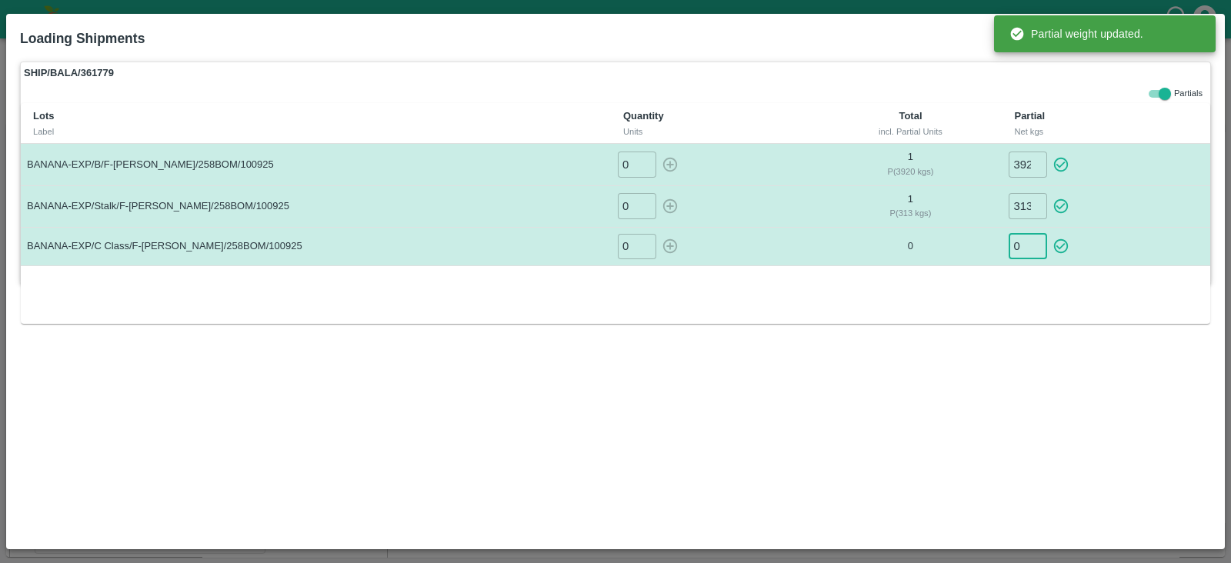
click at [1016, 246] on input "0" at bounding box center [1028, 246] width 38 height 25
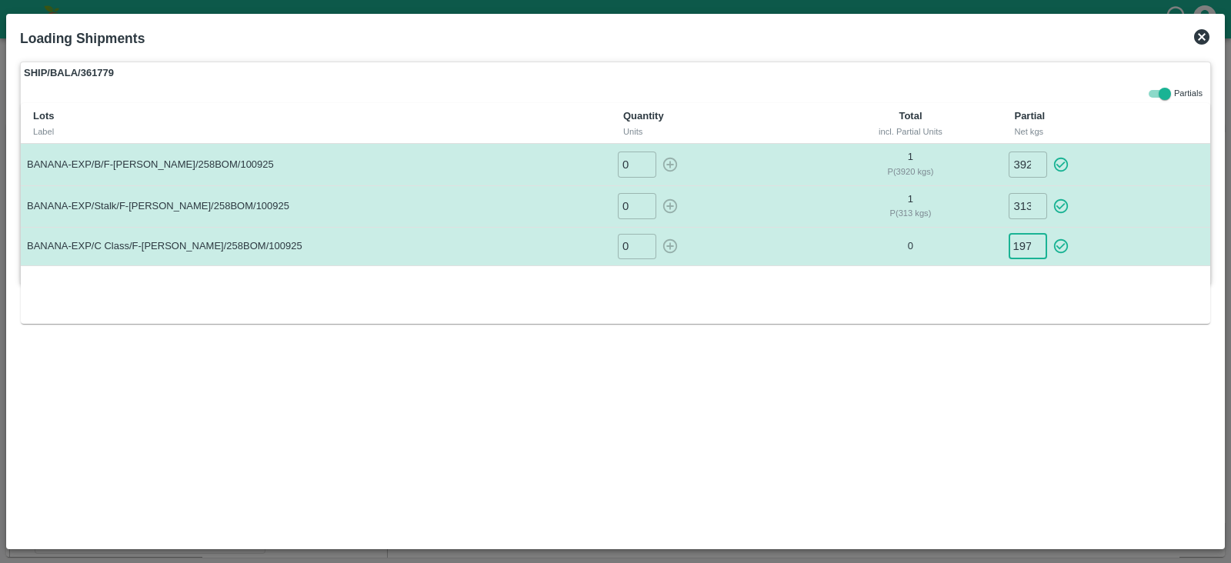
scroll to position [0, 8]
type input "1970"
click at [1058, 247] on icon "button" at bounding box center [1061, 246] width 17 height 17
click at [1208, 32] on icon at bounding box center [1201, 36] width 15 height 15
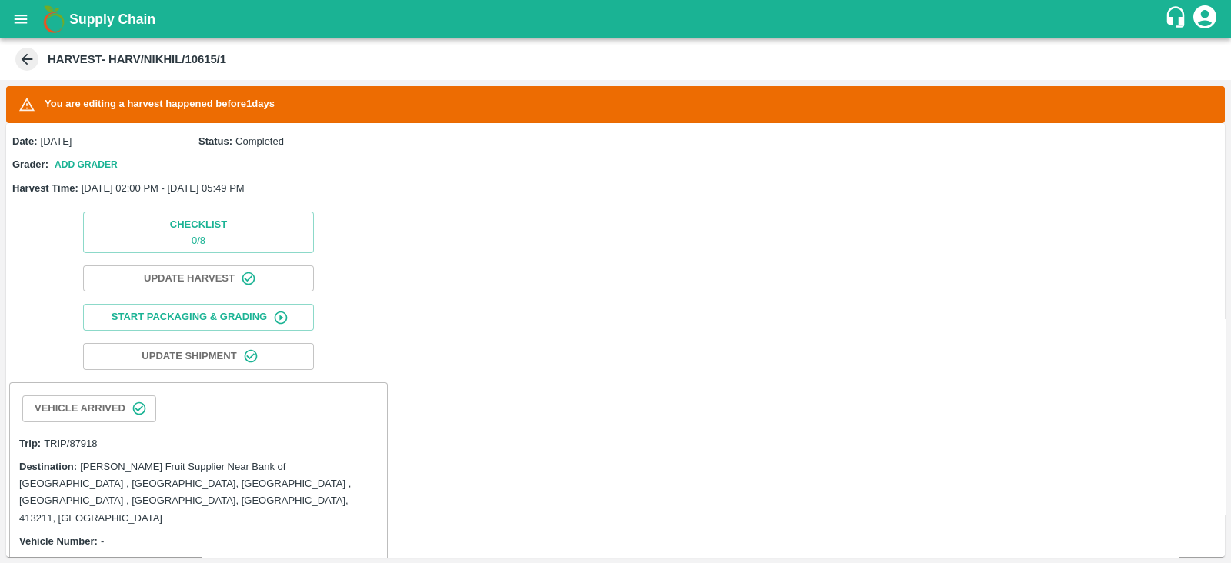
scroll to position [75, 0]
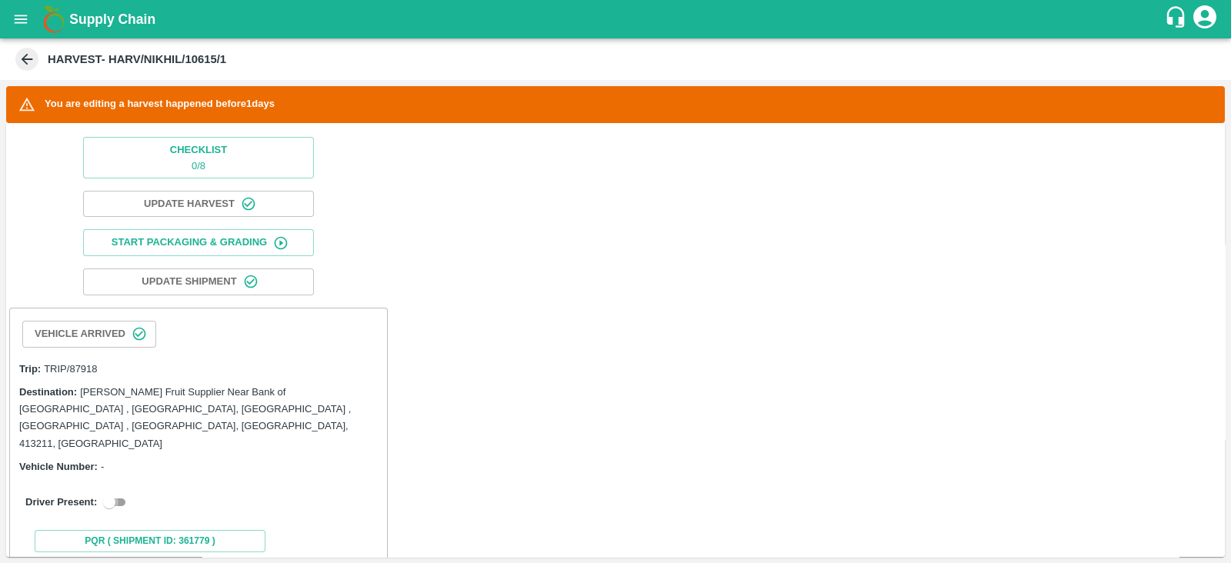
click at [112, 493] on input "checkbox" at bounding box center [109, 502] width 55 height 18
checkbox input "true"
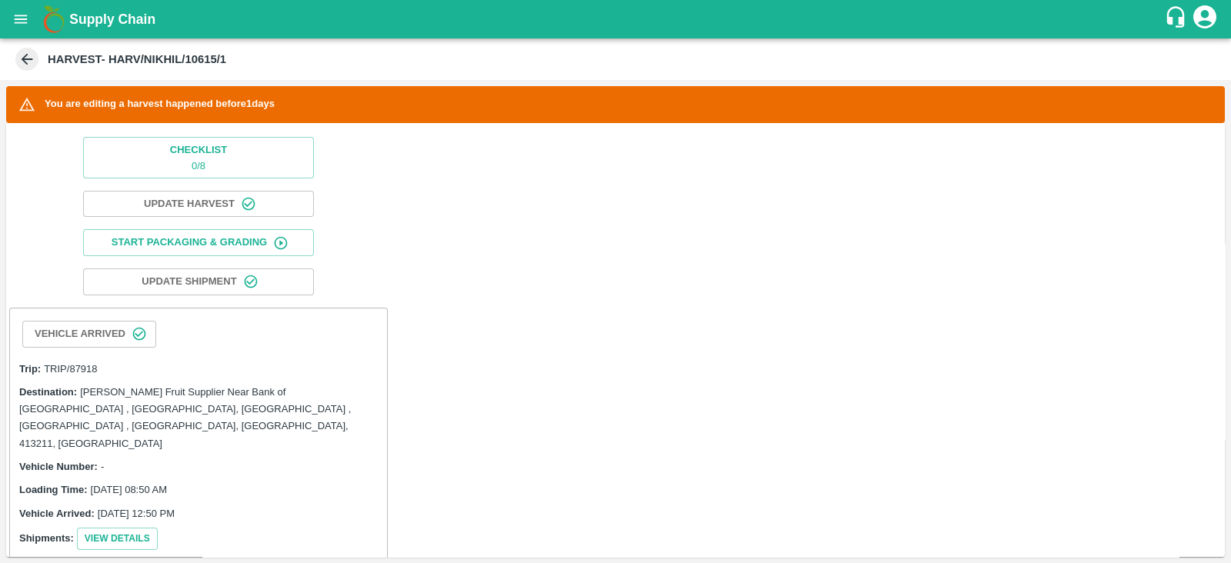
scroll to position [406, 0]
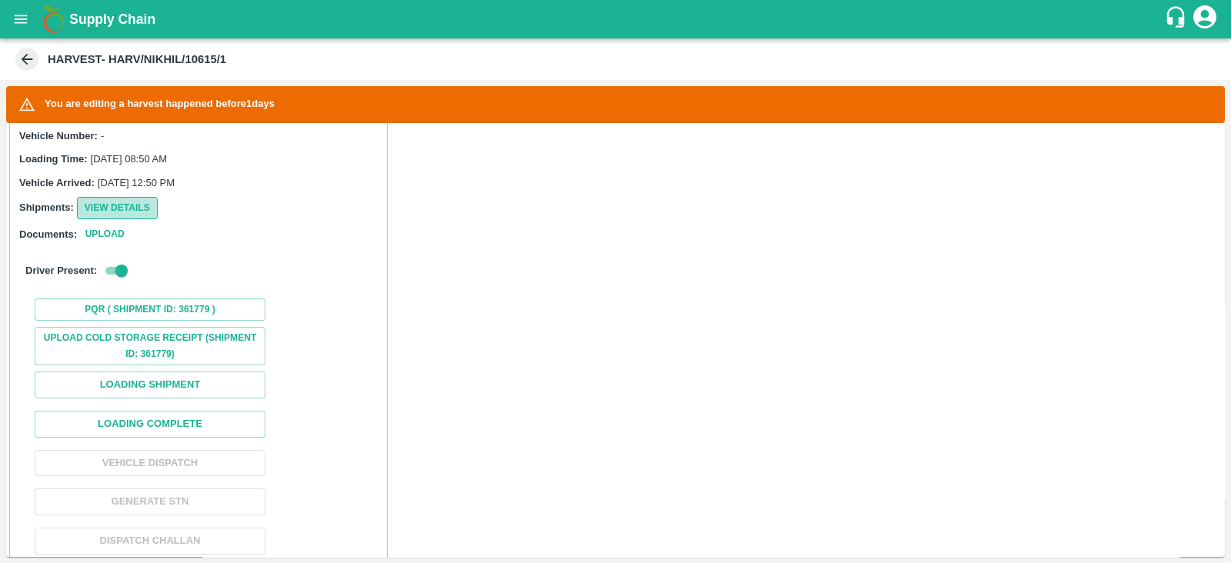
click at [132, 197] on button "View Details" at bounding box center [117, 208] width 81 height 22
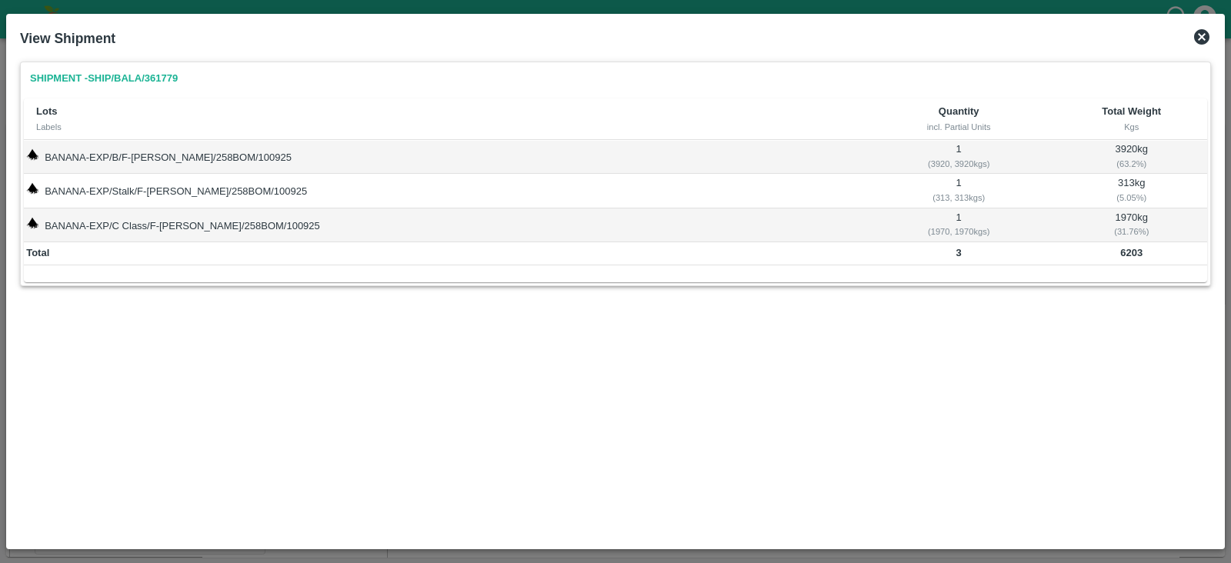
click at [1198, 39] on icon at bounding box center [1201, 36] width 15 height 15
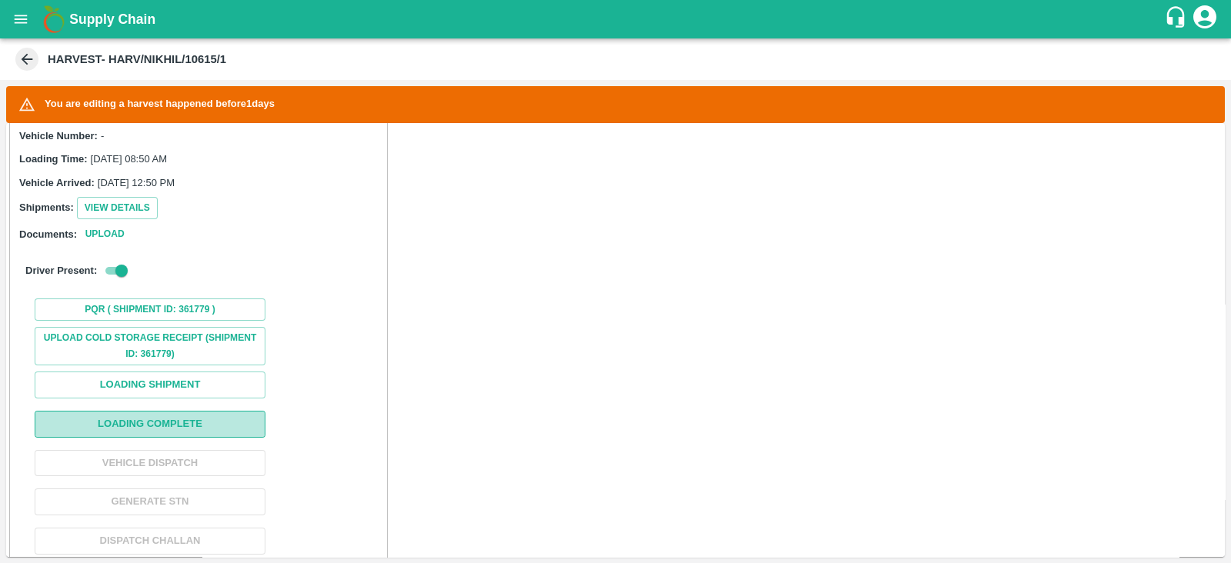
click at [182, 411] on button "Loading Complete" at bounding box center [150, 424] width 231 height 27
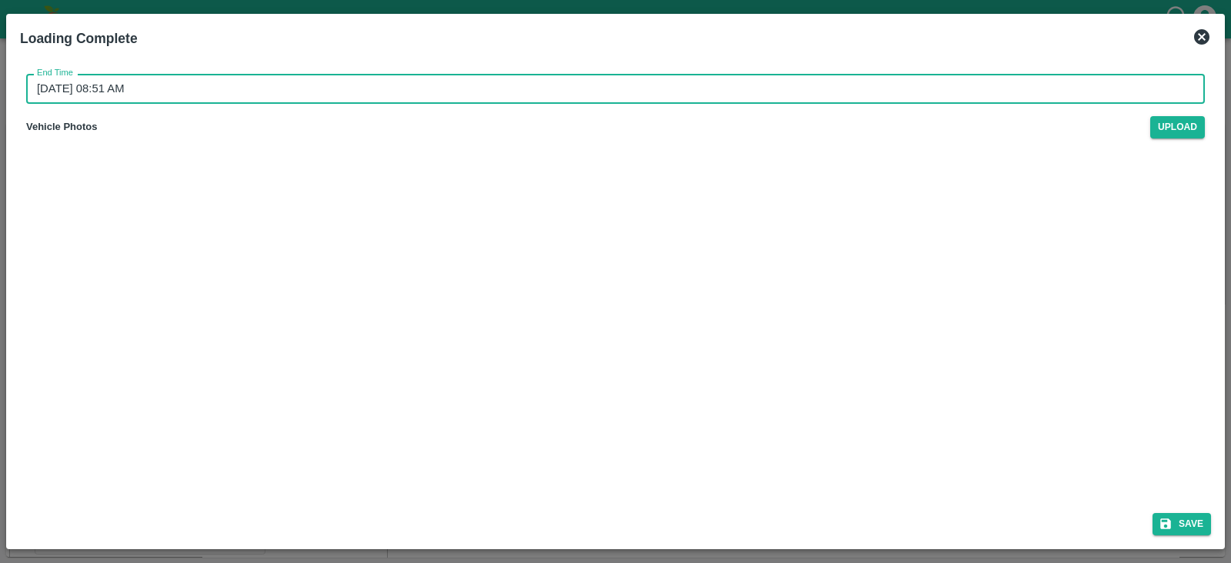
click at [893, 87] on input "[DATE] 08:51 AM" at bounding box center [610, 88] width 1168 height 29
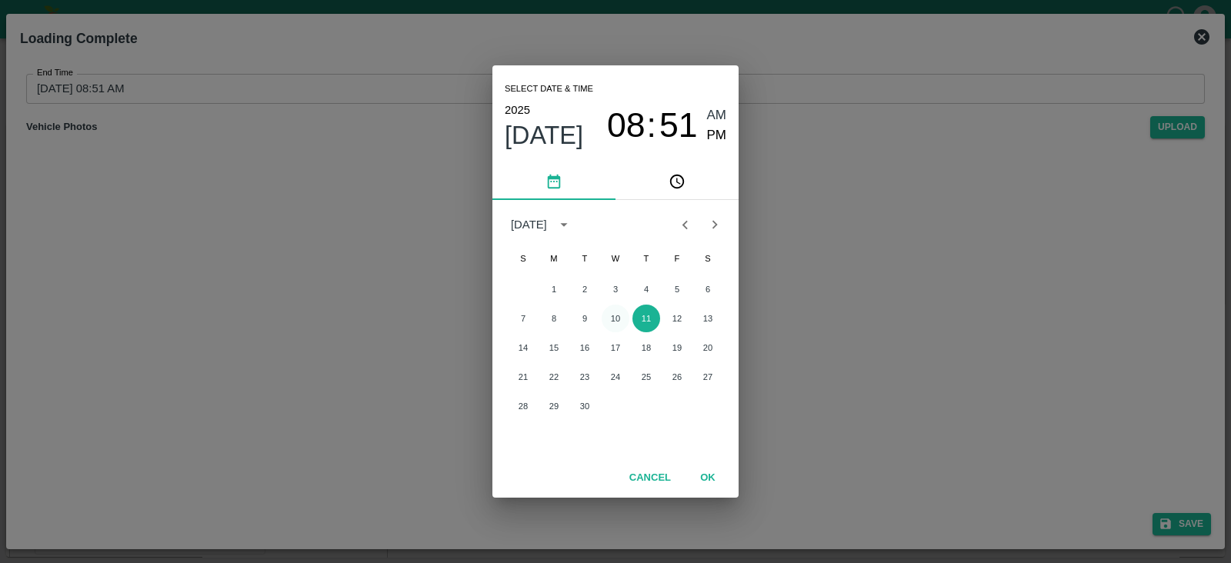
click at [614, 313] on button "10" at bounding box center [616, 319] width 28 height 28
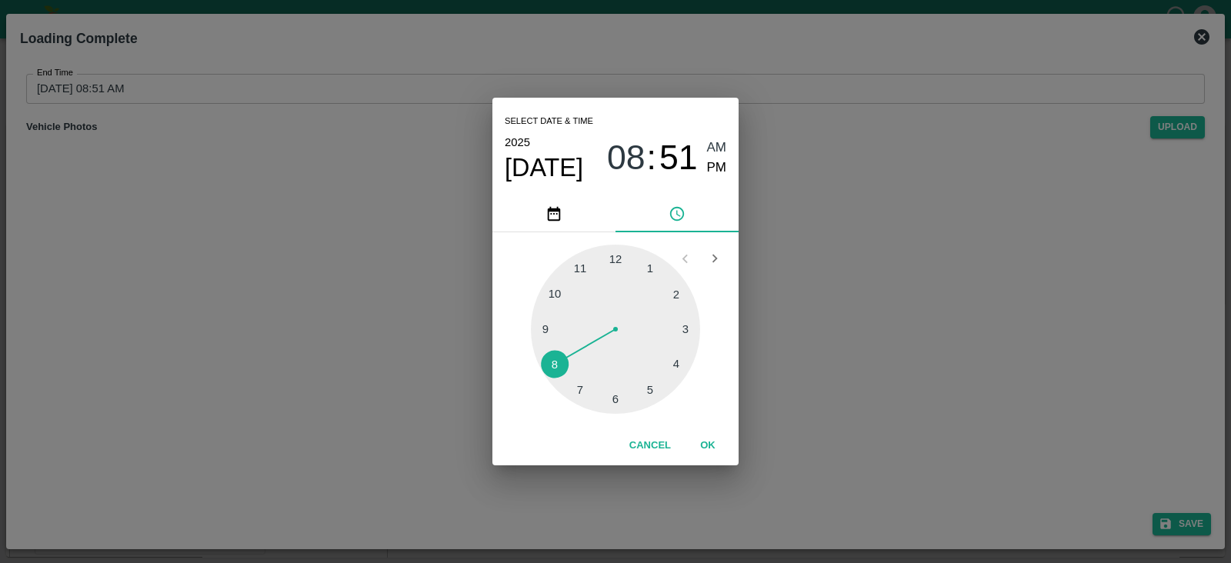
click at [651, 391] on div at bounding box center [615, 329] width 169 height 169
click at [581, 266] on div at bounding box center [615, 329] width 169 height 169
click at [720, 167] on span "PM" at bounding box center [717, 168] width 20 height 21
click at [714, 444] on button "OK" at bounding box center [707, 446] width 49 height 27
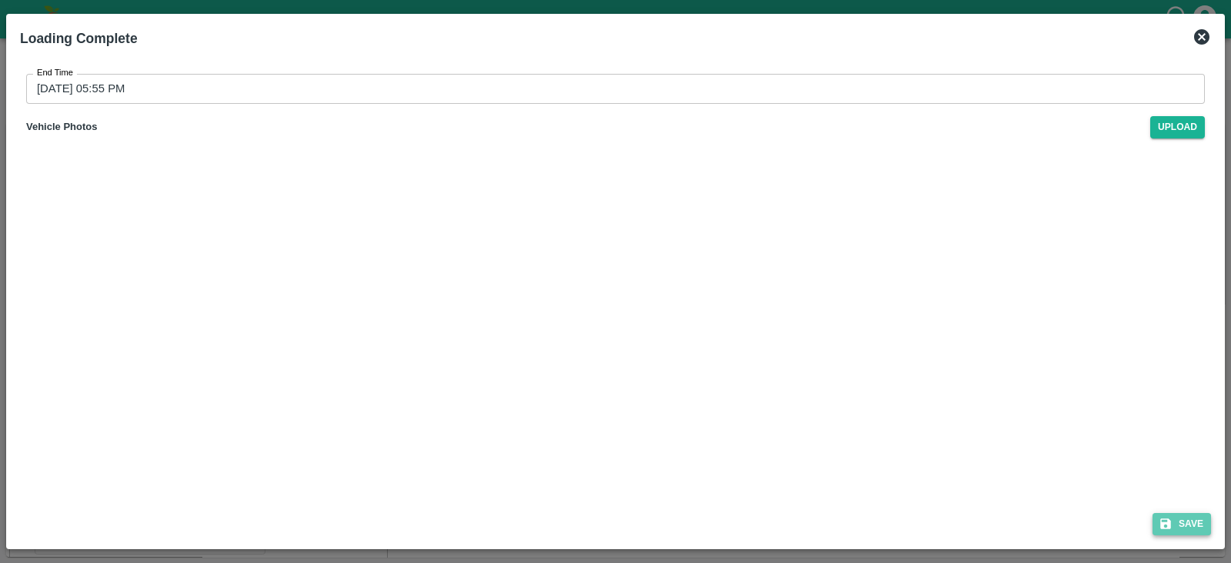
click at [1178, 516] on button "Save" at bounding box center [1182, 524] width 58 height 22
type input "[DATE] 08:51 AM"
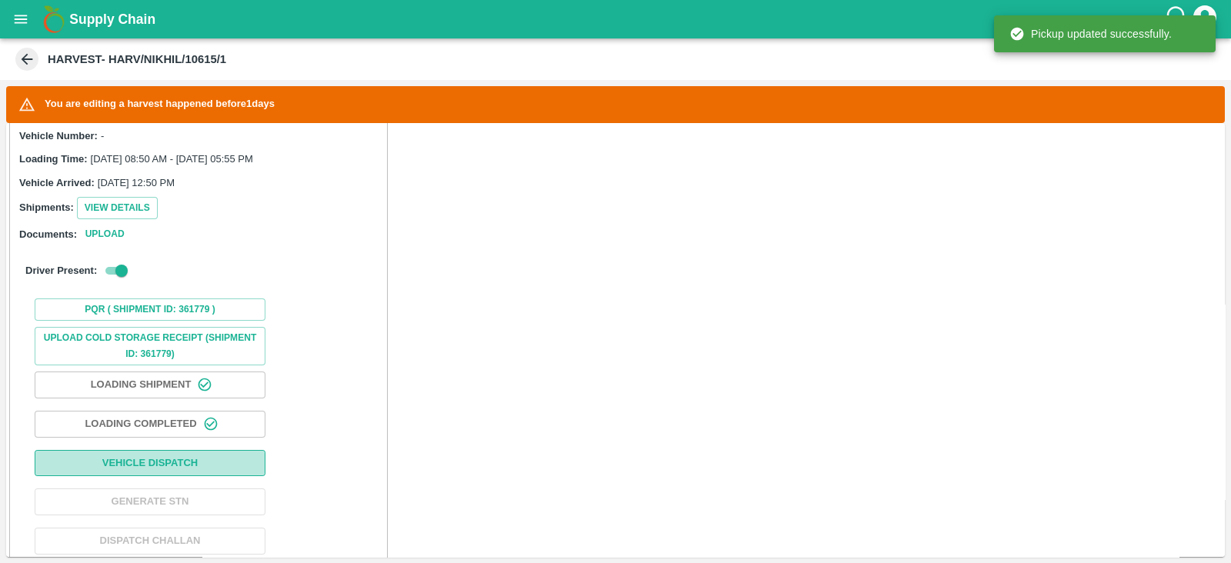
click at [219, 450] on button "Vehicle Dispatch" at bounding box center [150, 463] width 231 height 27
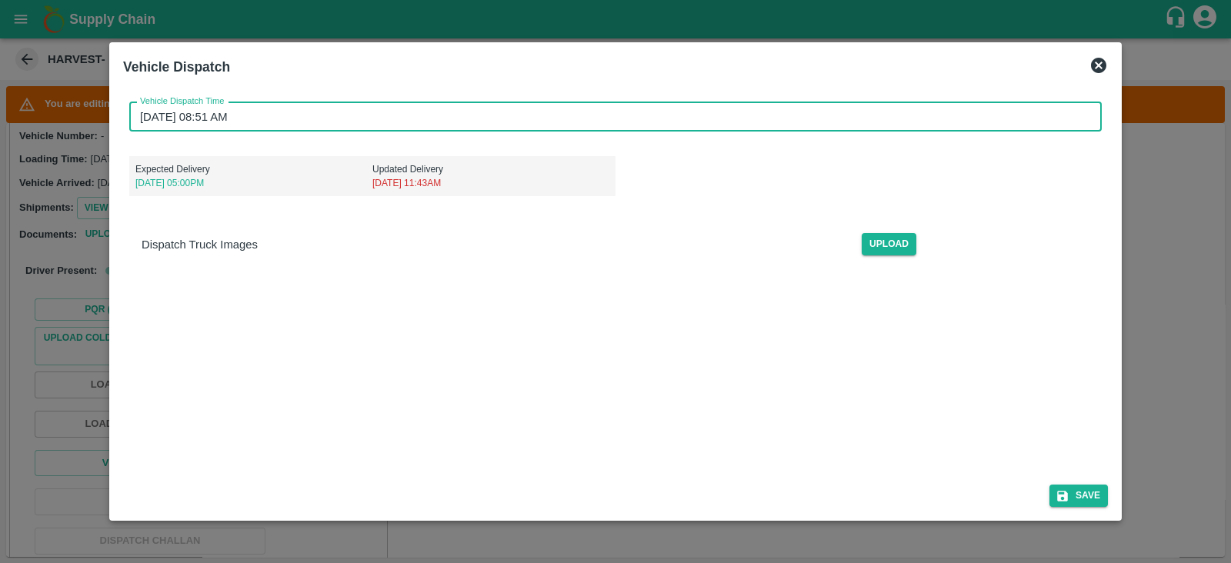
click at [416, 115] on input "[DATE] 08:51 AM" at bounding box center [610, 116] width 962 height 29
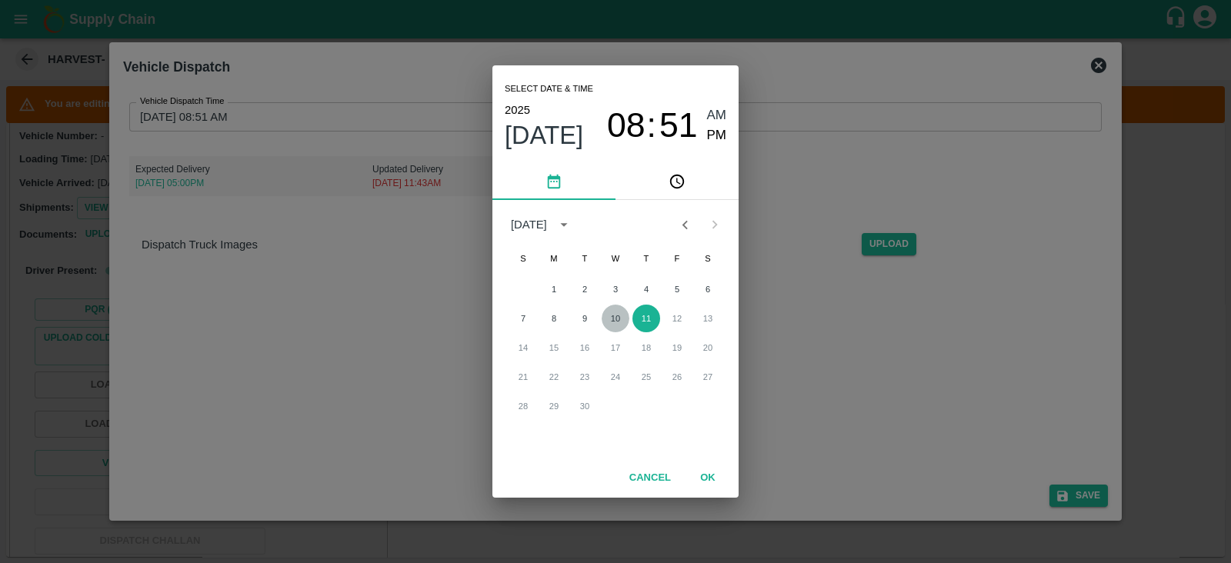
click at [616, 319] on button "10" at bounding box center [616, 319] width 28 height 28
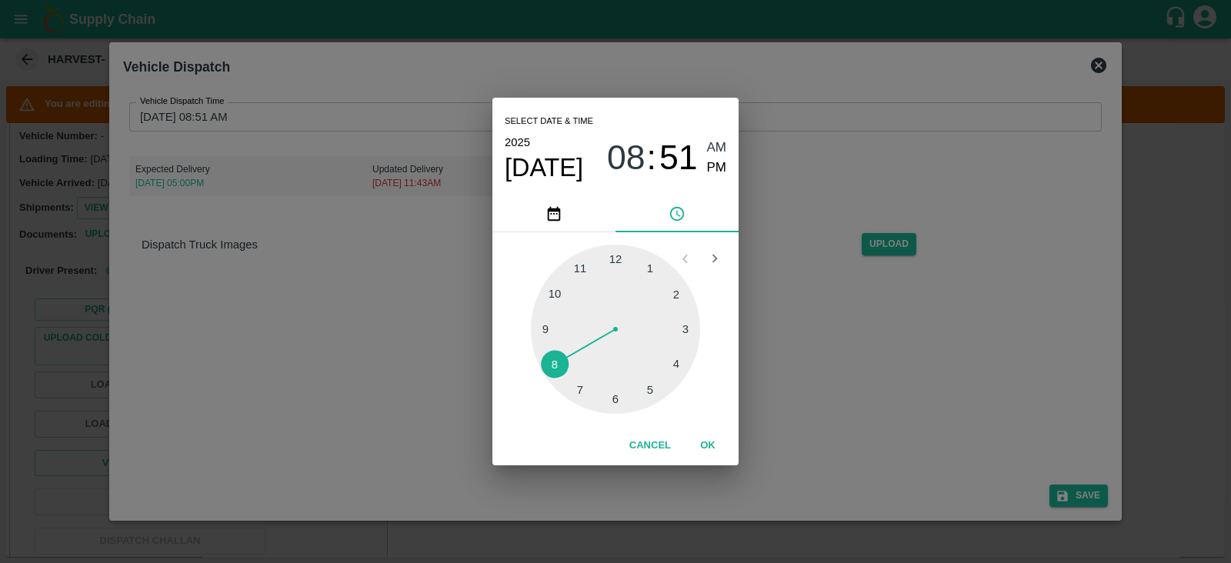
click at [650, 392] on div at bounding box center [615, 329] width 169 height 169
click at [600, 261] on div at bounding box center [615, 329] width 169 height 169
click at [724, 166] on span "PM" at bounding box center [717, 168] width 20 height 21
type input "[DATE] 05:58 PM"
click at [709, 448] on button "OK" at bounding box center [707, 446] width 49 height 27
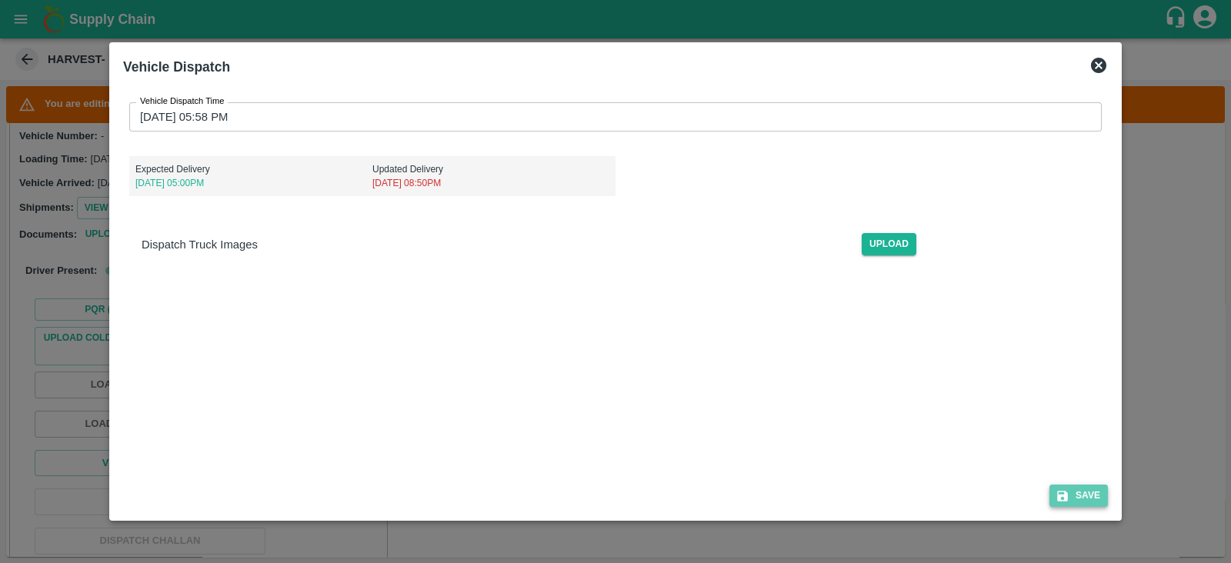
click at [1074, 490] on button "Save" at bounding box center [1079, 496] width 58 height 22
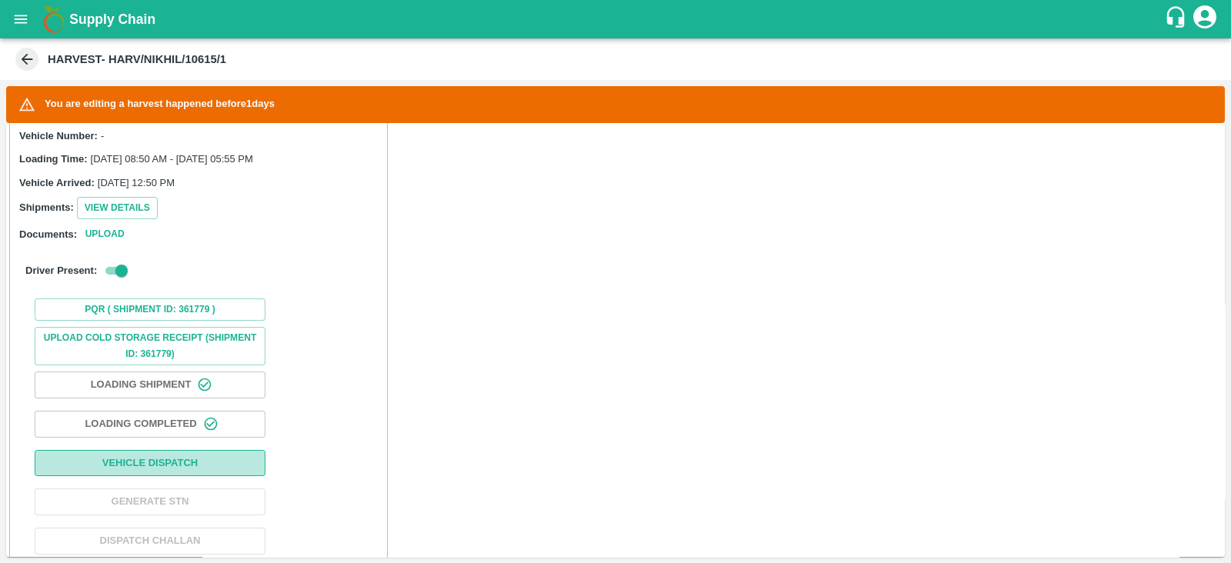
click at [161, 450] on button "Vehicle Dispatch" at bounding box center [150, 463] width 231 height 27
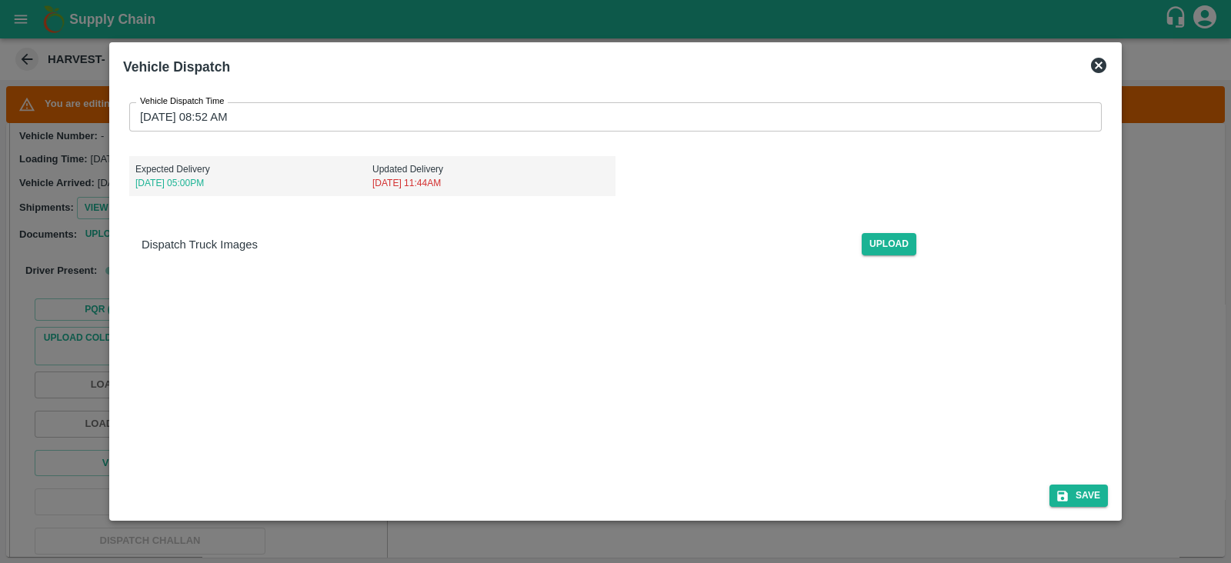
click at [1022, 221] on div "Dispatch Truck Images Upload" at bounding box center [615, 238] width 973 height 35
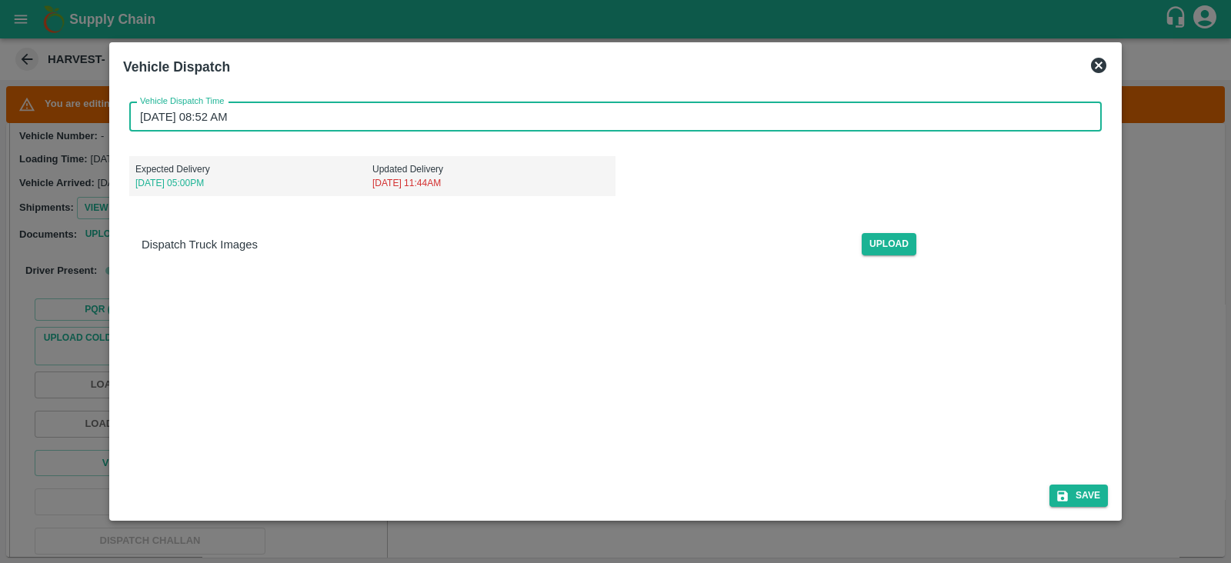
click at [219, 122] on input "[DATE] 08:52 AM" at bounding box center [610, 116] width 962 height 29
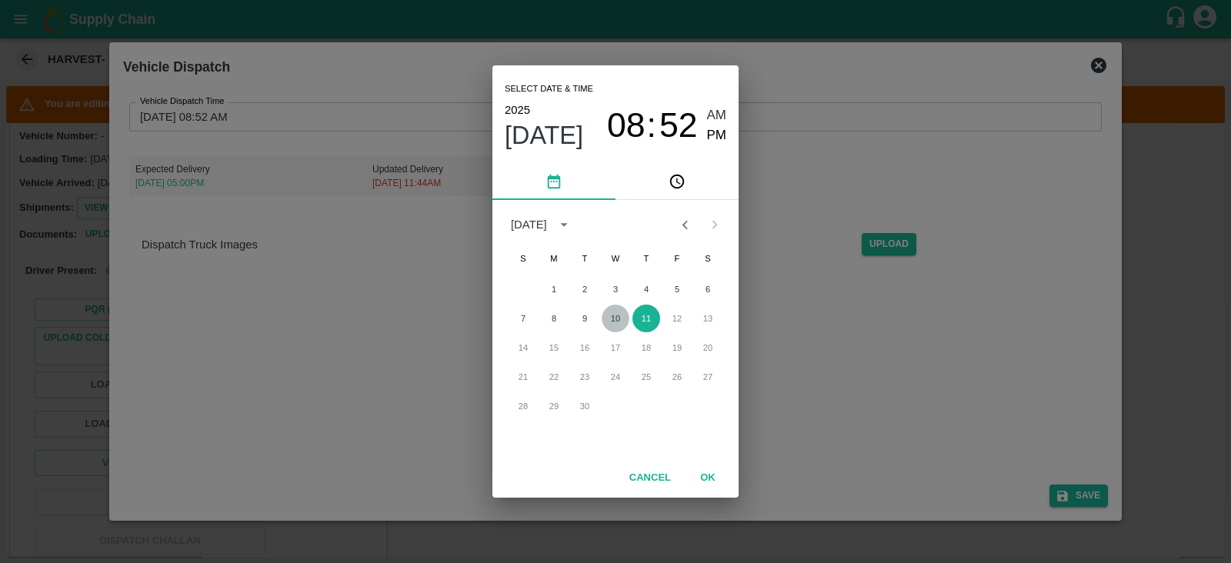
click at [616, 324] on button "10" at bounding box center [616, 319] width 28 height 28
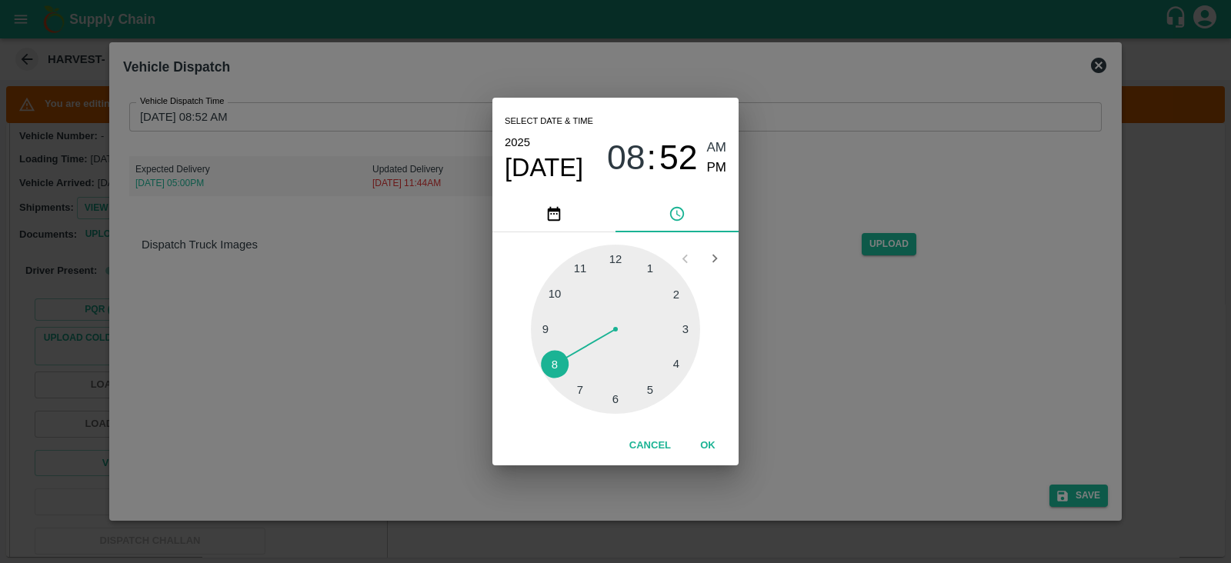
click at [618, 399] on div at bounding box center [615, 329] width 169 height 169
click at [616, 256] on div at bounding box center [615, 329] width 169 height 169
click at [720, 177] on span "PM" at bounding box center [717, 168] width 20 height 21
type input "[DATE] 06:00 PM"
click at [707, 442] on button "OK" at bounding box center [707, 446] width 49 height 27
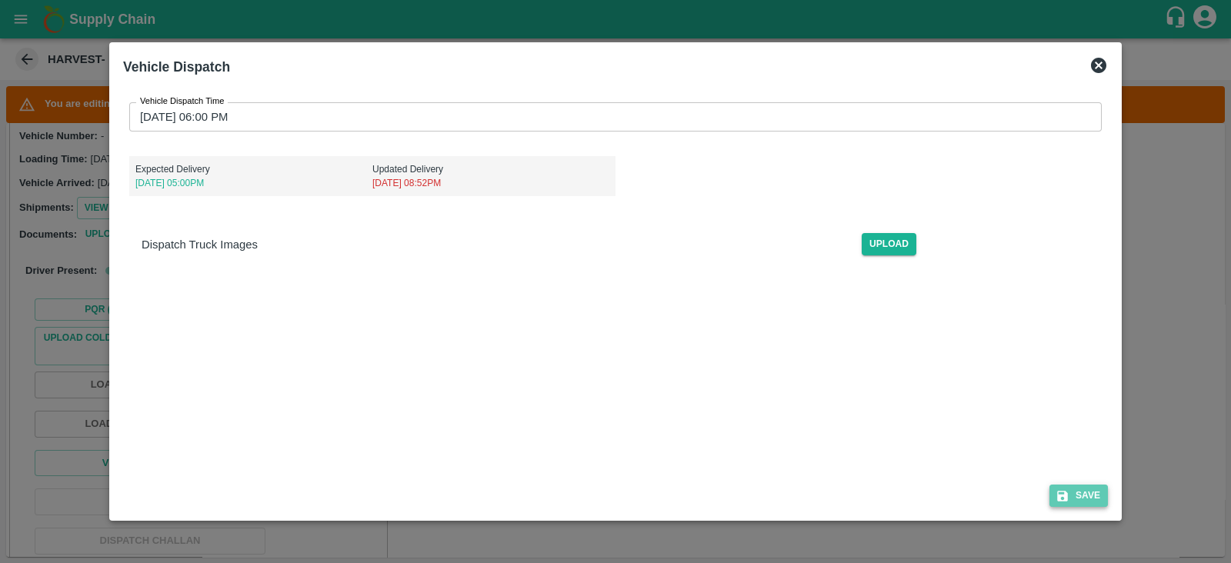
click at [1081, 495] on button "Save" at bounding box center [1079, 496] width 58 height 22
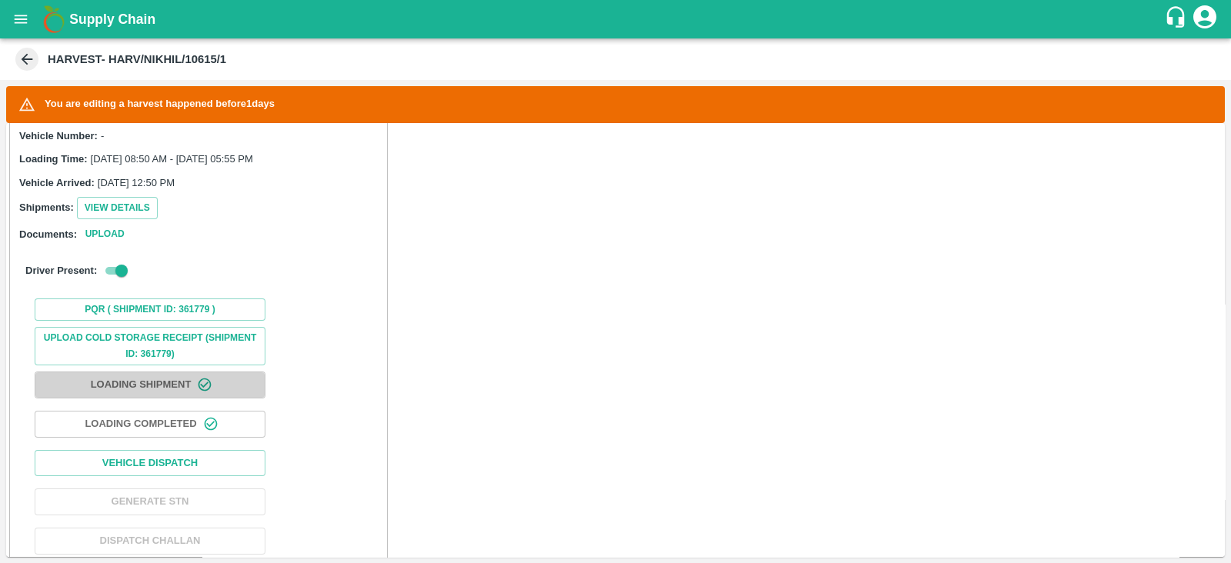
click at [172, 372] on button "Loading Shipment" at bounding box center [150, 385] width 231 height 27
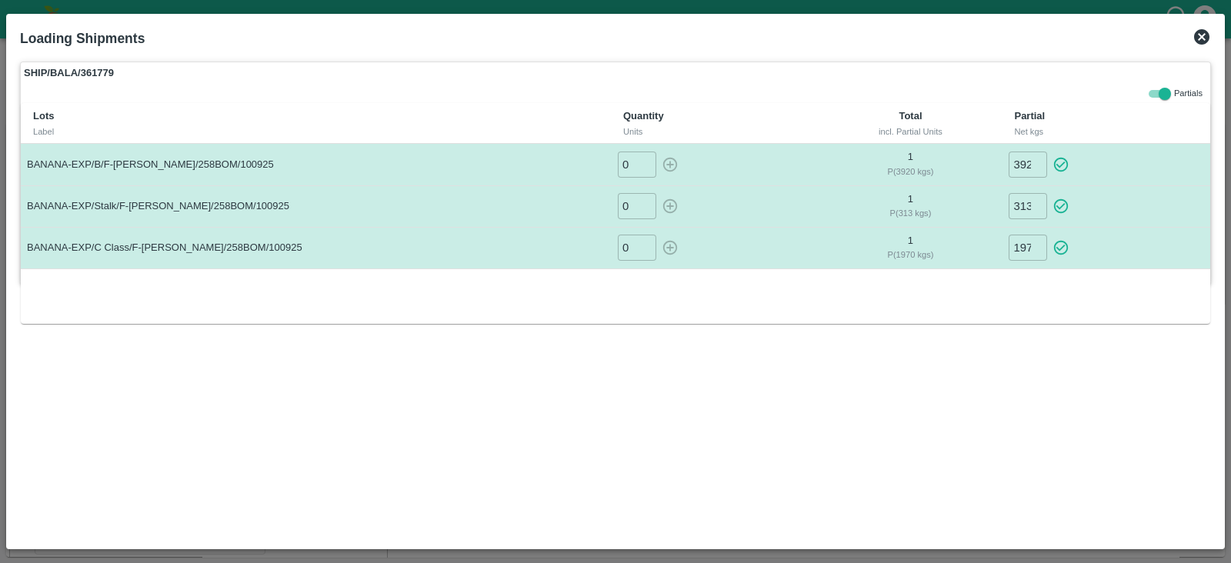
click at [1204, 41] on icon at bounding box center [1201, 36] width 15 height 15
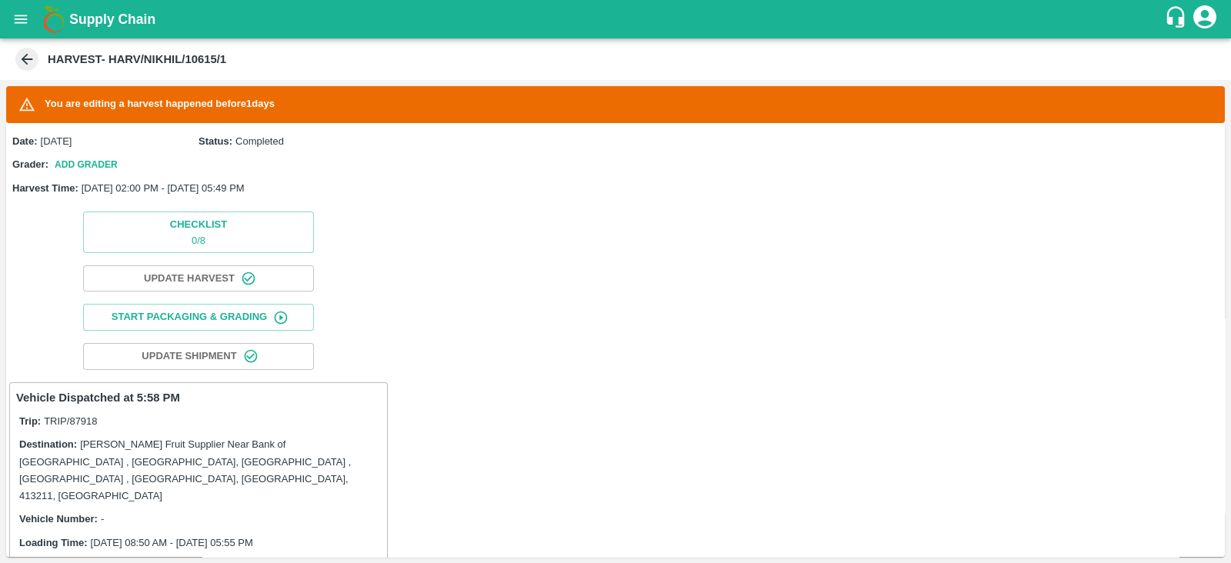
scroll to position [407, 0]
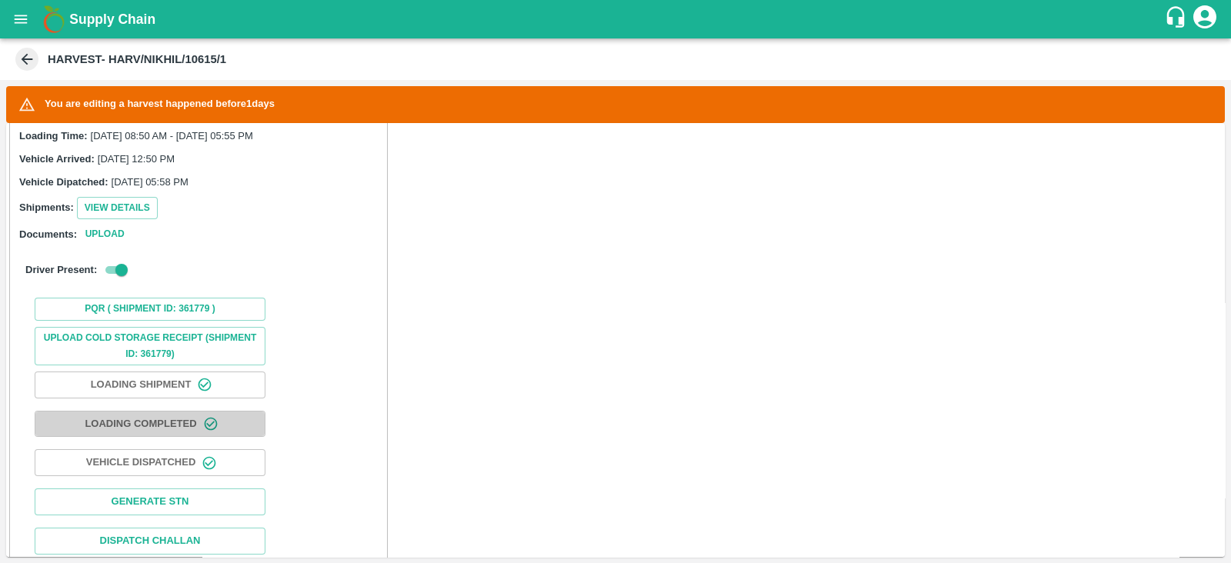
click at [182, 411] on button "Loading Completed" at bounding box center [150, 424] width 231 height 27
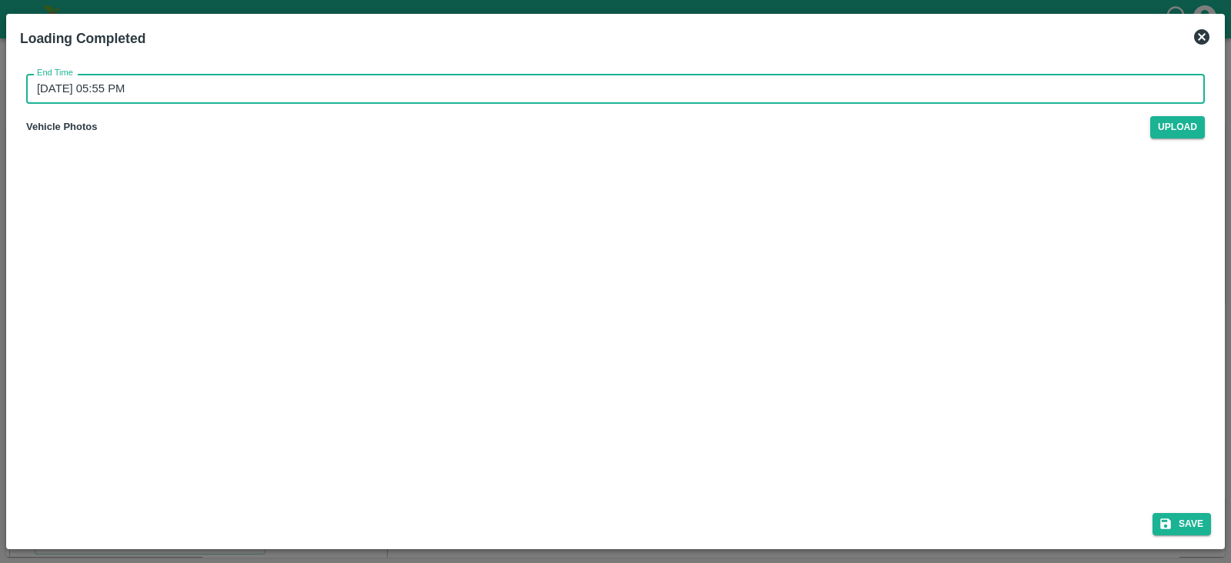
click at [140, 89] on input "[DATE] 05:55 PM" at bounding box center [610, 88] width 1168 height 29
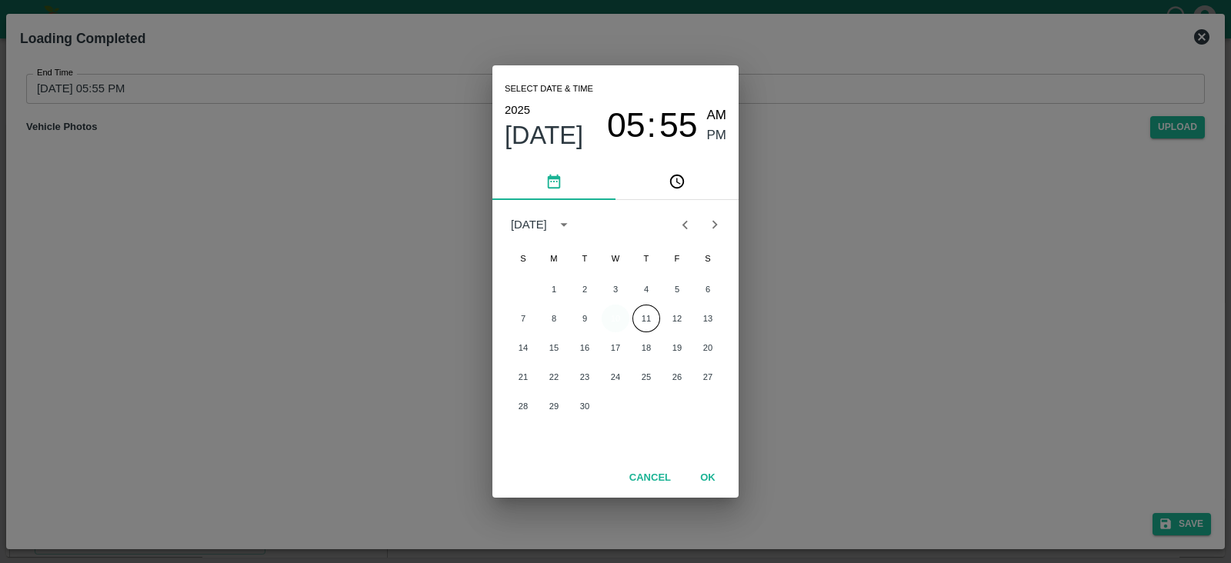
click at [621, 313] on button "10" at bounding box center [616, 319] width 28 height 28
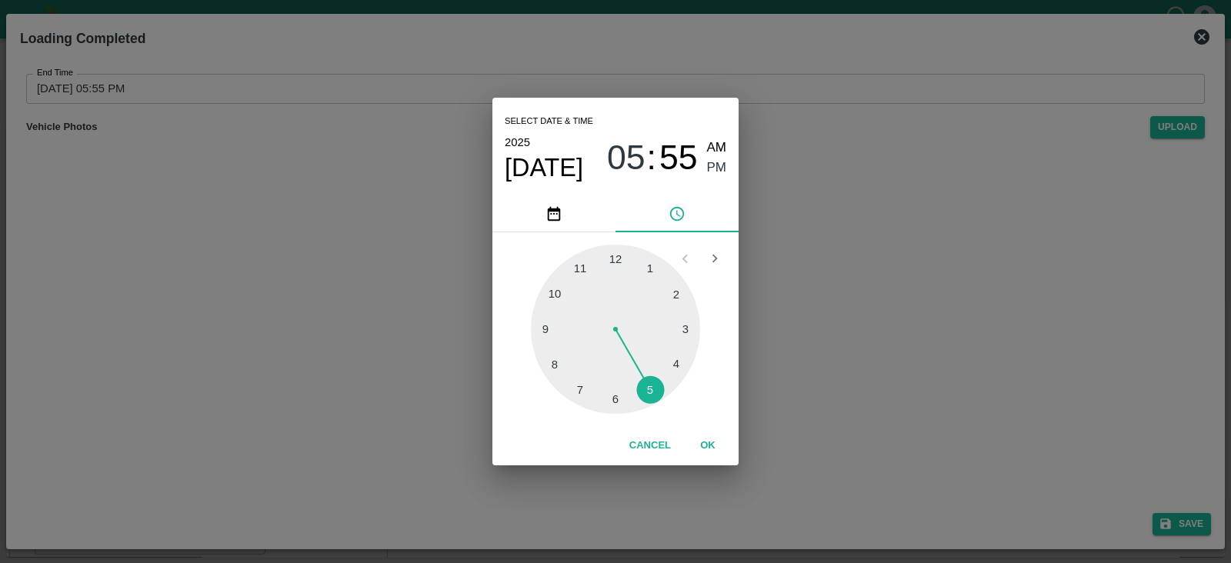
click at [676, 360] on div at bounding box center [615, 329] width 169 height 169
click at [545, 332] on div at bounding box center [615, 329] width 169 height 169
type input "[DATE] 04:45 PM"
click at [717, 169] on span "PM" at bounding box center [717, 168] width 20 height 21
click at [713, 441] on button "OK" at bounding box center [707, 446] width 49 height 27
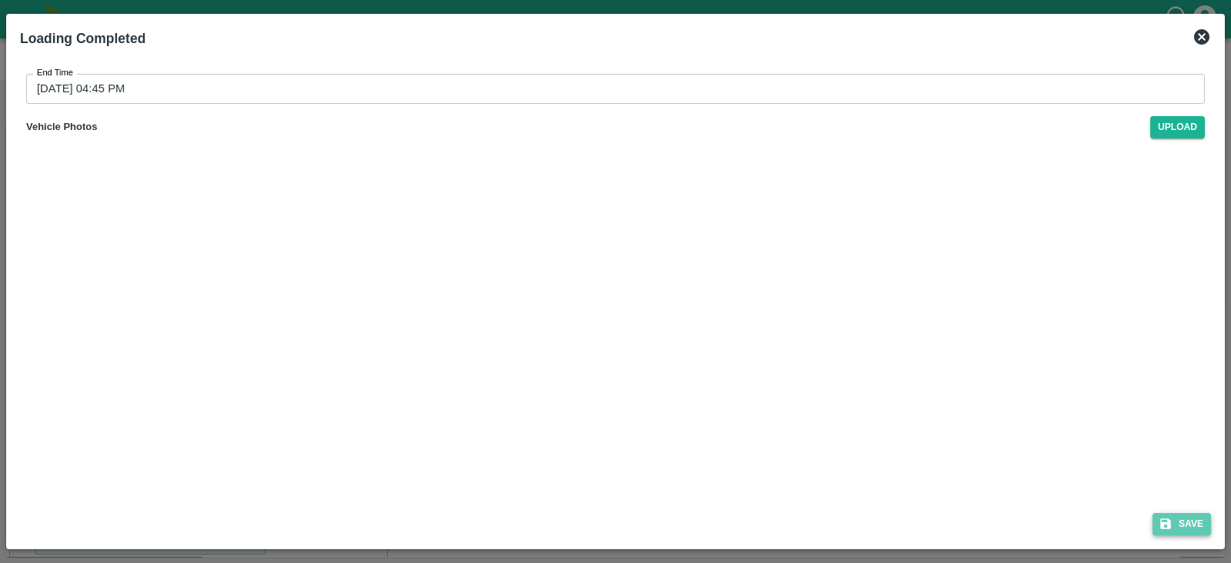
click at [1181, 523] on button "Save" at bounding box center [1182, 524] width 58 height 22
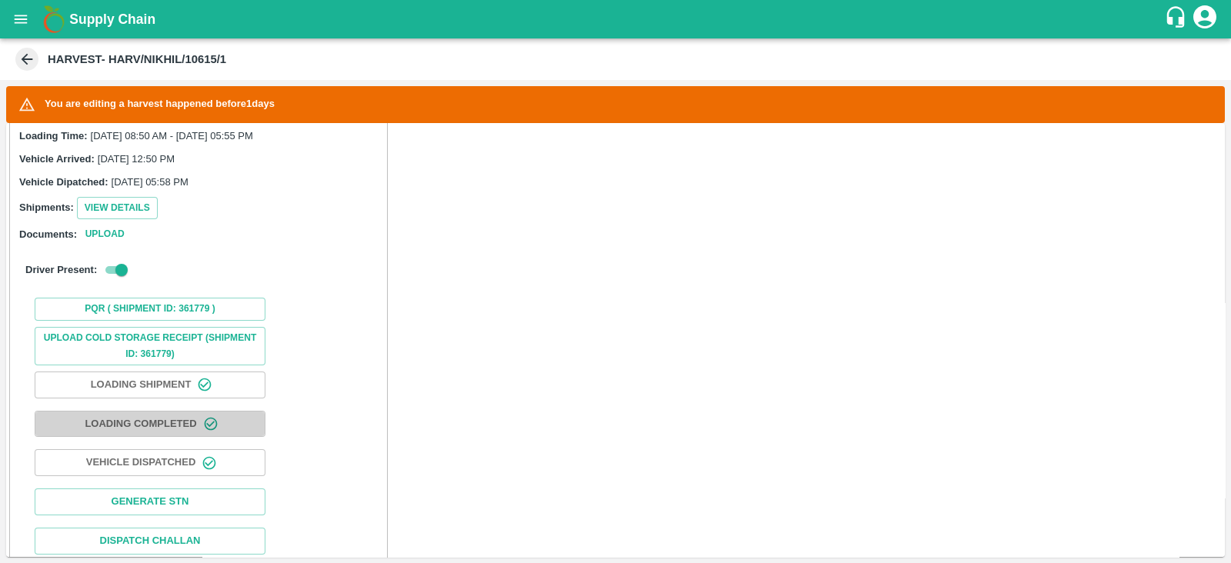
click at [164, 411] on button "Loading Completed" at bounding box center [150, 424] width 231 height 27
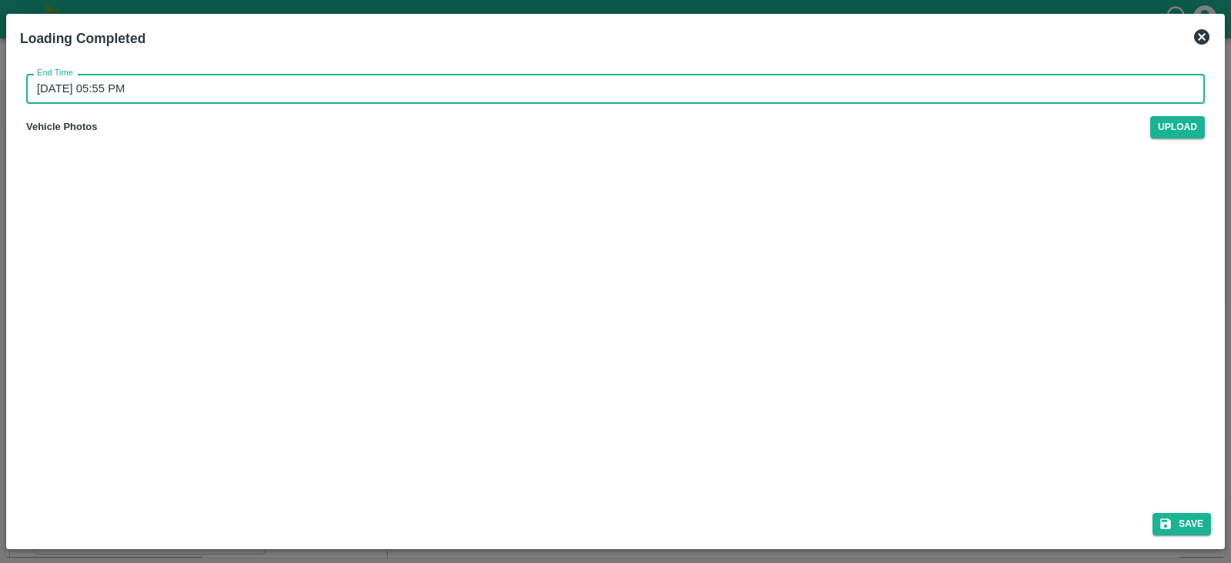
click at [651, 84] on input "[DATE] 05:55 PM" at bounding box center [610, 88] width 1168 height 29
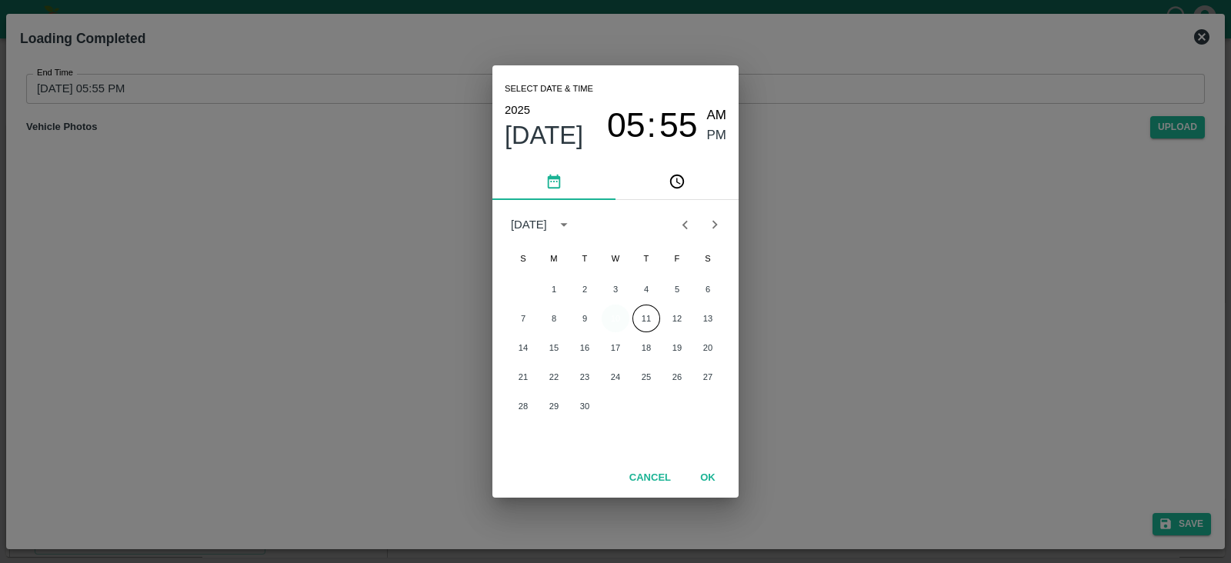
click at [617, 319] on button "10" at bounding box center [616, 319] width 28 height 28
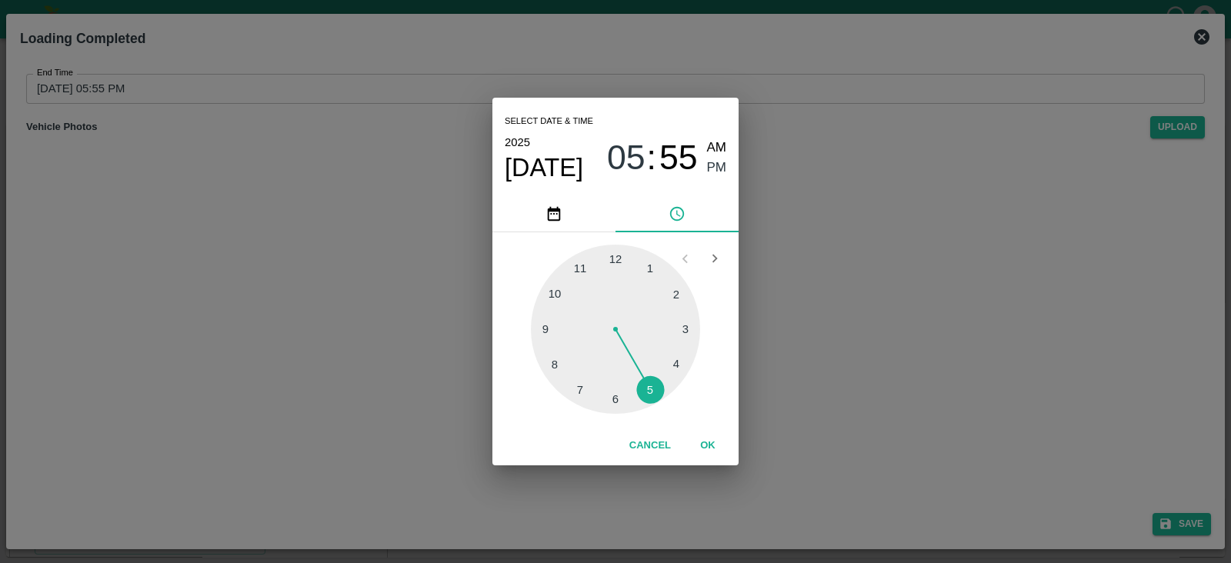
click at [673, 360] on div at bounding box center [615, 329] width 169 height 169
click at [554, 365] on div at bounding box center [615, 329] width 169 height 169
type input "[DATE] 04:40 PM"
click at [719, 164] on span "PM" at bounding box center [717, 168] width 20 height 21
click at [705, 437] on button "OK" at bounding box center [707, 446] width 49 height 27
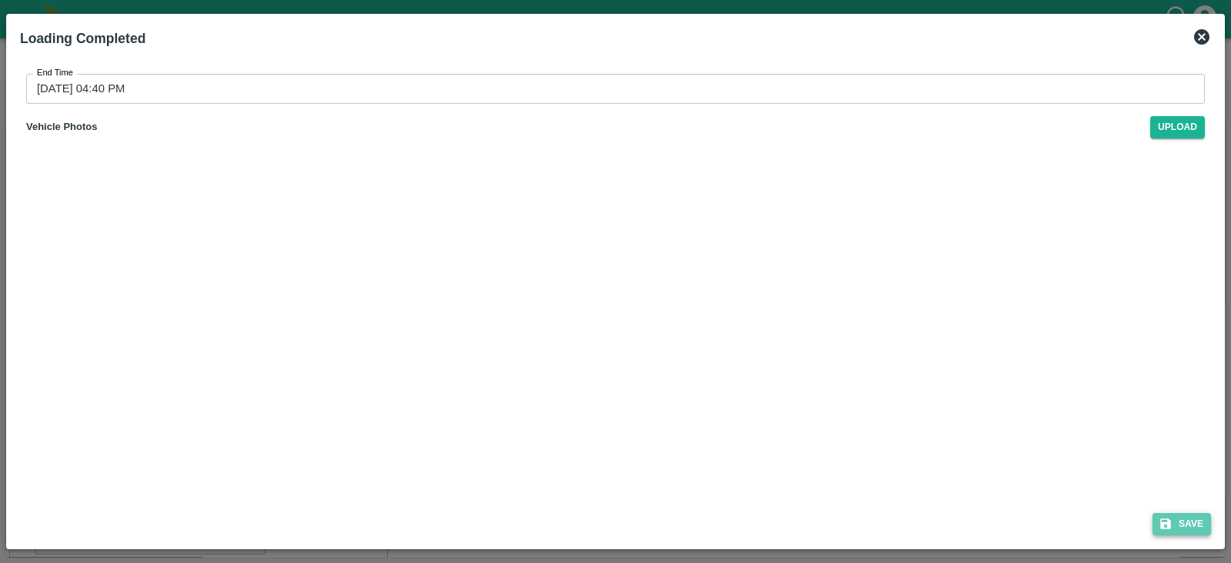
click at [1185, 524] on button "Save" at bounding box center [1182, 524] width 58 height 22
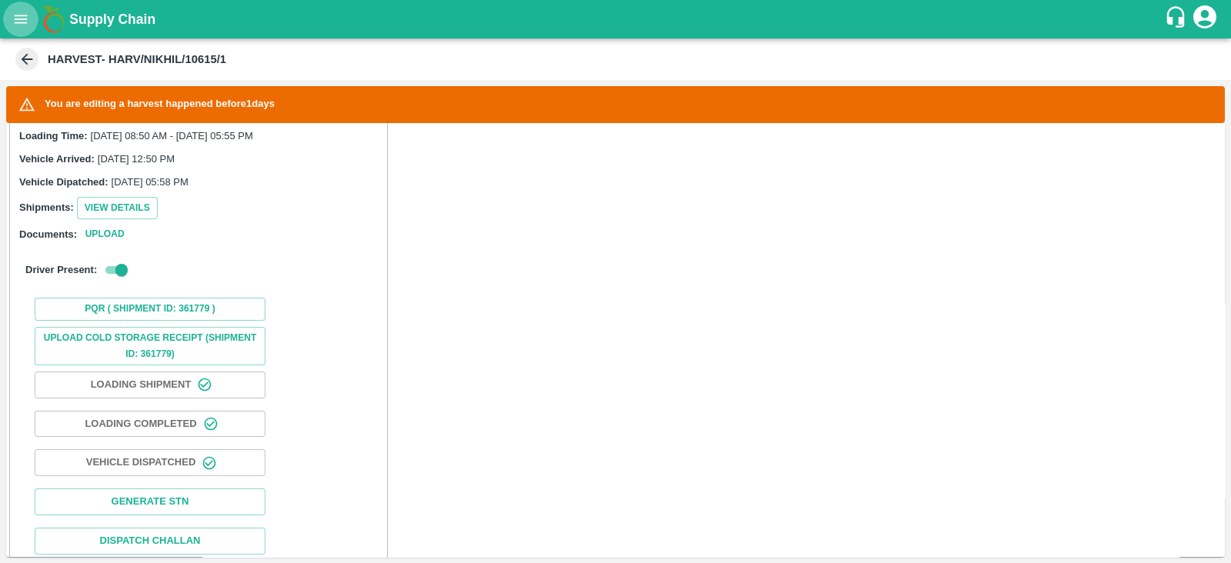
click at [18, 9] on button "open drawer" at bounding box center [20, 19] width 35 height 35
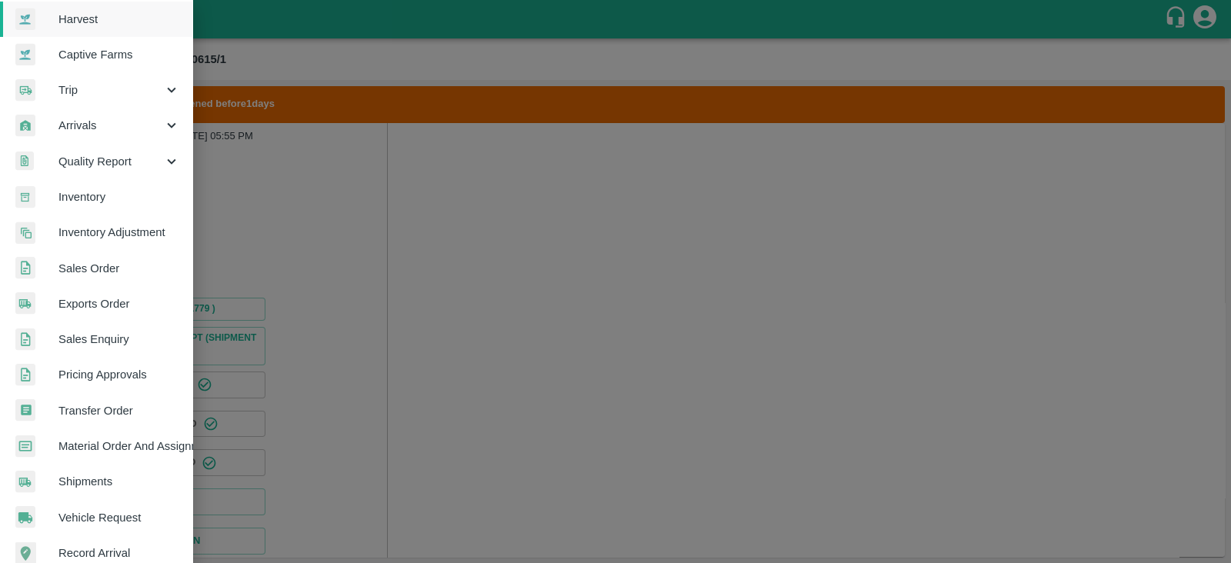
scroll to position [117, 0]
click at [119, 433] on link "Material Order And Assignment" at bounding box center [96, 444] width 192 height 35
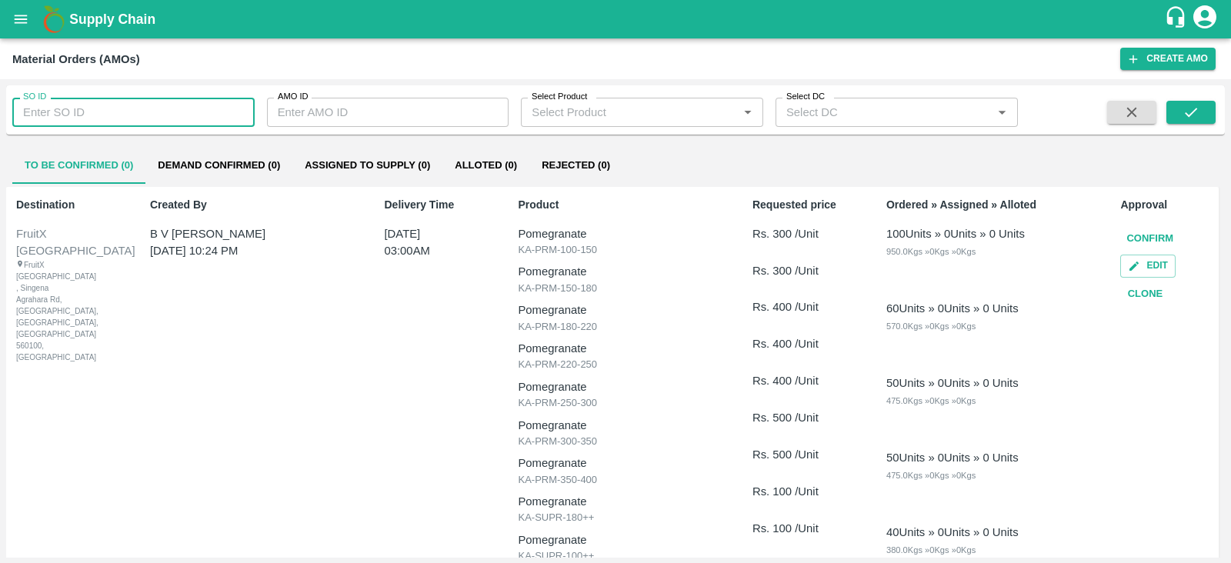
click at [181, 110] on input "SO ID" at bounding box center [133, 112] width 242 height 29
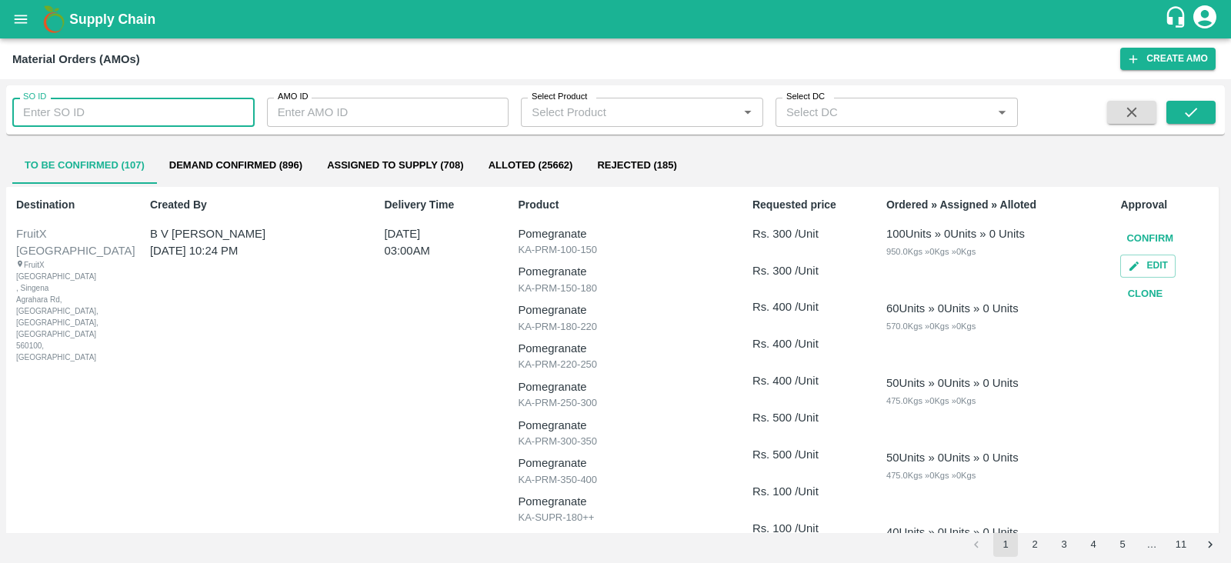
click at [146, 107] on input "SO ID" at bounding box center [133, 112] width 242 height 29
type input "604441"
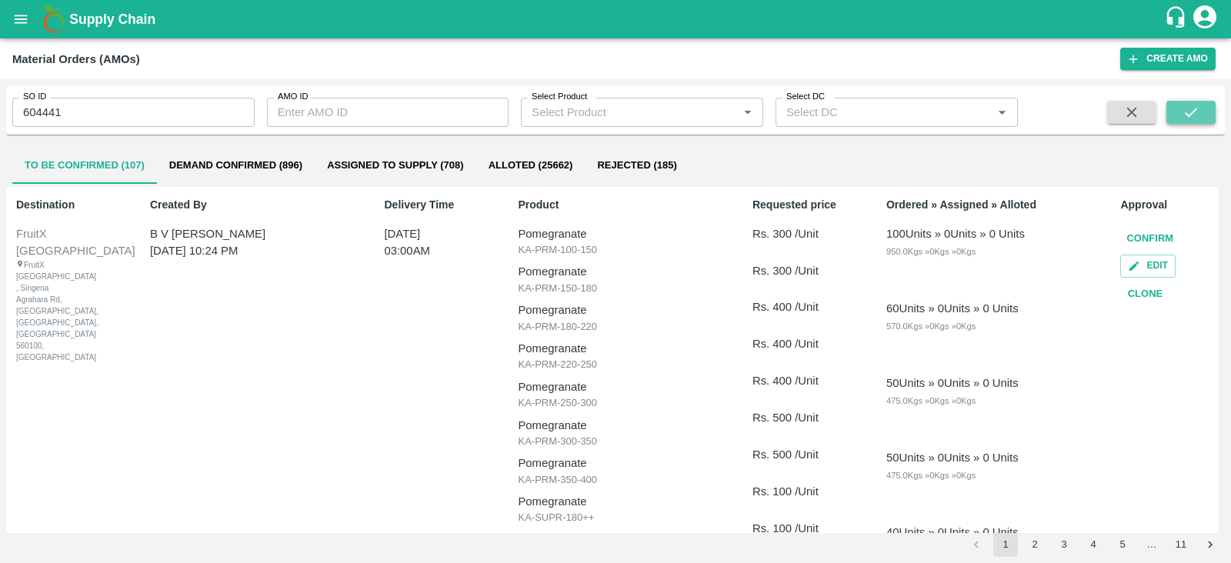
click at [1184, 122] on button "submit" at bounding box center [1191, 112] width 49 height 23
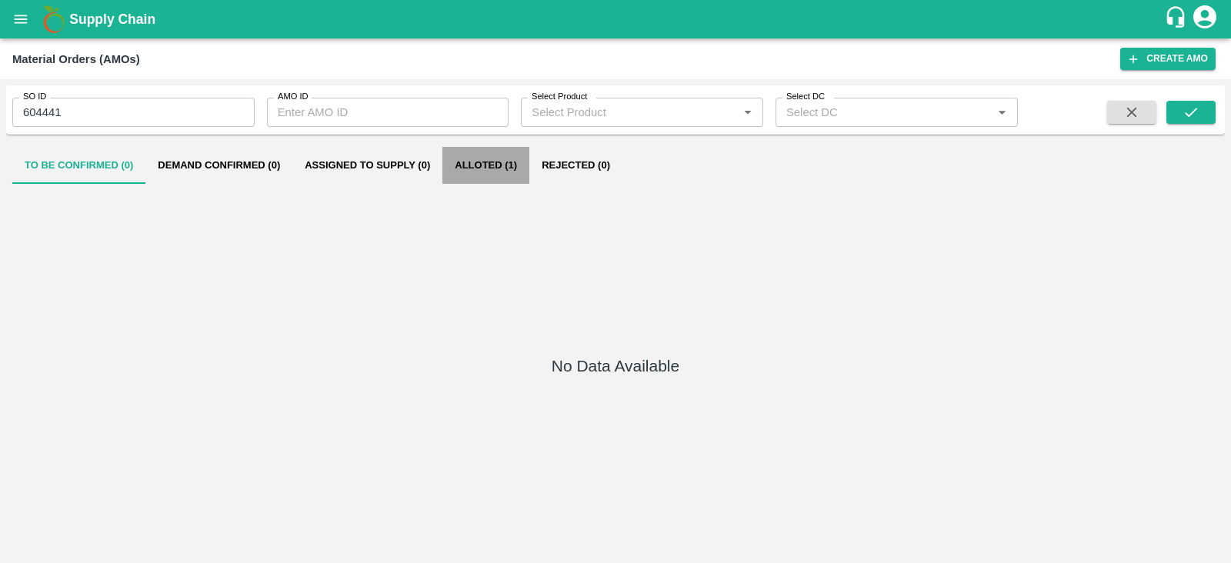
click at [513, 170] on button "Alloted (1)" at bounding box center [486, 165] width 87 height 37
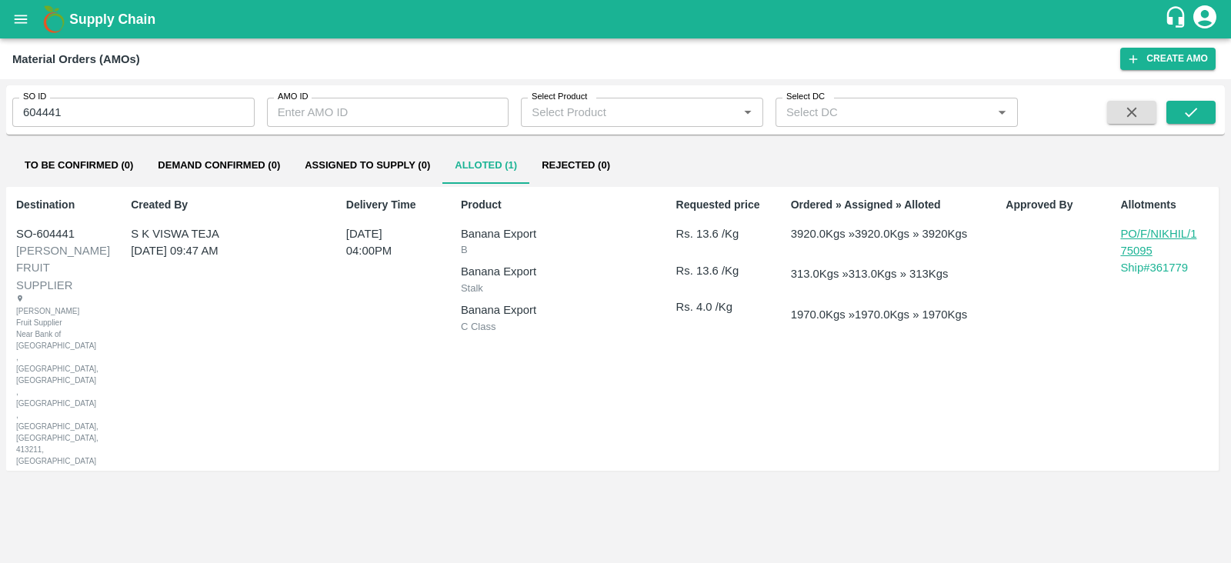
click at [419, 406] on div "Delivery Time [DATE] 04:00PM" at bounding box center [390, 329] width 100 height 276
